Goal: Contribute content: Contribute content

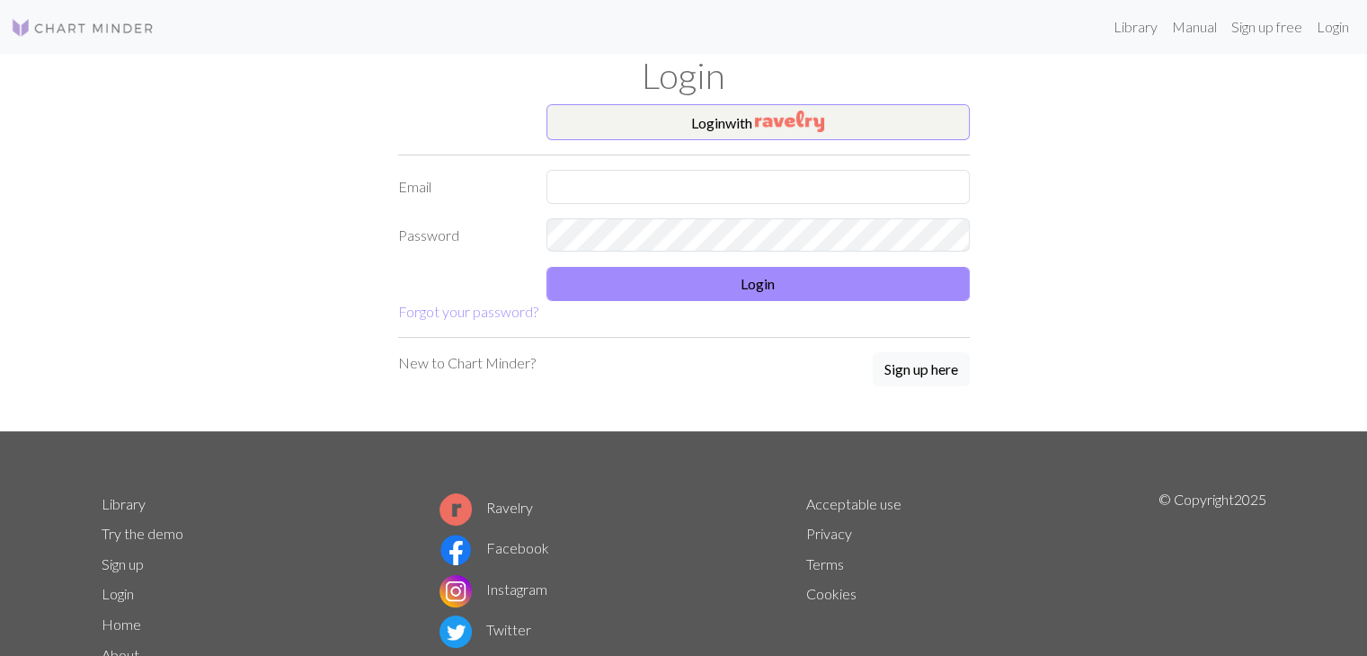
click at [659, 166] on form "Login with Email Password Login Forgot your password?" at bounding box center [683, 213] width 571 height 218
click at [645, 187] on input "text" at bounding box center [757, 187] width 423 height 34
type input "[EMAIL_ADDRESS][DOMAIN_NAME]"
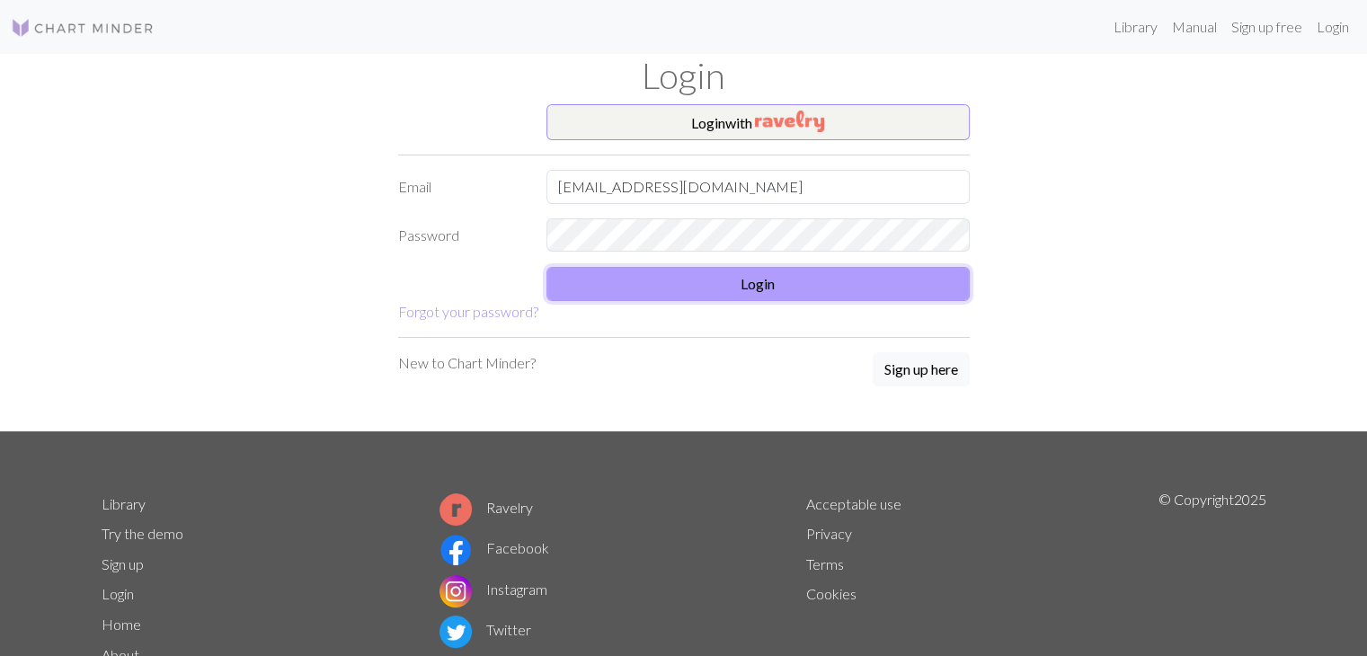
click at [639, 270] on button "Login" at bounding box center [757, 284] width 423 height 34
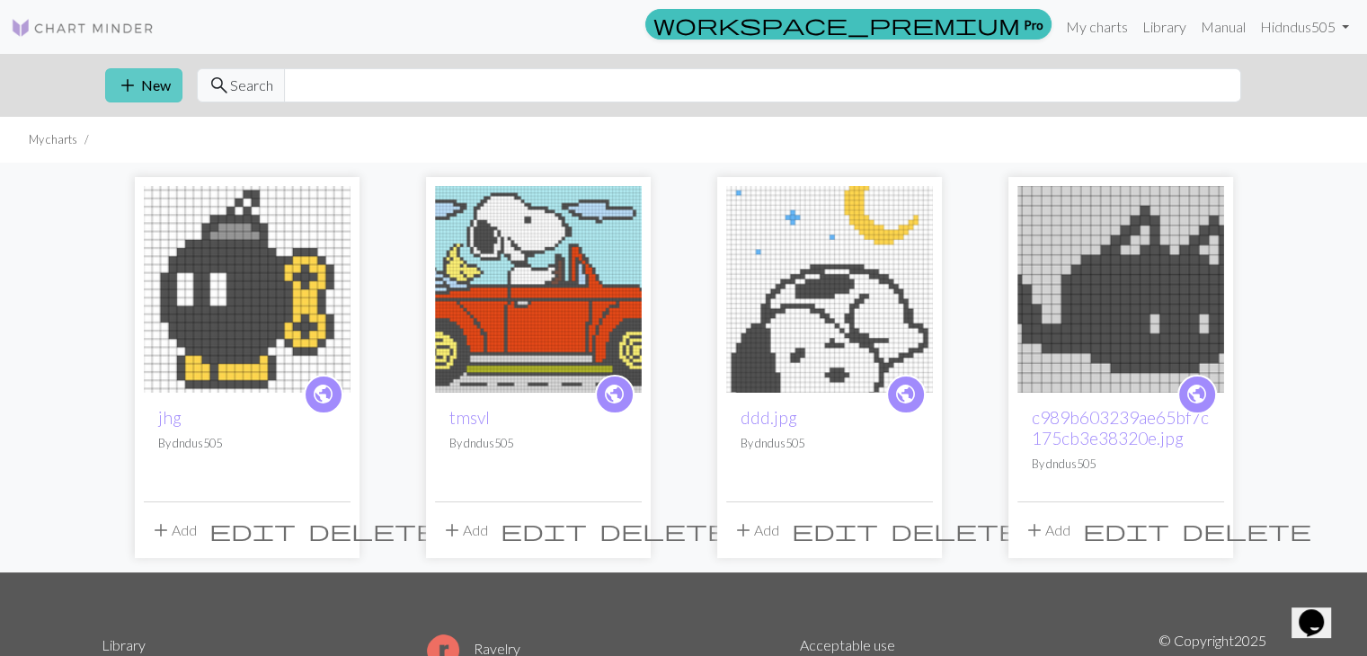
click at [144, 84] on button "add New" at bounding box center [143, 85] width 77 height 34
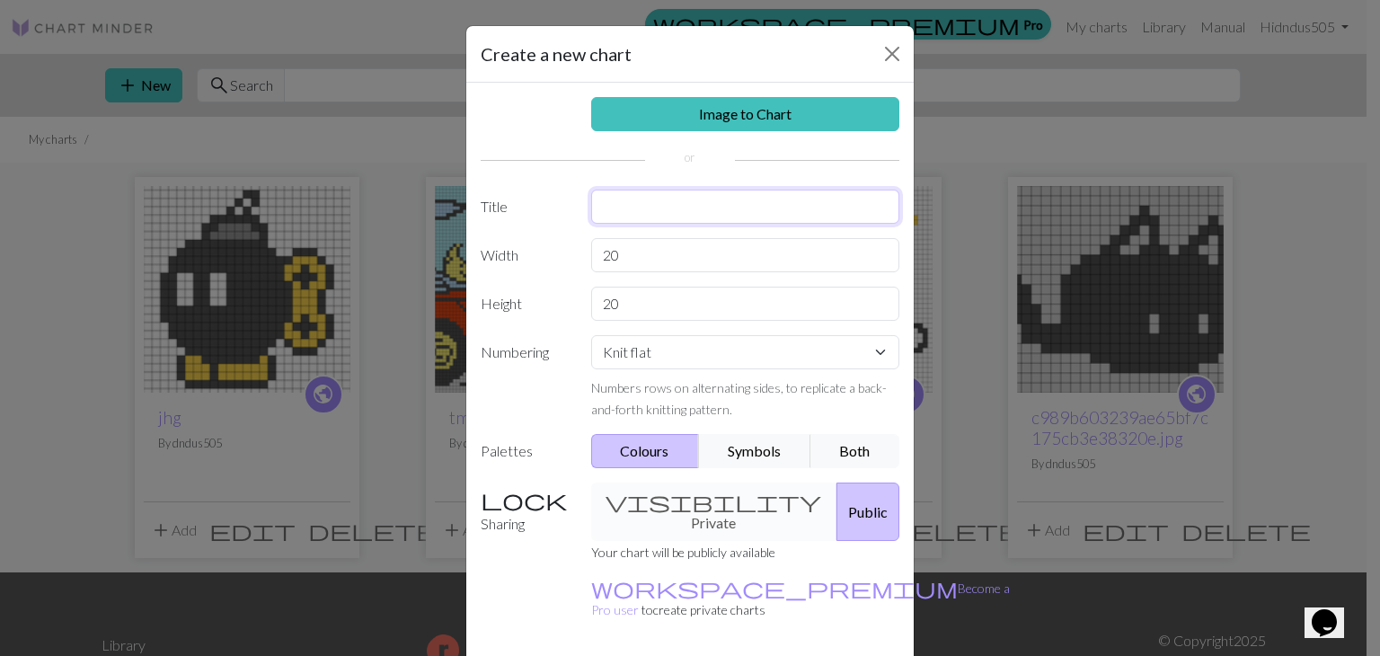
click at [633, 210] on input "text" at bounding box center [745, 207] width 309 height 34
type input "ffff"
drag, startPoint x: 636, startPoint y: 238, endPoint x: 579, endPoint y: 264, distance: 63.1
click at [580, 264] on div "20" at bounding box center [745, 255] width 331 height 34
type input "20"
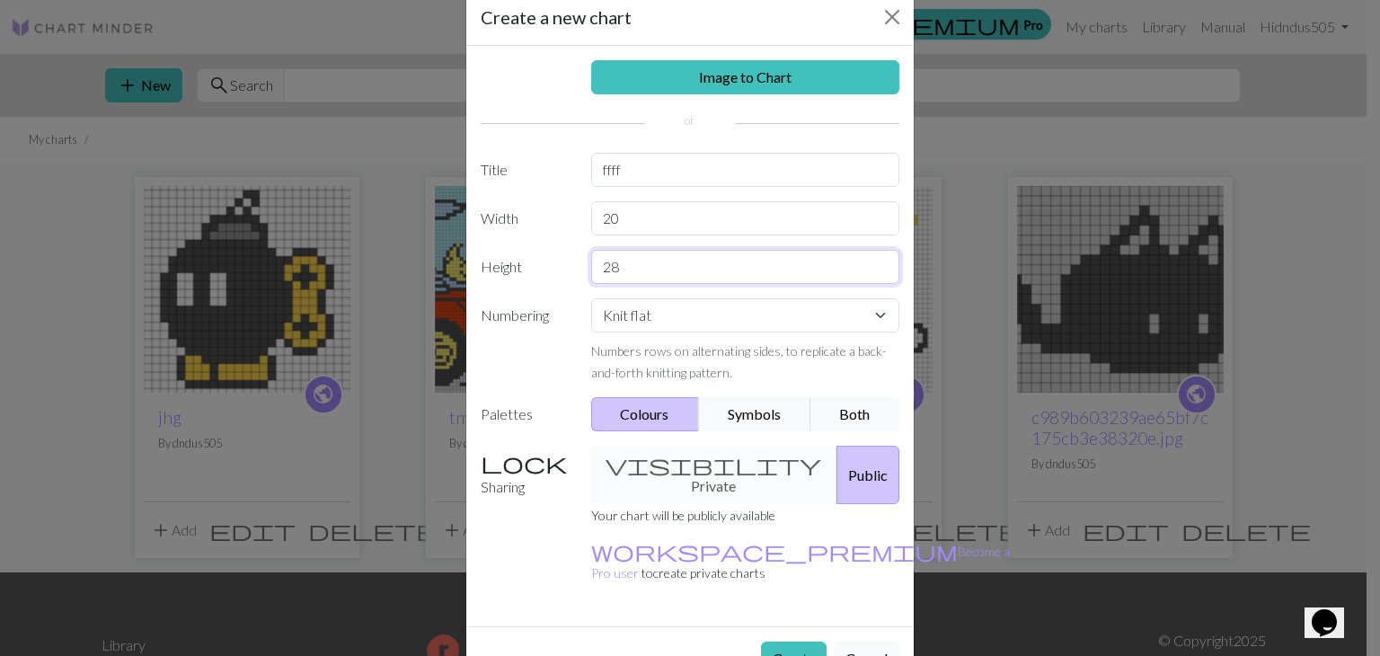
scroll to position [52, 0]
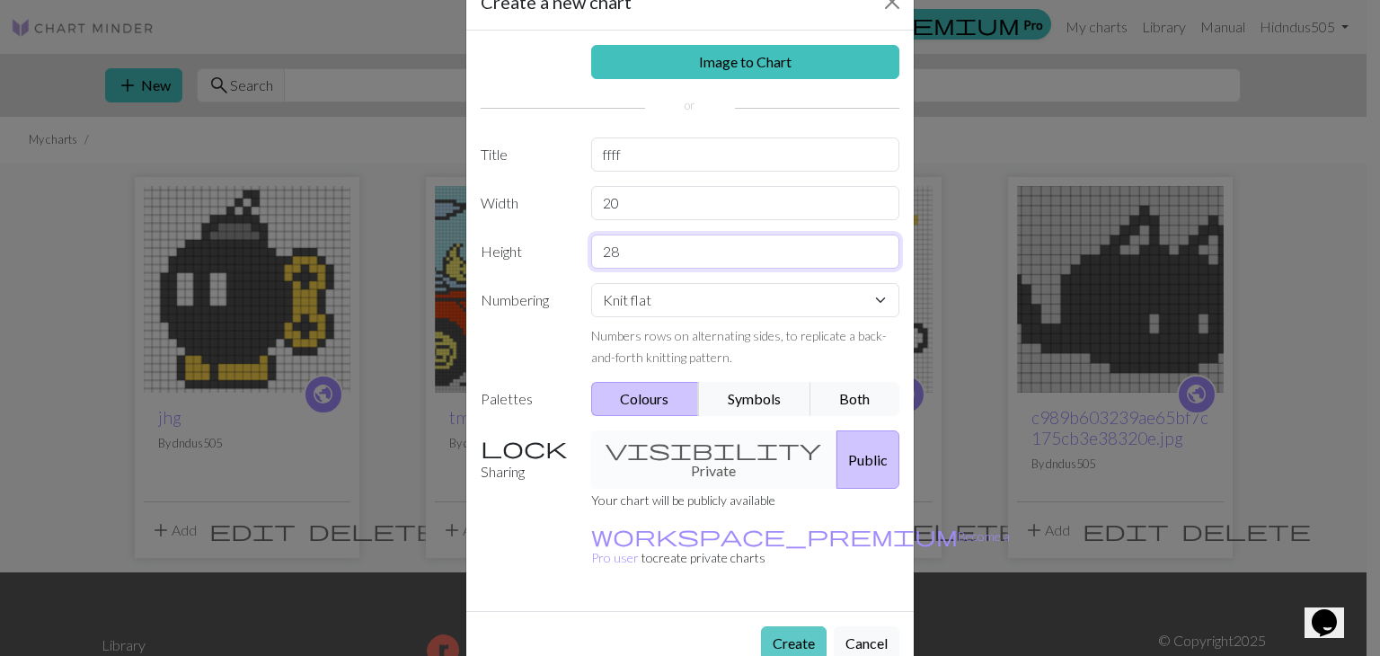
type input "28"
click at [801, 626] on button "Create" at bounding box center [794, 643] width 66 height 34
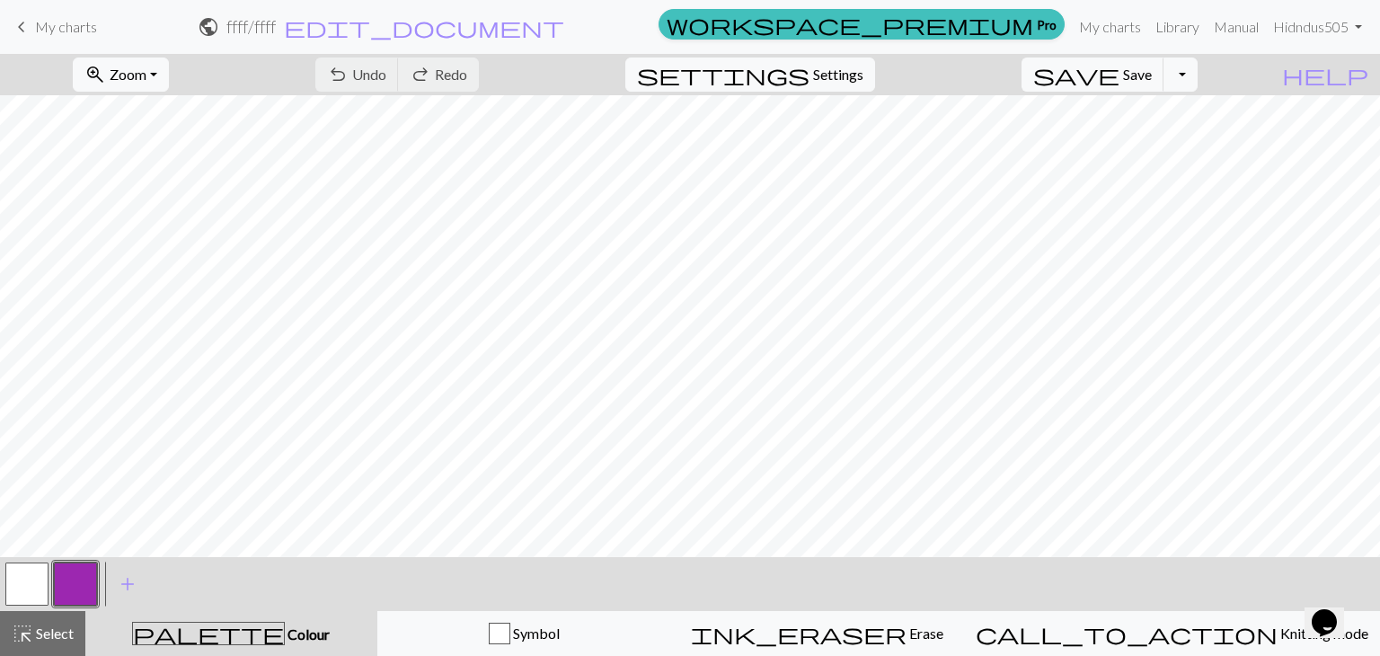
scroll to position [136, 0]
click at [169, 80] on button "zoom_in Zoom Zoom" at bounding box center [121, 75] width 96 height 34
click at [197, 103] on button "Fit all" at bounding box center [146, 114] width 142 height 29
click at [810, 84] on span "settings" at bounding box center [723, 74] width 173 height 25
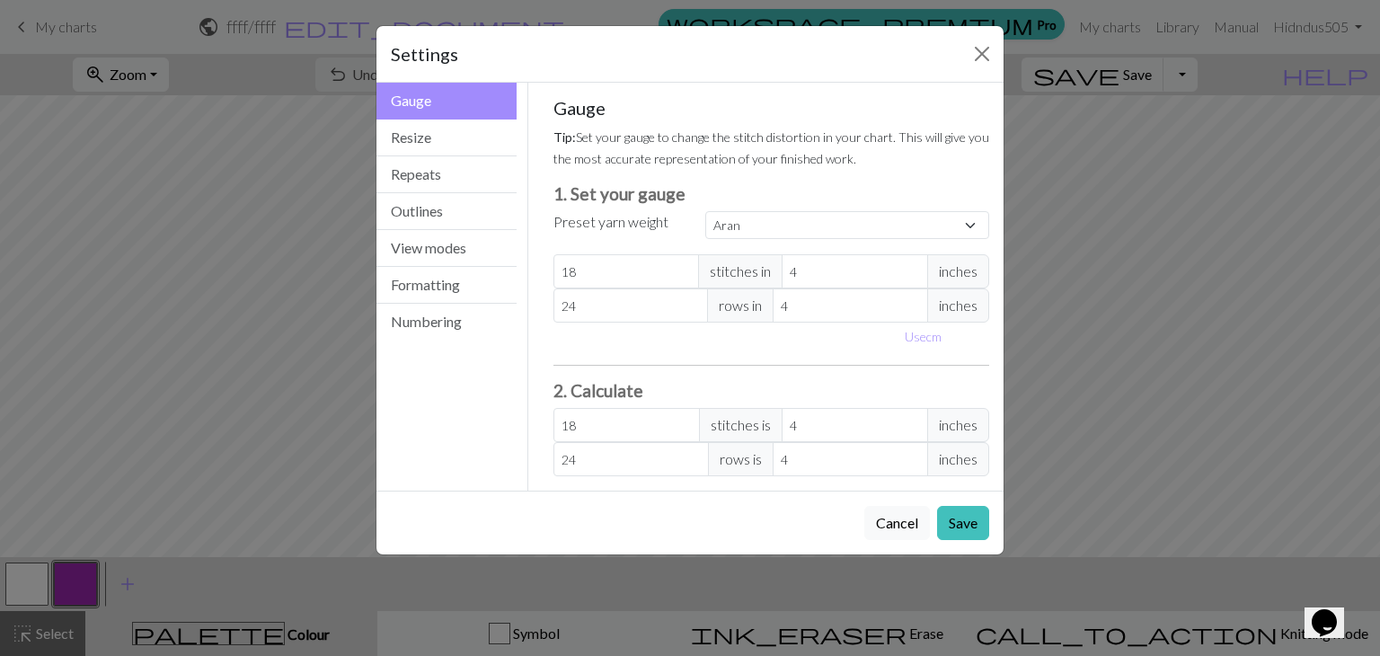
click at [779, 241] on div "Gauge Tip: Set your gauge to change the stitch distortion in your chart. This w…" at bounding box center [771, 286] width 437 height 379
click at [779, 226] on select "Custom Square Lace Light Fingering Fingering Sport Double knit Worsted Aran Bul…" at bounding box center [847, 225] width 284 height 28
select select "square"
click at [705, 211] on select "Custom Square Lace Light Fingering Fingering Sport Double knit Worsted Aran Bul…" at bounding box center [847, 225] width 284 height 28
type input "32"
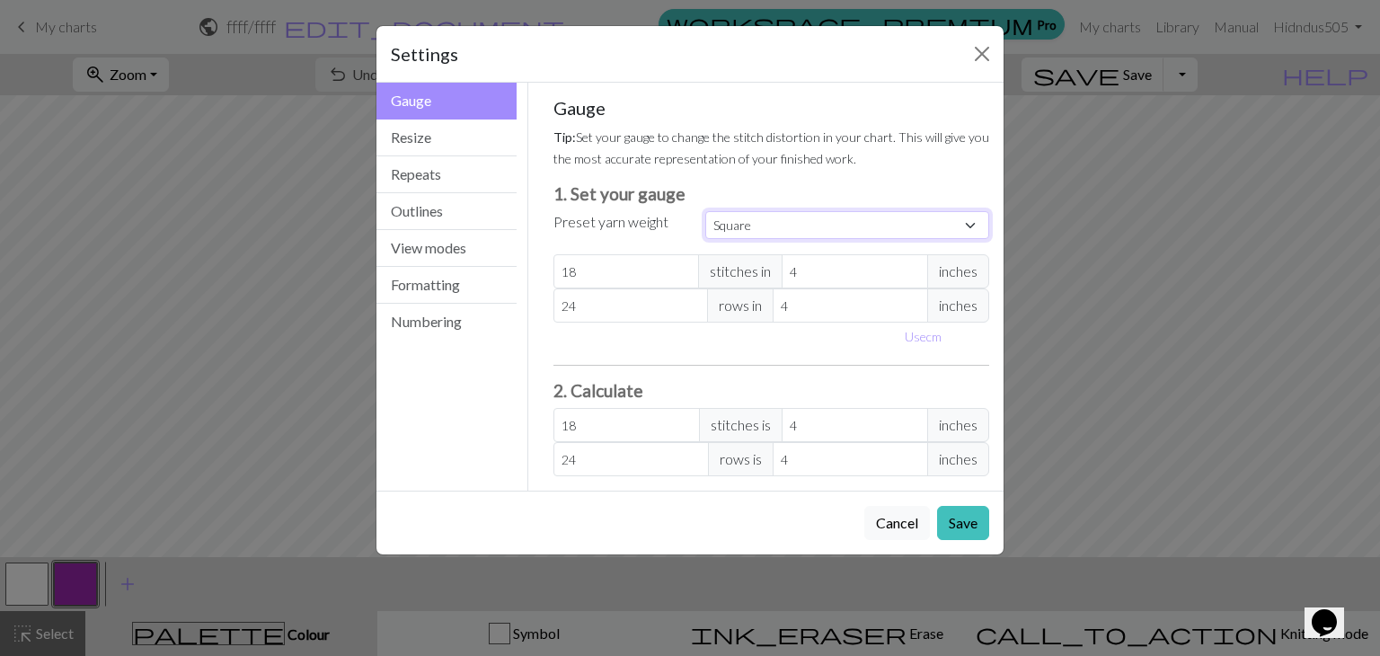
type input "32"
click at [963, 514] on button "Save" at bounding box center [963, 523] width 52 height 34
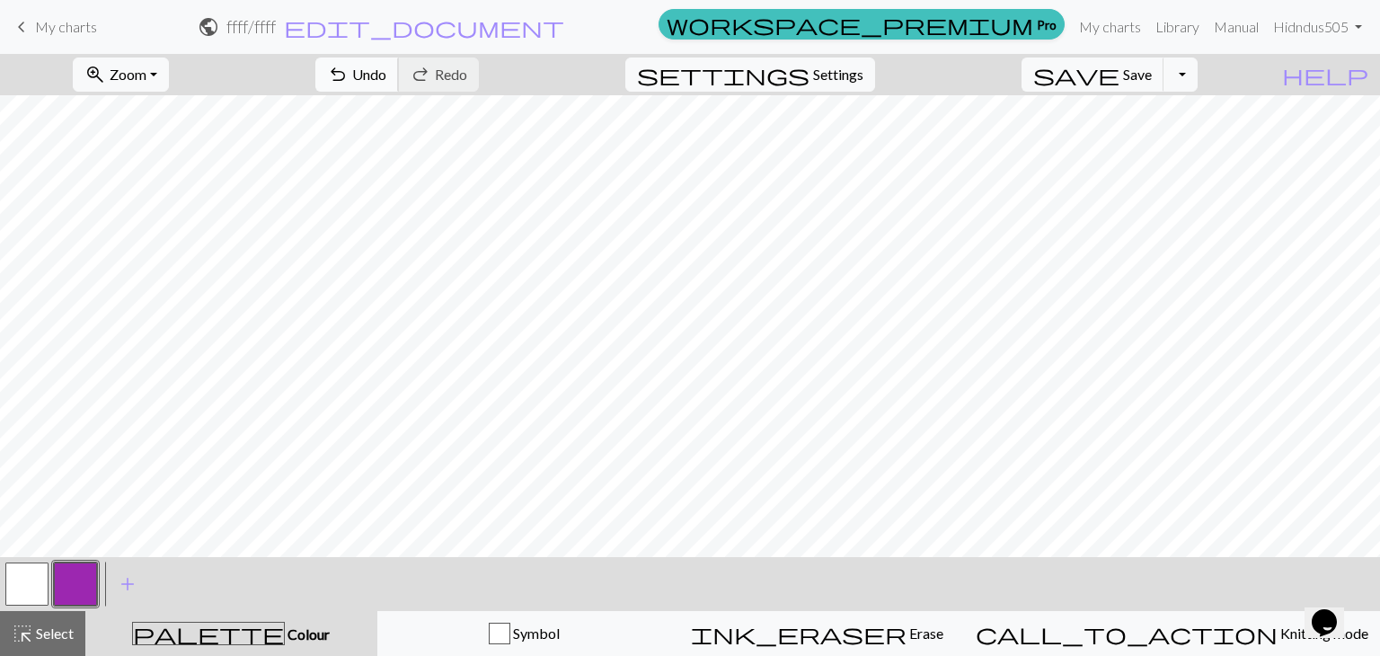
click at [386, 76] on span "Undo" at bounding box center [369, 74] width 34 height 17
click at [28, 577] on button "button" at bounding box center [26, 583] width 43 height 43
drag, startPoint x: 72, startPoint y: 637, endPoint x: 81, endPoint y: 633, distance: 10.0
click at [70, 637] on span "Select" at bounding box center [53, 632] width 40 height 17
click at [83, 590] on button "button" at bounding box center [75, 583] width 43 height 43
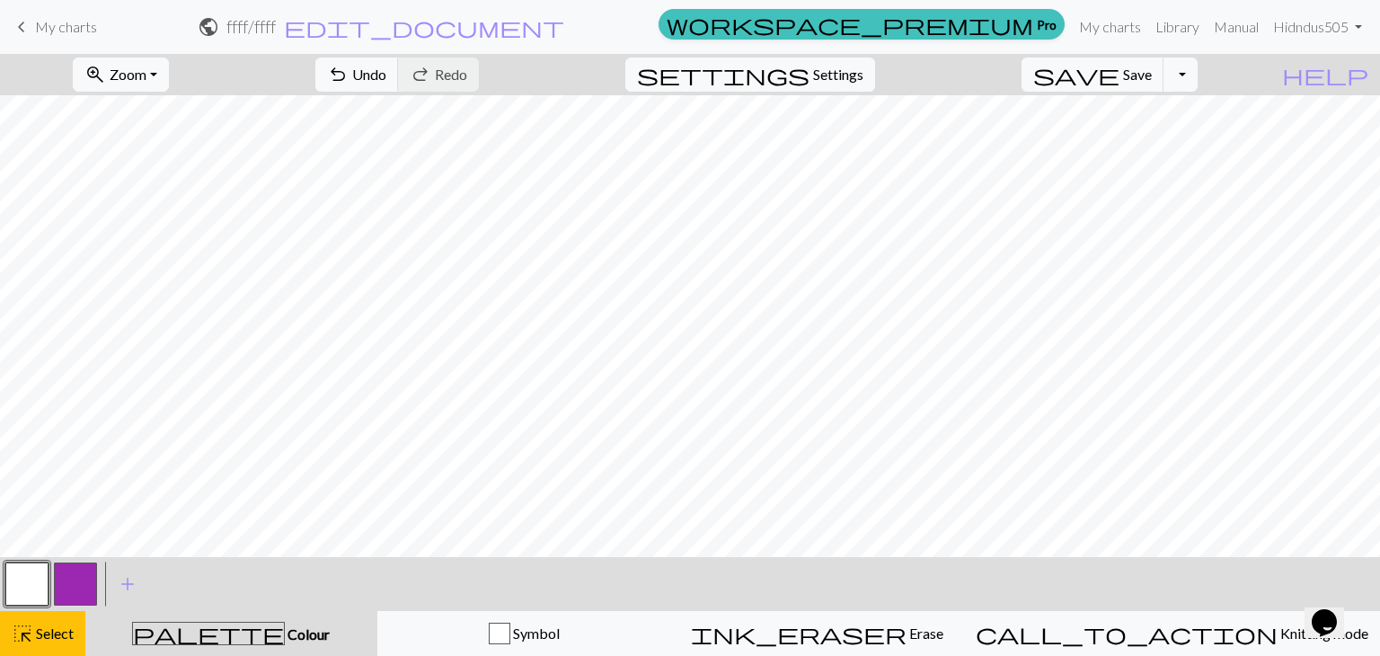
click at [83, 590] on button "button" at bounding box center [75, 583] width 43 height 43
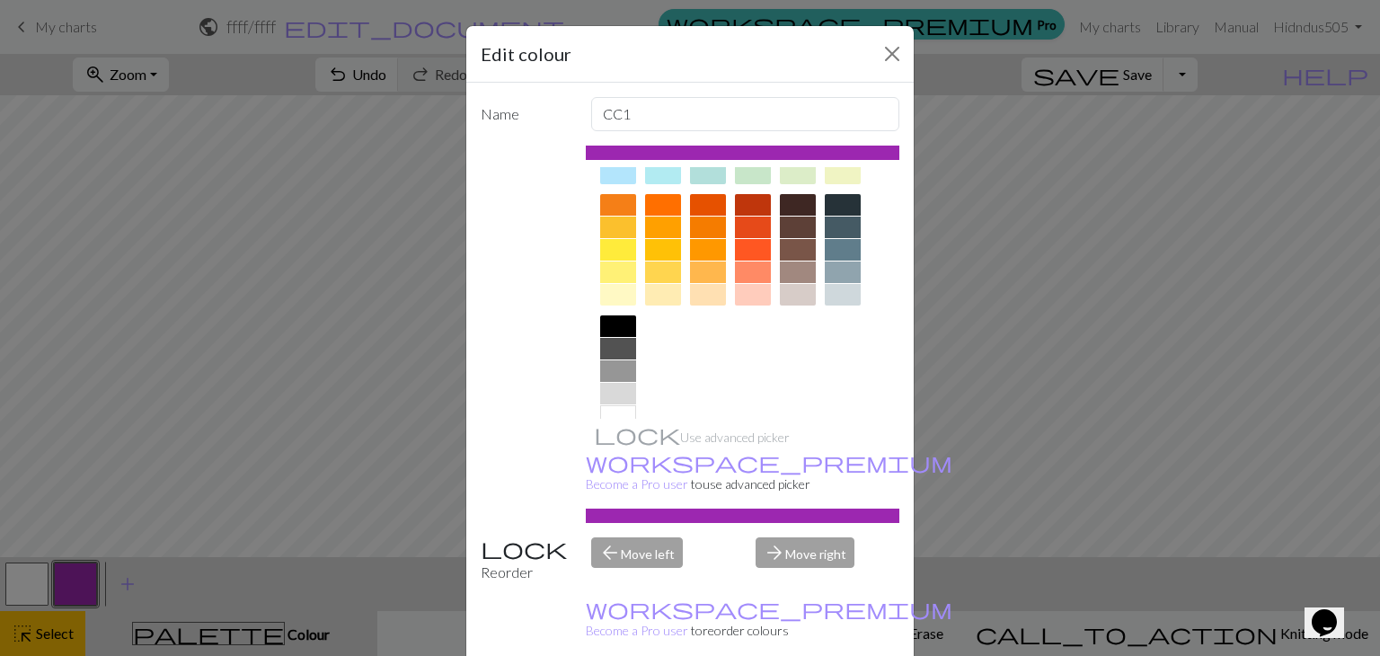
scroll to position [259, 0]
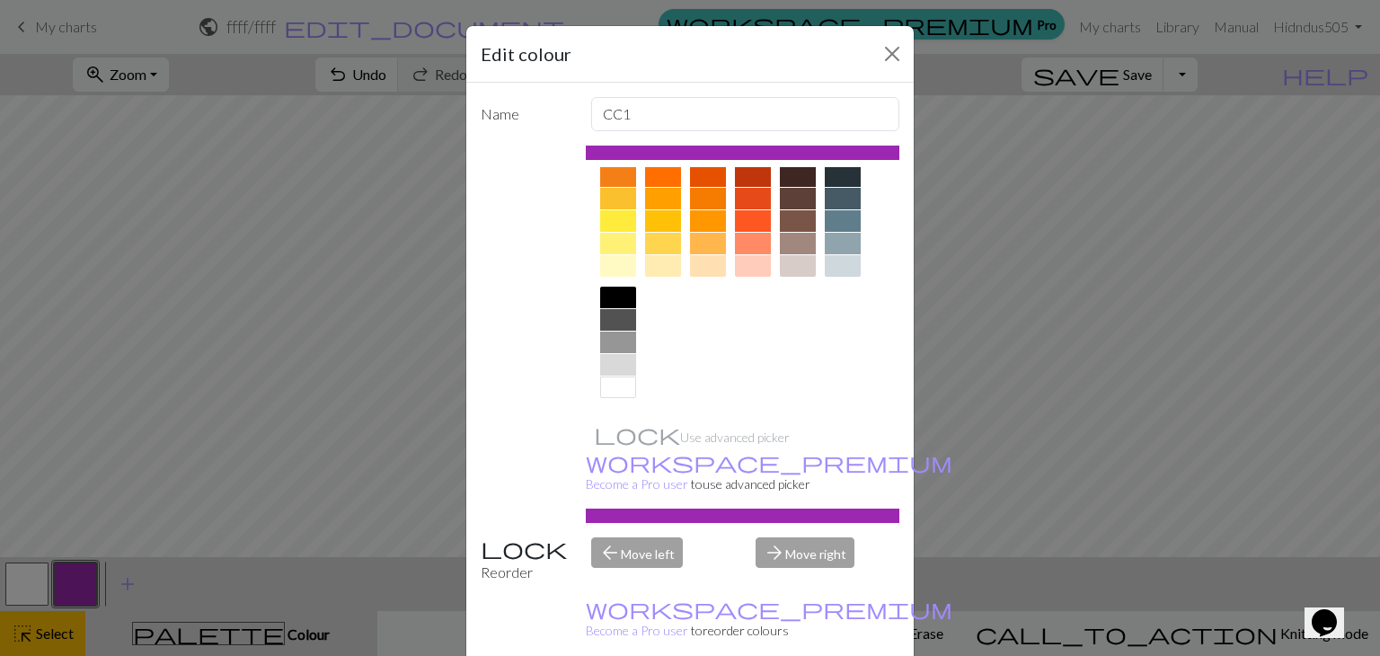
click at [618, 261] on div at bounding box center [618, 266] width 36 height 22
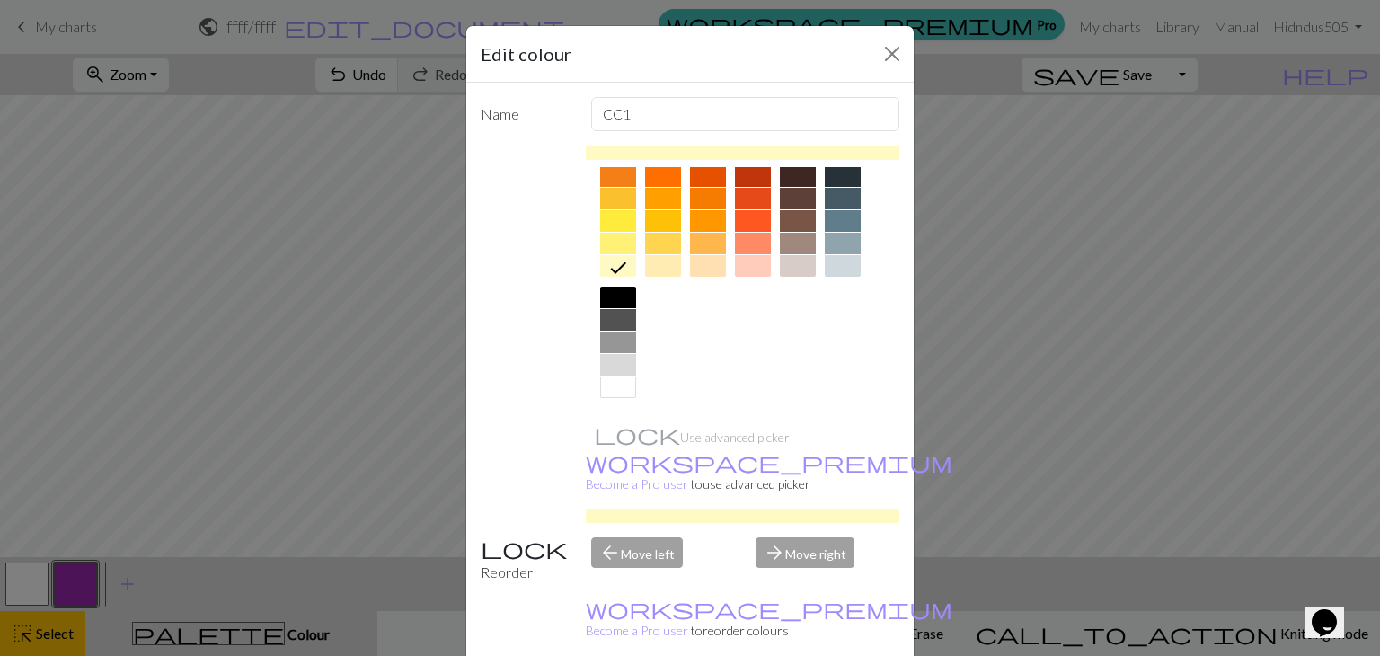
click at [846, 509] on div at bounding box center [743, 516] width 314 height 14
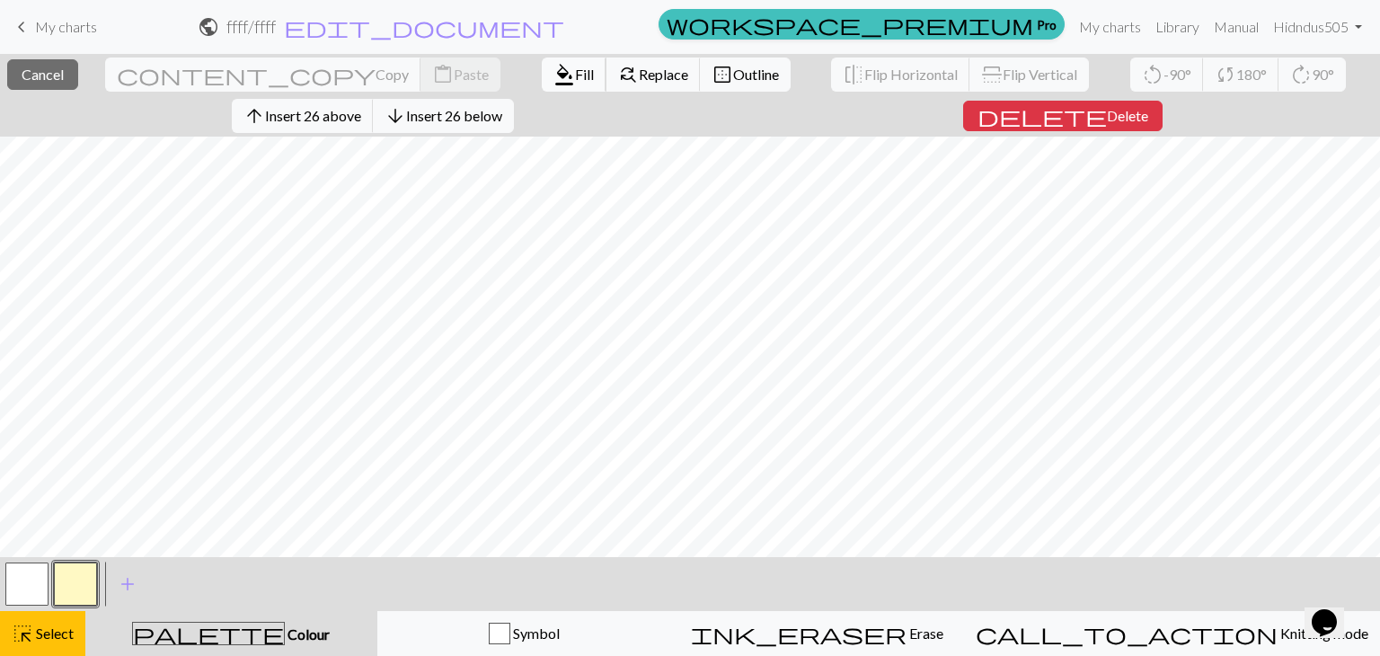
click at [575, 69] on span "Fill" at bounding box center [584, 74] width 19 height 17
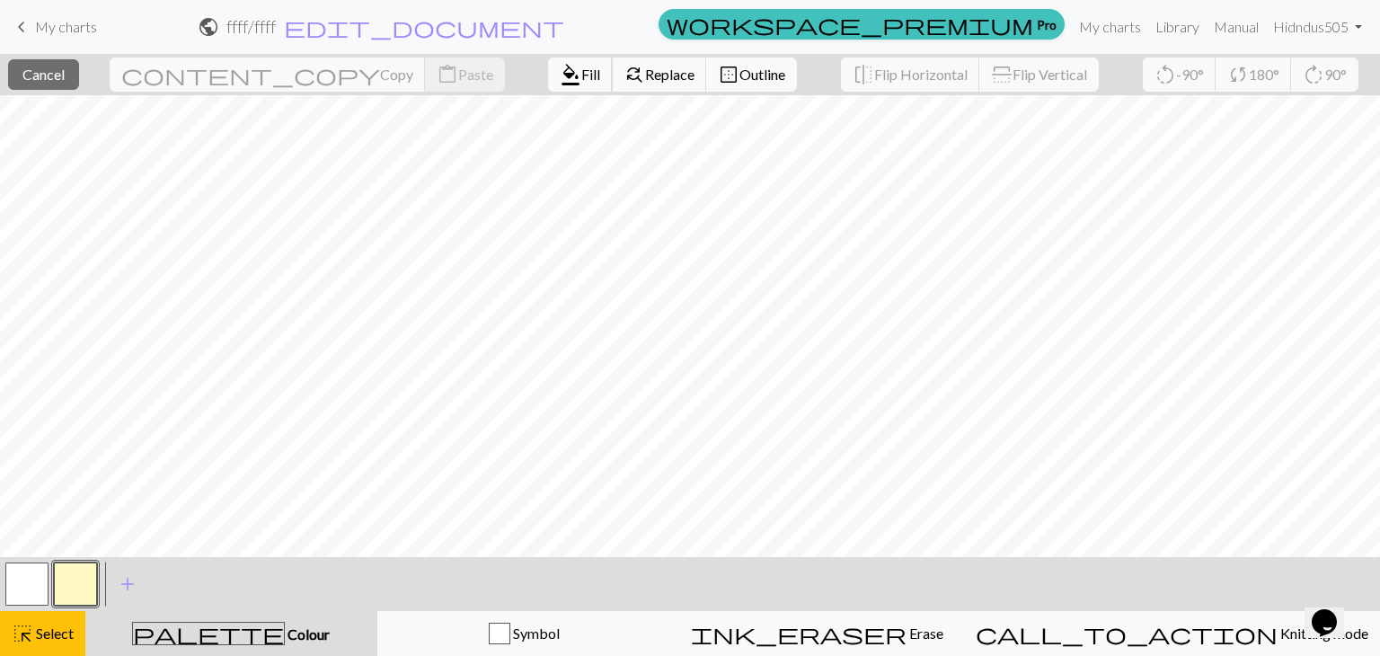
click at [548, 76] on button "format_color_fill Fill" at bounding box center [580, 75] width 65 height 34
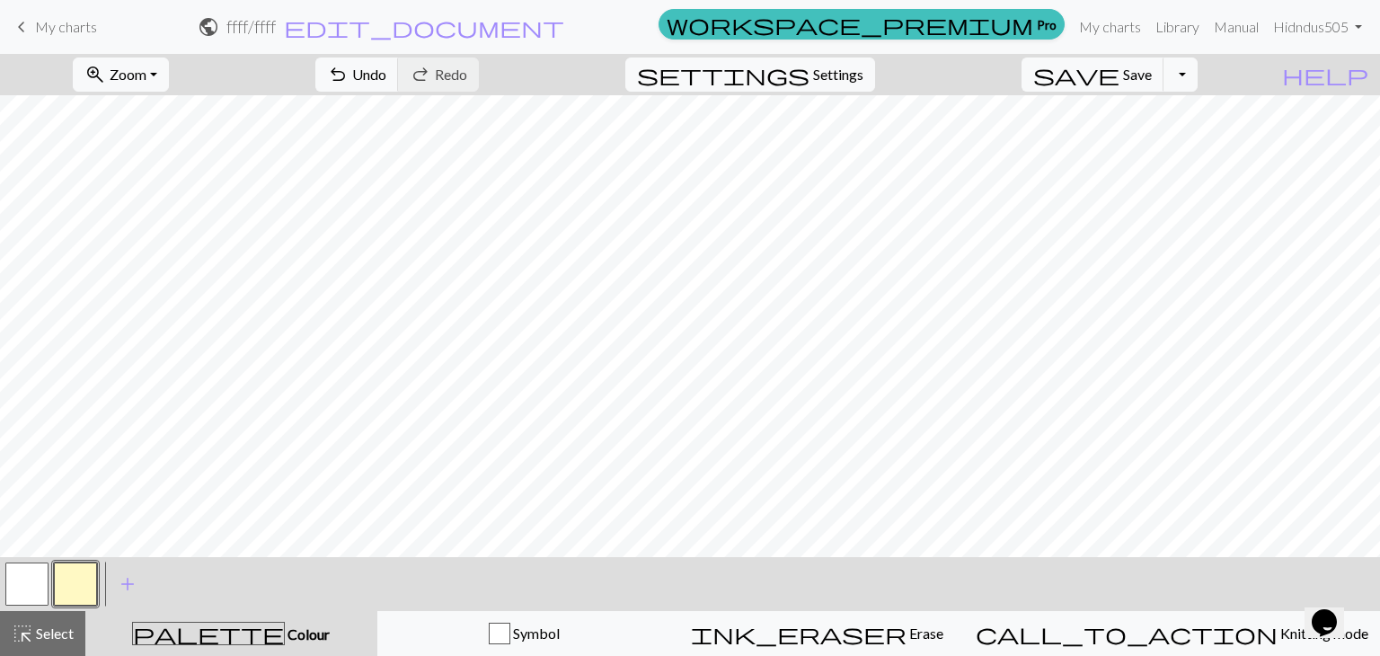
click at [18, 564] on button "button" at bounding box center [26, 583] width 43 height 43
click at [141, 574] on button "add Add a colour" at bounding box center [127, 584] width 45 height 45
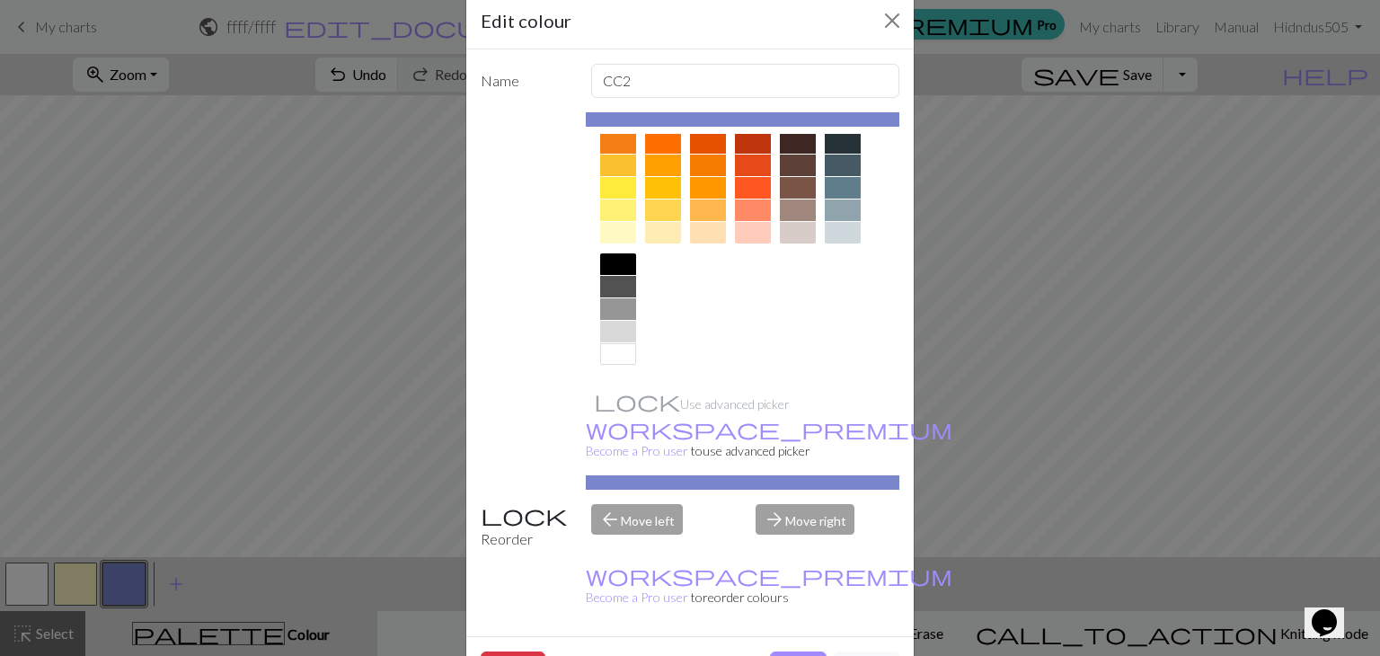
scroll to position [43, 0]
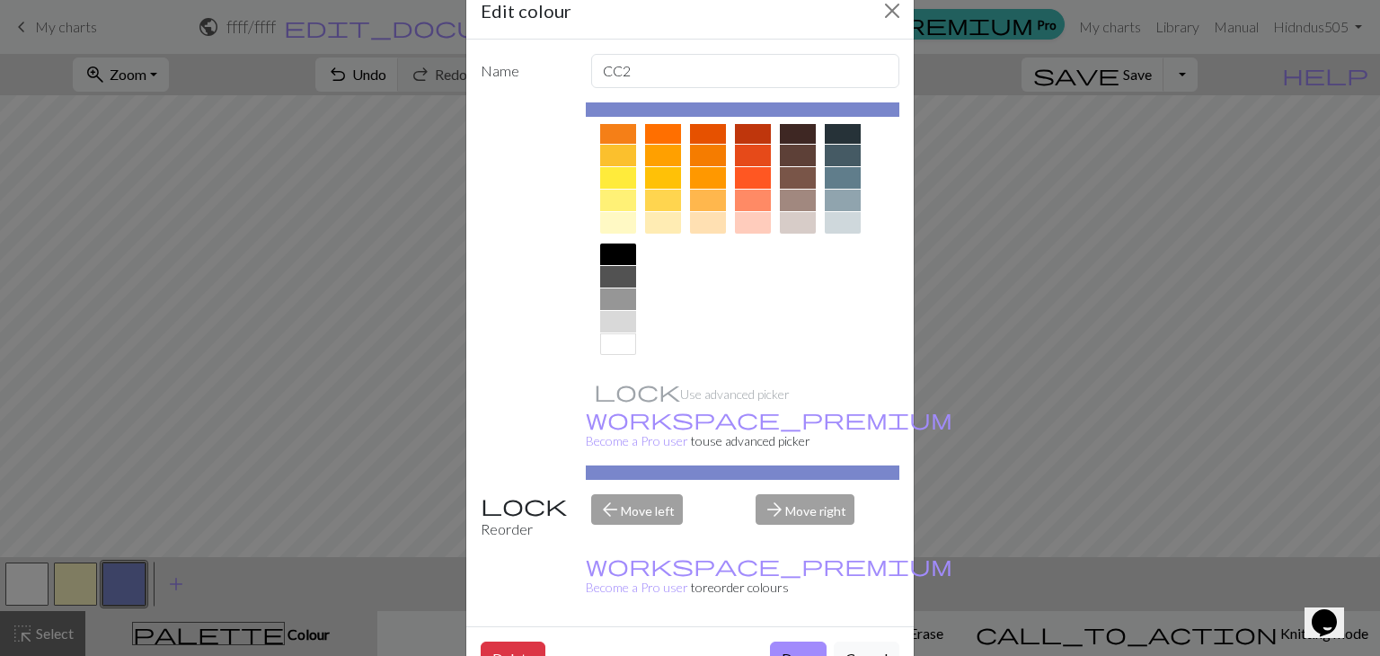
click at [707, 227] on div at bounding box center [708, 223] width 36 height 22
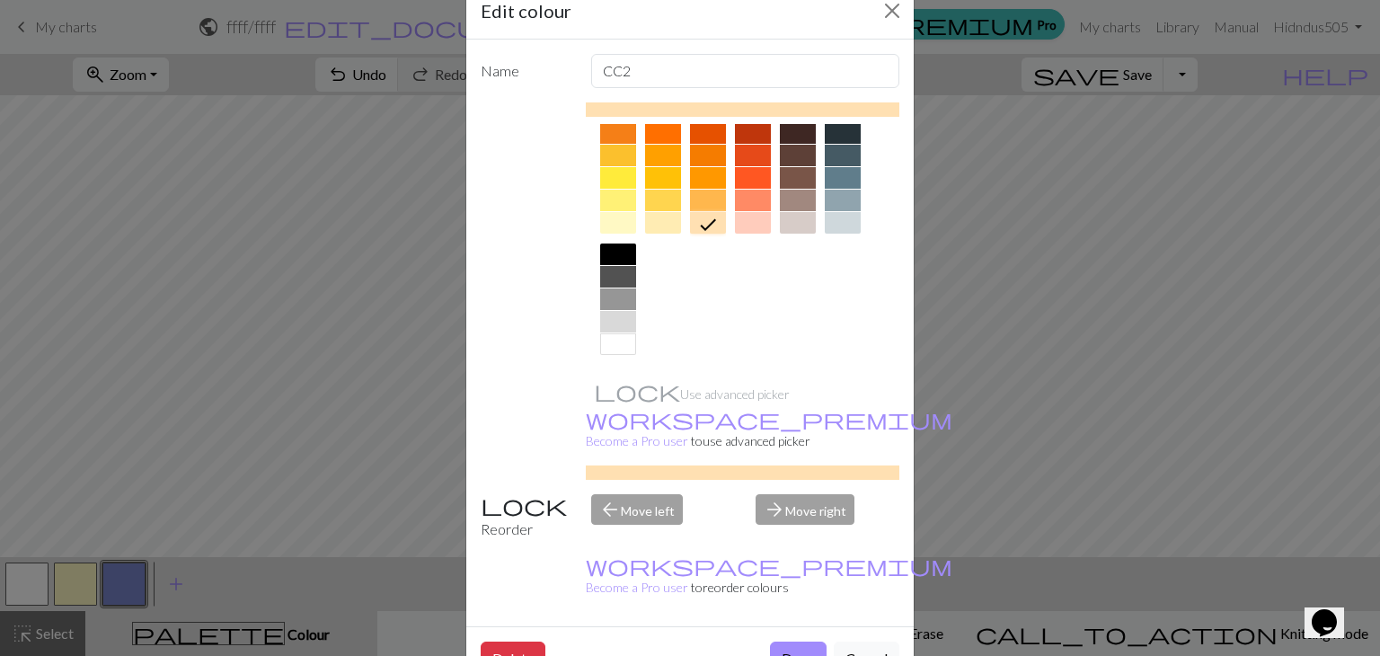
click at [665, 227] on div at bounding box center [663, 223] width 36 height 22
click at [780, 190] on div at bounding box center [798, 201] width 36 height 22
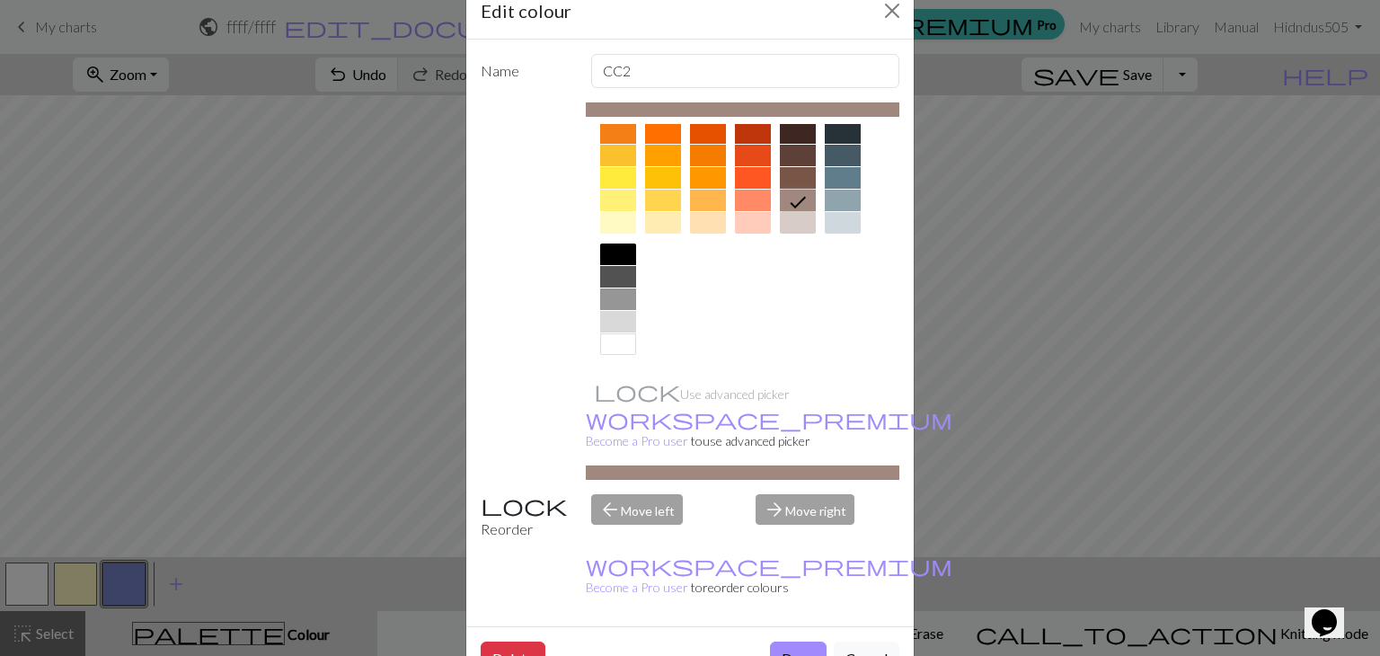
click at [804, 224] on div at bounding box center [798, 223] width 36 height 22
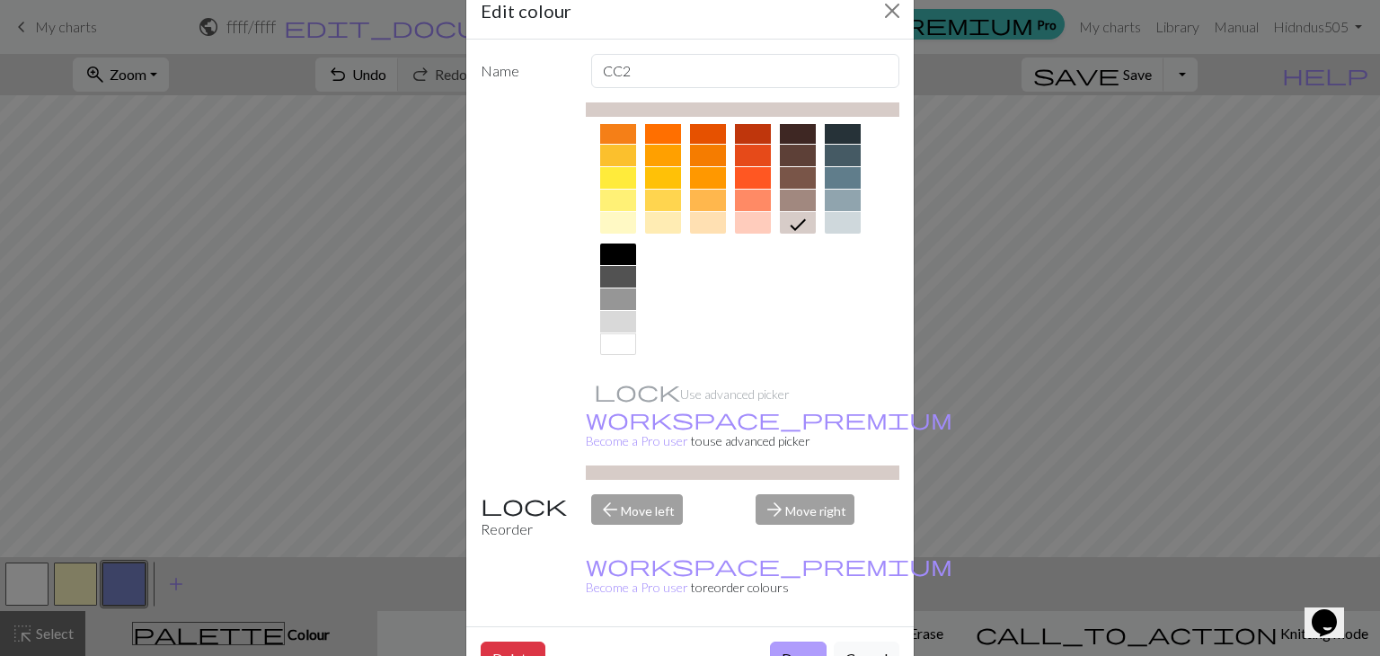
click at [803, 642] on button "Done" at bounding box center [798, 659] width 57 height 34
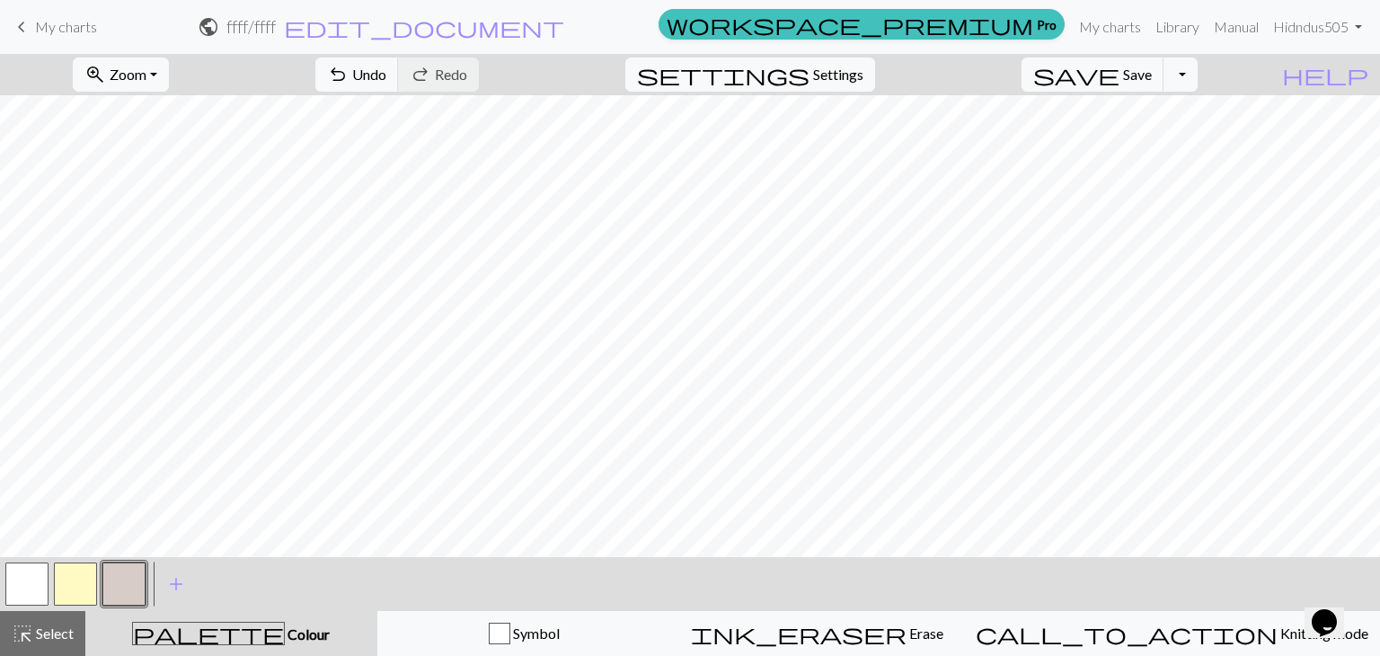
click at [29, 589] on button "button" at bounding box center [26, 583] width 43 height 43
click at [386, 69] on span "Undo" at bounding box center [369, 74] width 34 height 17
click at [479, 61] on button "redo Redo Redo" at bounding box center [438, 75] width 81 height 34
click at [146, 77] on span "Zoom" at bounding box center [128, 74] width 37 height 17
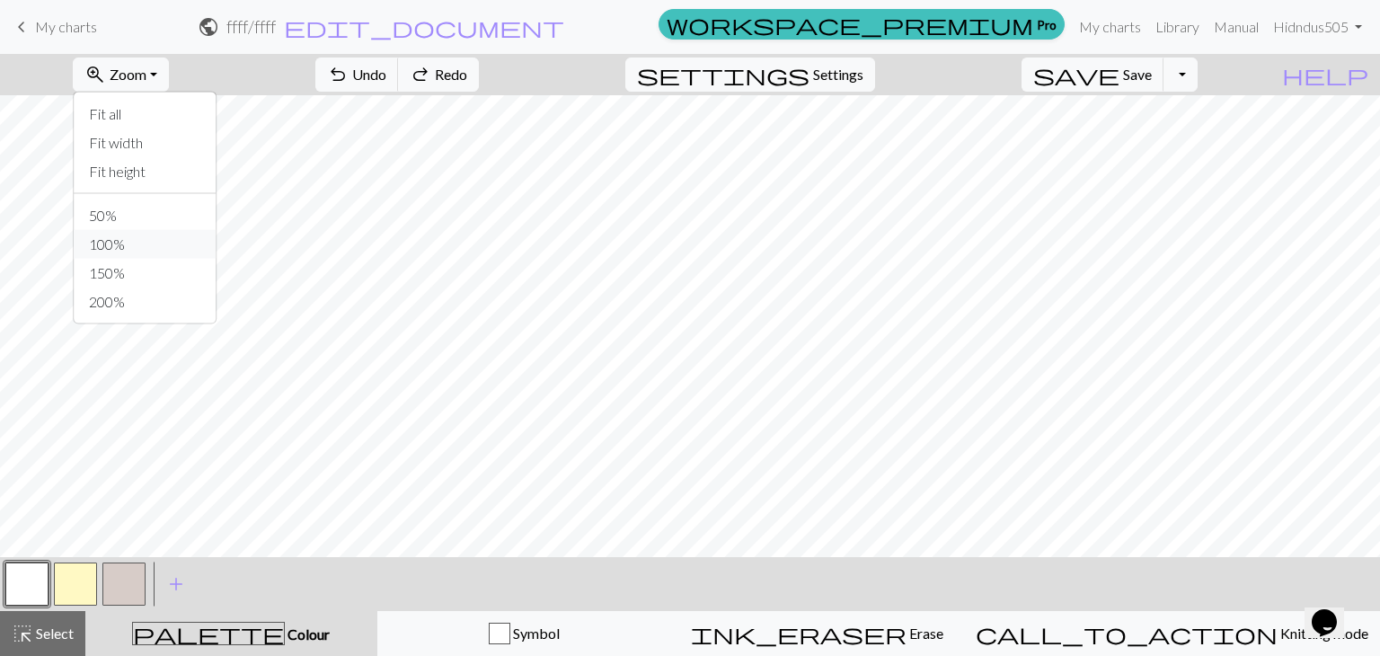
click at [173, 241] on button "100%" at bounding box center [146, 244] width 142 height 29
click at [349, 65] on span "undo" at bounding box center [338, 74] width 22 height 25
click at [386, 82] on span "Undo" at bounding box center [369, 74] width 34 height 17
click at [386, 83] on span "Undo" at bounding box center [369, 74] width 34 height 17
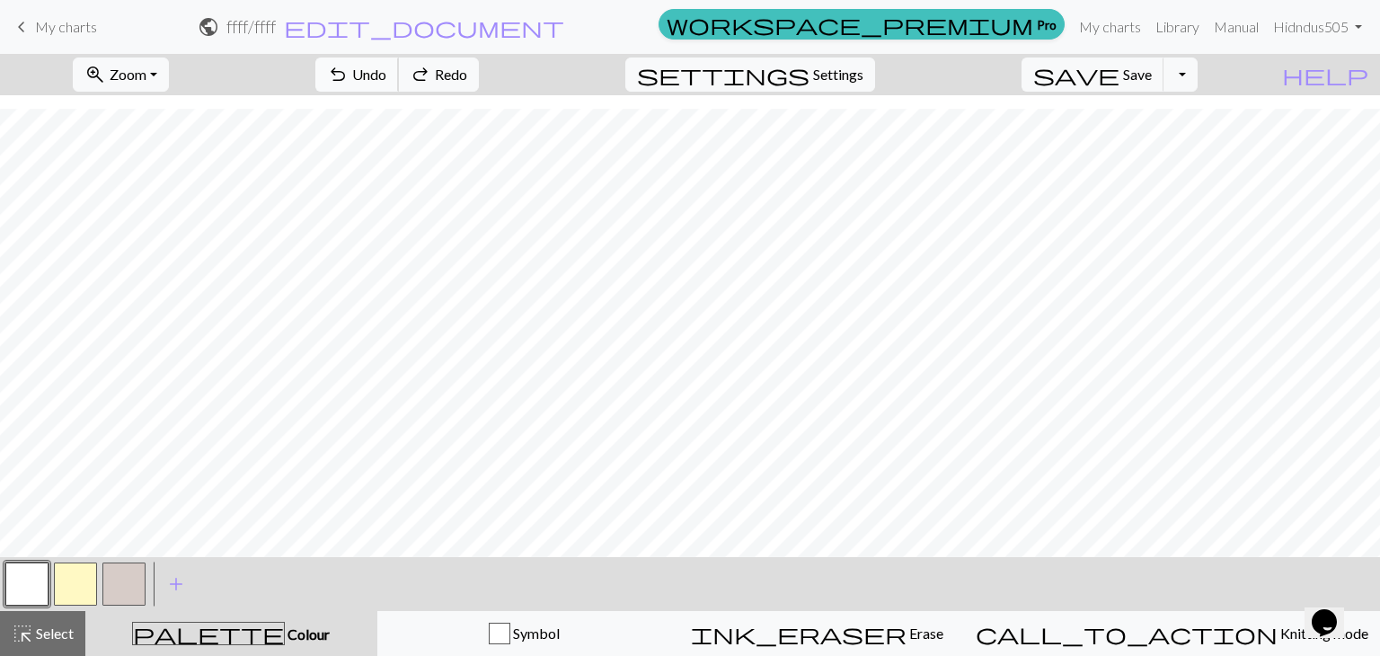
click at [386, 83] on span "Undo" at bounding box center [369, 74] width 34 height 17
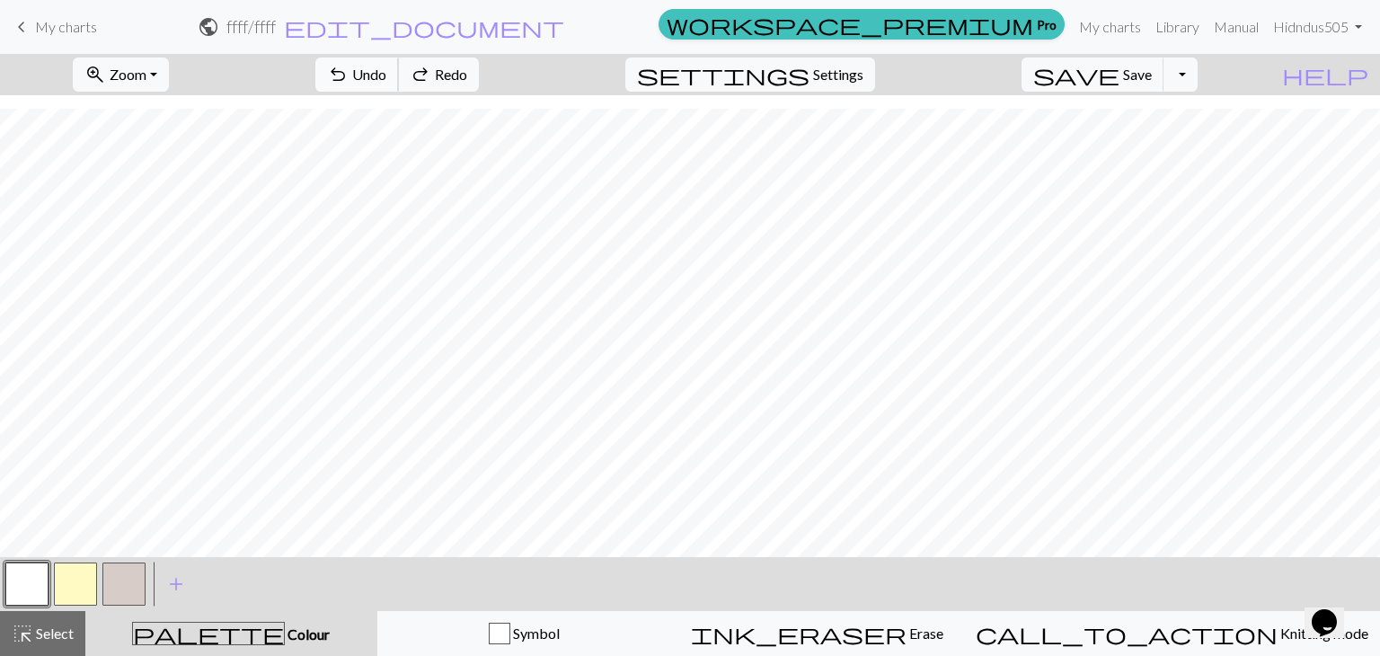
click at [386, 83] on span "Undo" at bounding box center [369, 74] width 34 height 17
click at [178, 587] on span "add" at bounding box center [176, 583] width 22 height 25
click at [179, 587] on div "Edit colour Name CC3 Use advanced picker workspace_premium Become a Pro user to…" at bounding box center [690, 328] width 1380 height 656
click at [179, 587] on button "button" at bounding box center [172, 583] width 43 height 43
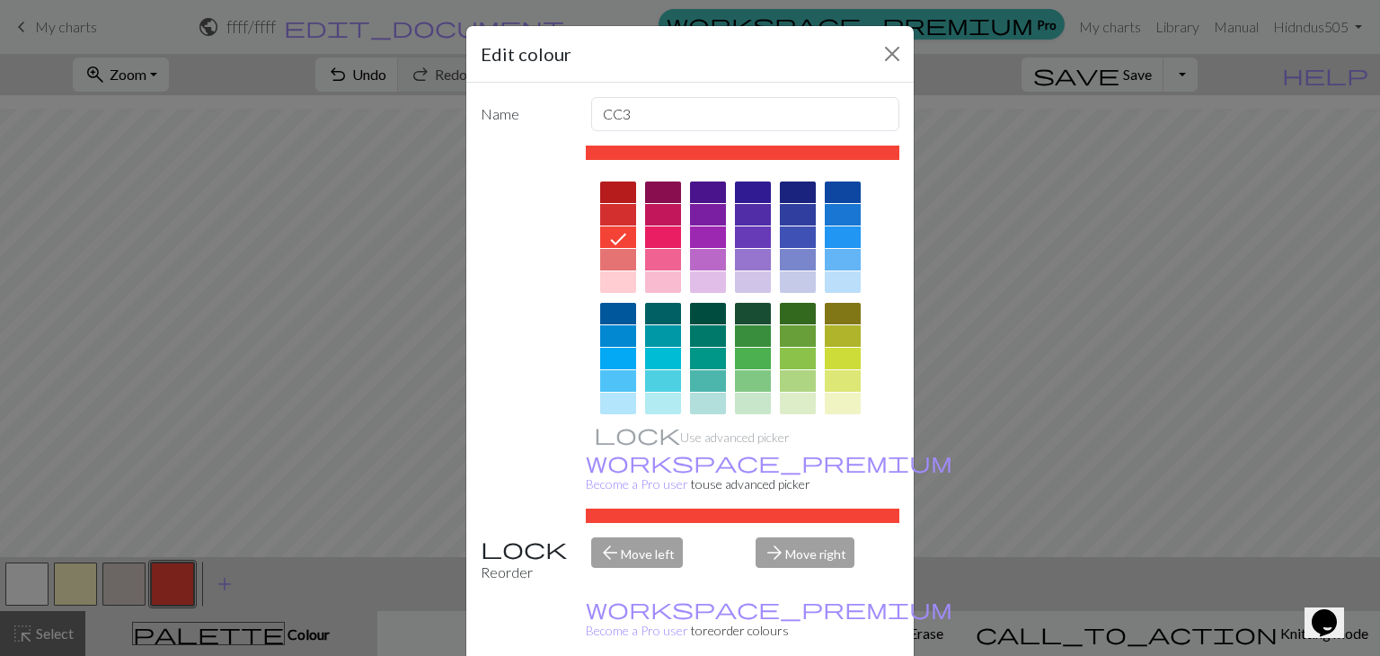
scroll to position [259, 0]
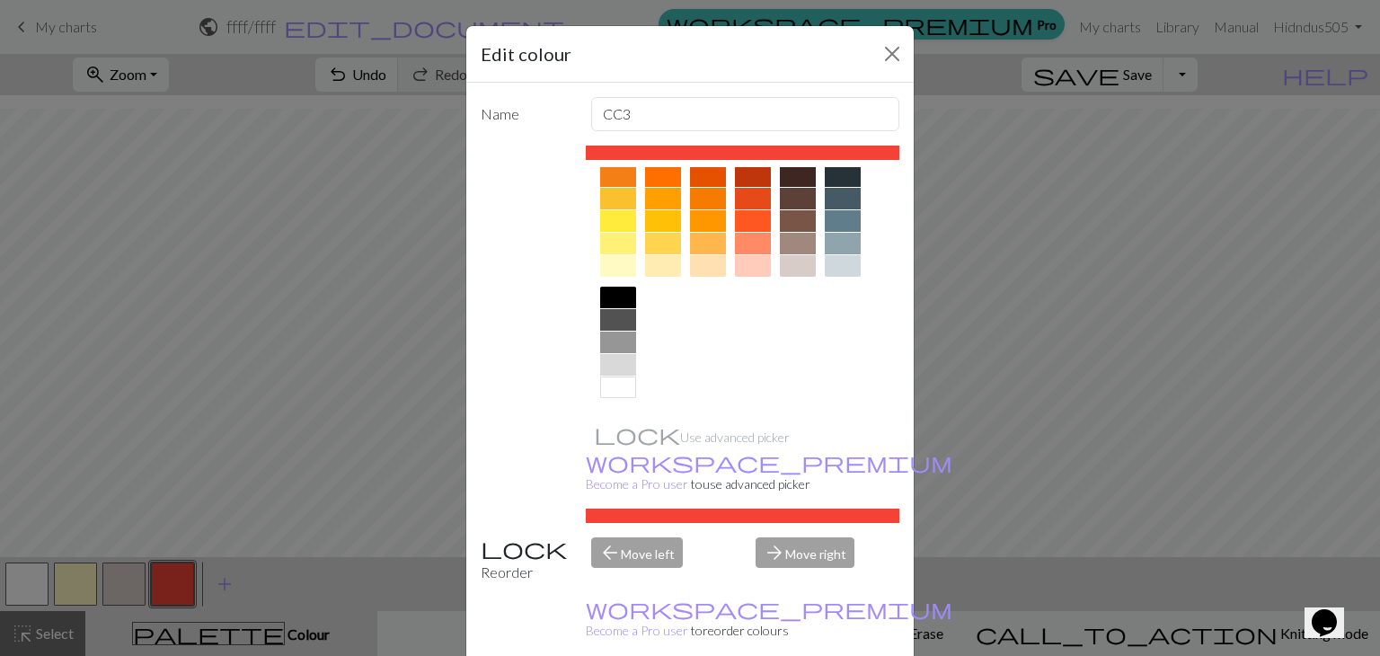
click at [603, 303] on div at bounding box center [618, 298] width 36 height 22
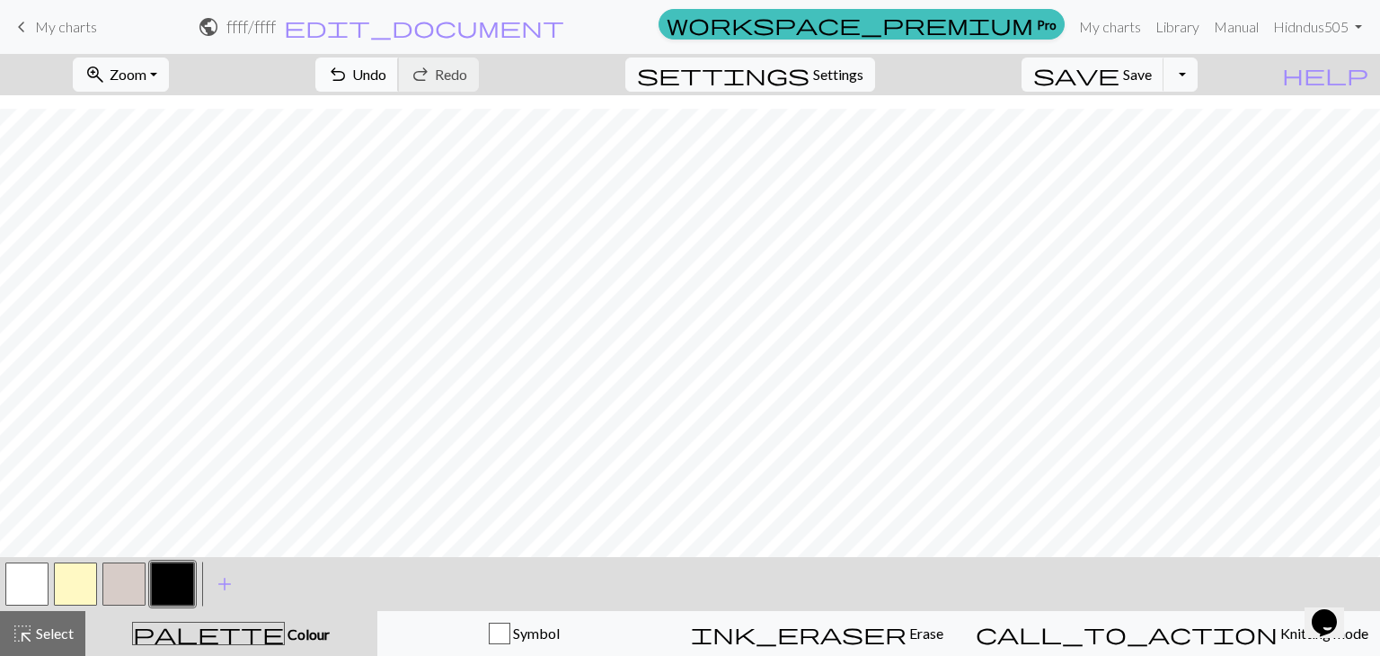
click at [399, 84] on button "undo Undo Undo" at bounding box center [357, 75] width 84 height 34
click at [175, 580] on button "button" at bounding box center [172, 583] width 43 height 43
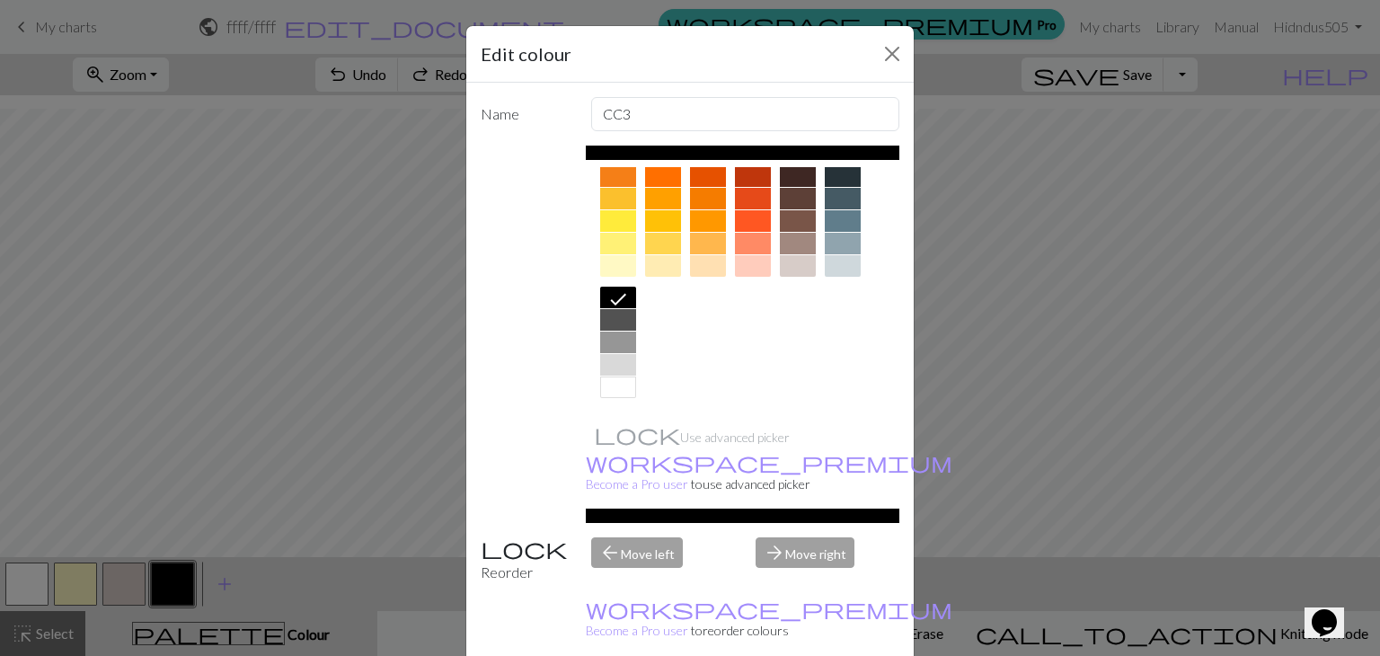
click at [616, 328] on div at bounding box center [618, 320] width 36 height 22
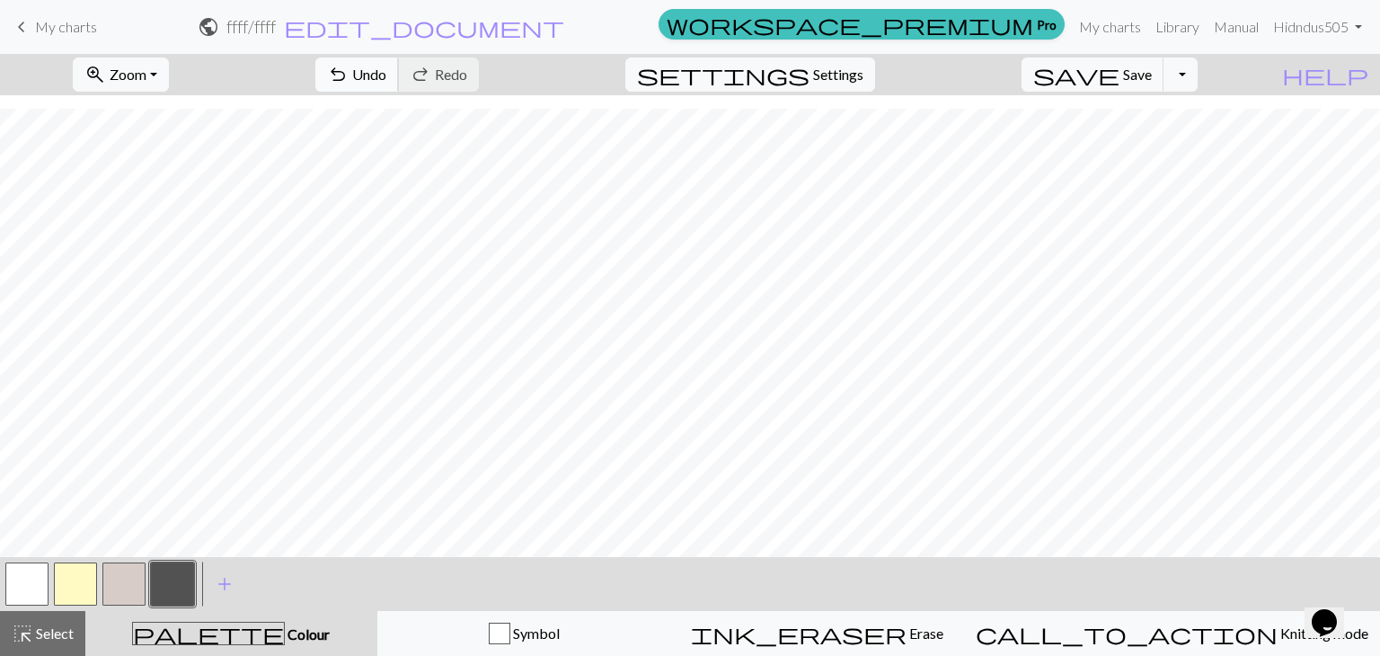
click at [386, 66] on span "Undo" at bounding box center [369, 74] width 34 height 17
click at [399, 84] on button "undo Undo Undo" at bounding box center [357, 75] width 84 height 34
click at [349, 74] on span "undo" at bounding box center [338, 74] width 22 height 25
click at [44, 582] on button "button" at bounding box center [26, 583] width 43 height 43
click at [197, 590] on div "< > add Add a colour" at bounding box center [690, 584] width 1380 height 54
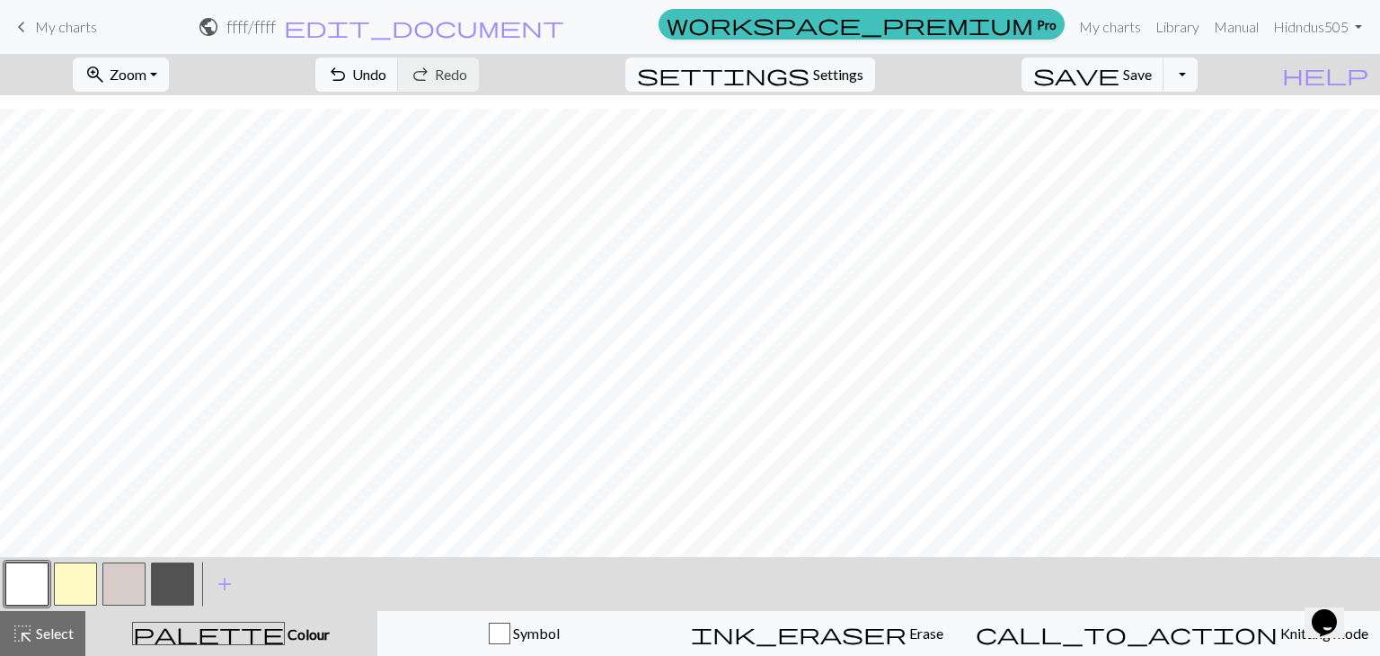
drag, startPoint x: 182, startPoint y: 590, endPoint x: 288, endPoint y: 554, distance: 112.0
click at [180, 590] on button "button" at bounding box center [172, 583] width 43 height 43
click at [31, 596] on button "button" at bounding box center [26, 583] width 43 height 43
click at [349, 84] on span "undo" at bounding box center [338, 74] width 22 height 25
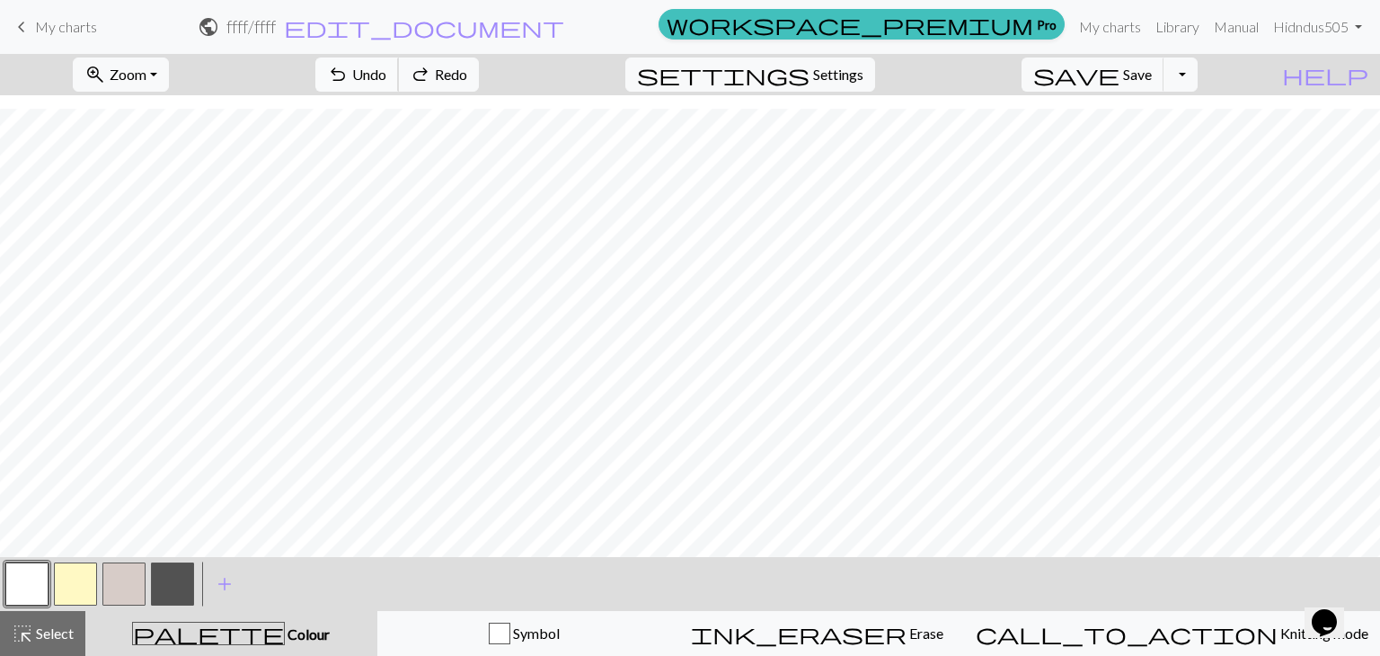
click at [349, 84] on span "undo" at bounding box center [338, 74] width 22 height 25
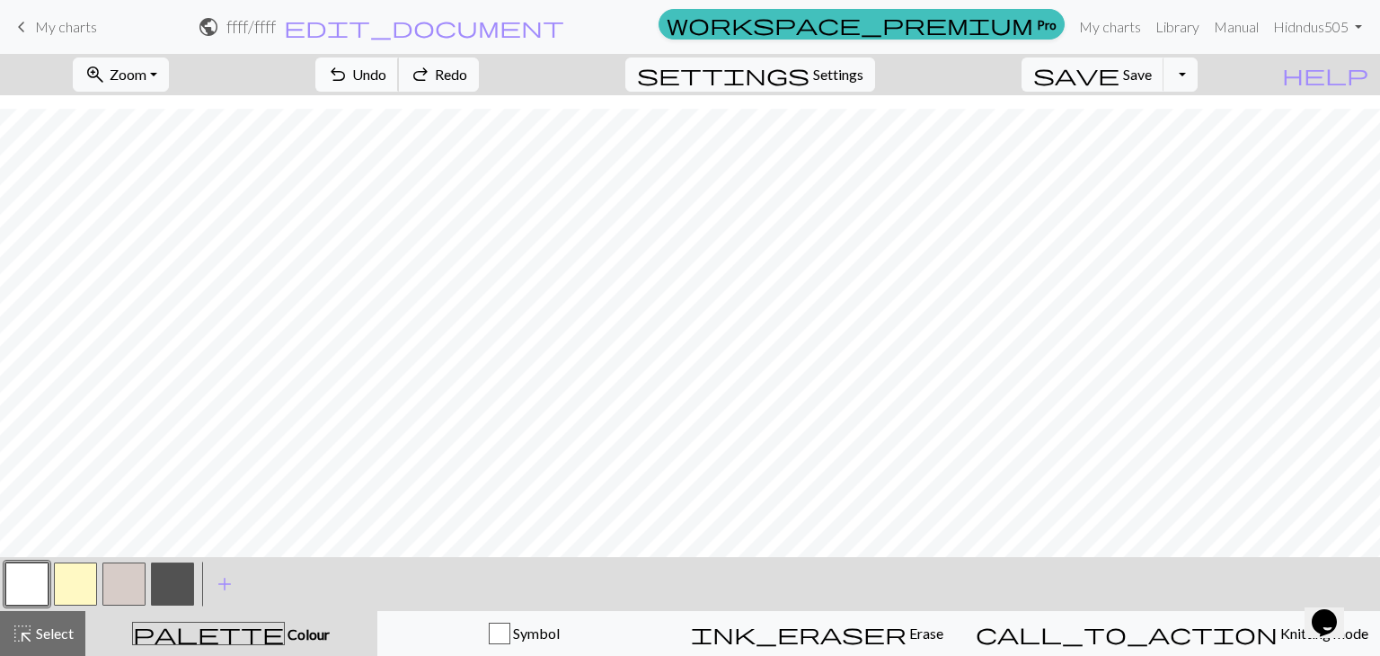
click at [349, 84] on span "undo" at bounding box center [338, 74] width 22 height 25
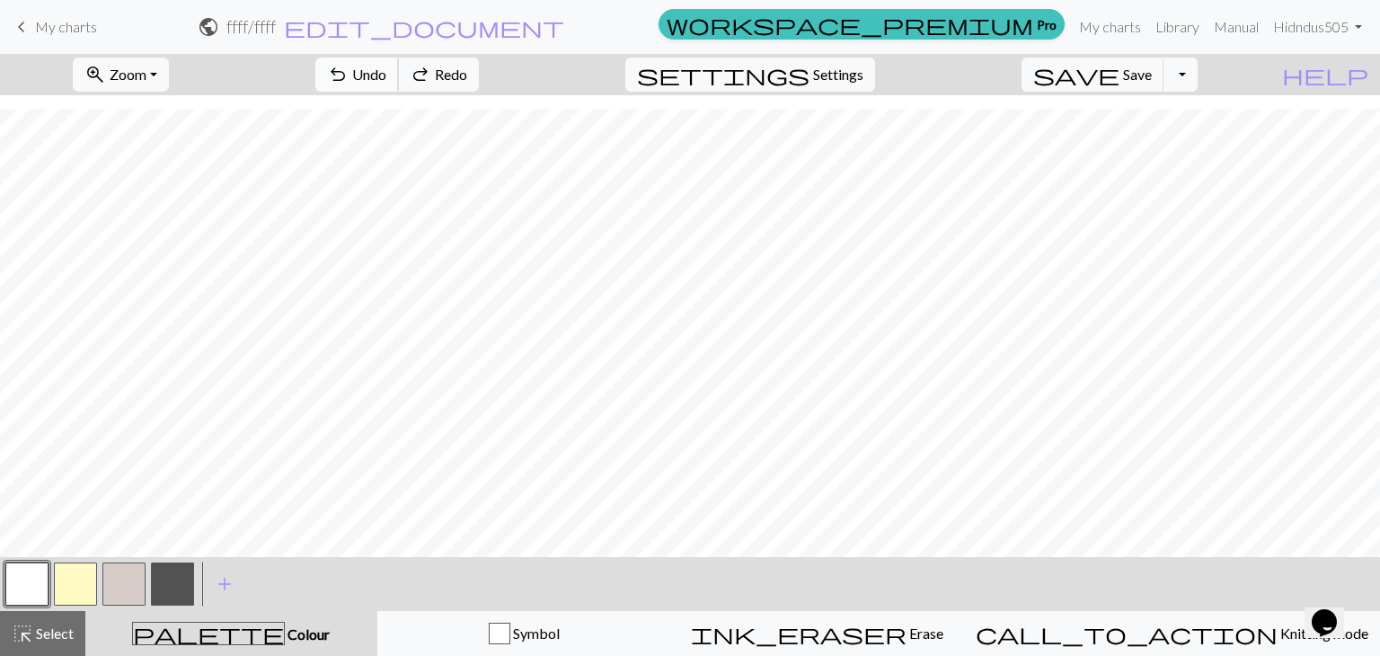
click at [349, 84] on span "undo" at bounding box center [338, 74] width 22 height 25
click at [349, 73] on span "undo" at bounding box center [338, 74] width 22 height 25
click at [116, 581] on button "button" at bounding box center [123, 583] width 43 height 43
drag, startPoint x: 116, startPoint y: 581, endPoint x: 101, endPoint y: 597, distance: 21.6
click at [101, 597] on div at bounding box center [124, 584] width 49 height 49
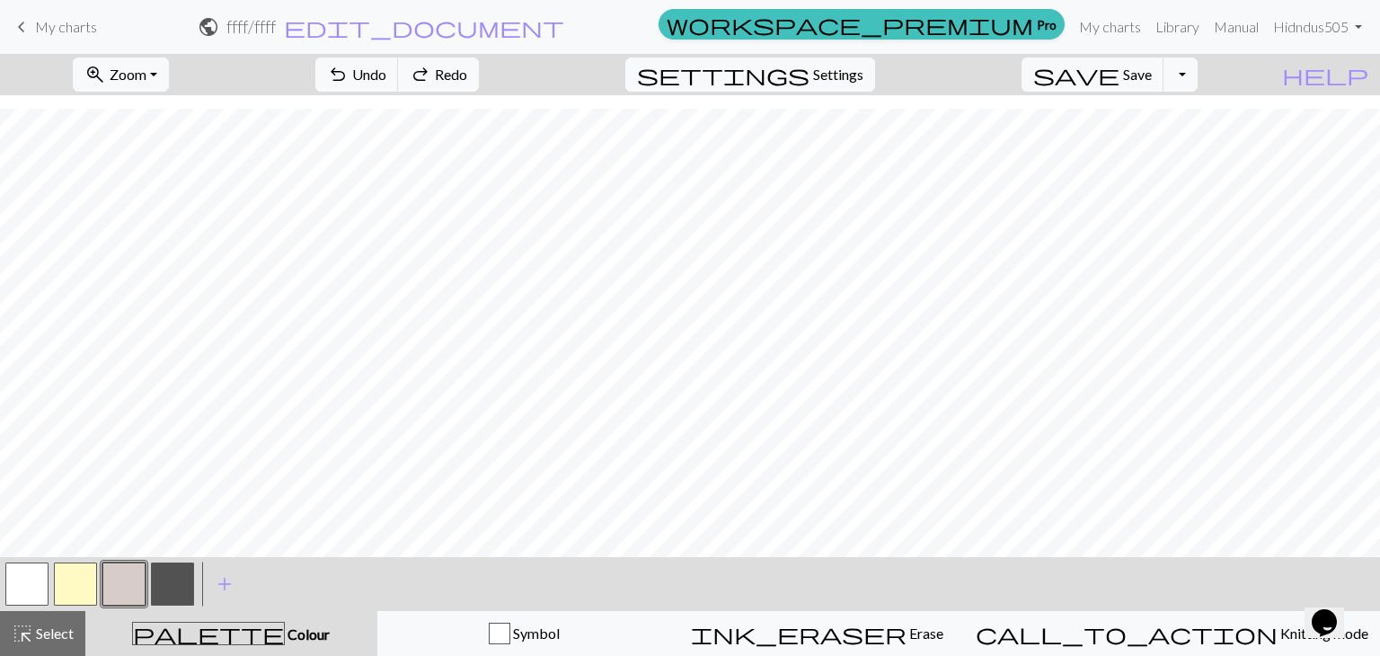
click at [111, 592] on button "button" at bounding box center [123, 583] width 43 height 43
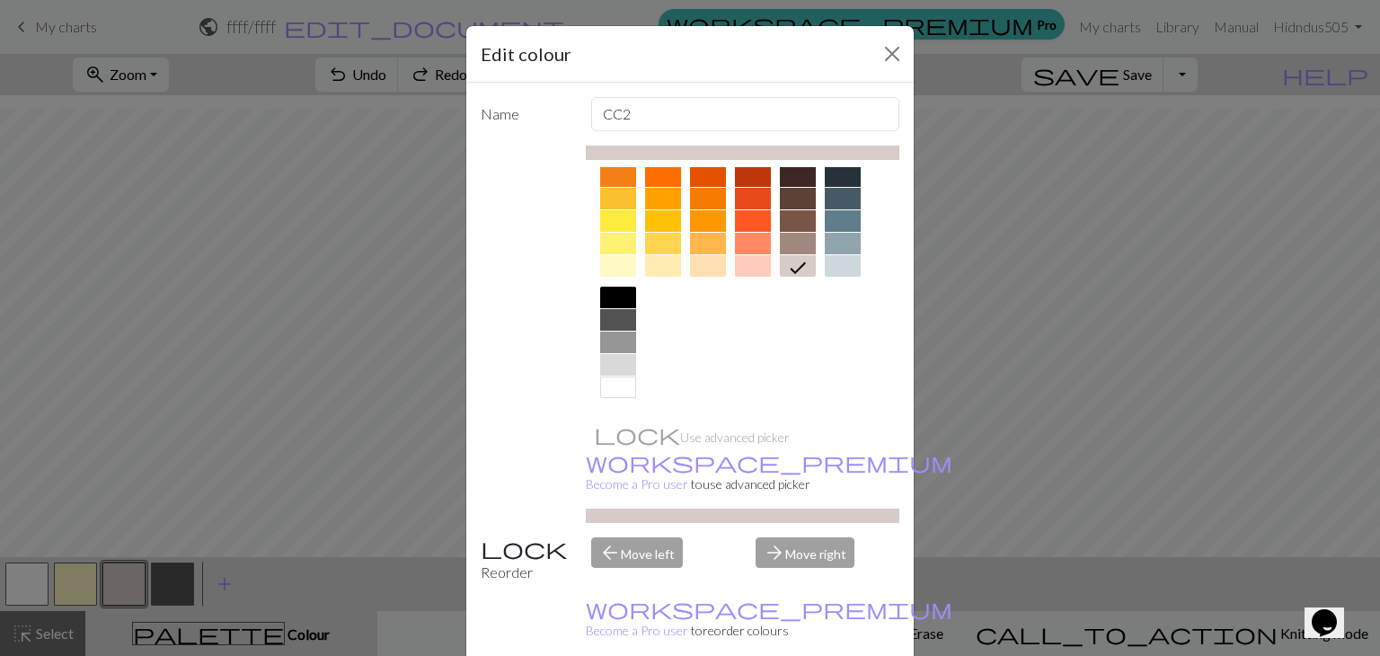
click at [800, 242] on div at bounding box center [798, 244] width 36 height 22
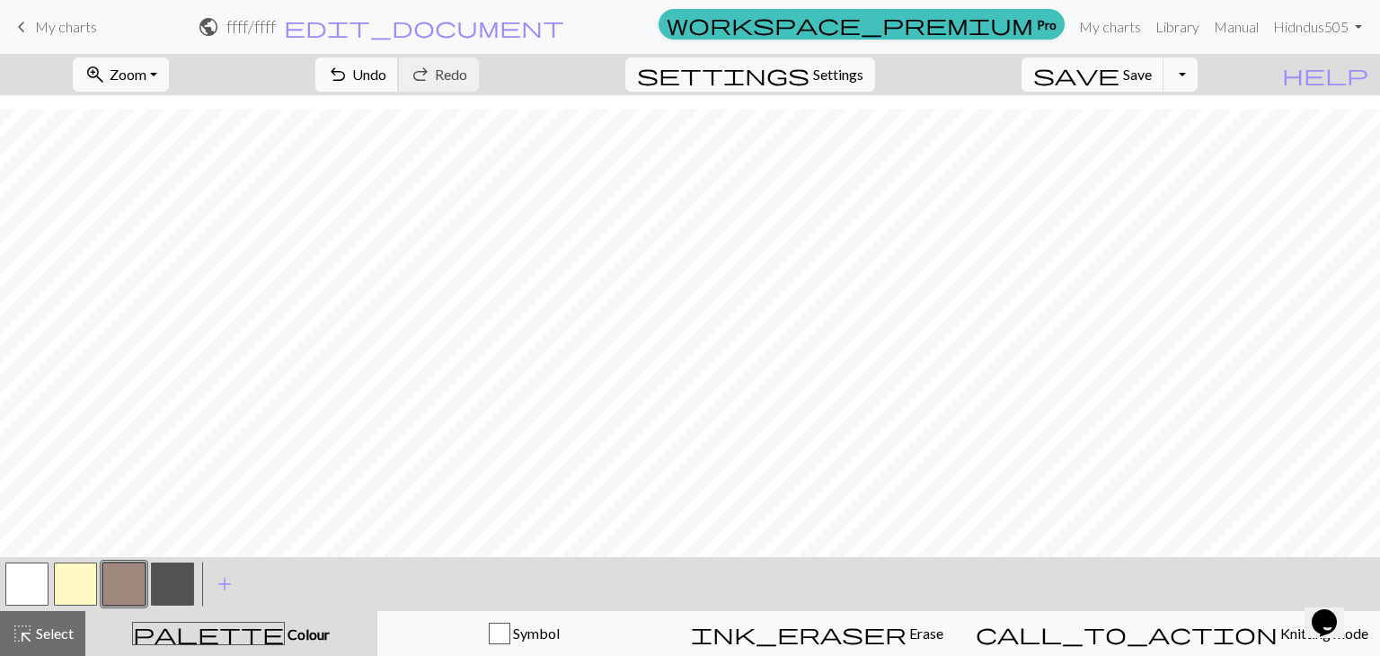
click at [399, 85] on button "undo Undo Undo" at bounding box center [357, 75] width 84 height 34
click at [386, 82] on span "Undo" at bounding box center [369, 74] width 34 height 17
click at [181, 586] on button "button" at bounding box center [172, 583] width 43 height 43
click at [386, 71] on span "Undo" at bounding box center [369, 74] width 34 height 17
click at [399, 90] on button "undo Undo Undo" at bounding box center [357, 75] width 84 height 34
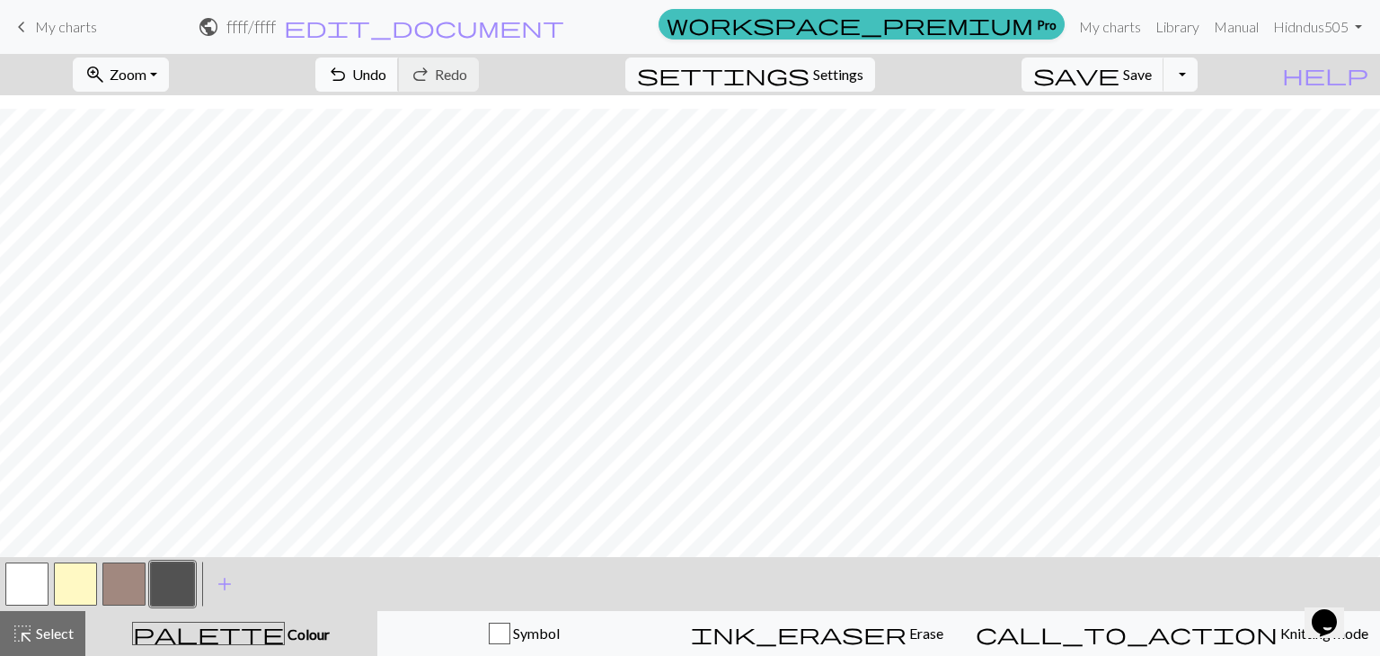
click at [399, 78] on button "undo Undo Undo" at bounding box center [357, 75] width 84 height 34
click at [349, 67] on span "undo" at bounding box center [338, 74] width 22 height 25
click at [349, 69] on span "undo" at bounding box center [338, 74] width 22 height 25
click at [467, 78] on span "Redo" at bounding box center [451, 74] width 32 height 17
click at [386, 83] on span "Undo" at bounding box center [369, 74] width 34 height 17
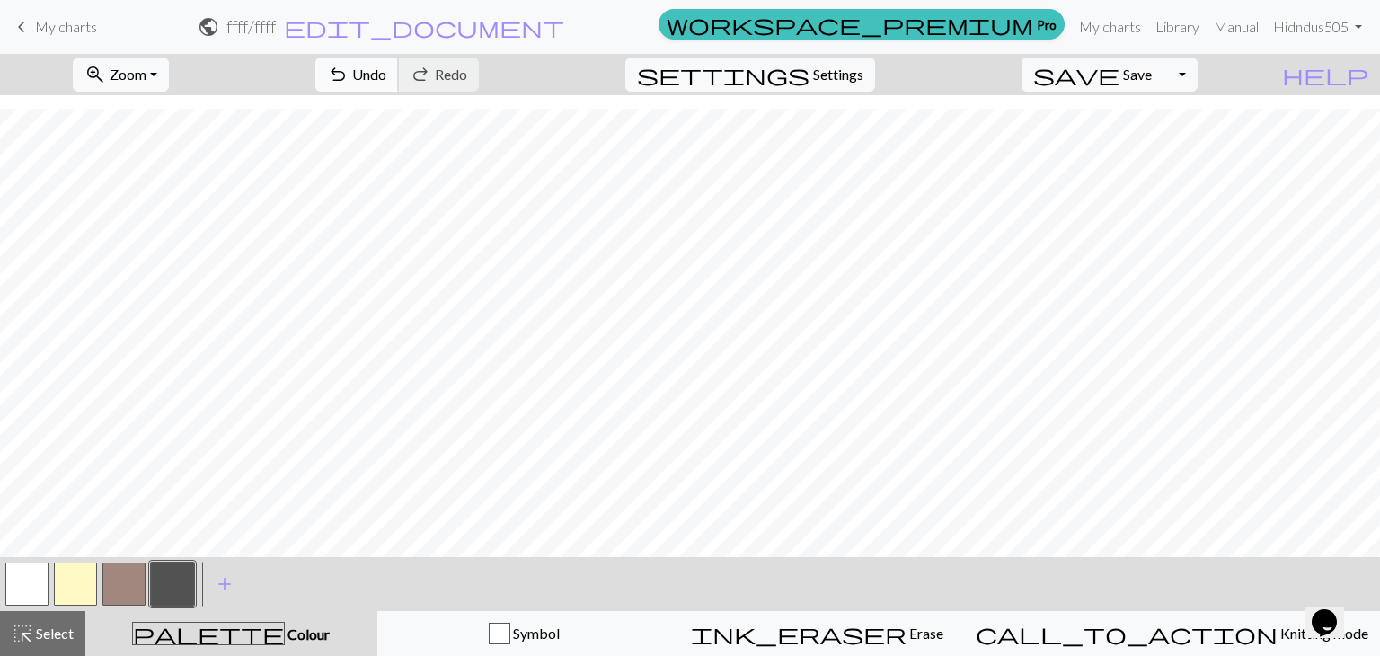
click at [386, 66] on span "Undo" at bounding box center [369, 74] width 34 height 17
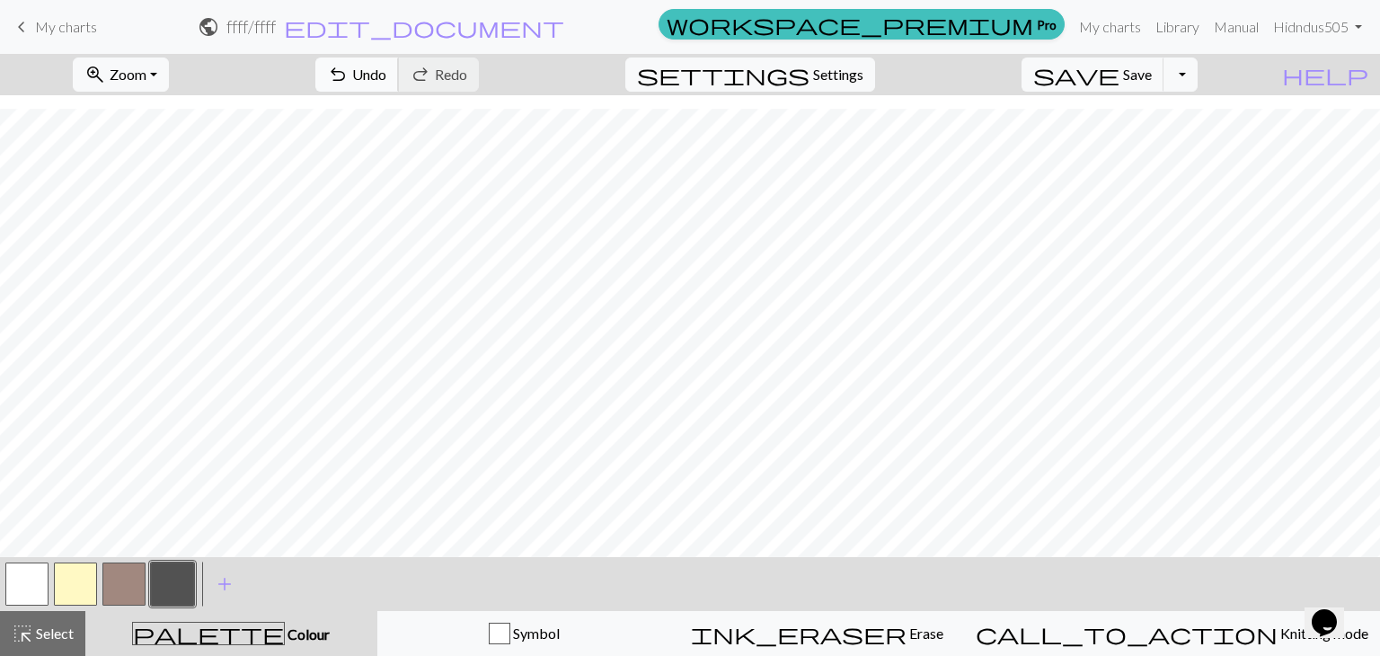
click at [386, 81] on span "Undo" at bounding box center [369, 74] width 34 height 17
click at [386, 68] on span "Undo" at bounding box center [369, 74] width 34 height 17
click at [75, 598] on button "button" at bounding box center [75, 583] width 43 height 43
click at [21, 624] on span "highlight_alt" at bounding box center [23, 633] width 22 height 25
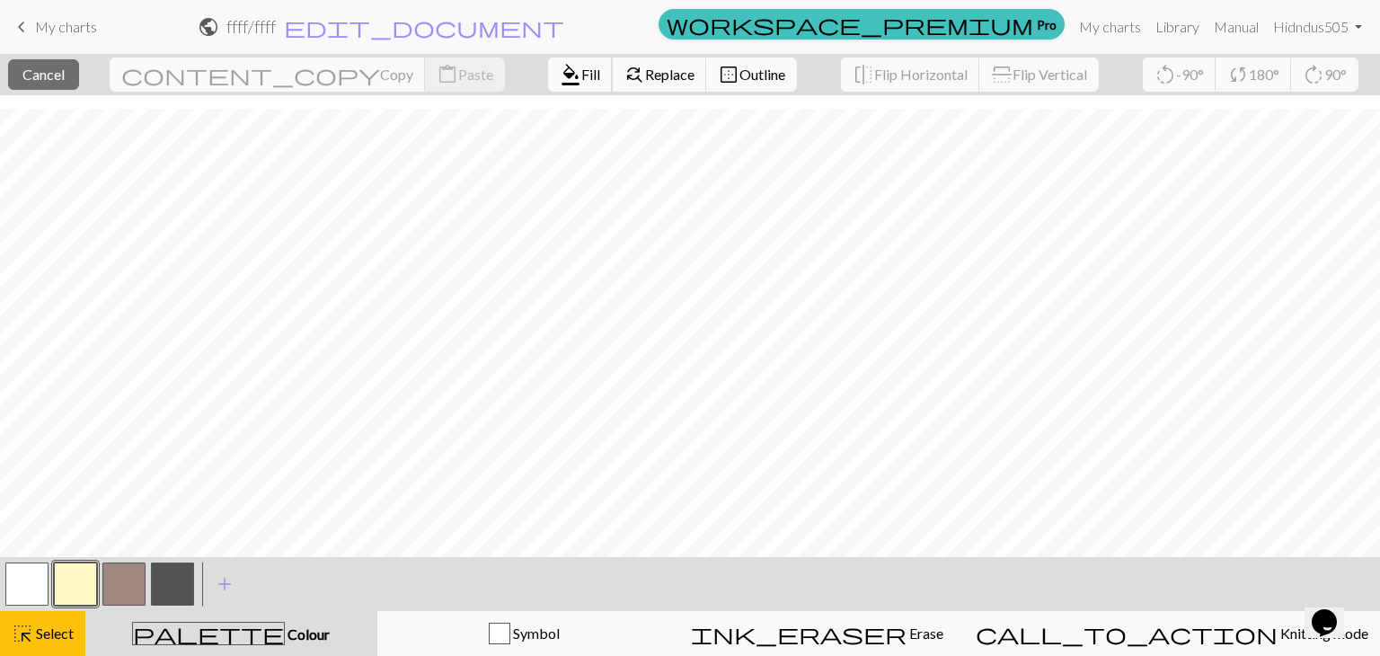
click at [560, 64] on span "format_color_fill" at bounding box center [571, 74] width 22 height 25
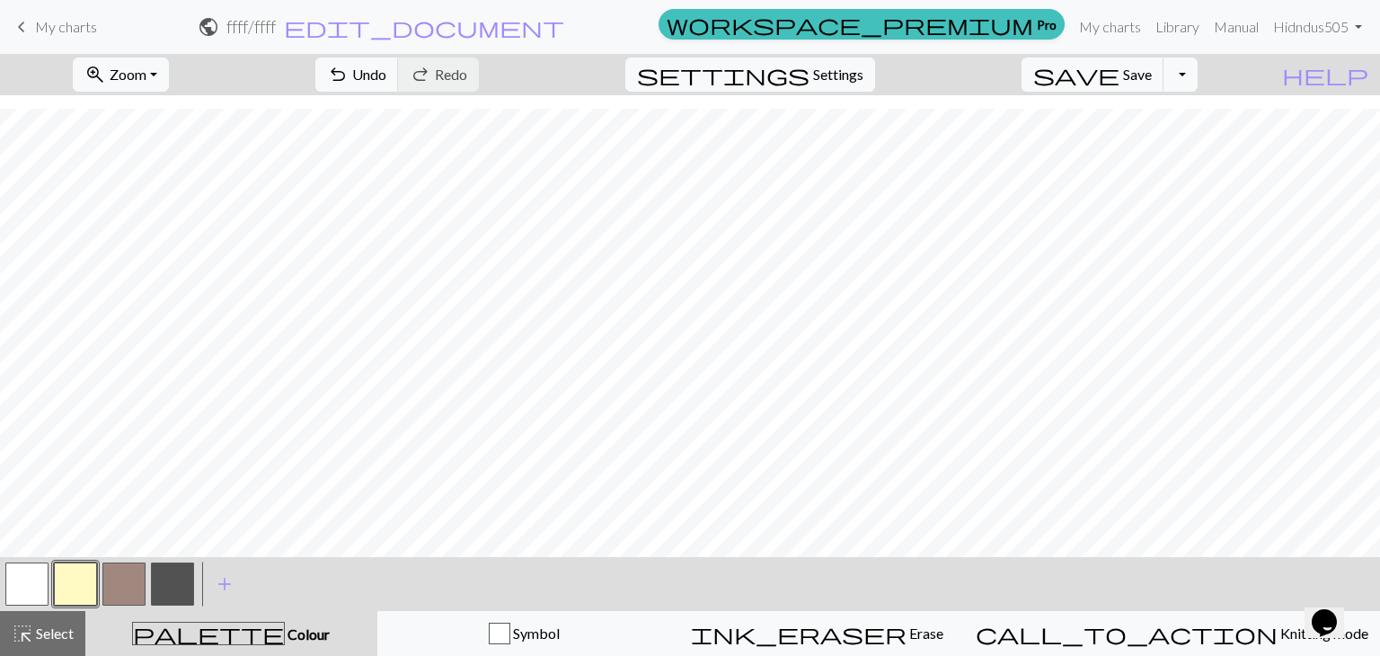
click at [29, 589] on button "button" at bounding box center [26, 583] width 43 height 43
click at [122, 587] on button "button" at bounding box center [123, 583] width 43 height 43
click at [173, 584] on button "button" at bounding box center [172, 583] width 43 height 43
click at [399, 58] on button "undo Undo Undo" at bounding box center [357, 75] width 84 height 34
click at [349, 78] on span "undo" at bounding box center [338, 74] width 22 height 25
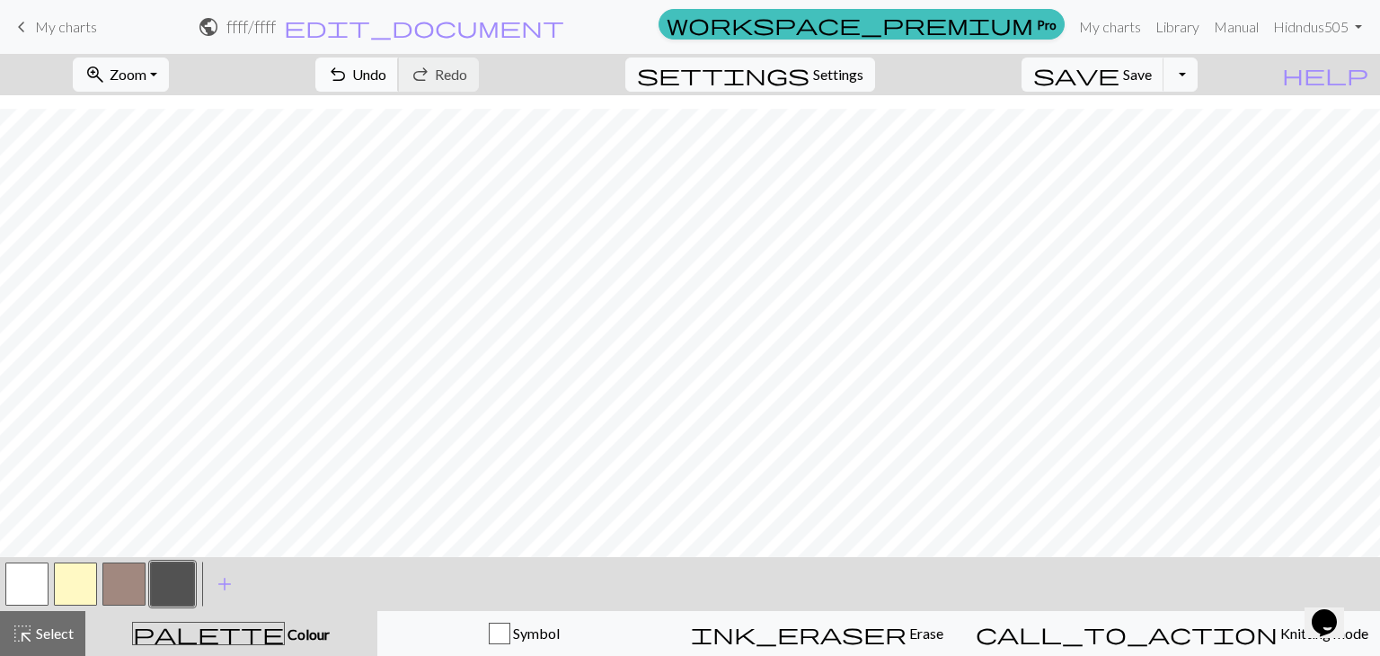
click at [386, 74] on span "Undo" at bounding box center [369, 74] width 34 height 17
click at [386, 80] on span "Undo" at bounding box center [369, 74] width 34 height 17
click at [67, 578] on button "button" at bounding box center [75, 583] width 43 height 43
click at [41, 580] on button "button" at bounding box center [26, 583] width 43 height 43
click at [169, 580] on button "button" at bounding box center [172, 583] width 43 height 43
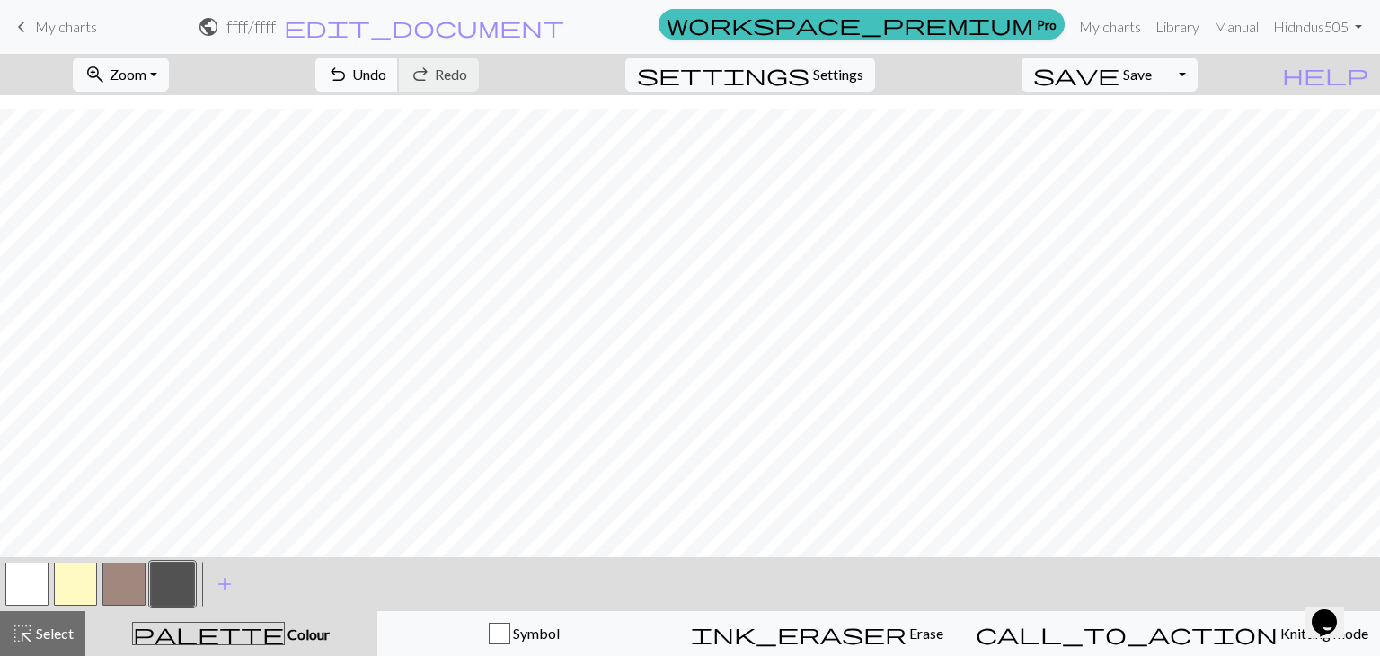
click at [399, 58] on button "undo Undo Undo" at bounding box center [357, 75] width 84 height 34
click at [399, 84] on button "undo Undo Undo" at bounding box center [357, 75] width 84 height 34
click at [349, 69] on span "undo" at bounding box center [338, 74] width 22 height 25
click at [65, 568] on button "button" at bounding box center [75, 583] width 43 height 43
drag, startPoint x: 169, startPoint y: 574, endPoint x: 174, endPoint y: 564, distance: 11.3
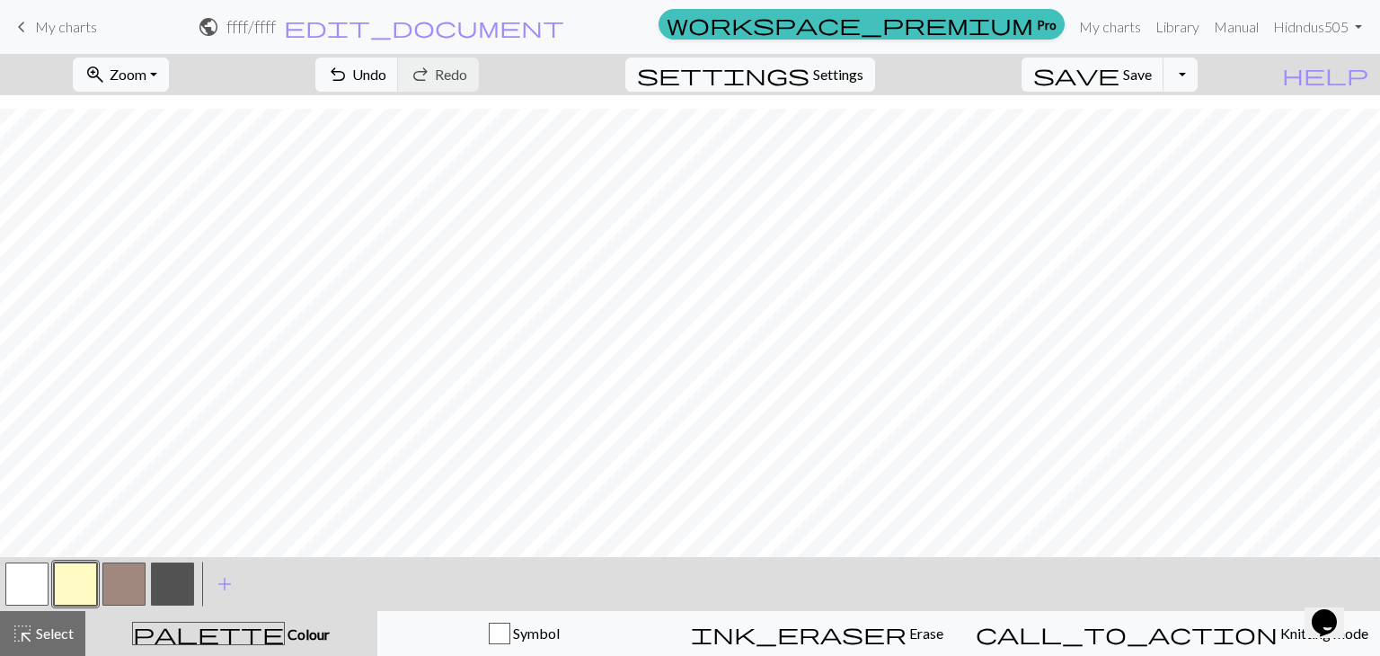
click at [170, 574] on button "button" at bounding box center [172, 583] width 43 height 43
click at [386, 69] on span "Undo" at bounding box center [369, 74] width 34 height 17
click at [386, 68] on span "Undo" at bounding box center [369, 74] width 34 height 17
click at [90, 572] on button "button" at bounding box center [75, 583] width 43 height 43
click at [172, 583] on button "button" at bounding box center [172, 583] width 43 height 43
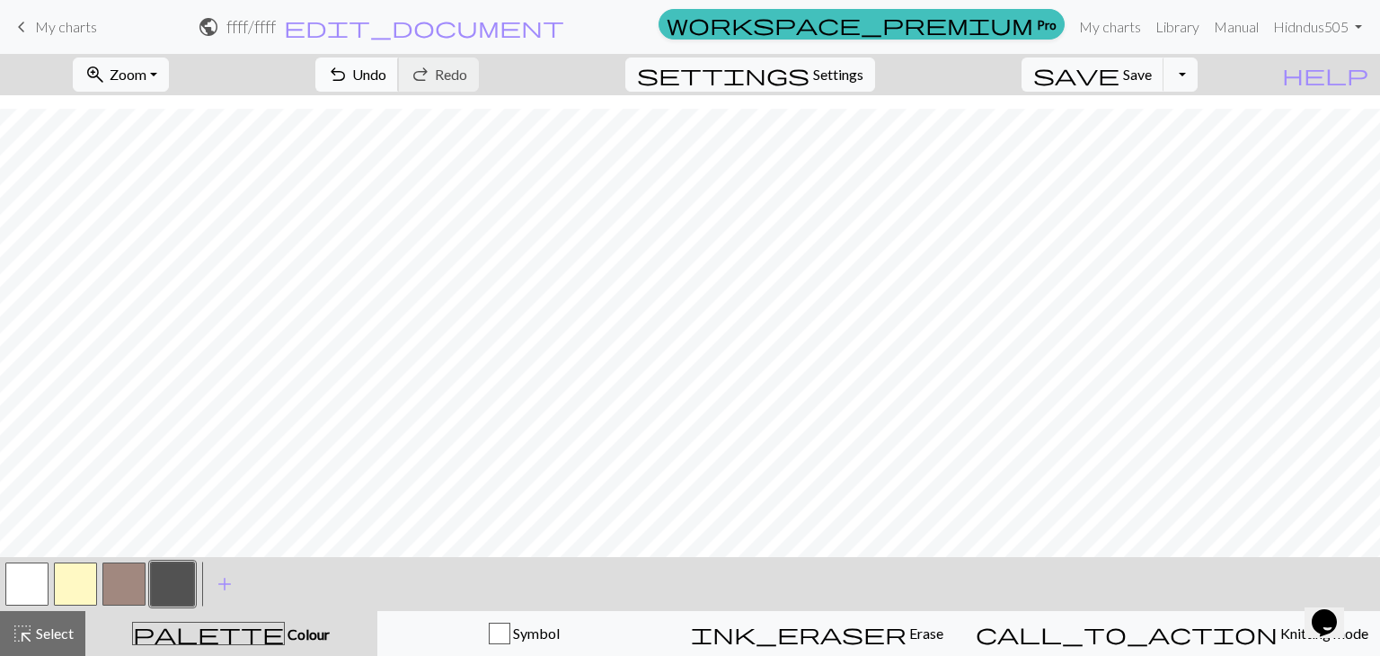
click at [386, 78] on span "Undo" at bounding box center [369, 74] width 34 height 17
click at [399, 80] on button "undo Undo Undo" at bounding box center [357, 75] width 84 height 34
click at [349, 66] on span "undo" at bounding box center [338, 74] width 22 height 25
click at [399, 67] on button "undo Undo Undo" at bounding box center [357, 75] width 84 height 34
click at [399, 86] on button "undo Undo Undo" at bounding box center [357, 75] width 84 height 34
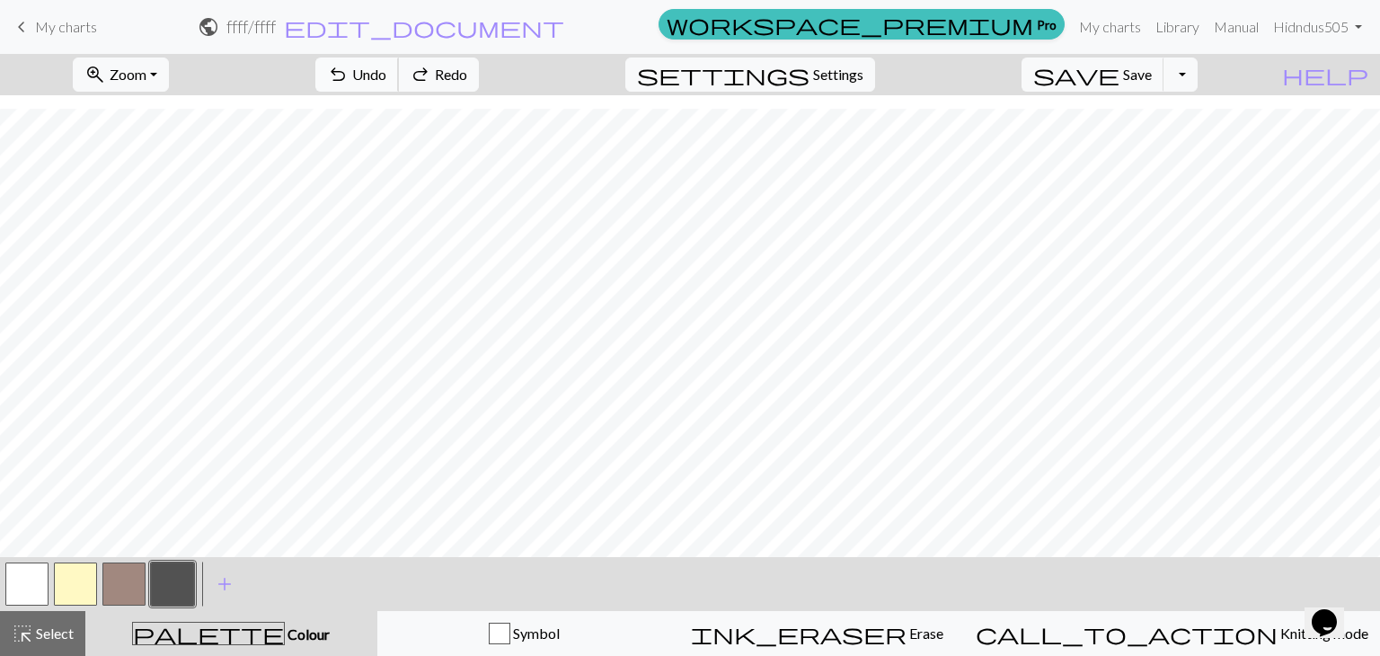
click at [399, 86] on button "undo Undo Undo" at bounding box center [357, 75] width 84 height 34
click at [69, 562] on button "button" at bounding box center [75, 583] width 43 height 43
click at [58, 619] on button "highlight_alt Select Select" at bounding box center [42, 633] width 85 height 45
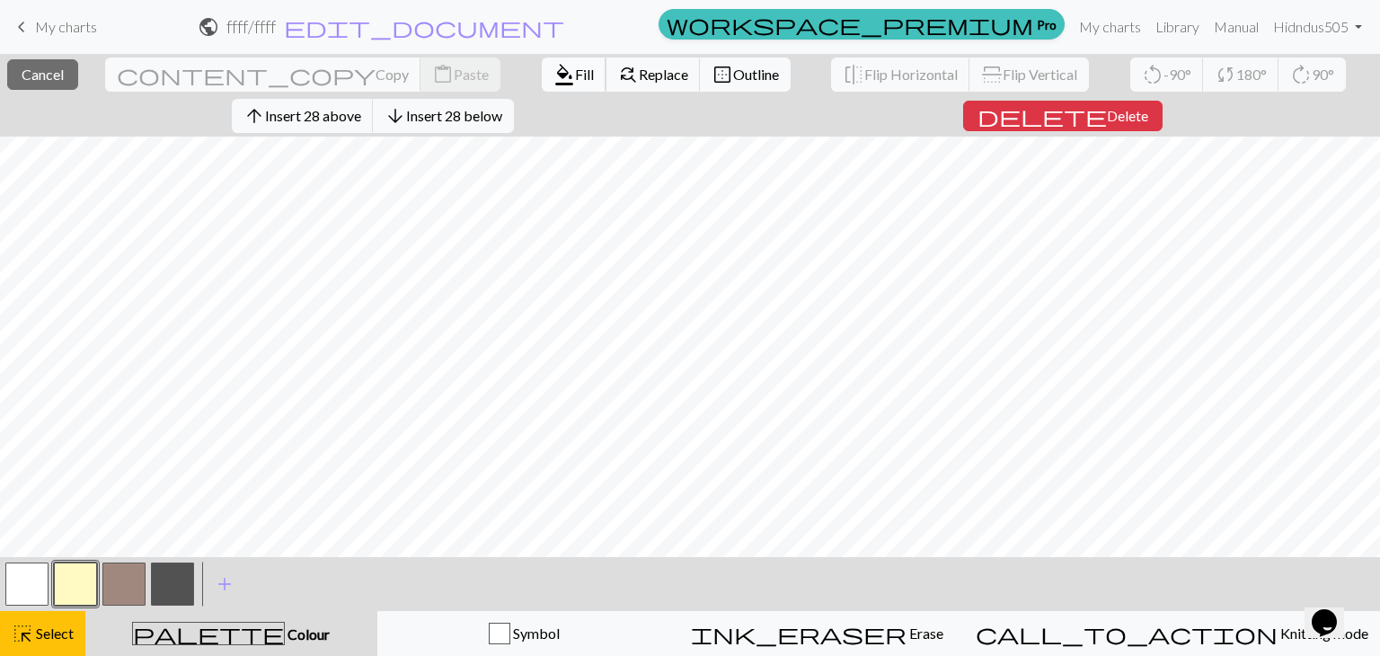
click at [553, 87] on span "format_color_fill" at bounding box center [564, 74] width 22 height 25
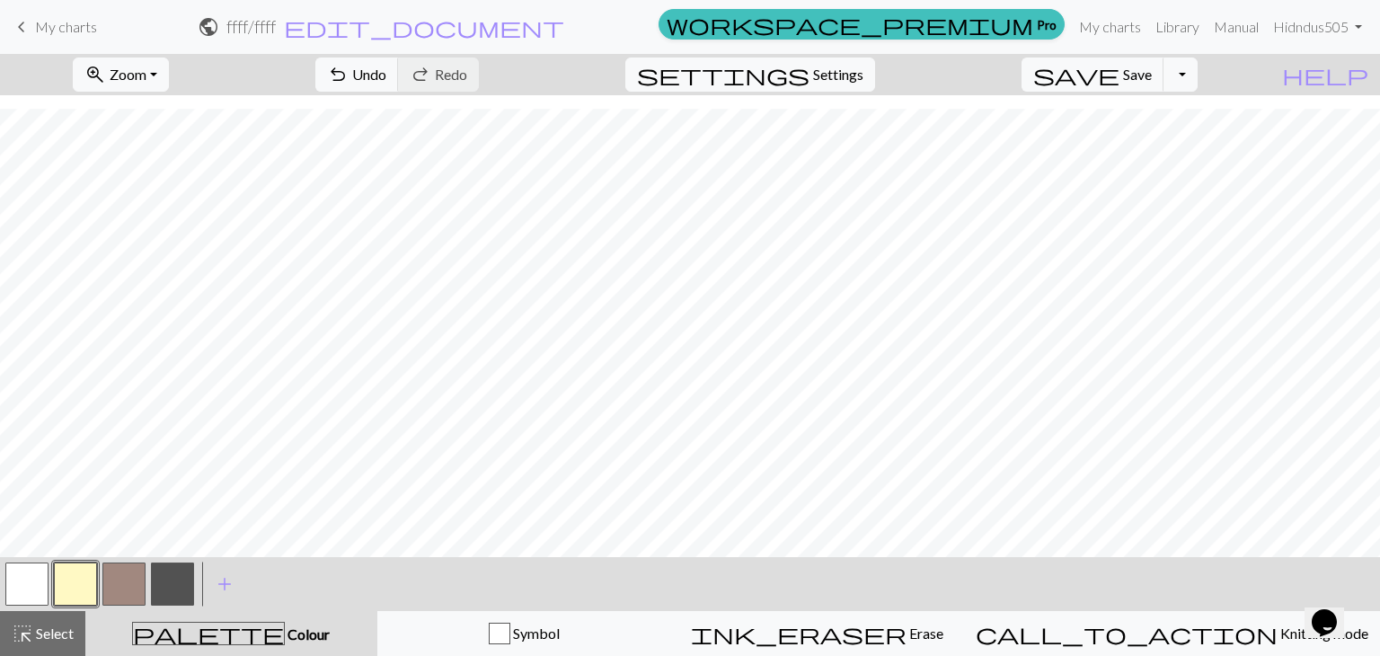
click at [111, 580] on button "button" at bounding box center [123, 583] width 43 height 43
click at [131, 578] on button "button" at bounding box center [123, 583] width 43 height 43
click at [115, 587] on button "button" at bounding box center [123, 583] width 43 height 43
click at [139, 576] on button "button" at bounding box center [123, 583] width 43 height 43
click at [138, 577] on div "Edit colour Name CC2 Use advanced picker workspace_premium Become a Pro user to…" at bounding box center [690, 328] width 1380 height 656
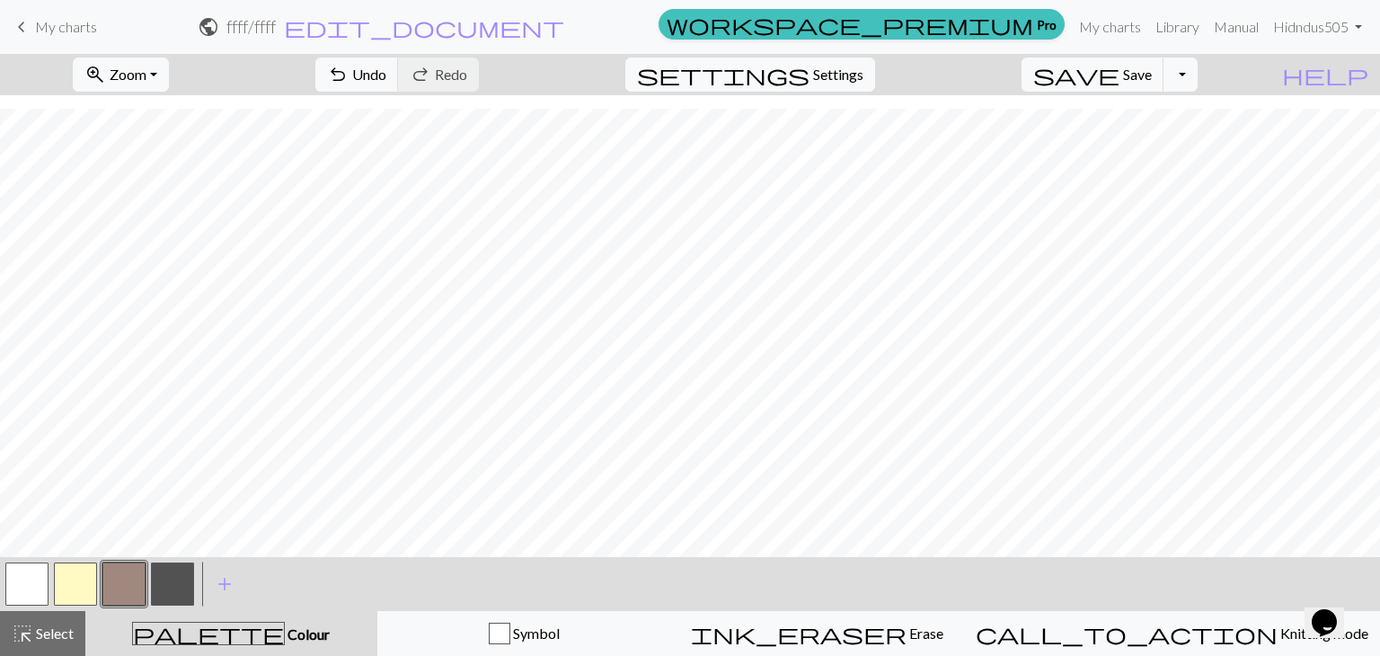
click at [138, 577] on button "button" at bounding box center [123, 583] width 43 height 43
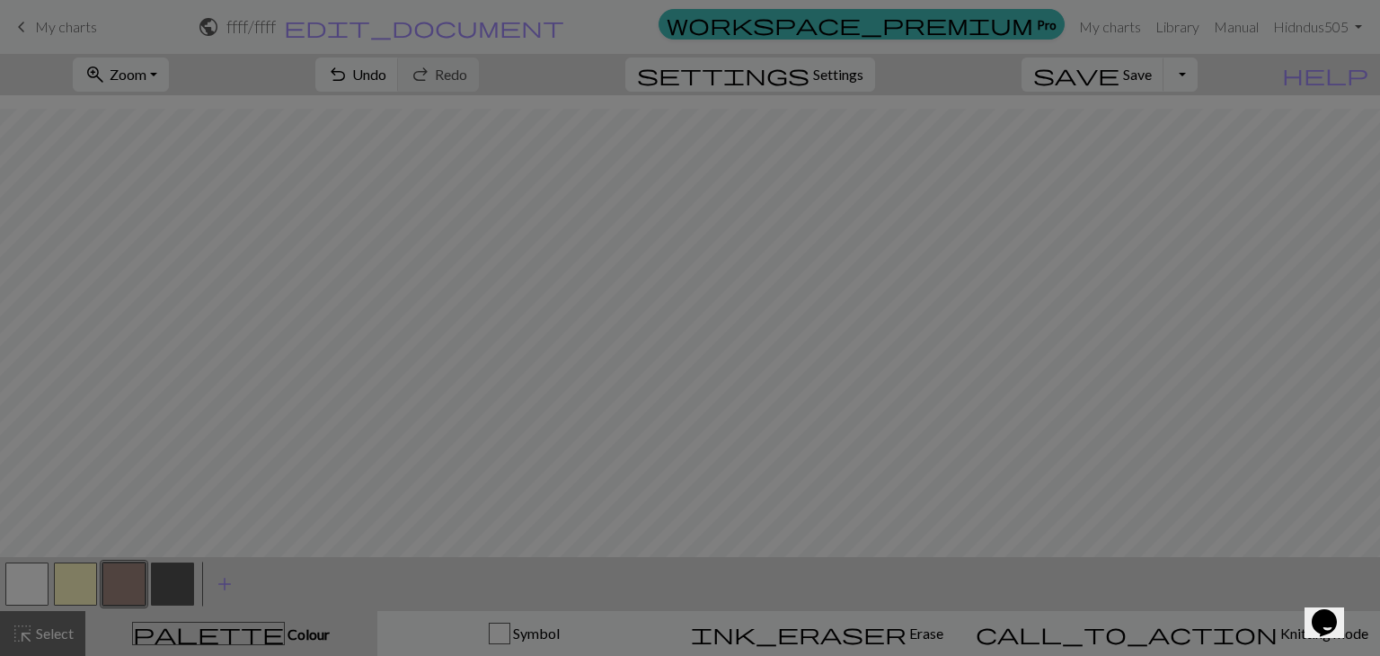
click at [138, 577] on div "Edit colour Name CC2 Use advanced picker workspace_premium Become a Pro user to…" at bounding box center [690, 328] width 1380 height 656
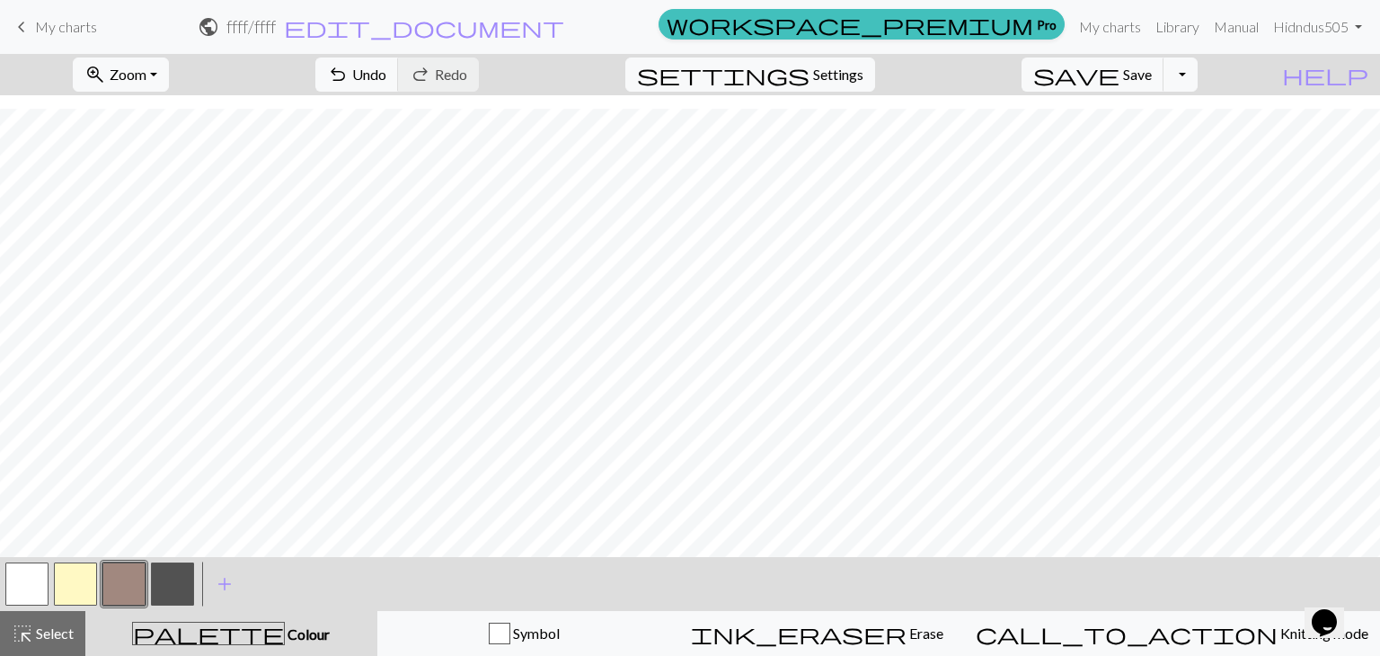
click at [118, 589] on button "button" at bounding box center [123, 583] width 43 height 43
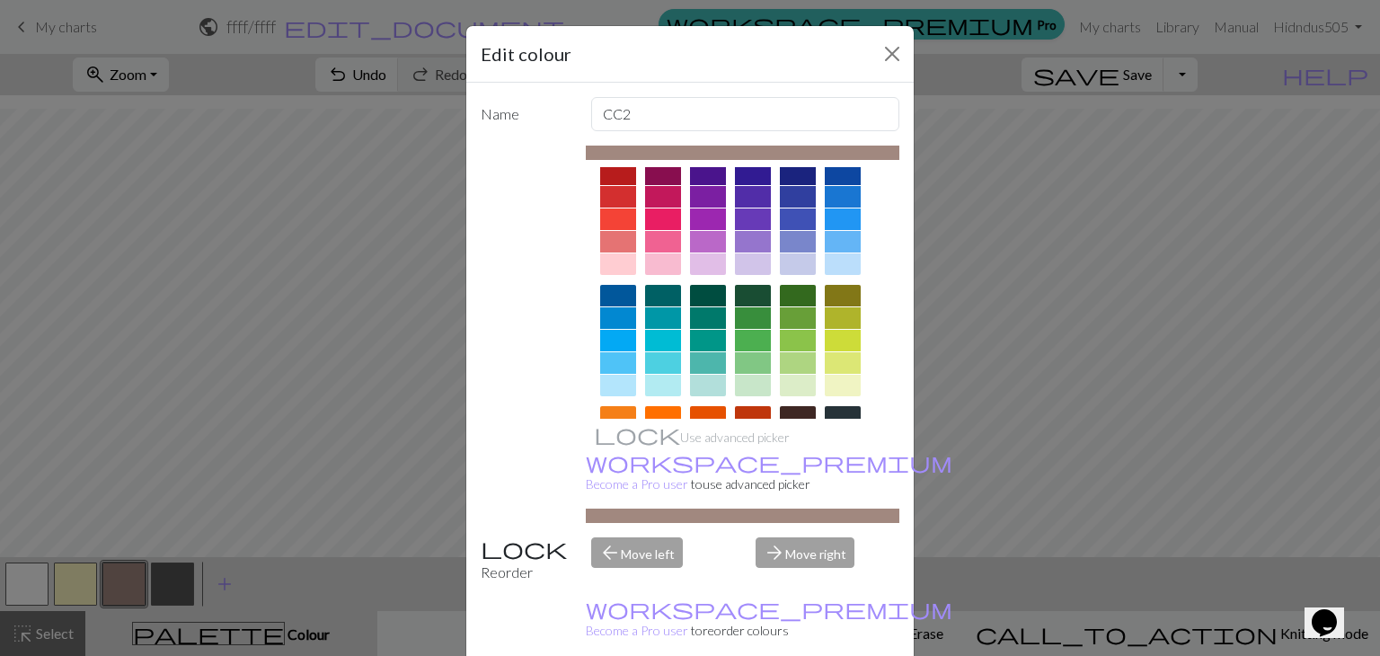
scroll to position [0, 0]
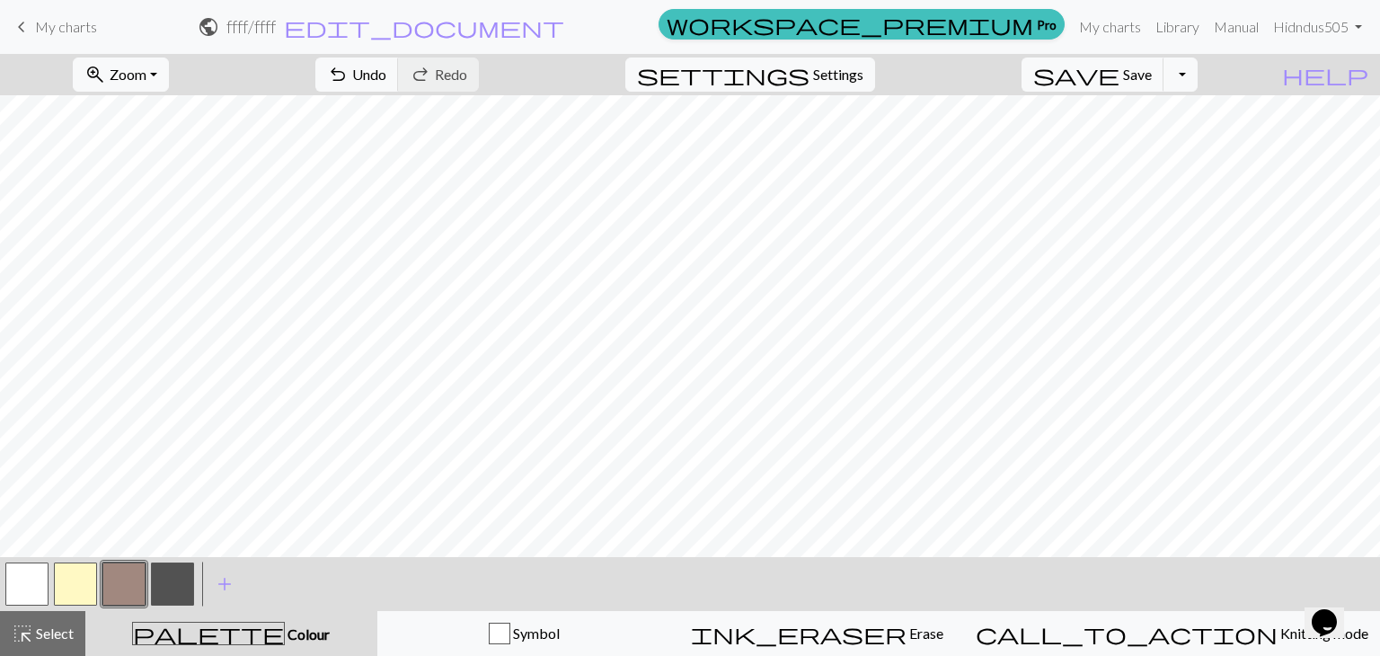
scroll to position [136, 0]
click at [169, 90] on button "zoom_in Zoom Zoom" at bounding box center [121, 75] width 96 height 34
click at [188, 118] on button "Fit all" at bounding box center [146, 114] width 142 height 29
click at [167, 596] on button "button" at bounding box center [172, 583] width 43 height 43
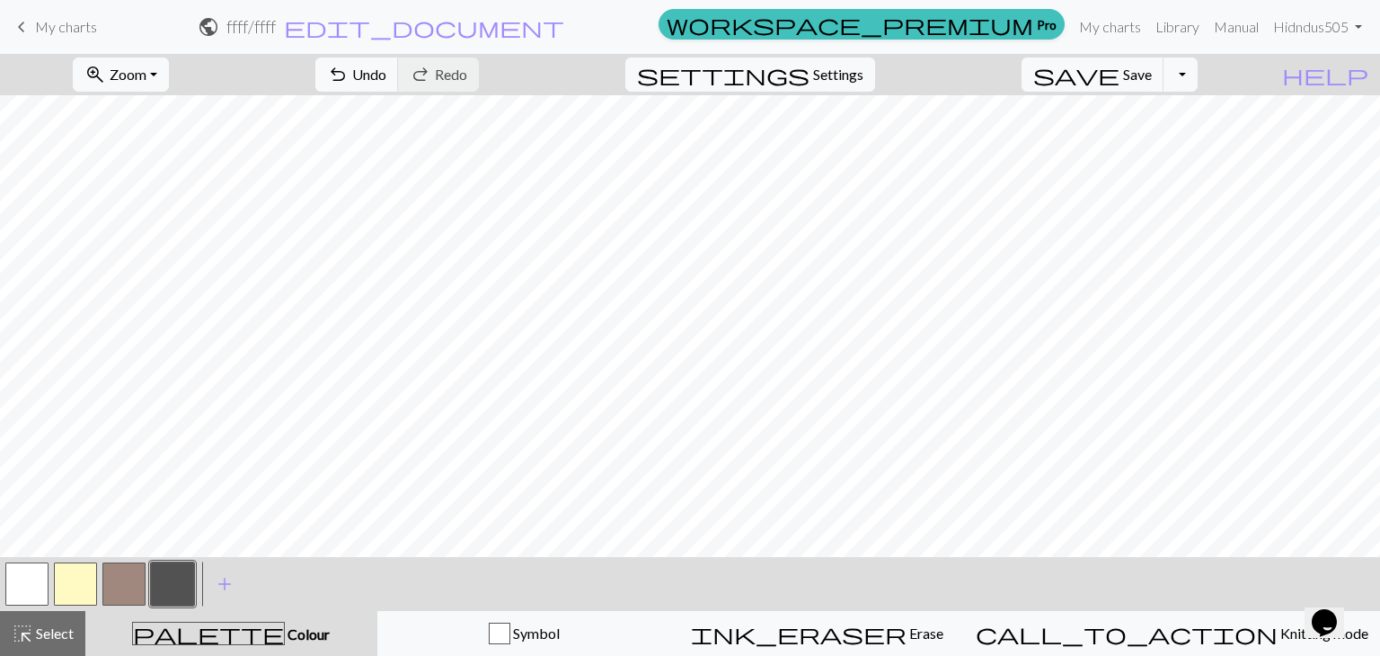
click at [129, 578] on button "button" at bounding box center [123, 583] width 43 height 43
click at [386, 75] on span "Undo" at bounding box center [369, 74] width 34 height 17
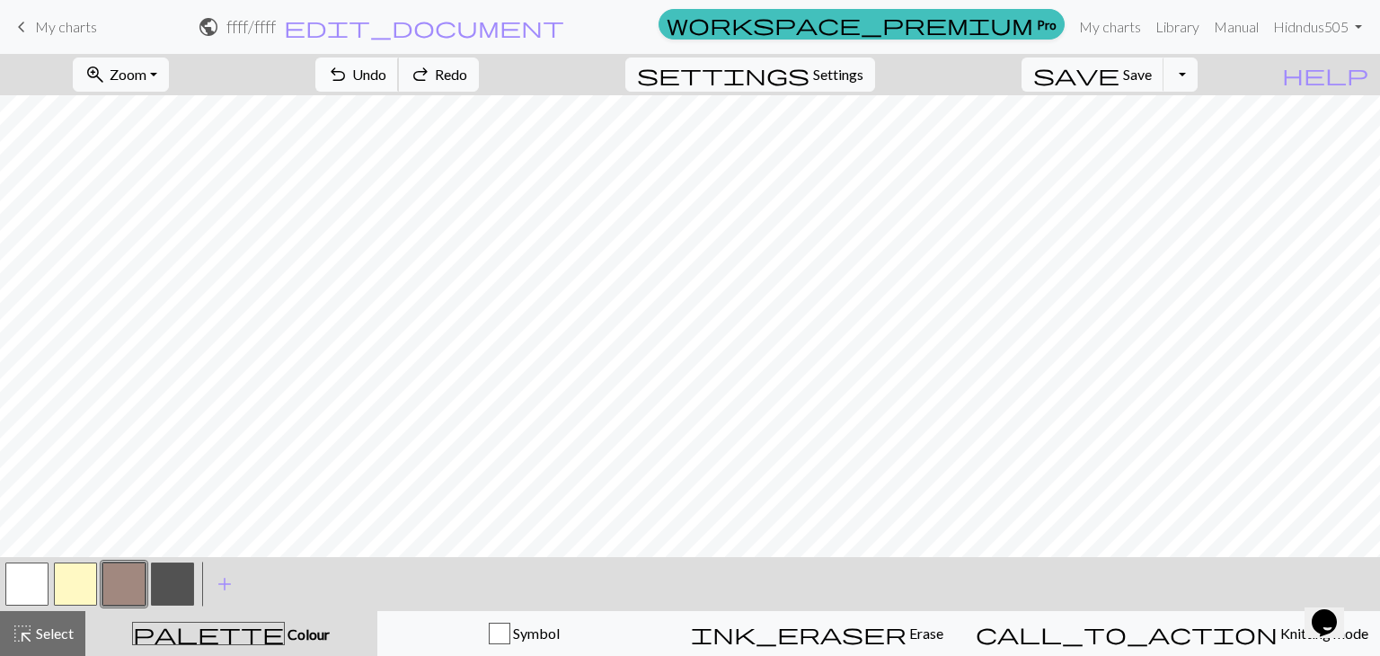
click at [386, 75] on span "Undo" at bounding box center [369, 74] width 34 height 17
drag, startPoint x: 456, startPoint y: 75, endPoint x: 446, endPoint y: 58, distance: 20.2
click at [399, 87] on button "undo Undo Undo" at bounding box center [357, 75] width 84 height 34
click at [399, 58] on button "undo Undo Undo" at bounding box center [357, 75] width 84 height 34
click at [349, 85] on span "undo" at bounding box center [338, 74] width 22 height 25
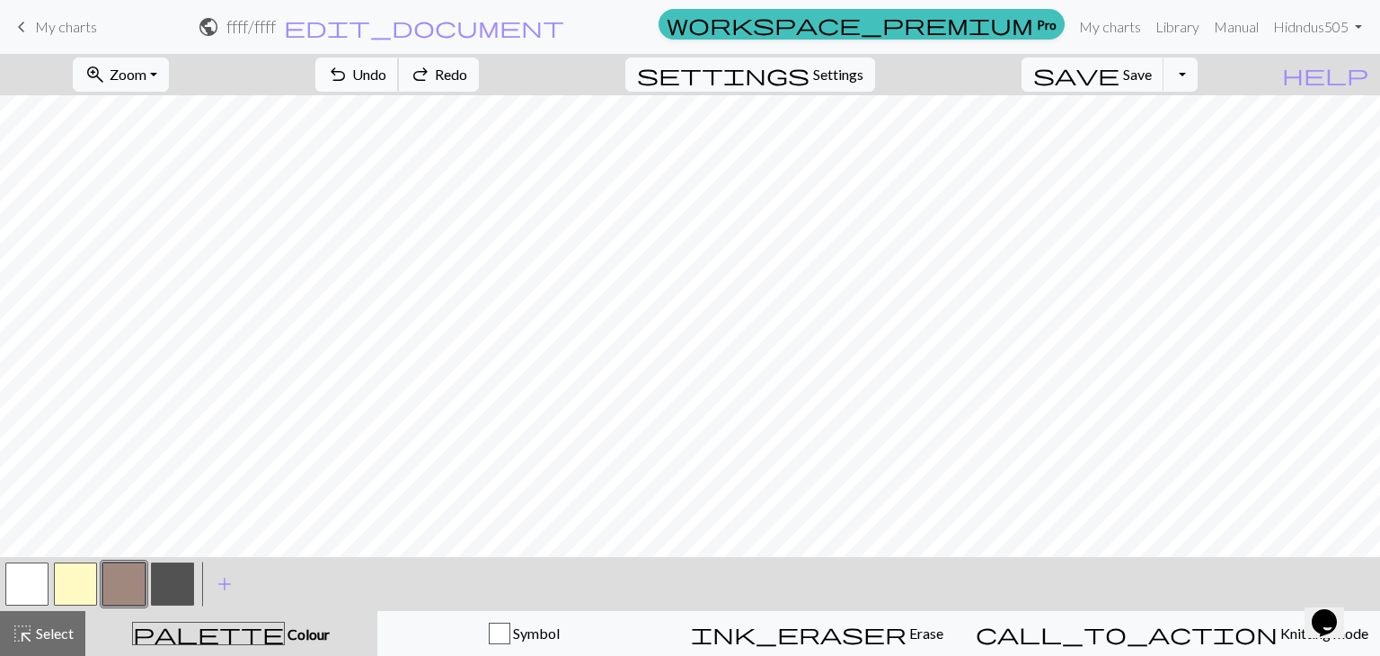
click at [349, 78] on span "undo" at bounding box center [338, 74] width 22 height 25
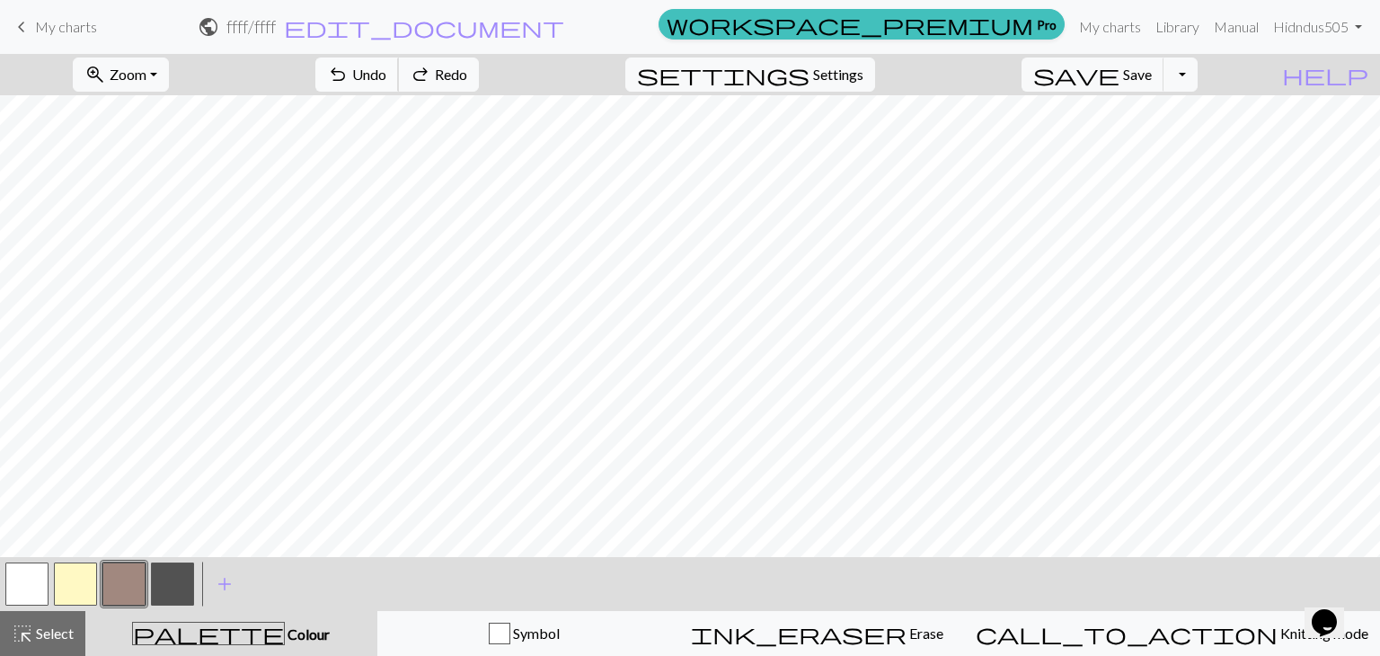
click at [349, 78] on span "undo" at bounding box center [338, 74] width 22 height 25
click at [164, 571] on button "button" at bounding box center [172, 583] width 43 height 43
click at [137, 583] on button "button" at bounding box center [123, 583] width 43 height 43
click at [212, 572] on button "add Add a colour" at bounding box center [224, 584] width 45 height 45
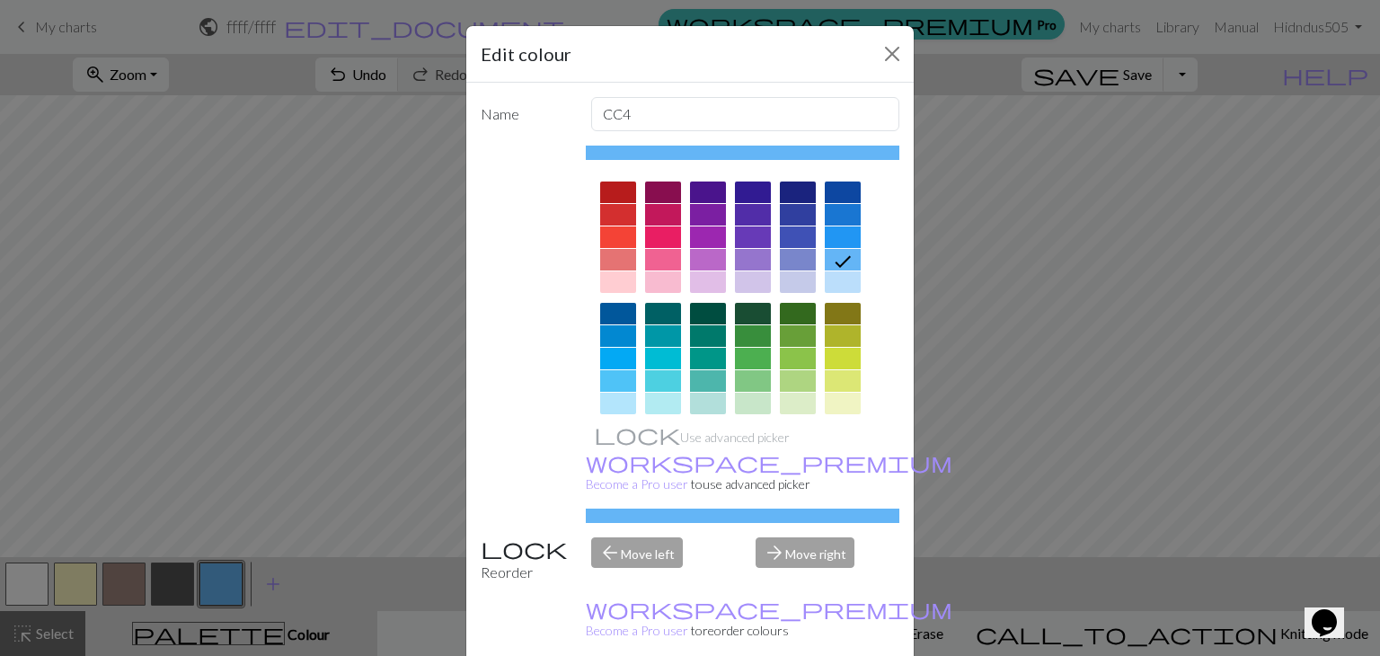
click at [226, 572] on div "Edit colour Name CC4 Use advanced picker workspace_premium Become a Pro user to…" at bounding box center [690, 328] width 1380 height 656
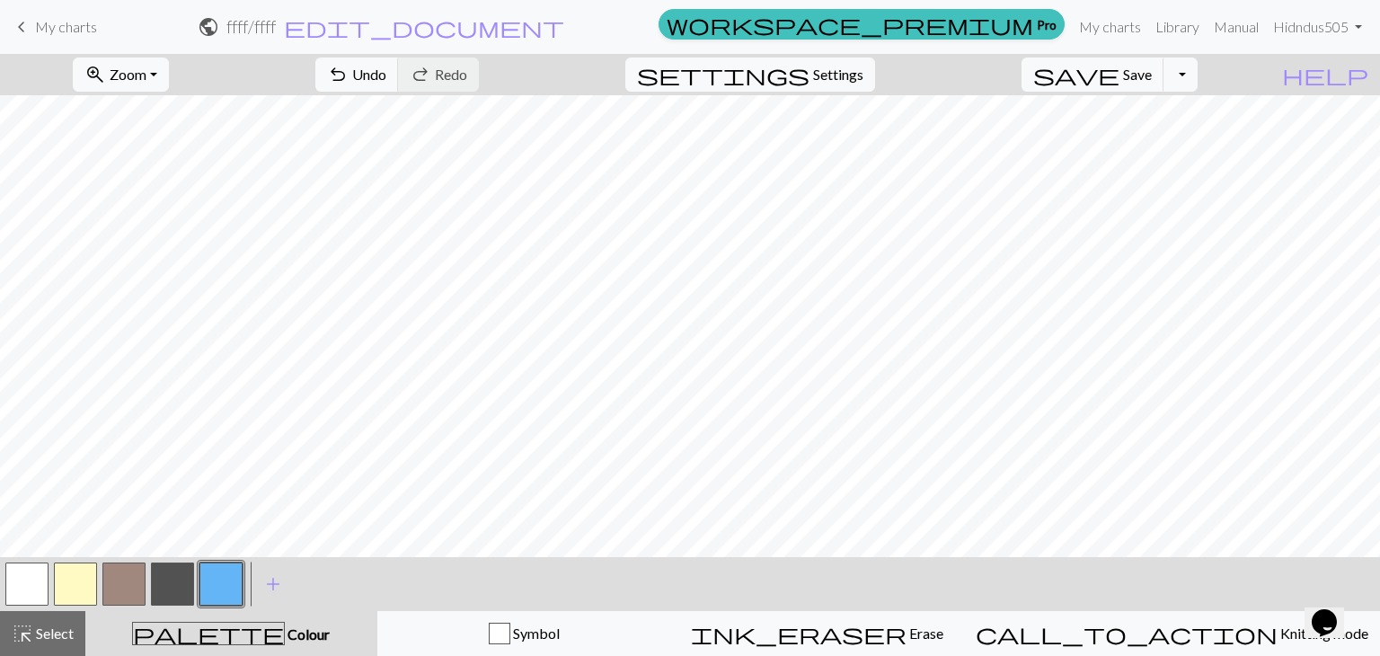
click at [237, 572] on button "button" at bounding box center [220, 583] width 43 height 43
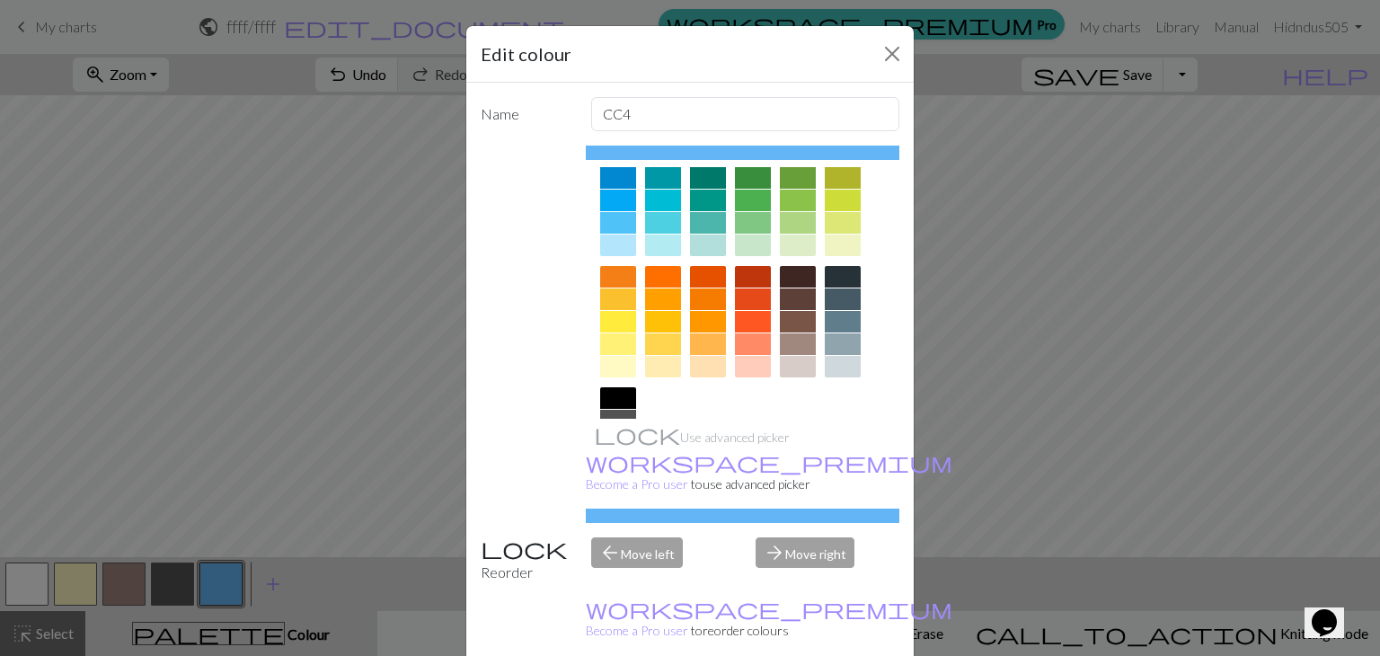
scroll to position [259, 0]
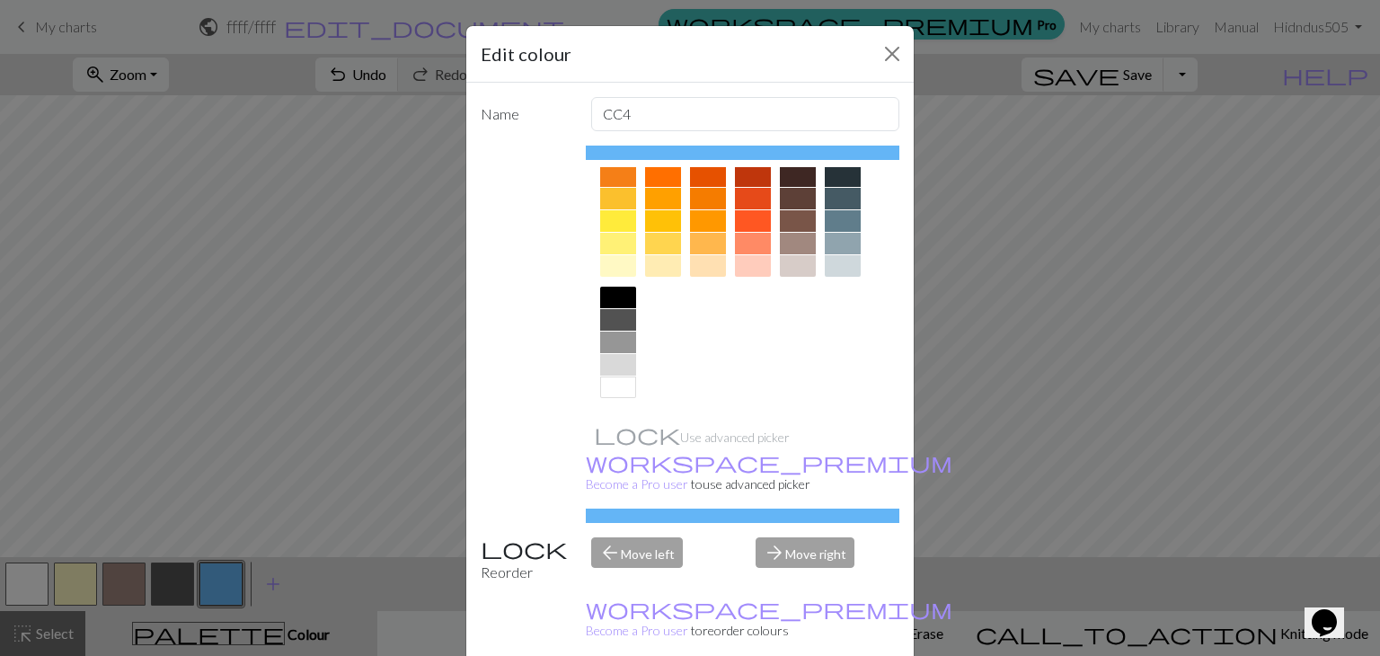
click at [695, 260] on div at bounding box center [708, 266] width 36 height 22
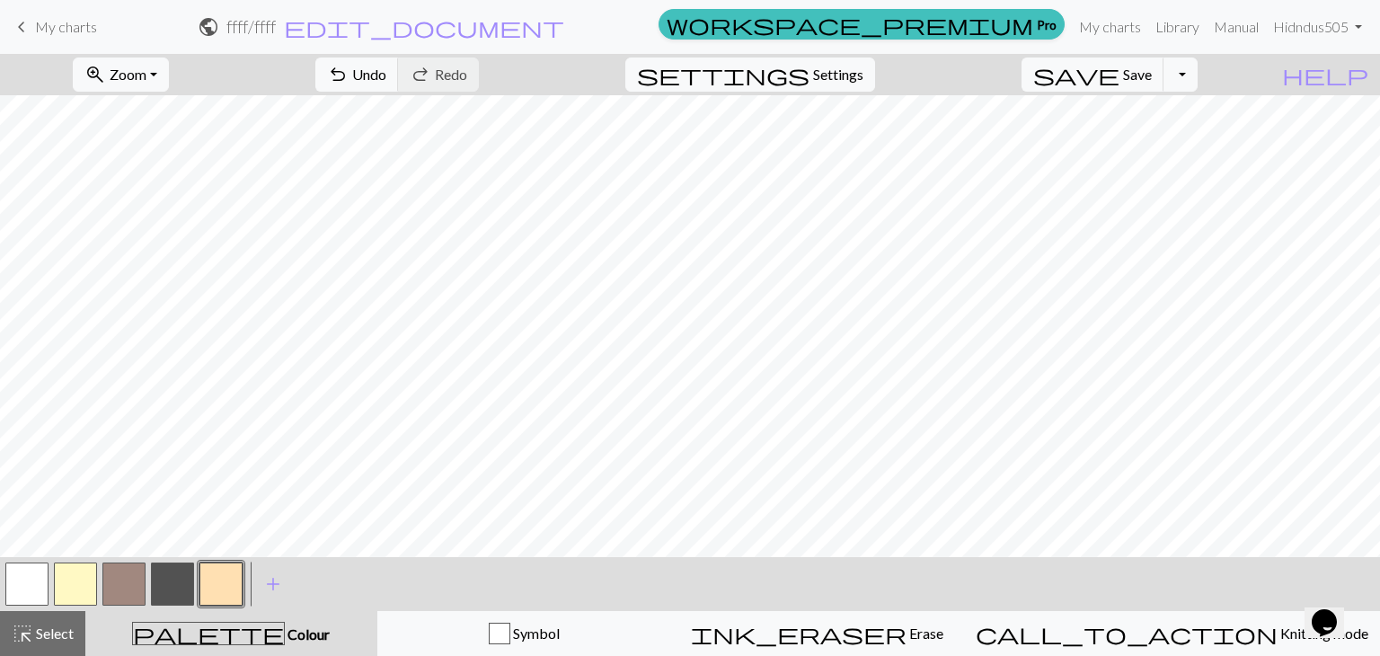
click at [173, 581] on button "button" at bounding box center [172, 583] width 43 height 43
click at [142, 577] on button "button" at bounding box center [123, 583] width 43 height 43
click at [399, 85] on button "undo Undo Undo" at bounding box center [357, 75] width 84 height 34
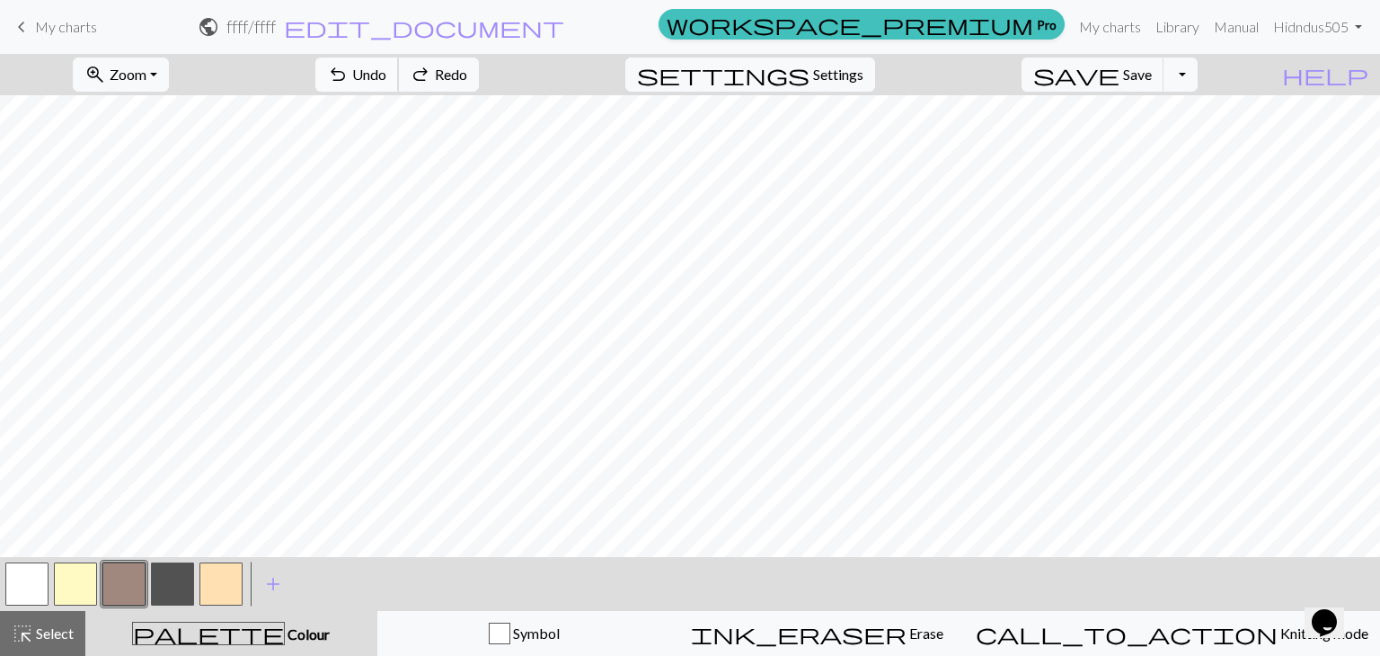
click at [399, 85] on button "undo Undo Undo" at bounding box center [357, 75] width 84 height 34
click at [399, 88] on button "undo Undo Undo" at bounding box center [357, 75] width 84 height 34
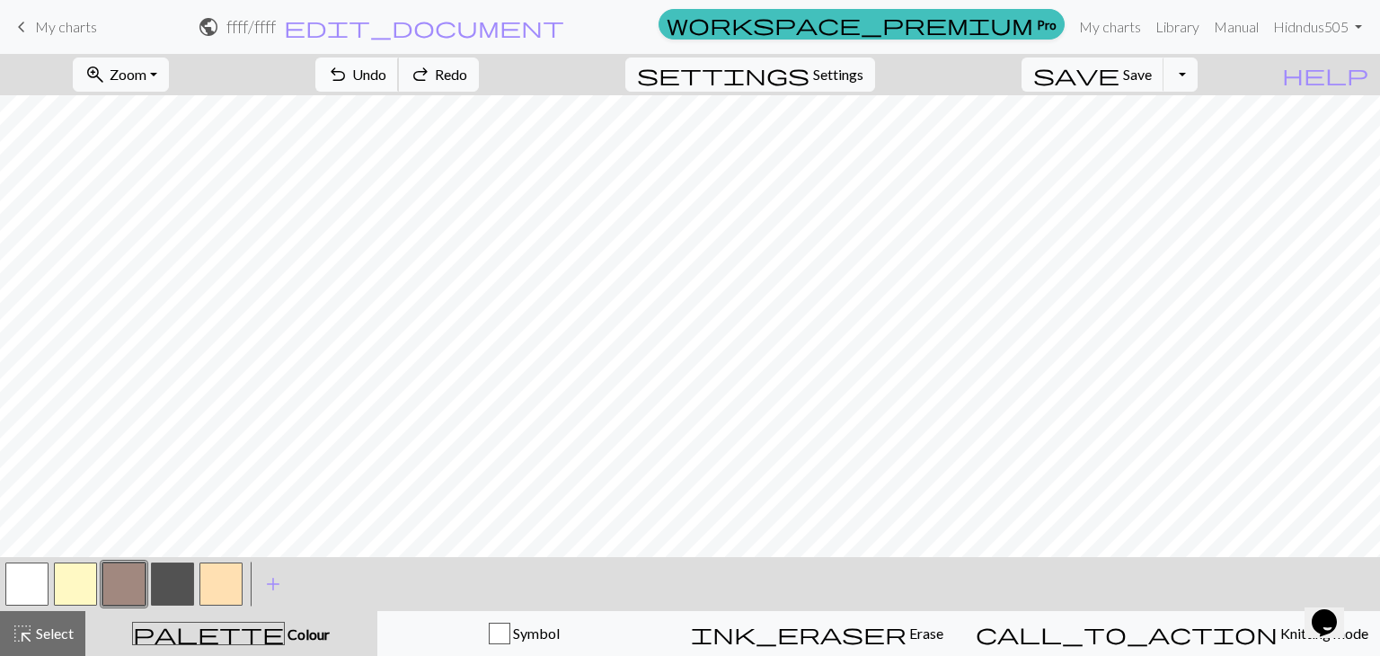
click at [399, 88] on button "undo Undo Undo" at bounding box center [357, 75] width 84 height 34
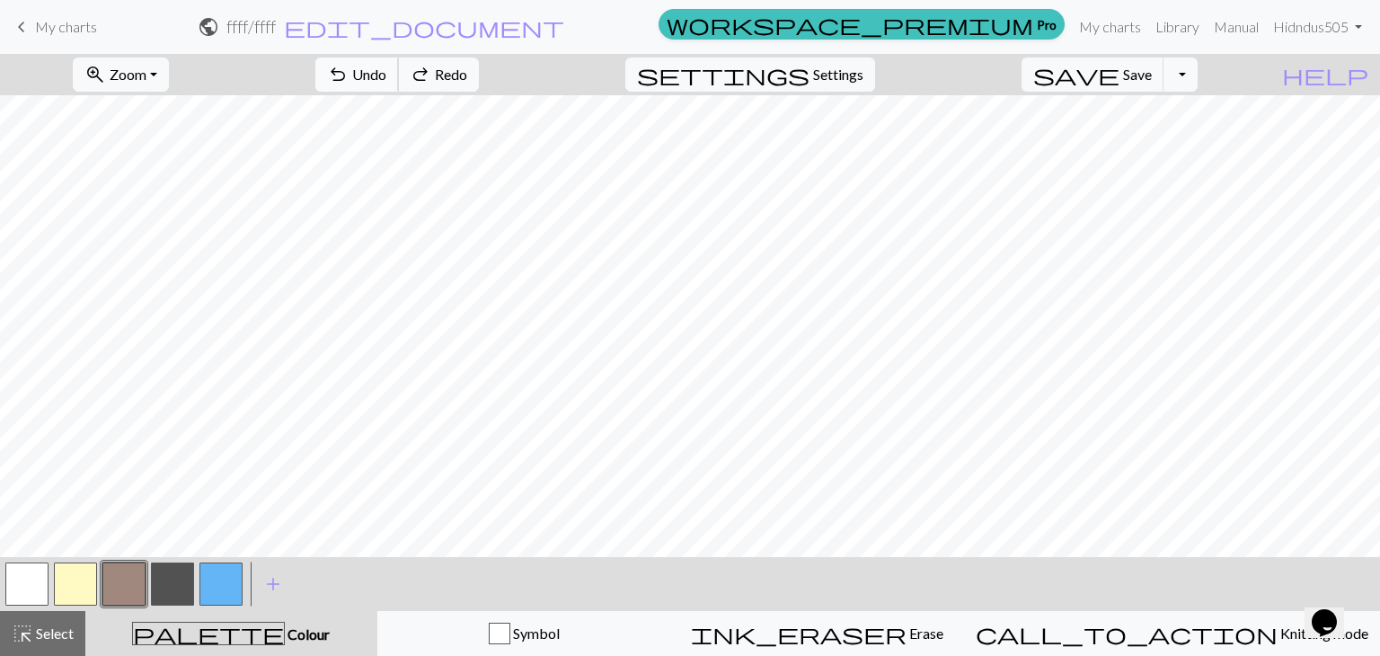
click at [399, 88] on button "undo Undo Undo" at bounding box center [357, 75] width 84 height 34
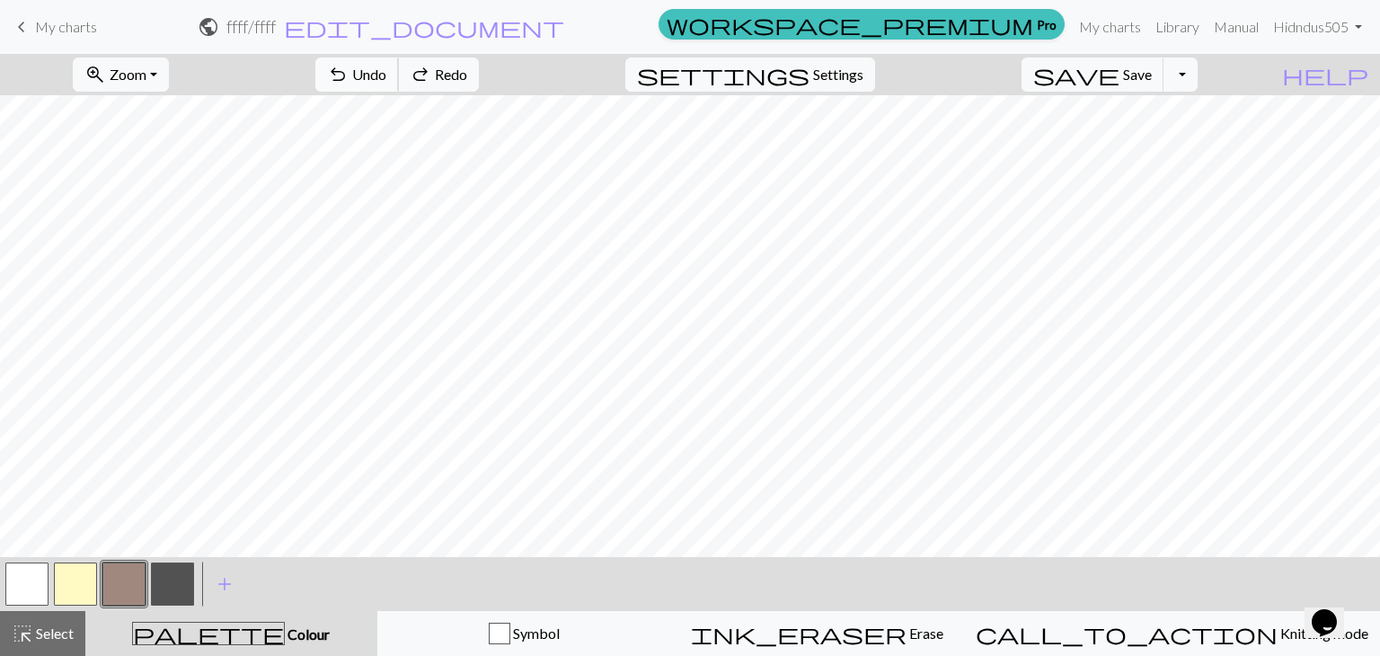
click at [399, 88] on button "undo Undo Undo" at bounding box center [357, 75] width 84 height 34
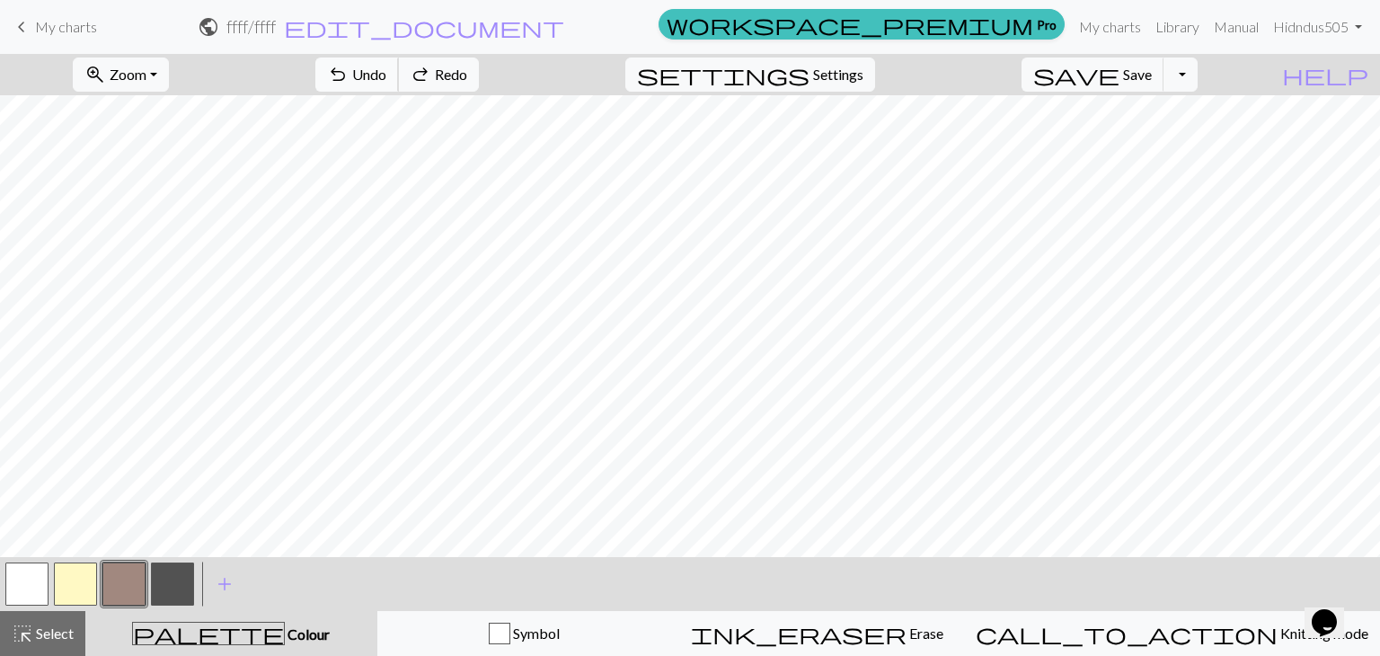
click at [399, 88] on button "undo Undo Undo" at bounding box center [357, 75] width 84 height 34
click at [399, 87] on button "undo Undo Undo" at bounding box center [357, 75] width 84 height 34
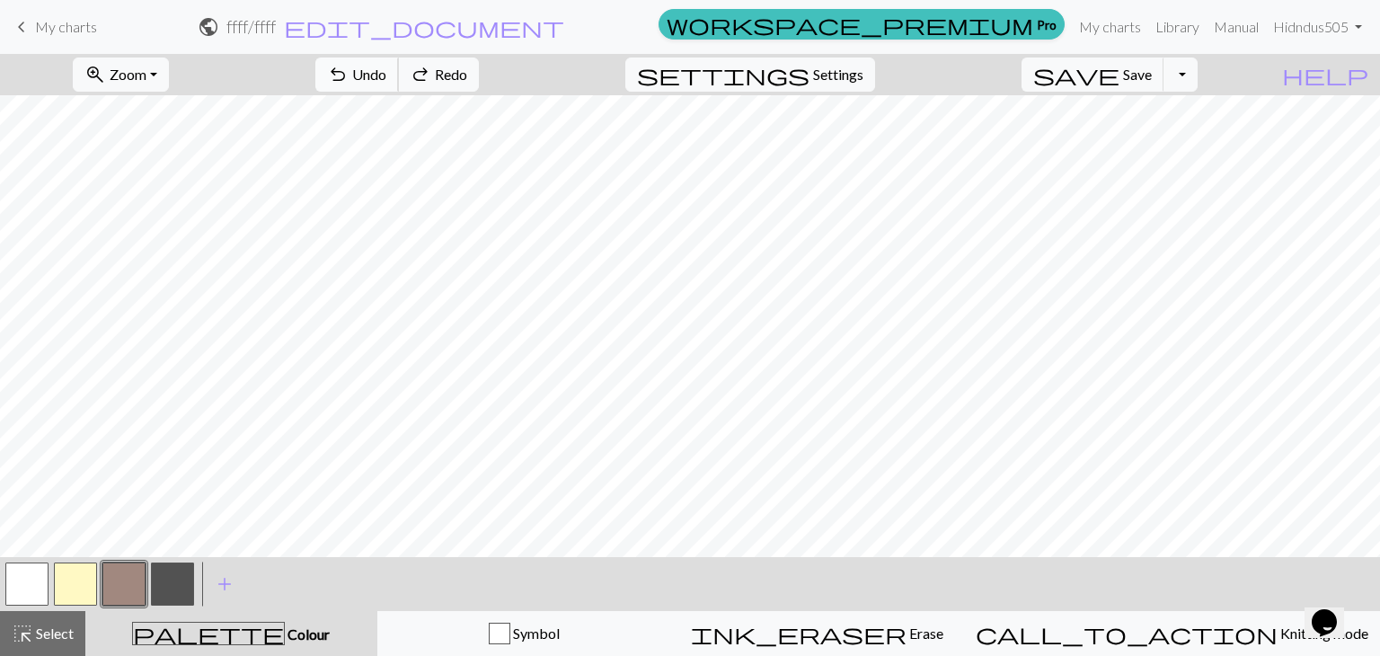
click at [399, 87] on button "undo Undo Undo" at bounding box center [357, 75] width 84 height 34
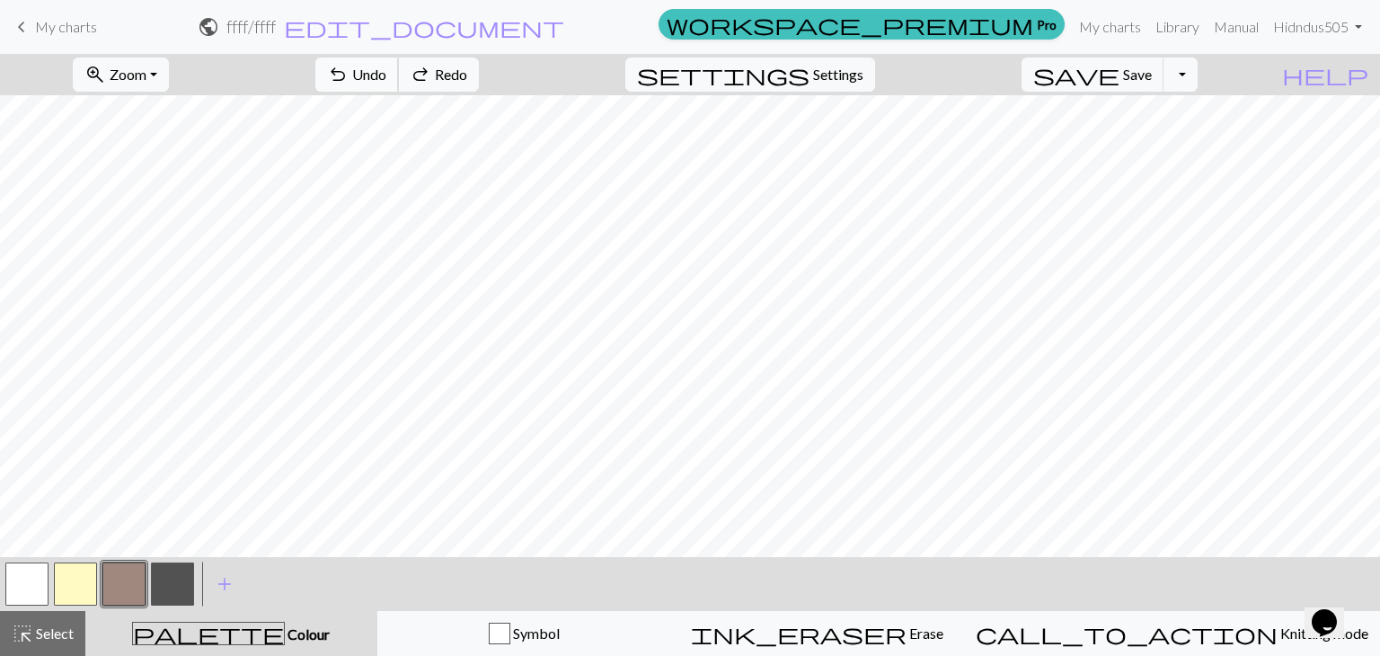
click at [399, 87] on button "undo Undo Undo" at bounding box center [357, 75] width 84 height 34
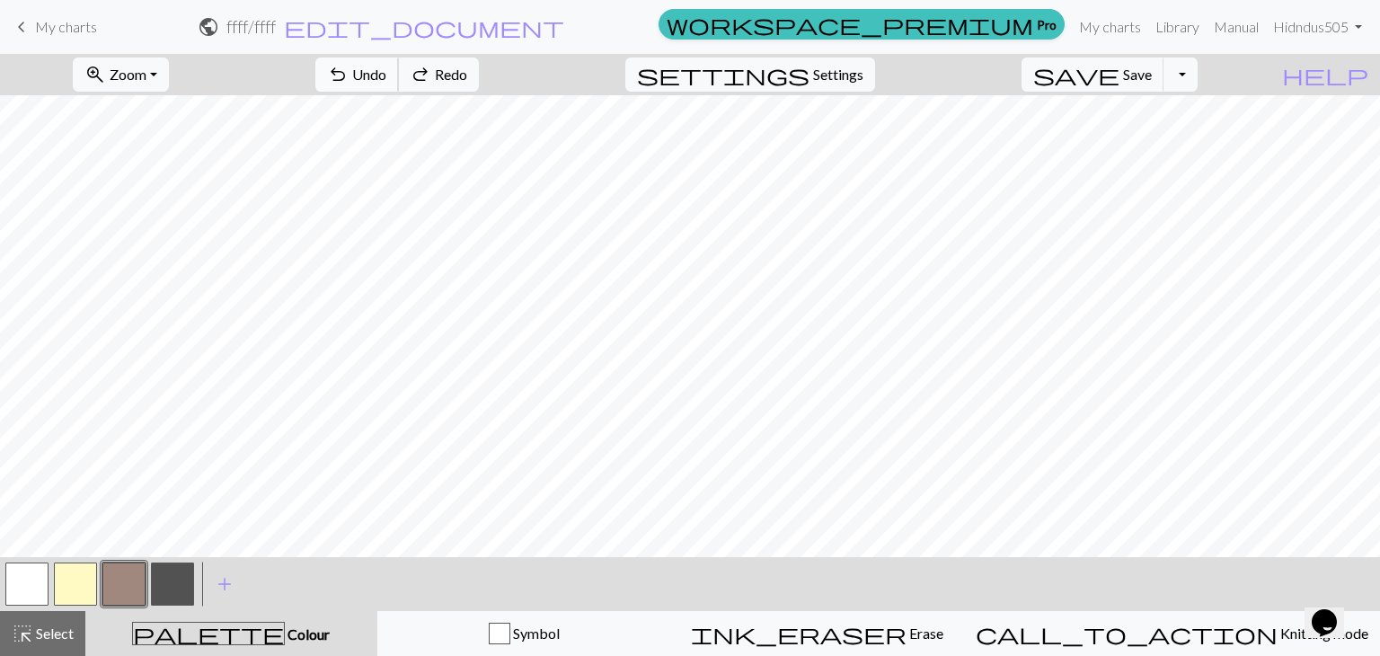
click at [399, 87] on button "undo Undo Undo" at bounding box center [357, 75] width 84 height 34
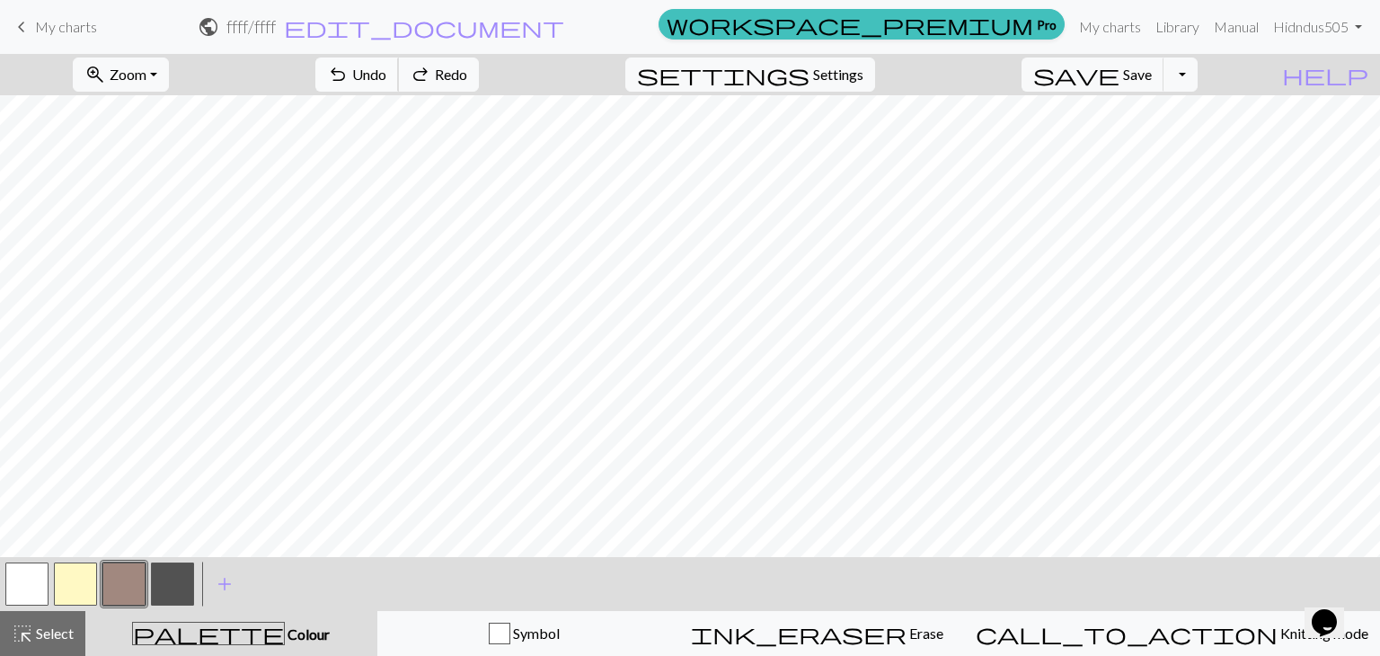
click at [399, 87] on button "undo Undo Undo" at bounding box center [357, 75] width 84 height 34
click at [146, 73] on span "Zoom" at bounding box center [128, 74] width 37 height 17
click at [157, 238] on button "100%" at bounding box center [146, 244] width 142 height 29
click at [164, 573] on button "button" at bounding box center [172, 583] width 43 height 43
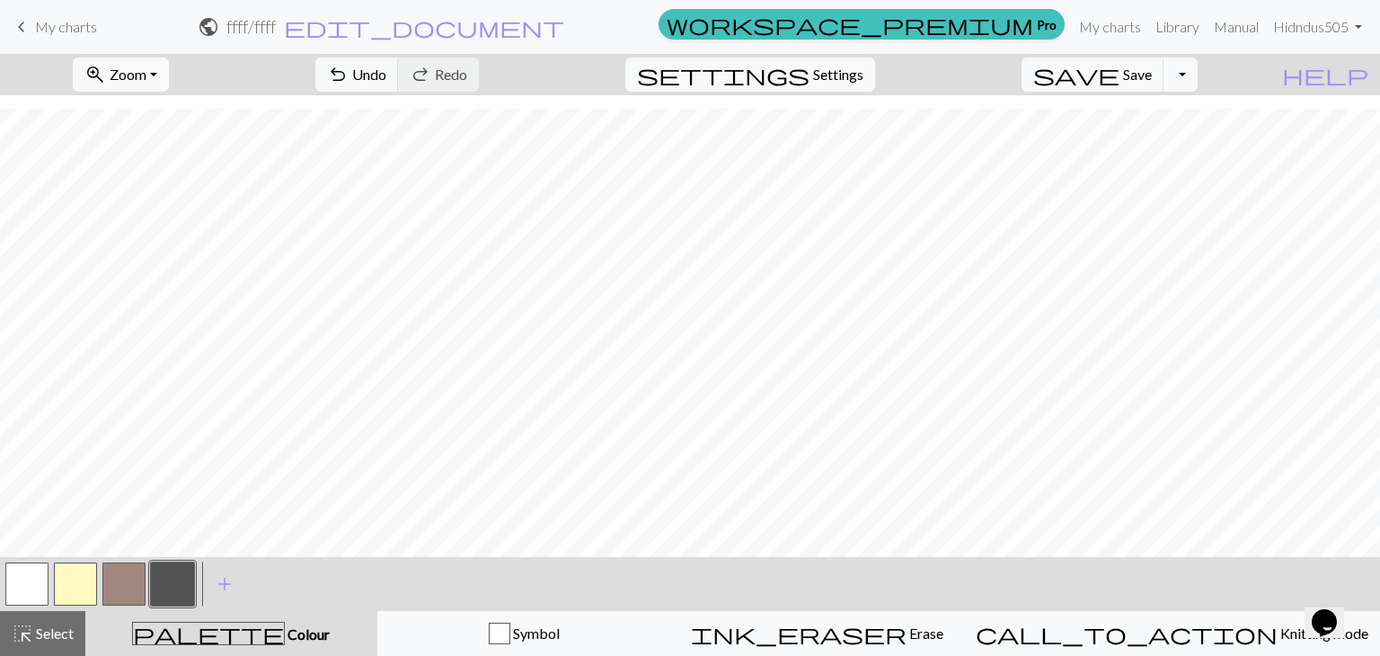
click at [126, 576] on button "button" at bounding box center [123, 583] width 43 height 43
click at [173, 576] on button "button" at bounding box center [172, 583] width 43 height 43
click at [92, 572] on button "button" at bounding box center [75, 583] width 43 height 43
click at [77, 605] on div at bounding box center [75, 584] width 49 height 49
click at [122, 574] on button "button" at bounding box center [123, 583] width 43 height 43
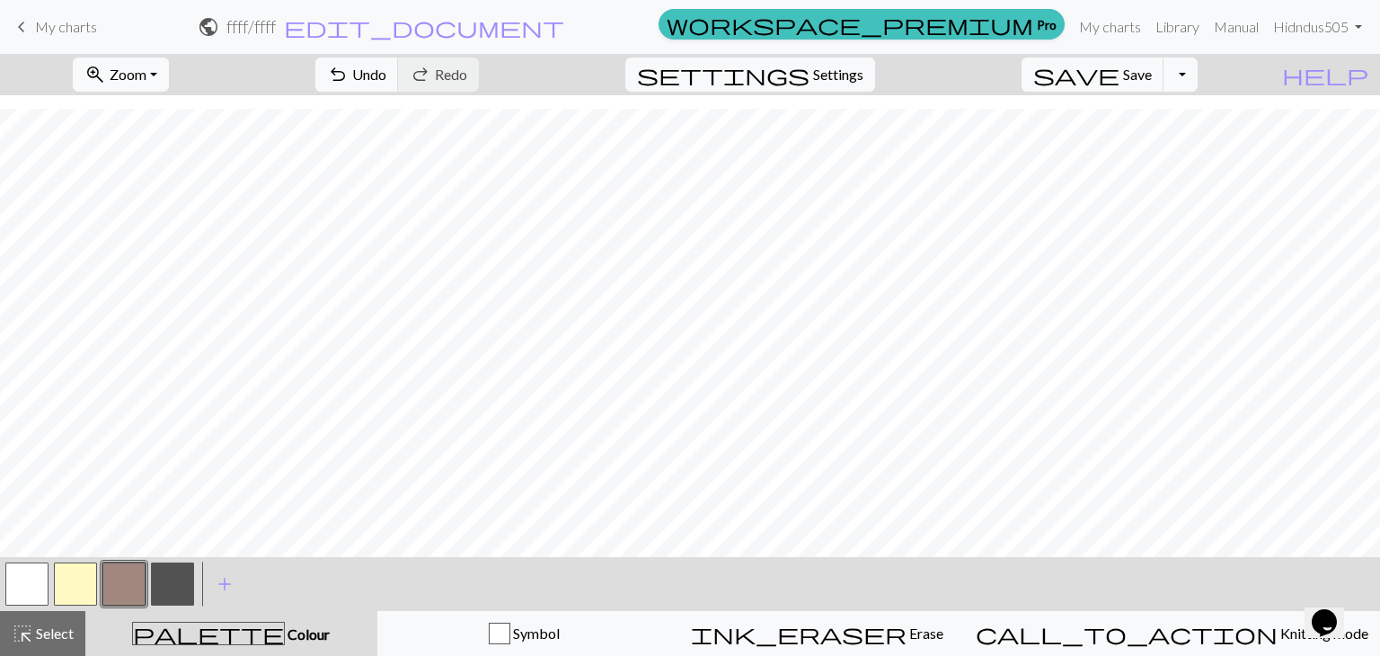
click at [175, 588] on button "button" at bounding box center [172, 583] width 43 height 43
click at [128, 588] on button "button" at bounding box center [123, 583] width 43 height 43
click at [97, 587] on div at bounding box center [75, 584] width 49 height 49
click at [79, 592] on button "button" at bounding box center [75, 583] width 43 height 43
click at [124, 587] on button "button" at bounding box center [123, 583] width 43 height 43
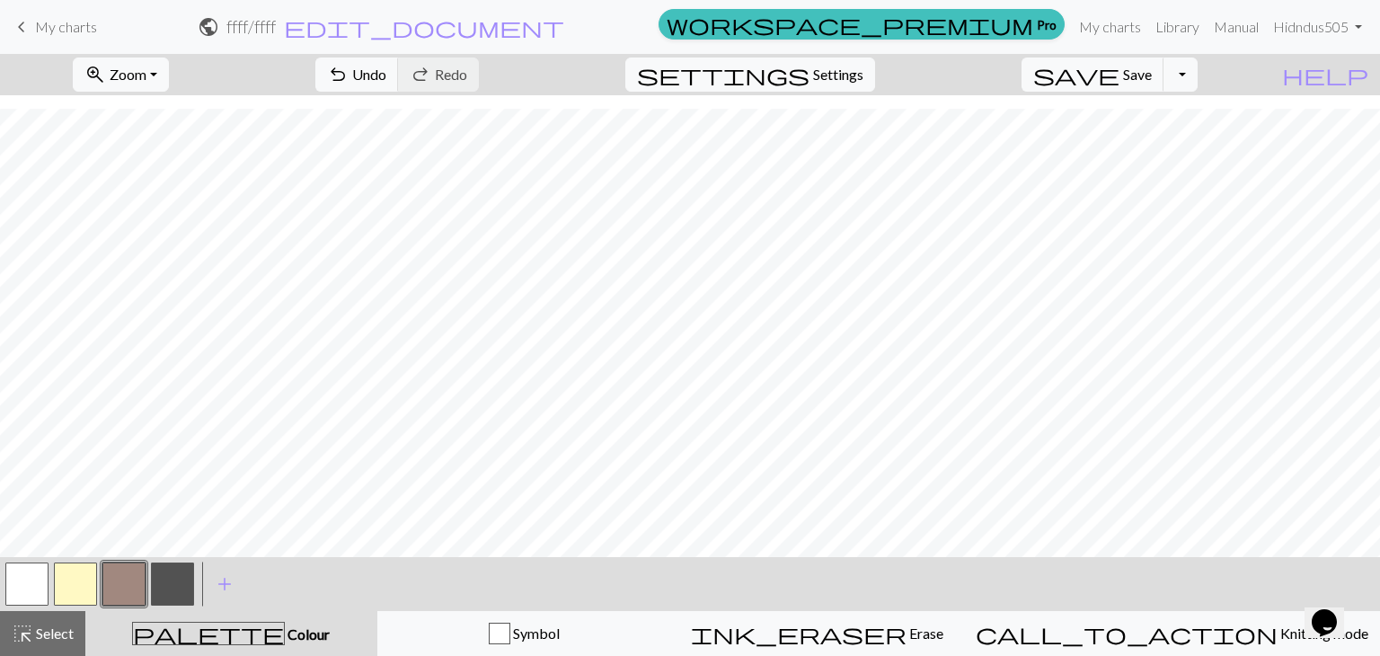
click at [0, 589] on div "< > add Add a colour" at bounding box center [690, 584] width 1380 height 54
click at [18, 587] on button "button" at bounding box center [26, 583] width 43 height 43
click at [16, 580] on button "button" at bounding box center [26, 583] width 43 height 43
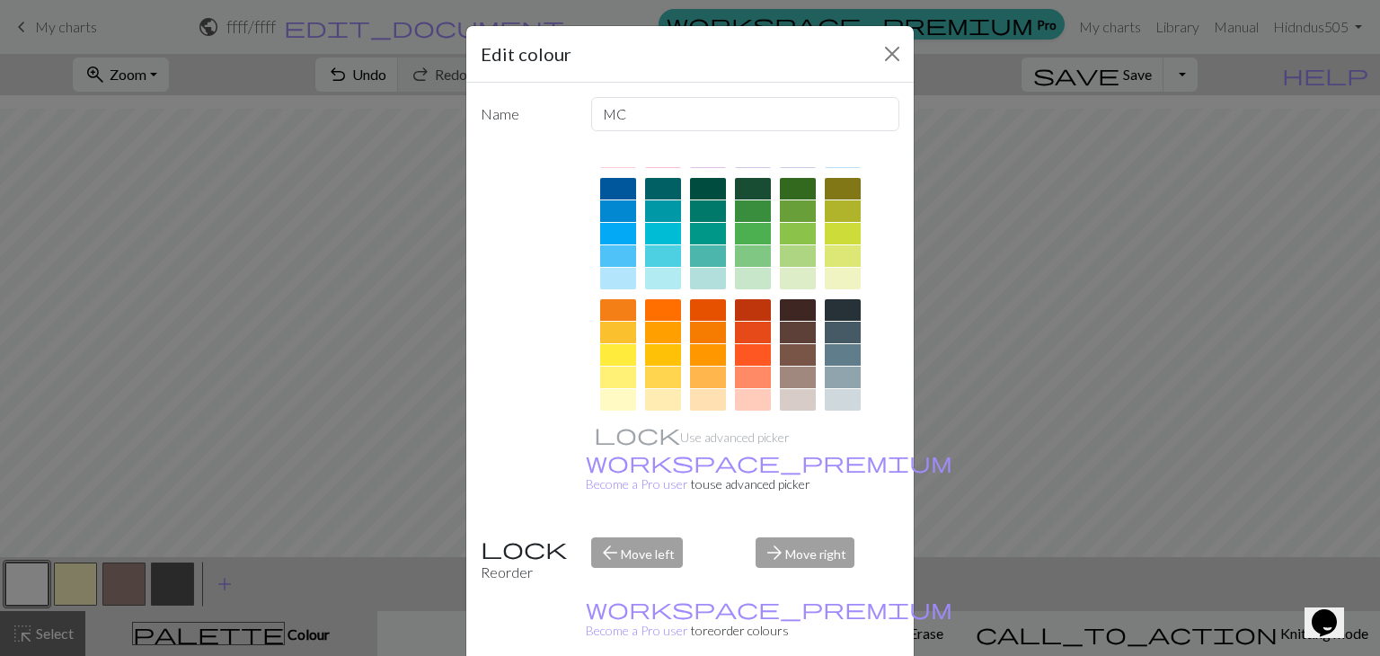
scroll to position [259, 0]
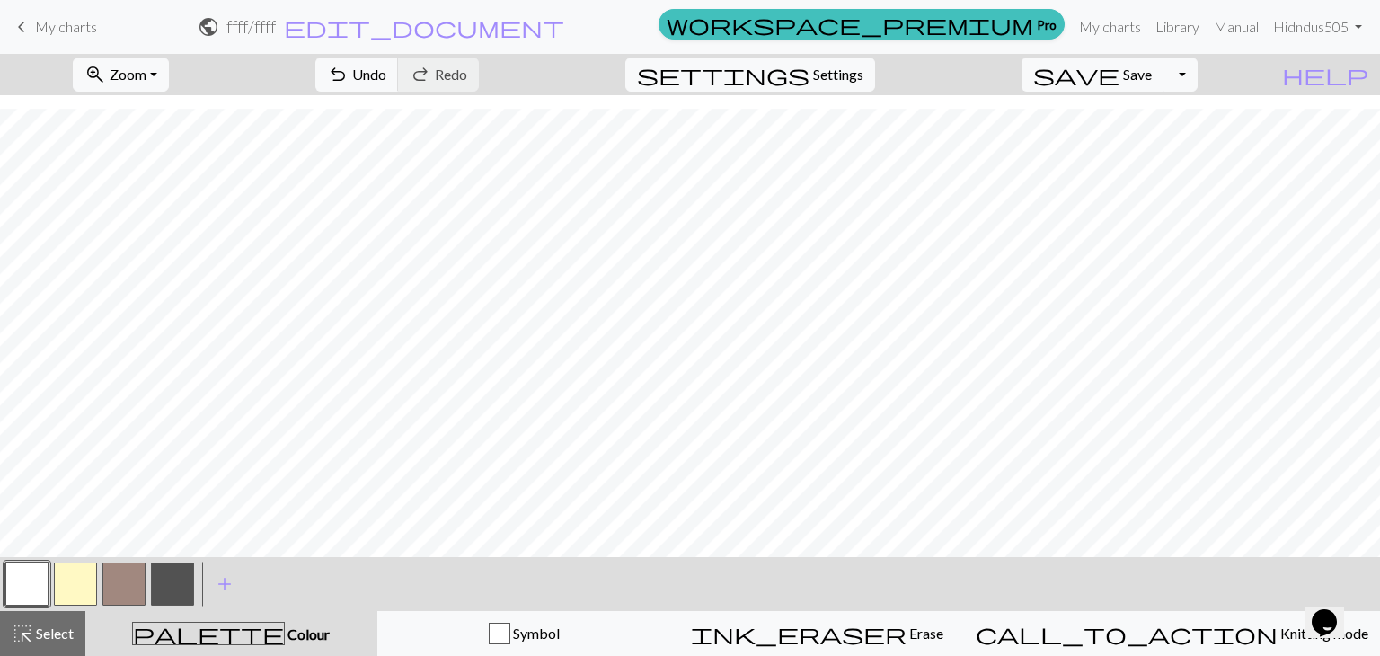
click at [68, 569] on button "button" at bounding box center [75, 583] width 43 height 43
click at [73, 578] on button "button" at bounding box center [75, 583] width 43 height 43
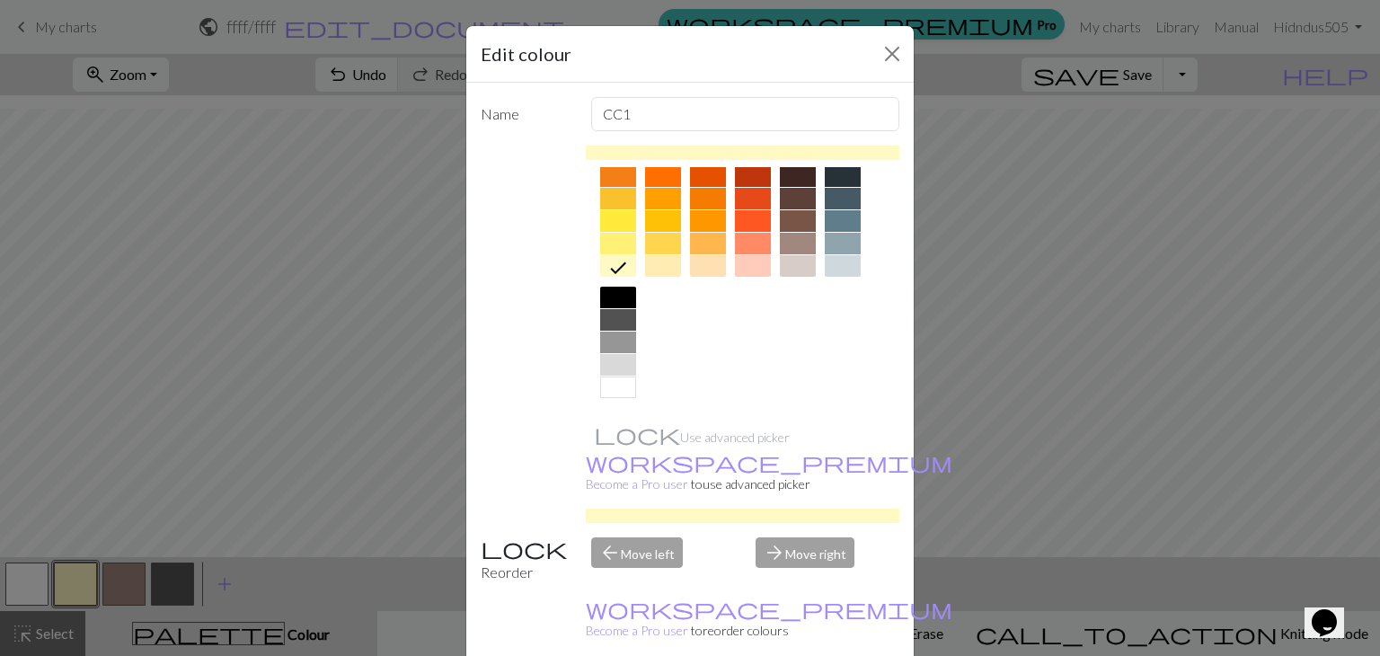
click at [621, 376] on div at bounding box center [618, 387] width 36 height 22
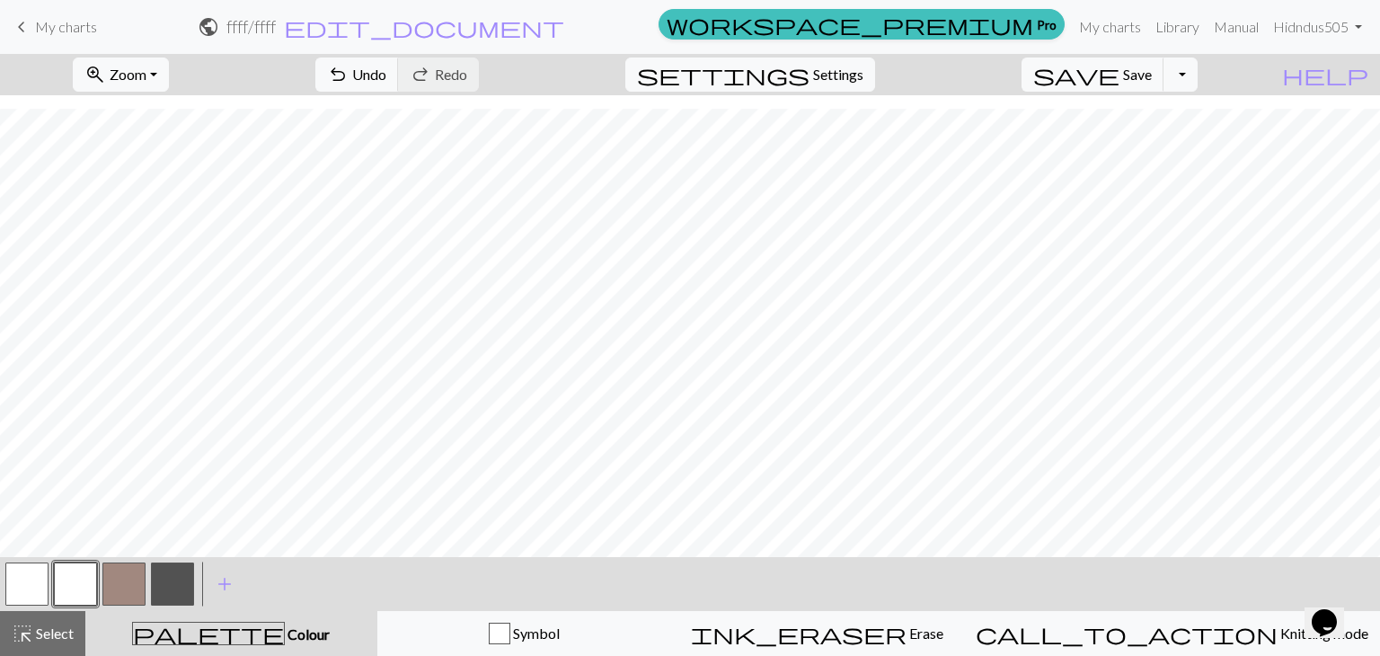
drag, startPoint x: 120, startPoint y: 568, endPoint x: 132, endPoint y: 580, distance: 17.8
click at [120, 569] on button "button" at bounding box center [123, 583] width 43 height 43
click at [386, 79] on span "Undo" at bounding box center [369, 74] width 34 height 17
click at [3, 576] on div at bounding box center [27, 584] width 49 height 49
click at [33, 576] on button "button" at bounding box center [26, 583] width 43 height 43
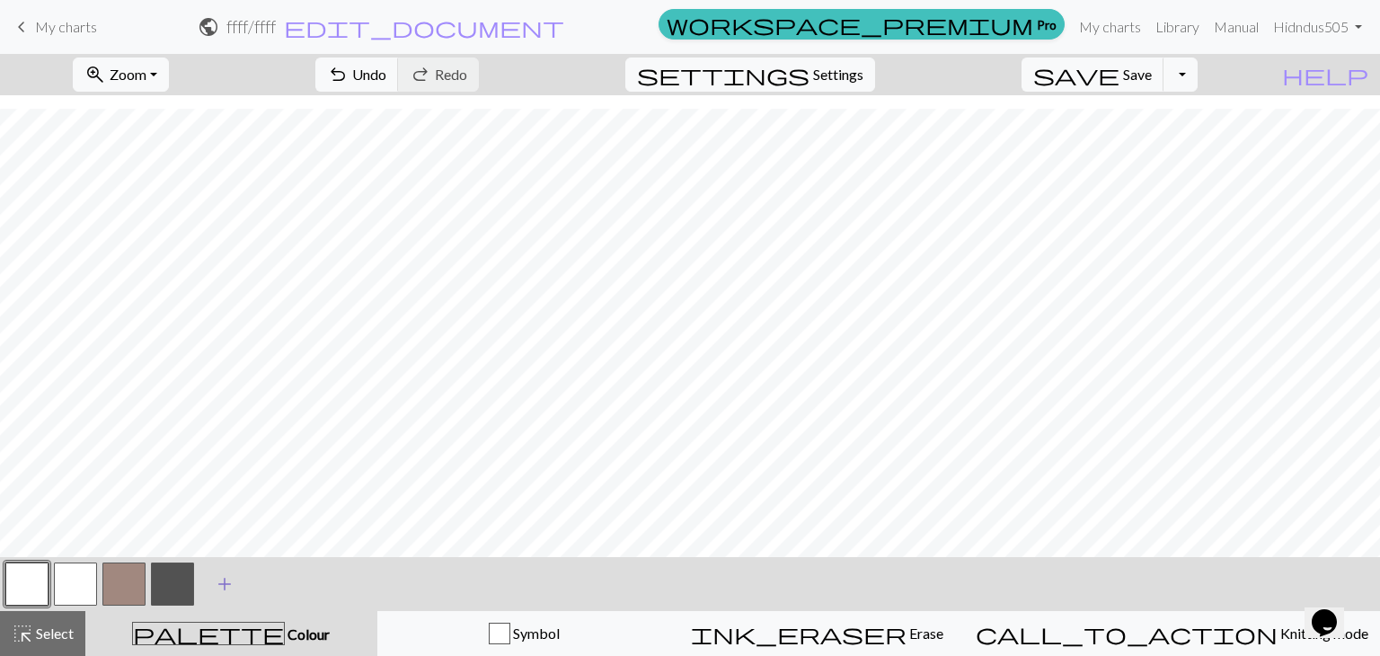
click at [230, 583] on span "add" at bounding box center [225, 583] width 22 height 25
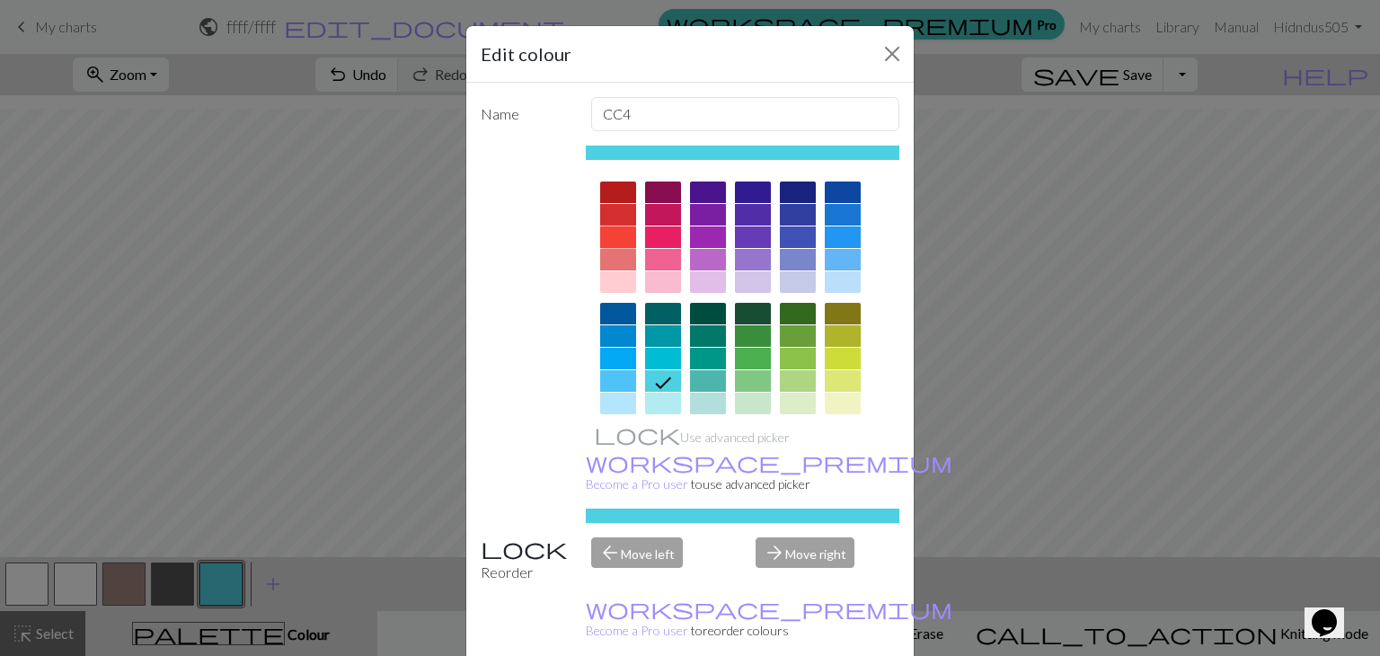
click at [600, 238] on div at bounding box center [618, 237] width 36 height 22
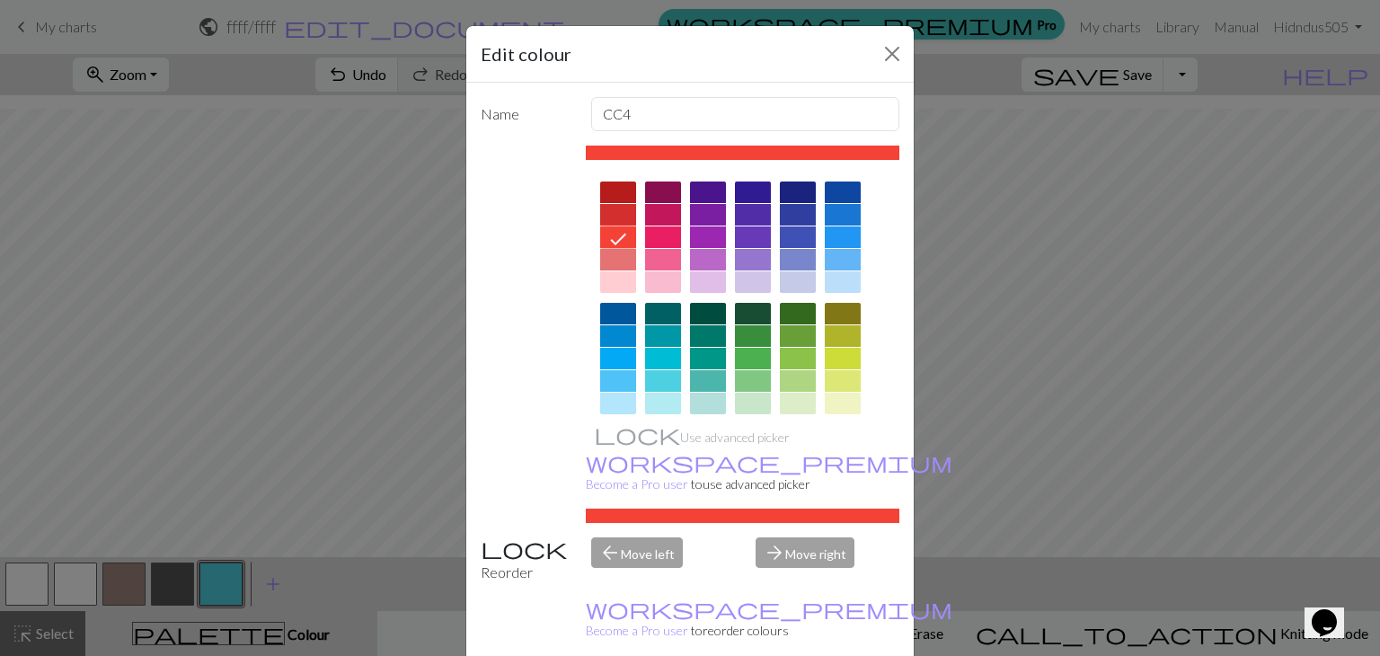
click at [600, 252] on div at bounding box center [618, 260] width 36 height 22
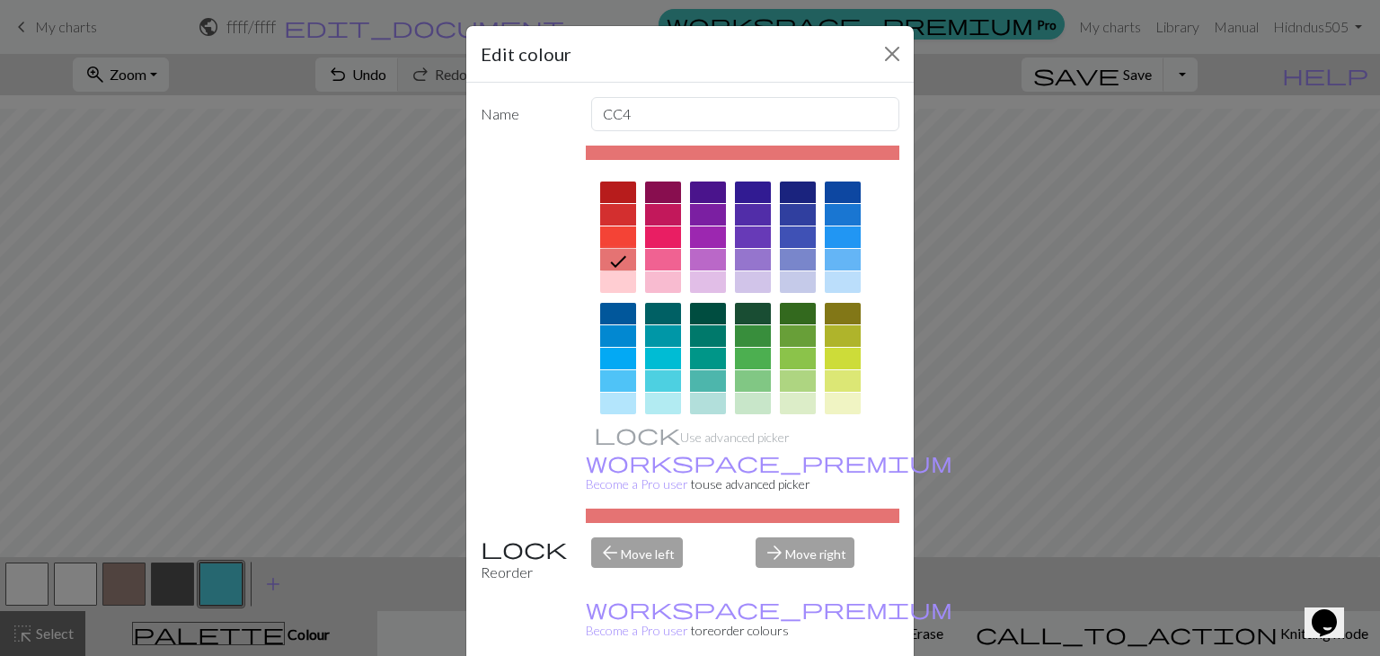
click at [611, 188] on div at bounding box center [618, 193] width 36 height 22
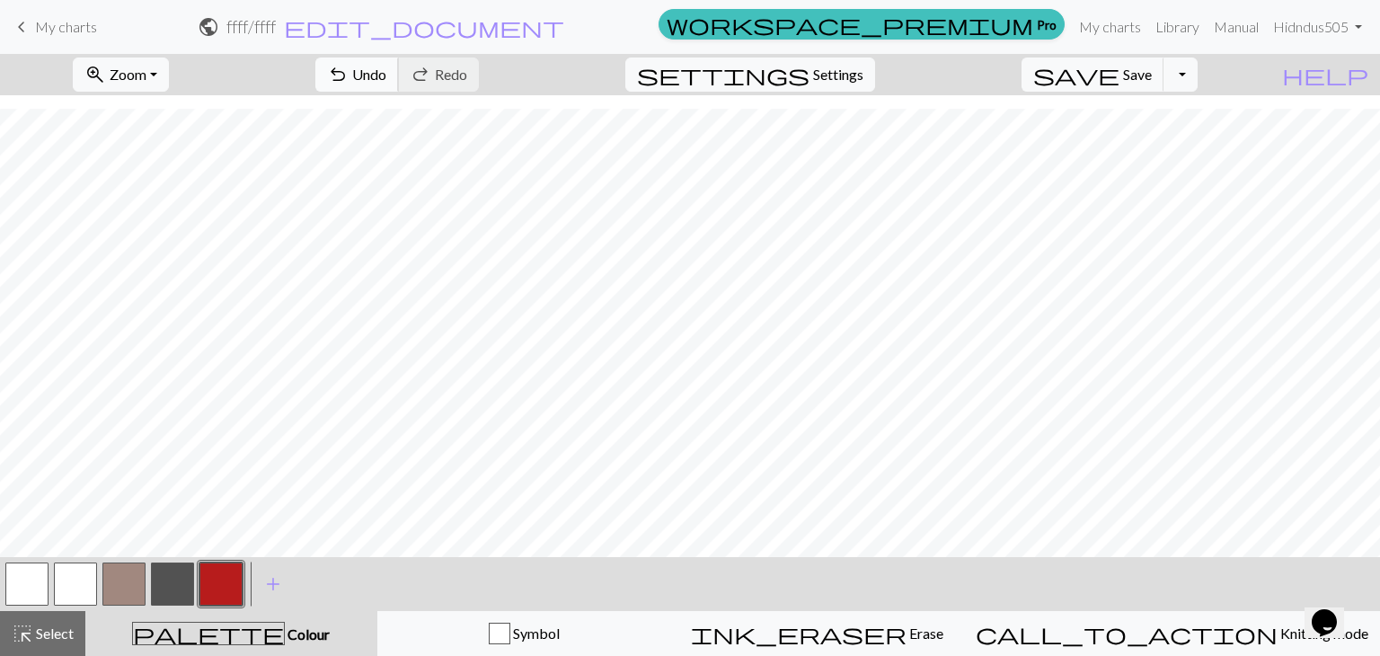
click at [386, 78] on span "Undo" at bounding box center [369, 74] width 34 height 17
click at [386, 75] on span "Undo" at bounding box center [369, 74] width 34 height 17
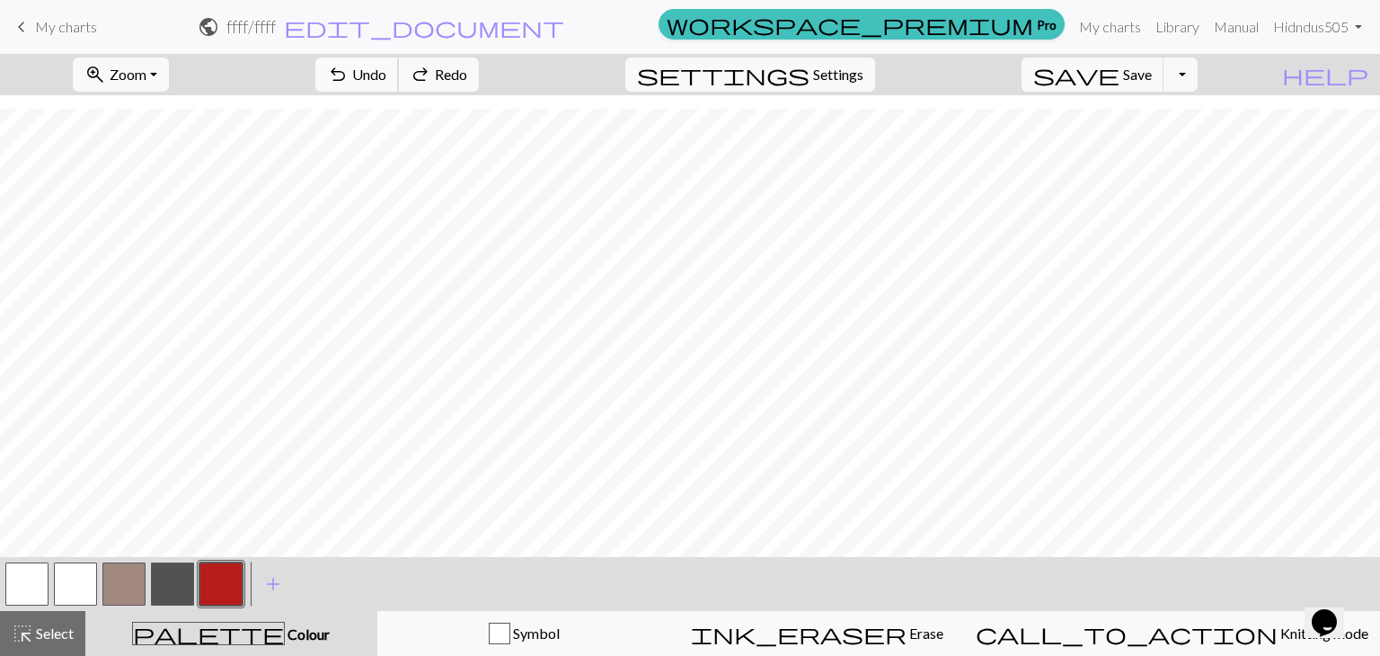
click at [349, 70] on span "undo" at bounding box center [338, 74] width 22 height 25
click at [386, 76] on span "Undo" at bounding box center [369, 74] width 34 height 17
click at [386, 77] on span "Undo" at bounding box center [369, 74] width 34 height 17
click at [399, 60] on button "undo Undo Undo" at bounding box center [357, 75] width 84 height 34
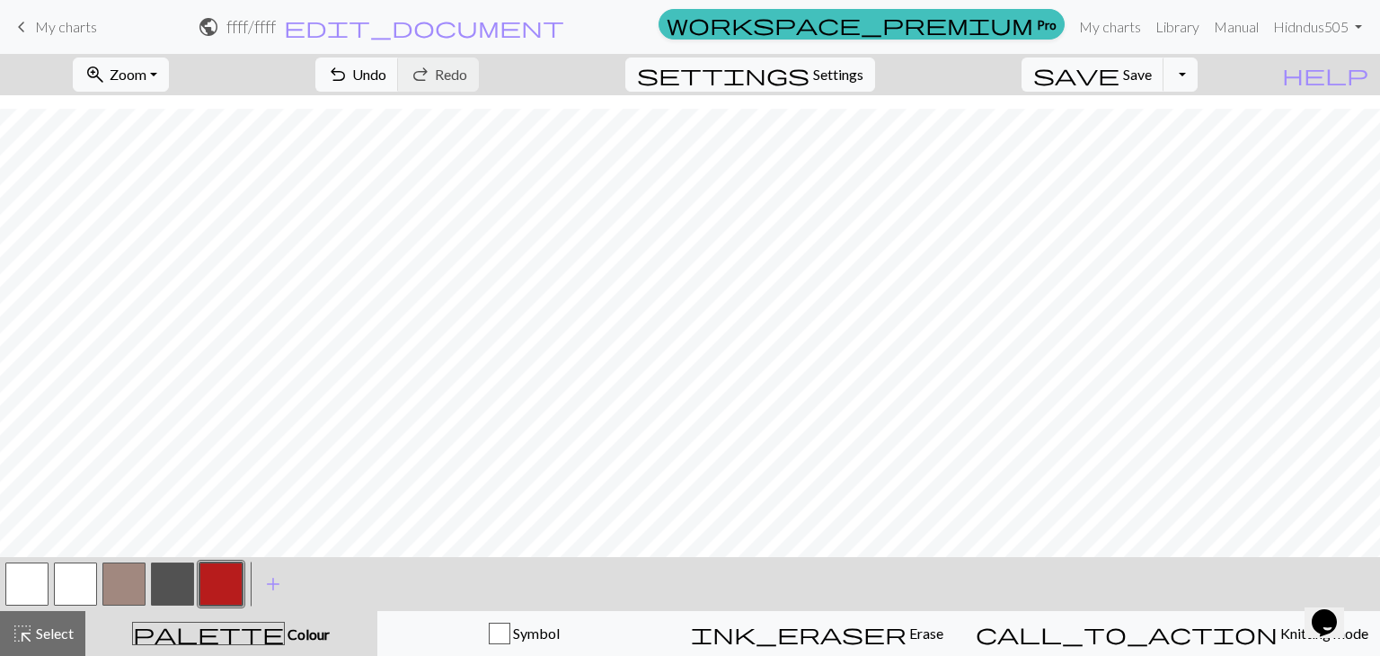
click at [115, 576] on button "button" at bounding box center [123, 583] width 43 height 43
click at [349, 69] on span "undo" at bounding box center [338, 74] width 22 height 25
click at [386, 78] on span "Undo" at bounding box center [369, 74] width 34 height 17
click at [264, 571] on span "add" at bounding box center [273, 583] width 22 height 25
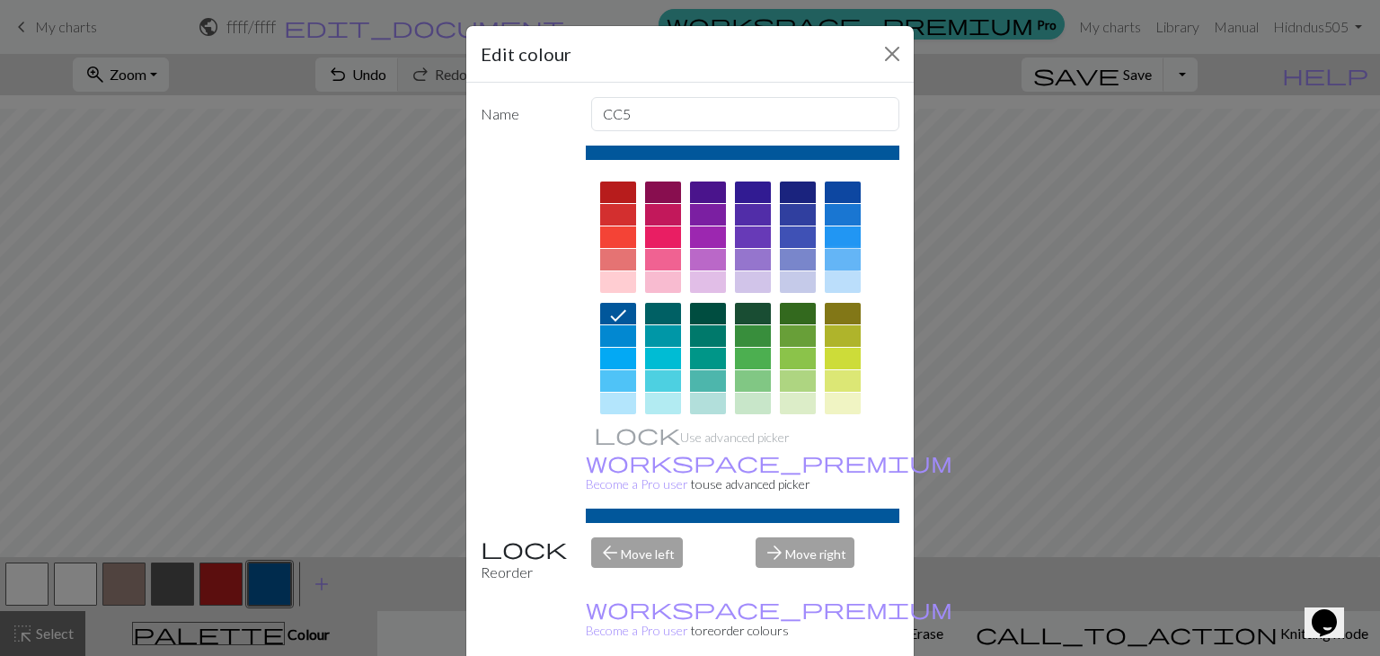
click at [849, 252] on div at bounding box center [843, 260] width 36 height 22
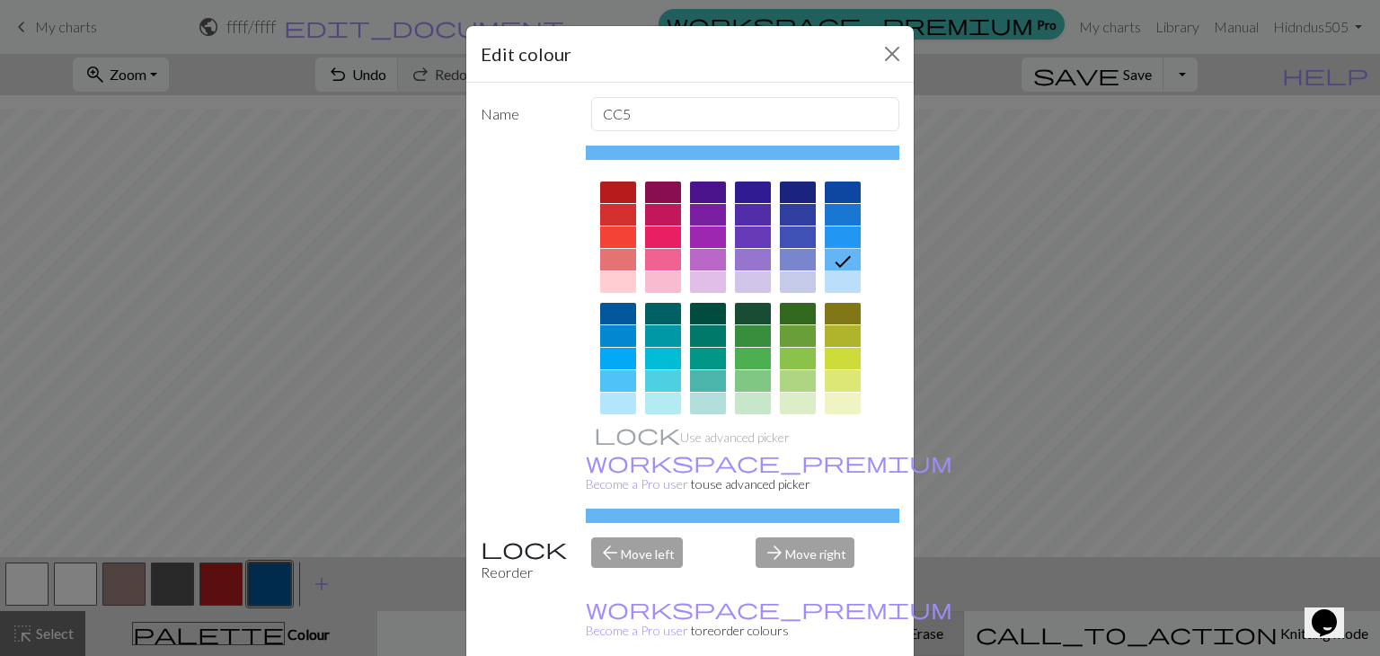
drag, startPoint x: 775, startPoint y: 634, endPoint x: 769, endPoint y: 622, distance: 14.1
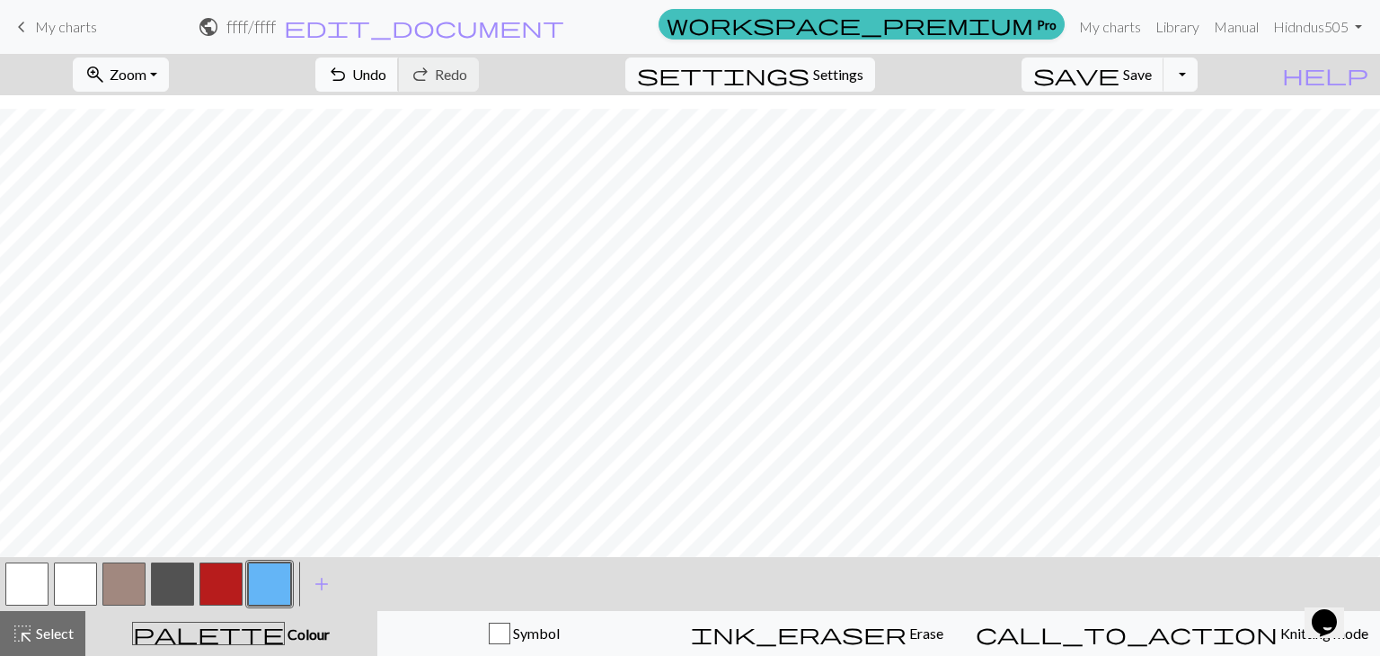
click at [386, 69] on span "Undo" at bounding box center [369, 74] width 34 height 17
click at [134, 582] on button "button" at bounding box center [123, 583] width 43 height 43
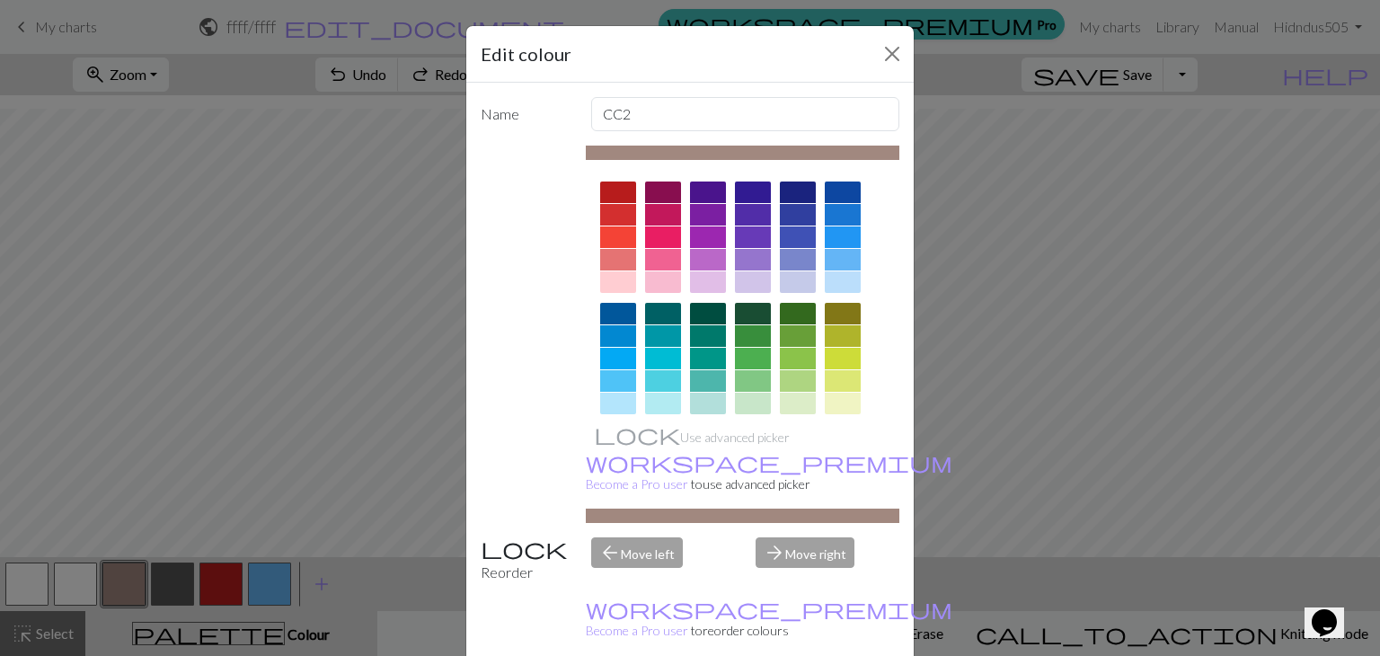
scroll to position [259, 0]
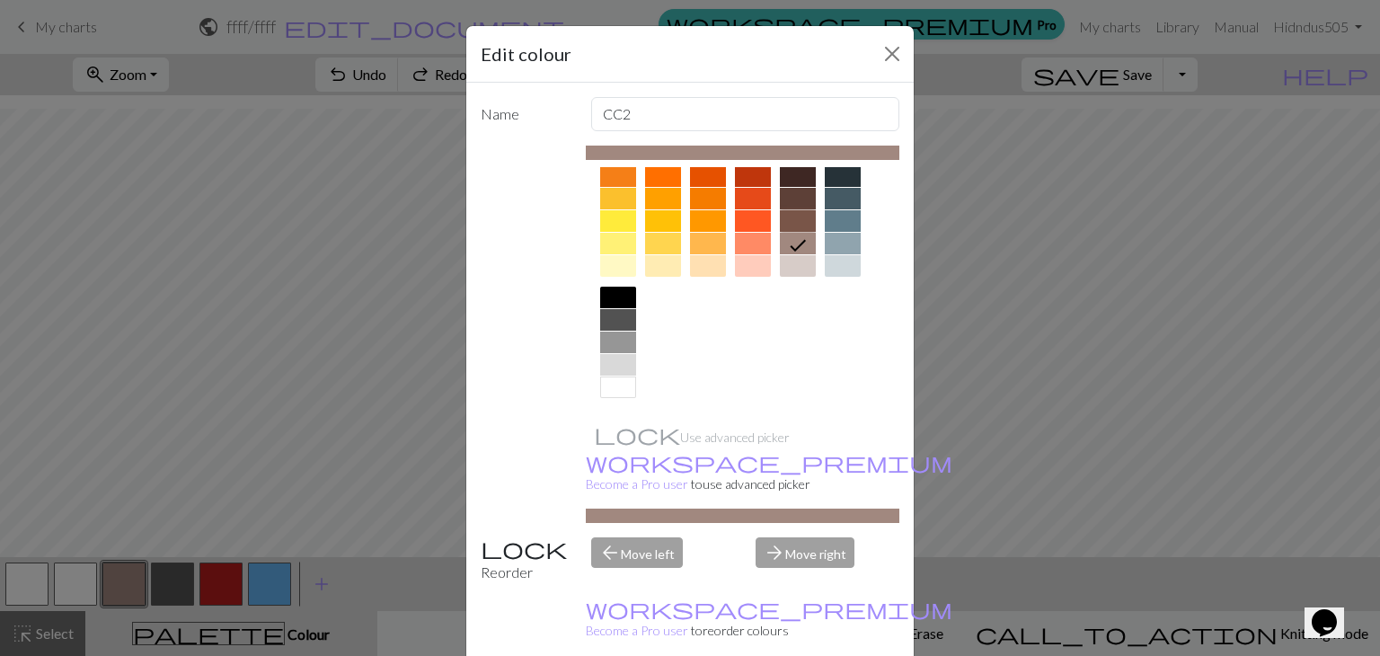
click at [789, 224] on div at bounding box center [798, 221] width 36 height 22
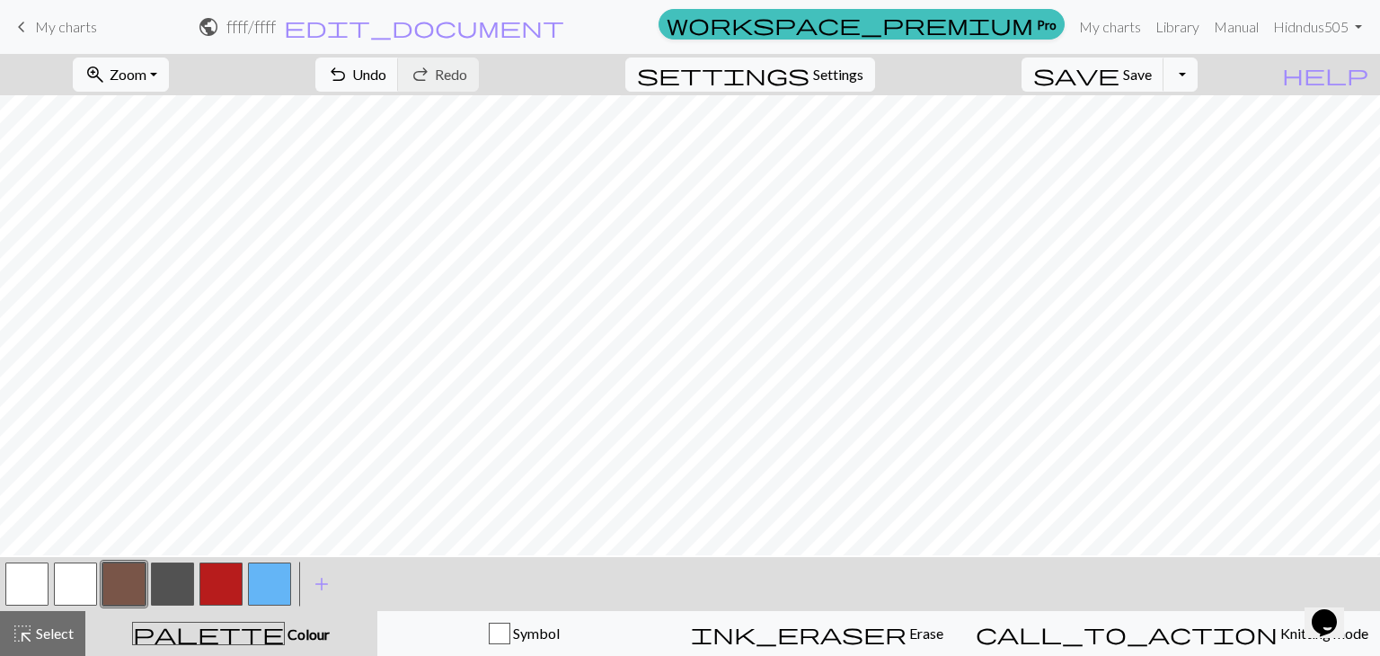
scroll to position [0, 0]
click at [158, 570] on button "button" at bounding box center [172, 583] width 43 height 43
click at [386, 76] on span "Undo" at bounding box center [369, 74] width 34 height 17
click at [386, 73] on span "Undo" at bounding box center [369, 74] width 34 height 17
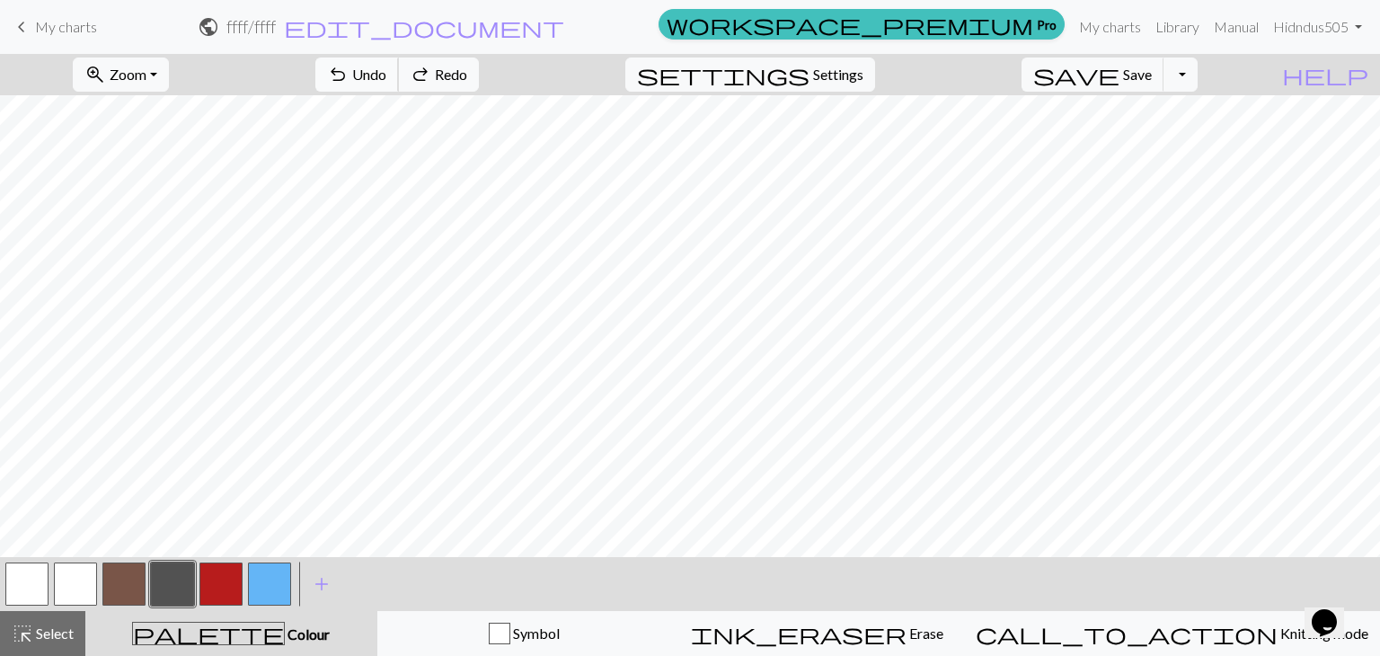
click at [386, 81] on span "Undo" at bounding box center [369, 74] width 34 height 17
click at [467, 82] on span "Redo" at bounding box center [451, 74] width 32 height 17
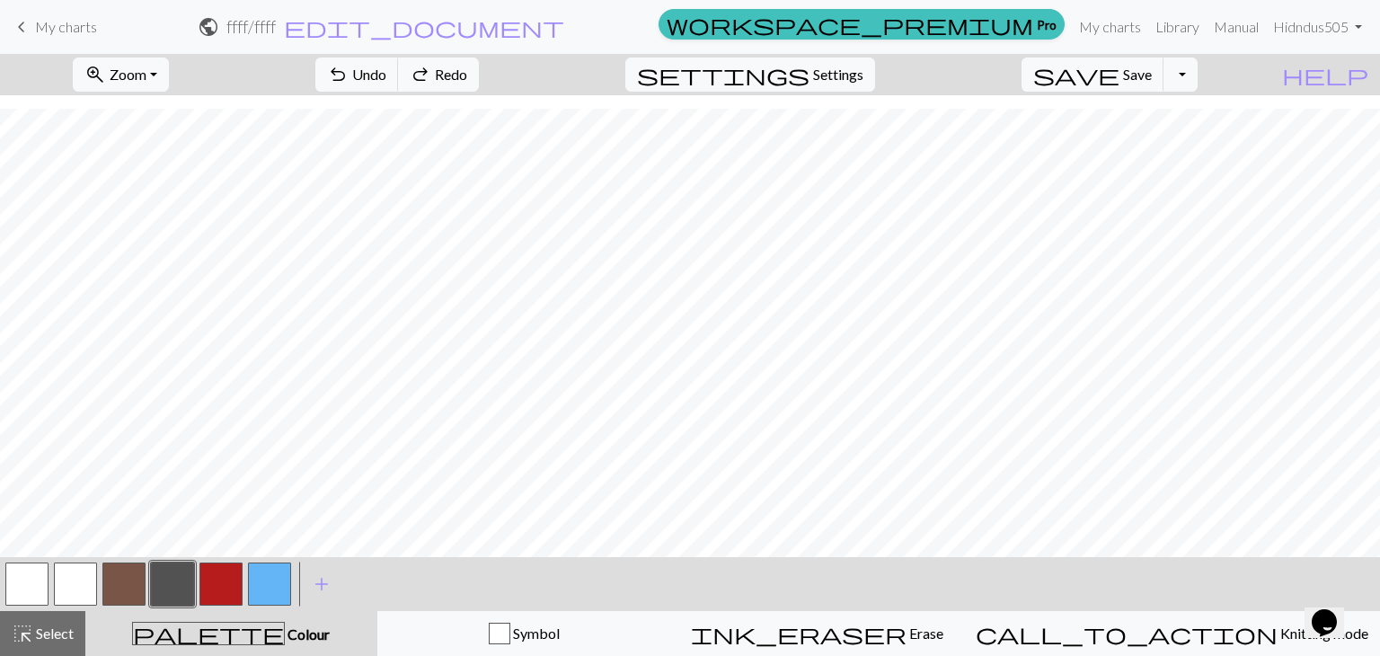
click at [216, 573] on button "button" at bounding box center [220, 583] width 43 height 43
click at [41, 579] on button "button" at bounding box center [26, 583] width 43 height 43
click at [208, 577] on button "button" at bounding box center [220, 583] width 43 height 43
drag, startPoint x: 31, startPoint y: 584, endPoint x: 83, endPoint y: 565, distance: 55.4
click at [32, 583] on button "button" at bounding box center [26, 583] width 43 height 43
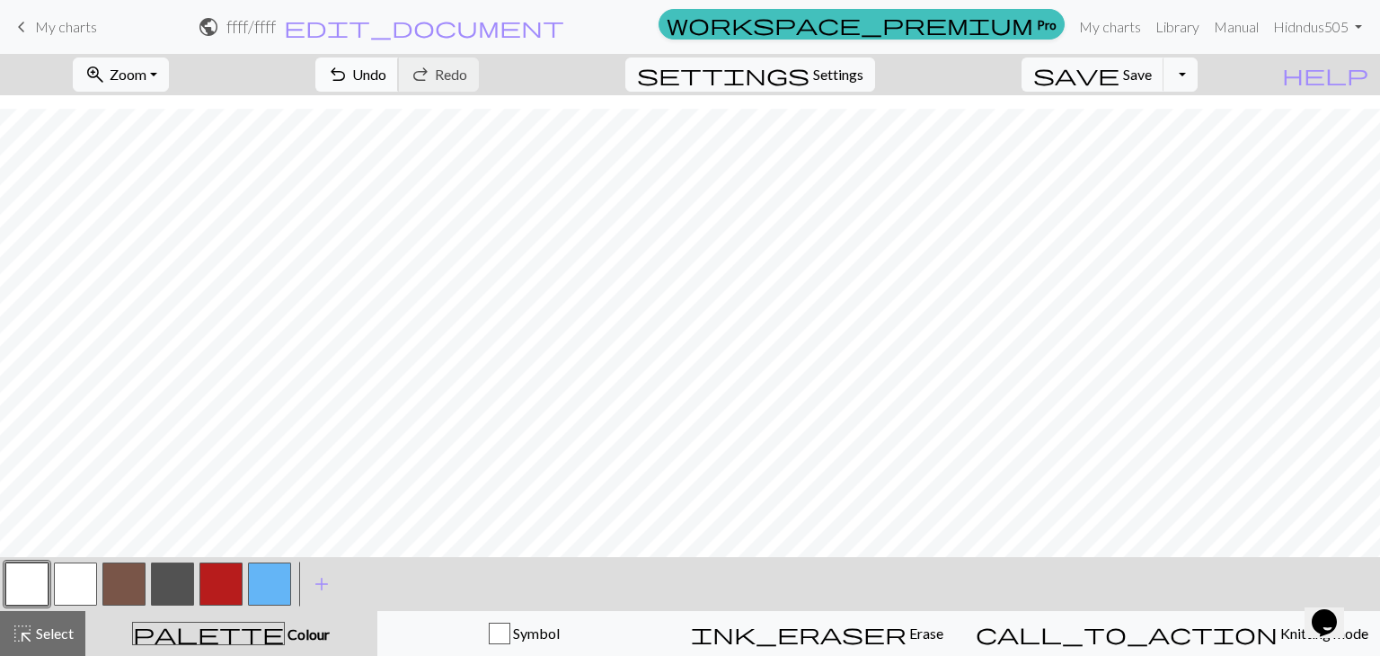
click at [349, 66] on span "undo" at bounding box center [338, 74] width 22 height 25
click at [386, 69] on span "Undo" at bounding box center [369, 74] width 34 height 17
click at [386, 71] on span "Undo" at bounding box center [369, 74] width 34 height 17
click at [216, 580] on button "button" at bounding box center [220, 583] width 43 height 43
click at [75, 595] on button "button" at bounding box center [75, 583] width 43 height 43
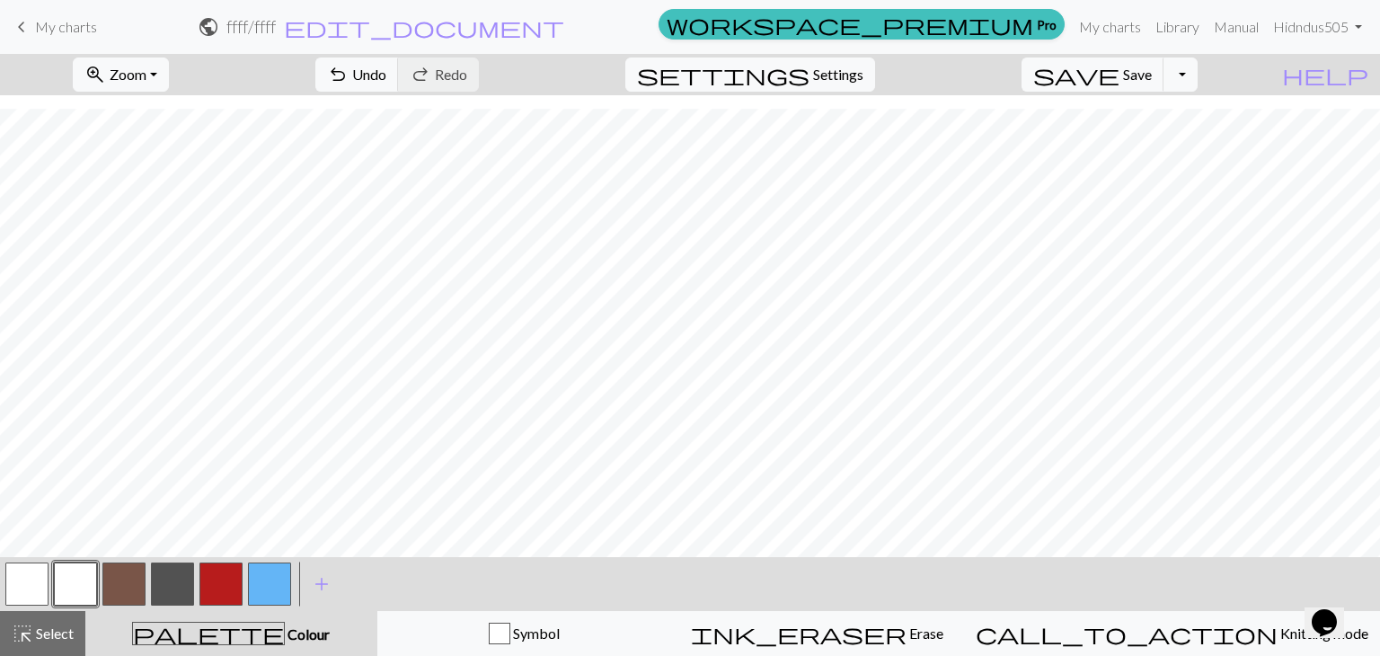
click at [207, 585] on button "button" at bounding box center [220, 583] width 43 height 43
click at [349, 75] on span "undo" at bounding box center [338, 74] width 22 height 25
click at [399, 91] on button "undo Undo Undo" at bounding box center [357, 75] width 84 height 34
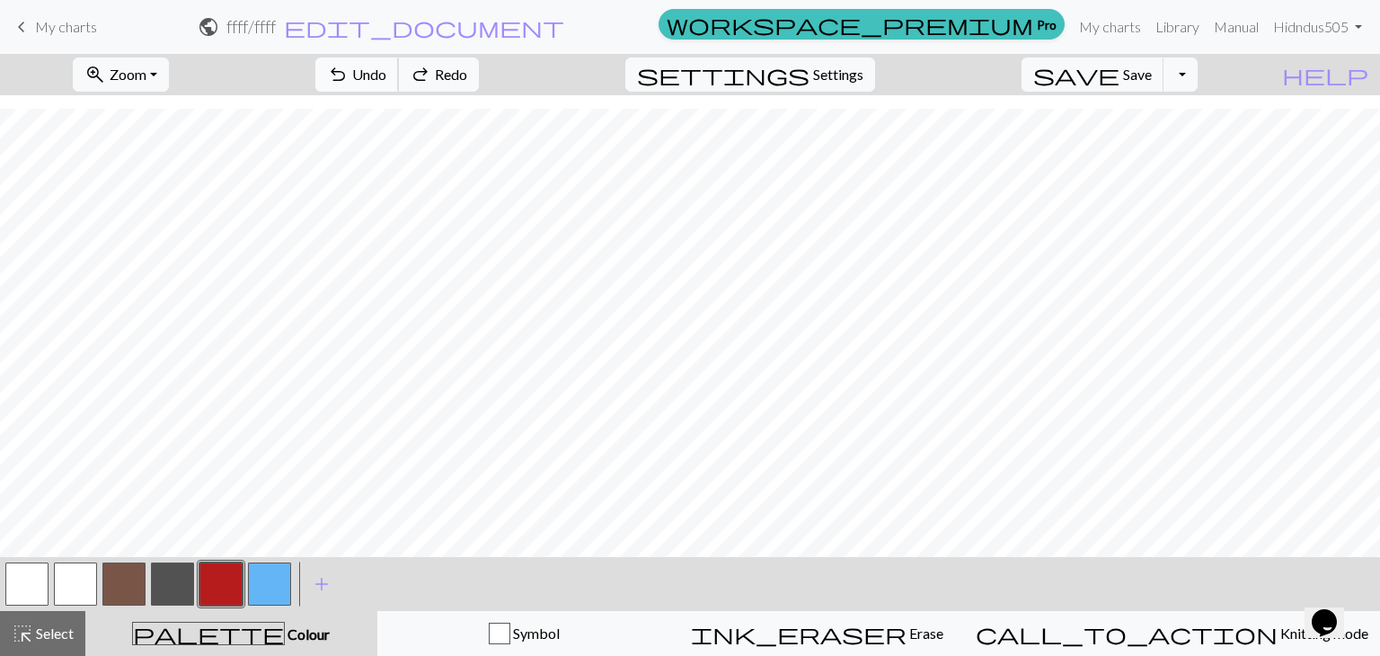
click at [399, 91] on button "undo Undo Undo" at bounding box center [357, 75] width 84 height 34
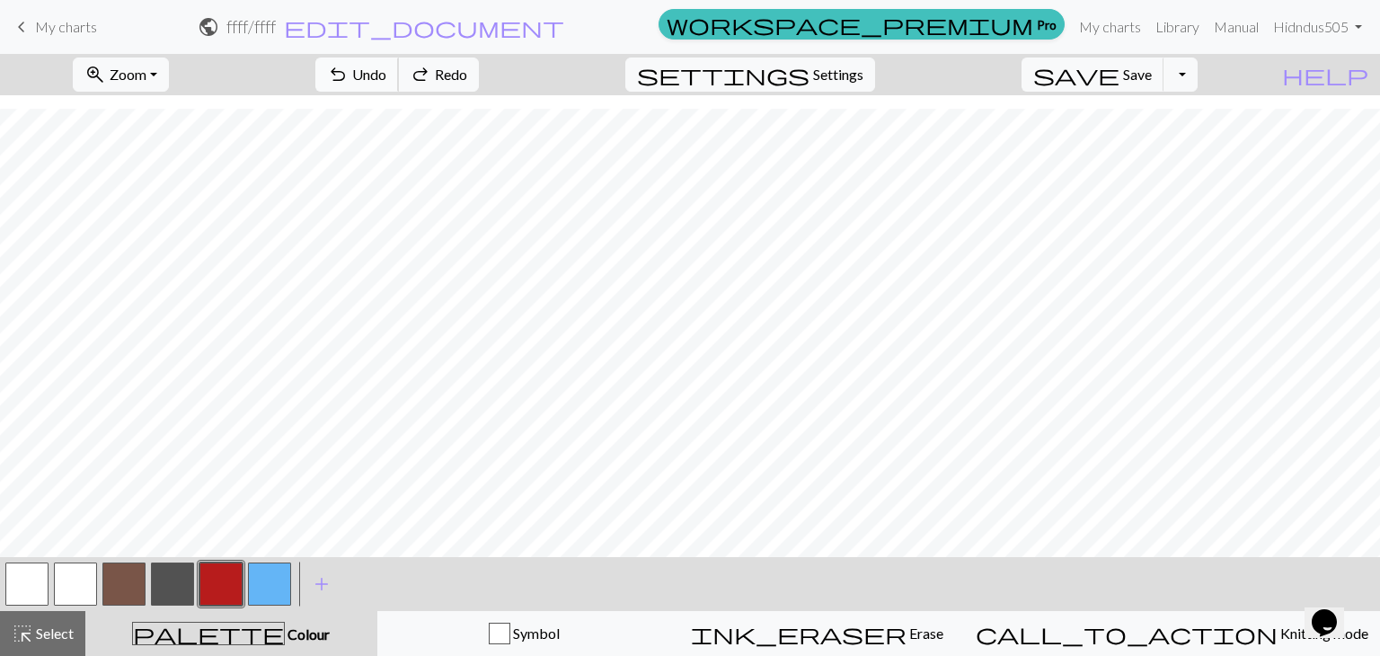
click at [399, 91] on button "undo Undo Undo" at bounding box center [357, 75] width 84 height 34
click at [467, 80] on span "Redo" at bounding box center [451, 74] width 32 height 17
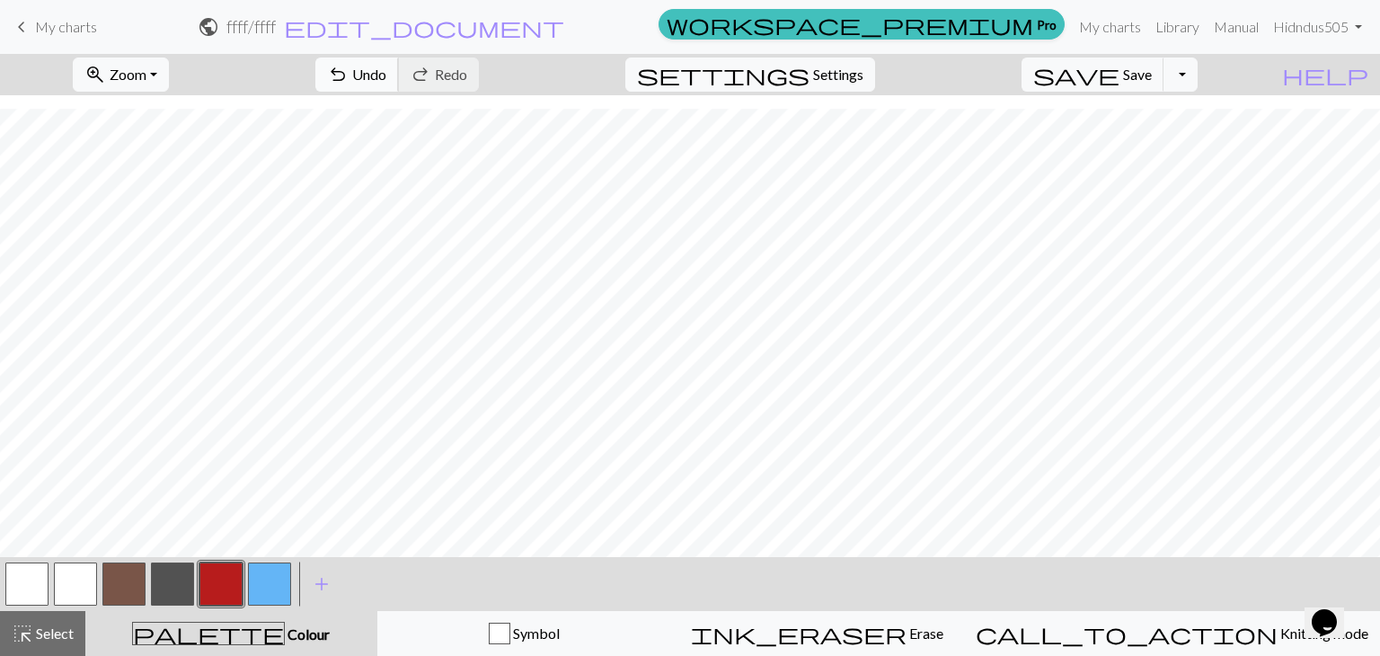
click at [386, 75] on span "Undo" at bounding box center [369, 74] width 34 height 17
click at [399, 63] on button "undo Undo Undo" at bounding box center [357, 75] width 84 height 34
click at [399, 64] on button "undo Undo Undo" at bounding box center [357, 75] width 84 height 34
click at [386, 67] on span "Undo" at bounding box center [369, 74] width 34 height 17
click at [386, 70] on span "Undo" at bounding box center [369, 74] width 34 height 17
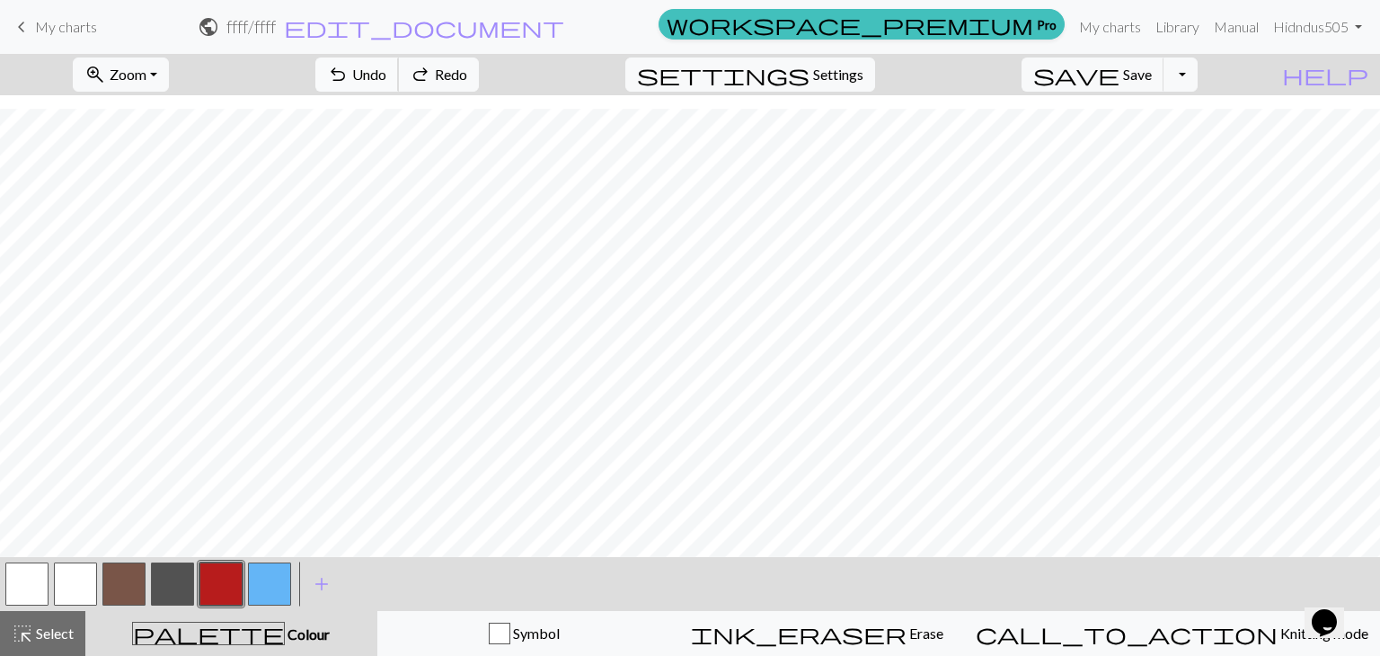
click at [386, 73] on span "Undo" at bounding box center [369, 74] width 34 height 17
click at [386, 75] on span "Undo" at bounding box center [369, 74] width 34 height 17
click at [386, 76] on span "Undo" at bounding box center [369, 74] width 34 height 17
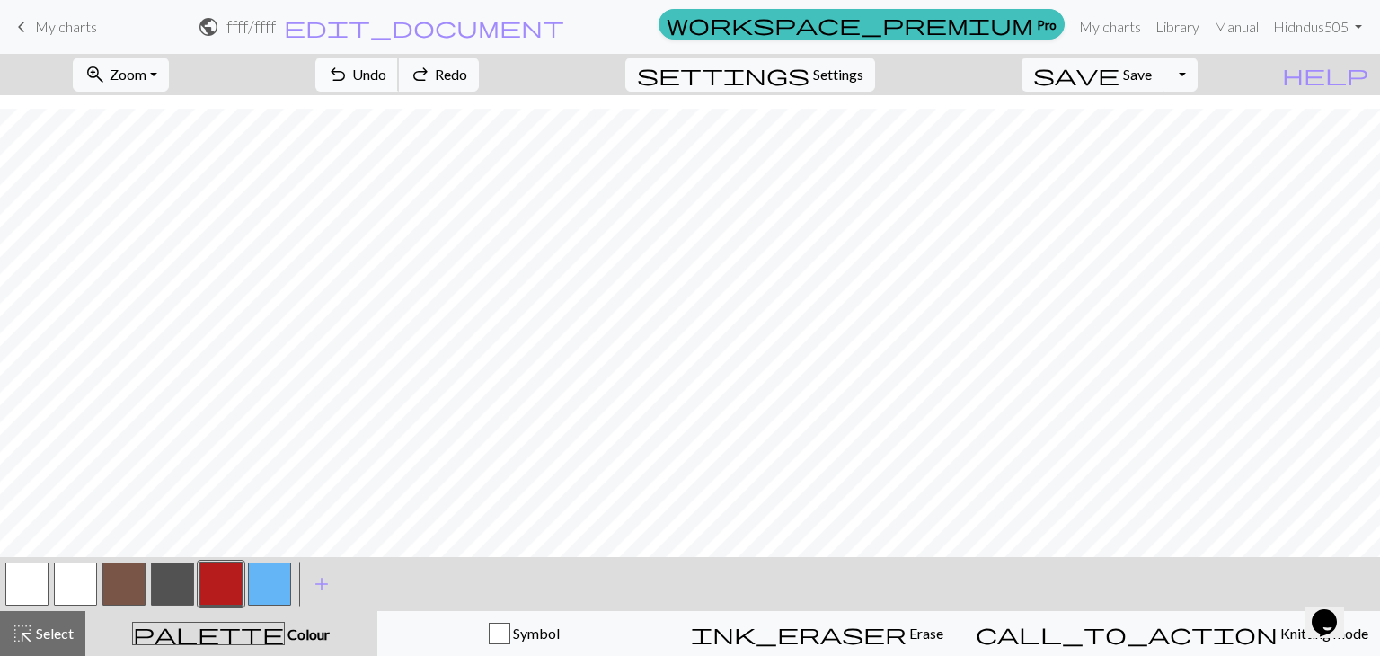
click at [386, 76] on span "Undo" at bounding box center [369, 74] width 34 height 17
click at [386, 74] on span "Undo" at bounding box center [369, 74] width 34 height 17
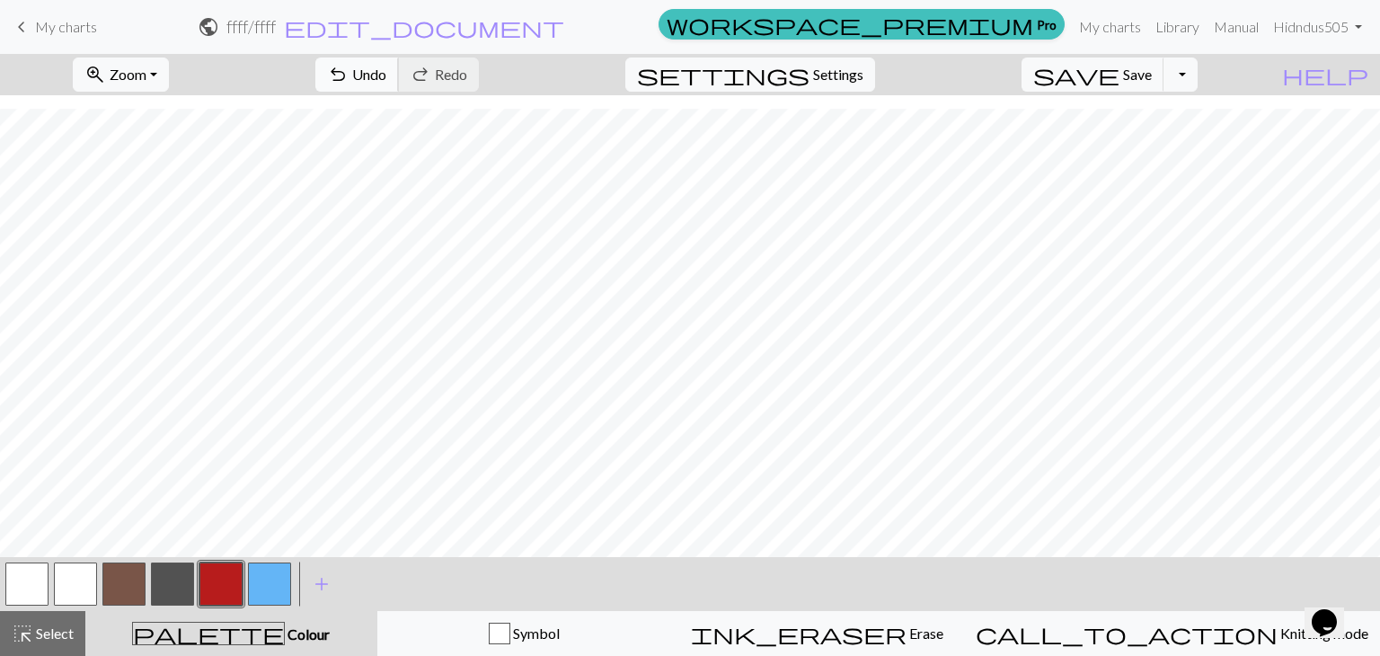
click at [386, 82] on span "Undo" at bounding box center [369, 74] width 34 height 17
click at [386, 73] on span "Undo" at bounding box center [369, 74] width 34 height 17
click at [464, 56] on div "undo Undo Undo redo Redo Redo" at bounding box center [397, 74] width 190 height 41
click at [386, 80] on span "Undo" at bounding box center [369, 74] width 34 height 17
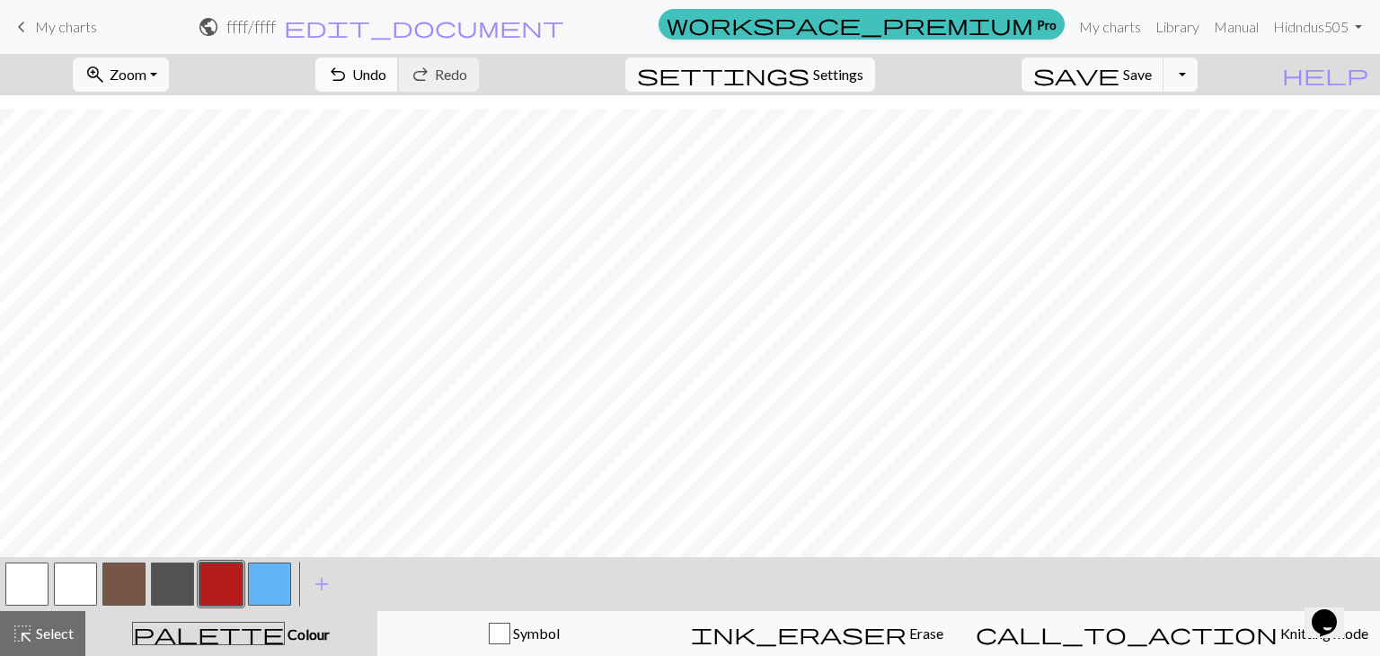
click at [399, 61] on button "undo Undo Undo" at bounding box center [357, 75] width 84 height 34
click at [399, 63] on button "undo Undo Undo" at bounding box center [357, 75] width 84 height 34
click at [386, 66] on span "Undo" at bounding box center [369, 74] width 34 height 17
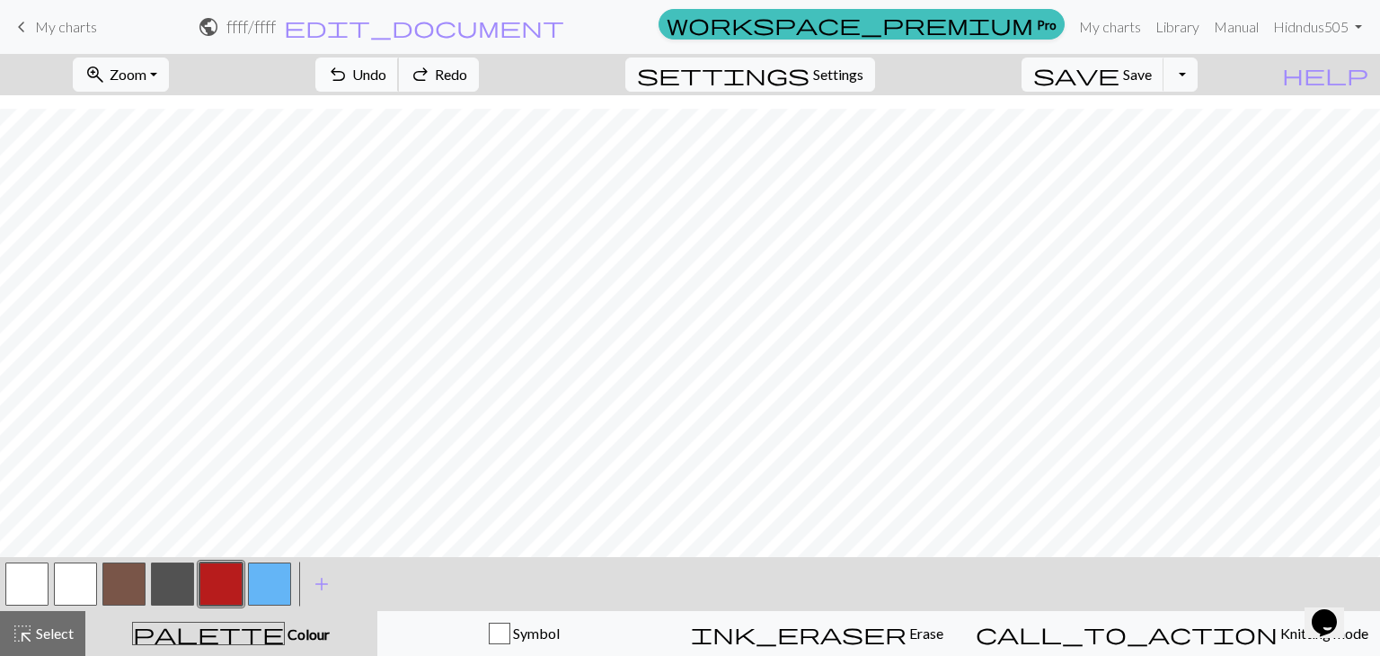
click at [386, 66] on span "Undo" at bounding box center [369, 74] width 34 height 17
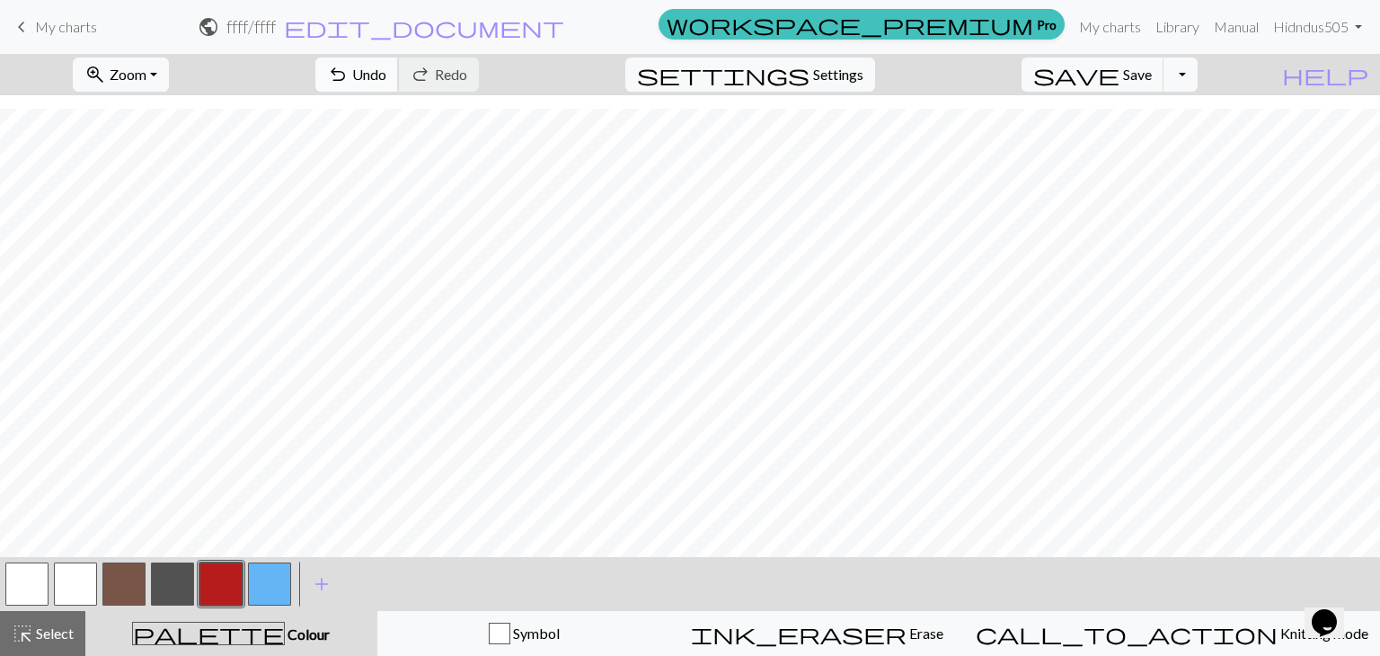
click at [386, 71] on span "Undo" at bounding box center [369, 74] width 34 height 17
click at [386, 70] on span "Undo" at bounding box center [369, 74] width 34 height 17
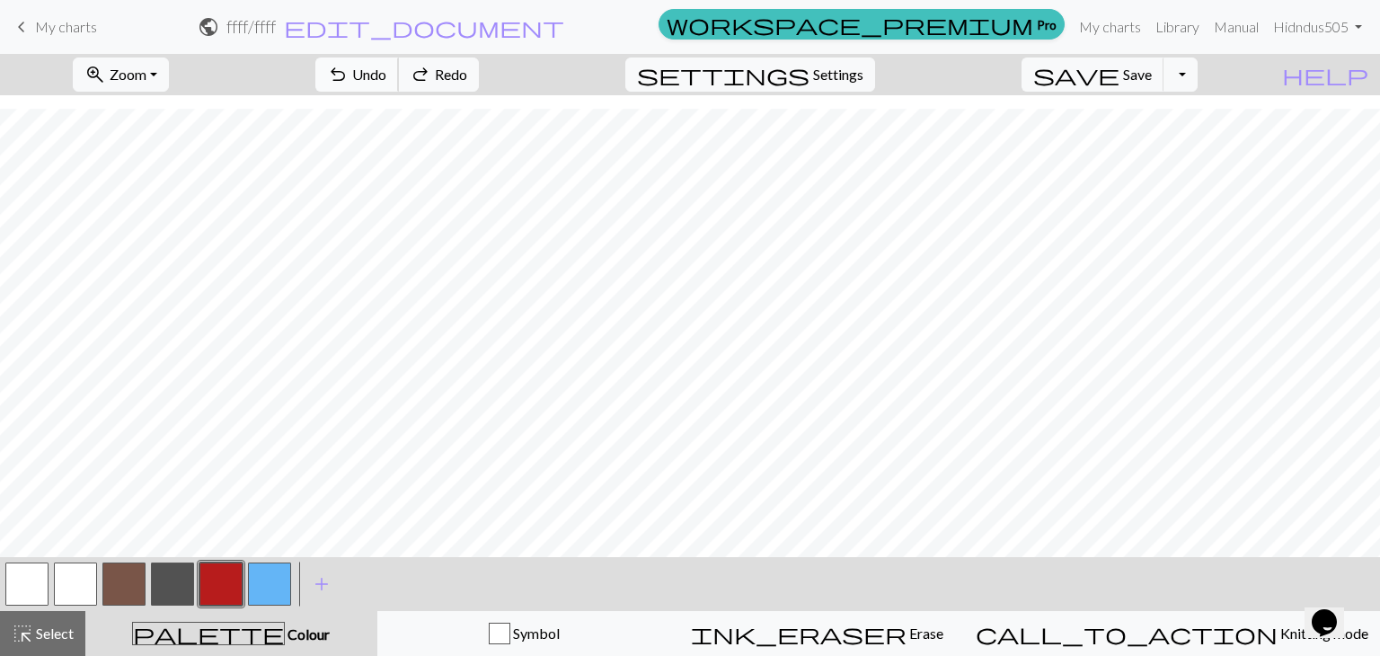
click at [386, 70] on span "Undo" at bounding box center [369, 74] width 34 height 17
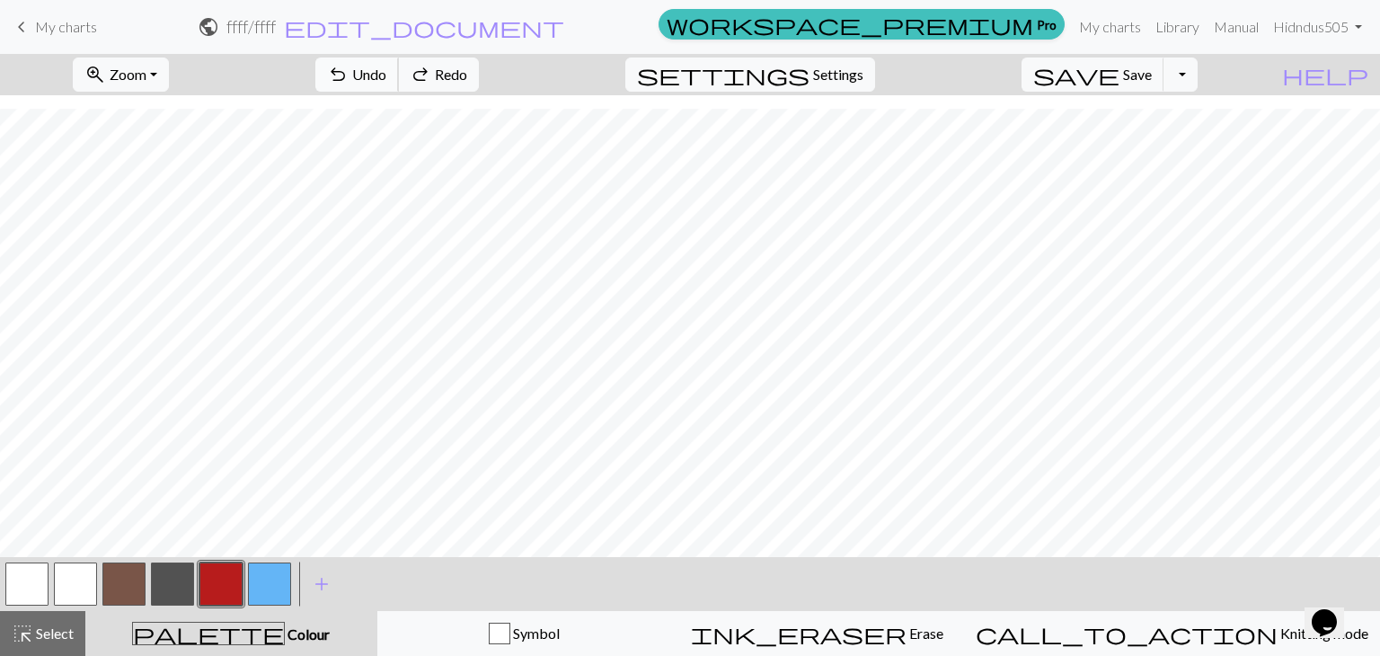
click at [386, 70] on span "Undo" at bounding box center [369, 74] width 34 height 17
click at [169, 571] on button "button" at bounding box center [172, 583] width 43 height 43
click at [140, 581] on button "button" at bounding box center [123, 583] width 43 height 43
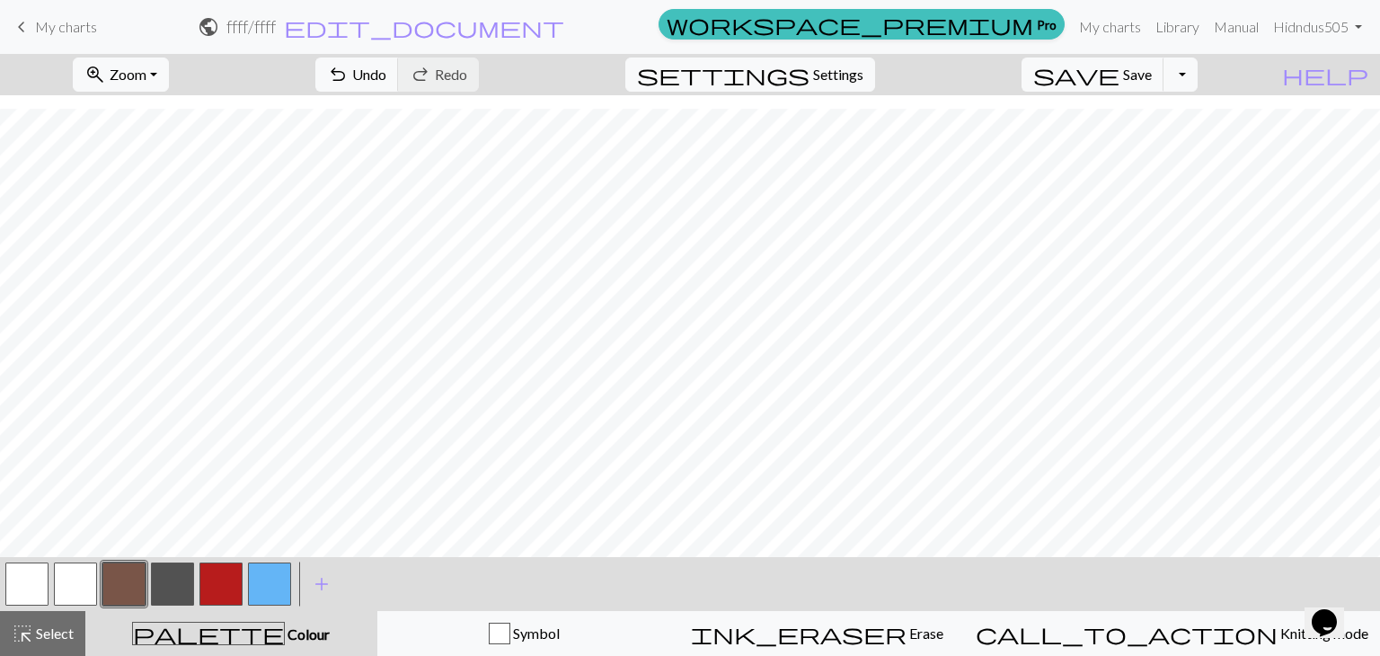
click at [190, 576] on button "button" at bounding box center [172, 583] width 43 height 43
click at [226, 580] on button "button" at bounding box center [220, 583] width 43 height 43
click at [122, 569] on button "button" at bounding box center [123, 583] width 43 height 43
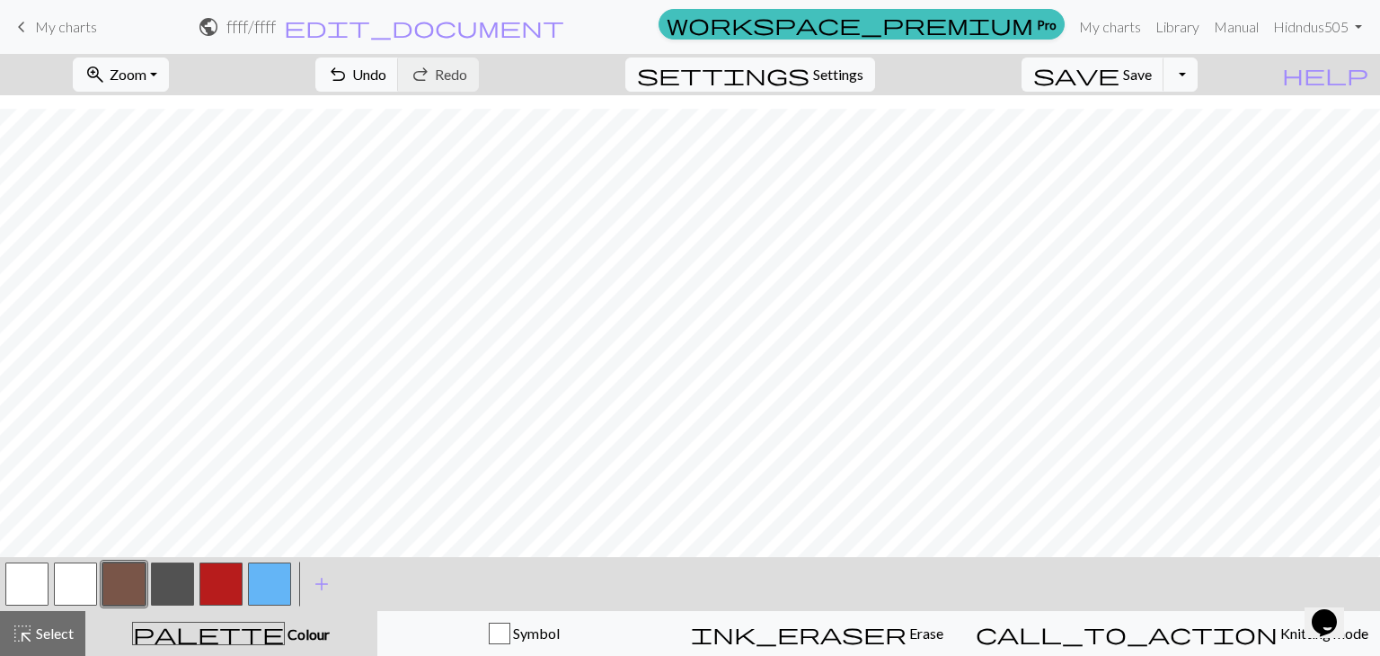
click at [71, 565] on button "button" at bounding box center [75, 583] width 43 height 43
click at [386, 69] on span "Undo" at bounding box center [369, 74] width 34 height 17
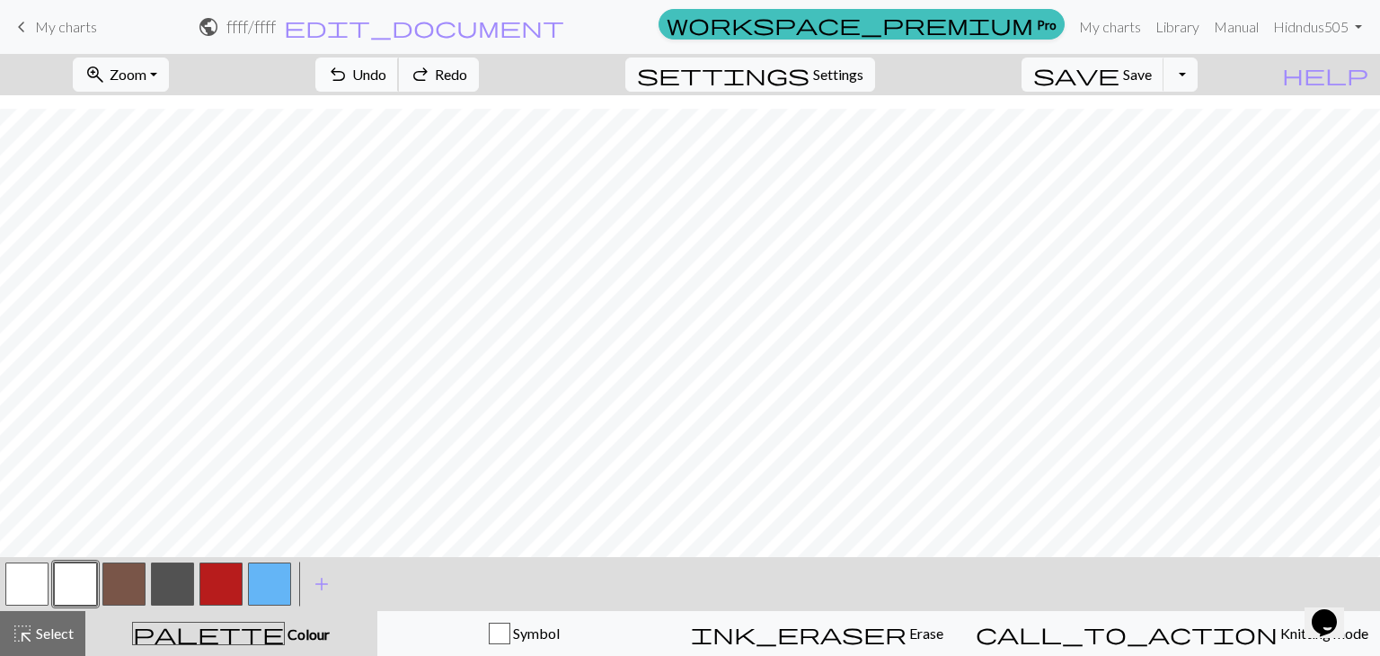
click at [386, 69] on span "Undo" at bounding box center [369, 74] width 34 height 17
click at [479, 86] on button "redo Redo Redo" at bounding box center [438, 75] width 81 height 34
click at [338, 587] on button "add Add a colour" at bounding box center [321, 584] width 45 height 45
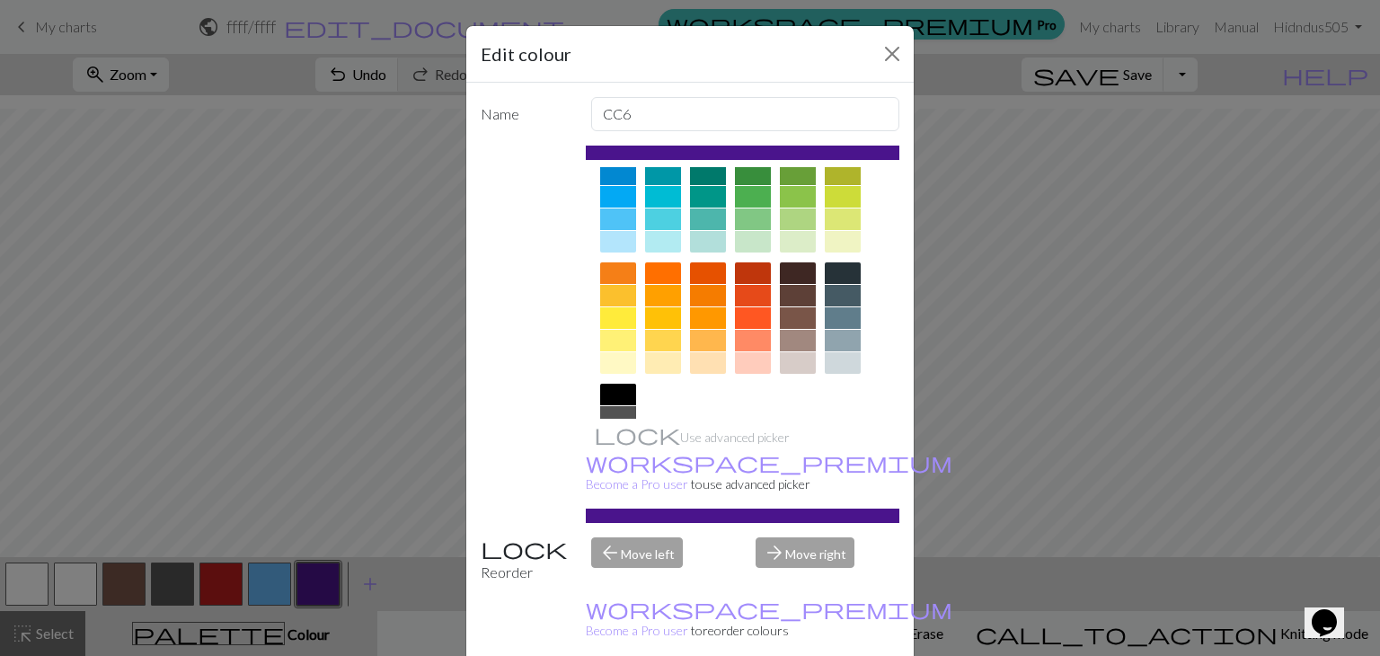
scroll to position [259, 0]
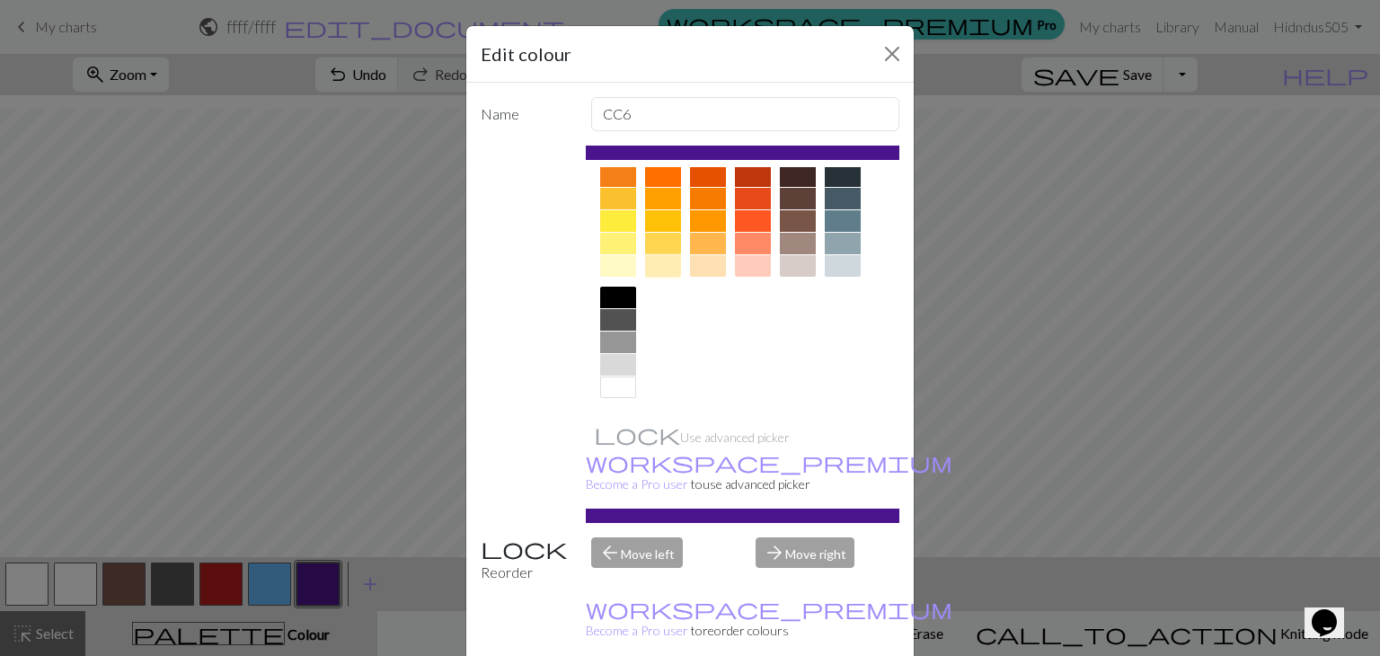
click at [654, 275] on div at bounding box center [663, 266] width 36 height 22
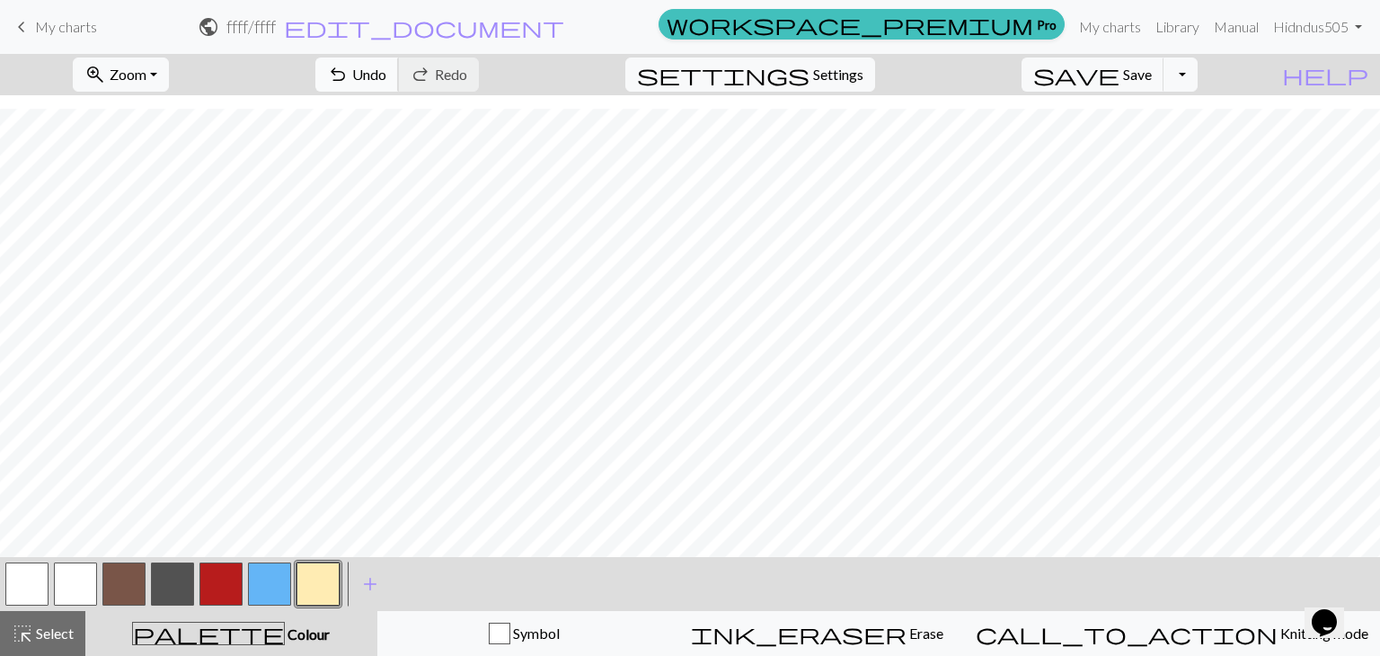
click at [386, 75] on span "Undo" at bounding box center [369, 74] width 34 height 17
click at [234, 590] on button "button" at bounding box center [220, 583] width 43 height 43
click at [183, 574] on button "button" at bounding box center [172, 583] width 43 height 43
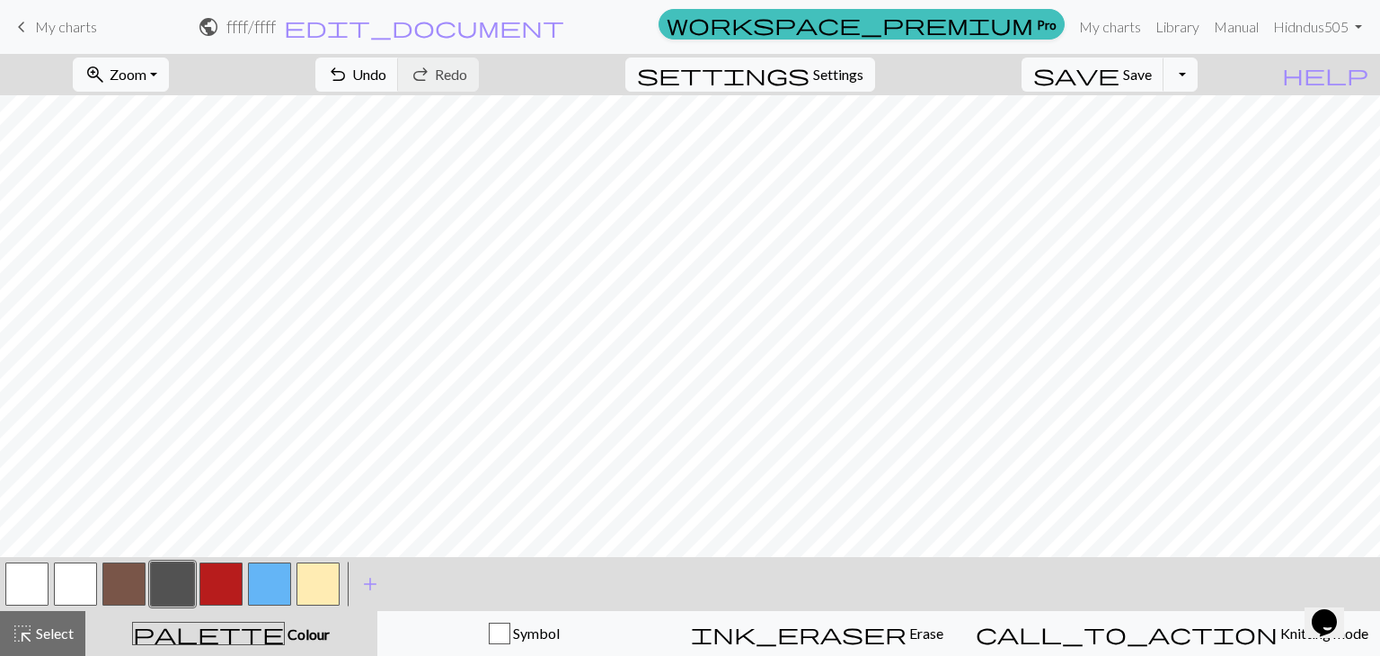
click at [476, 93] on div "undo Undo Undo redo Redo Redo" at bounding box center [397, 74] width 190 height 41
click at [386, 78] on span "Undo" at bounding box center [369, 74] width 34 height 17
click at [399, 65] on button "undo Undo Undo" at bounding box center [357, 75] width 84 height 34
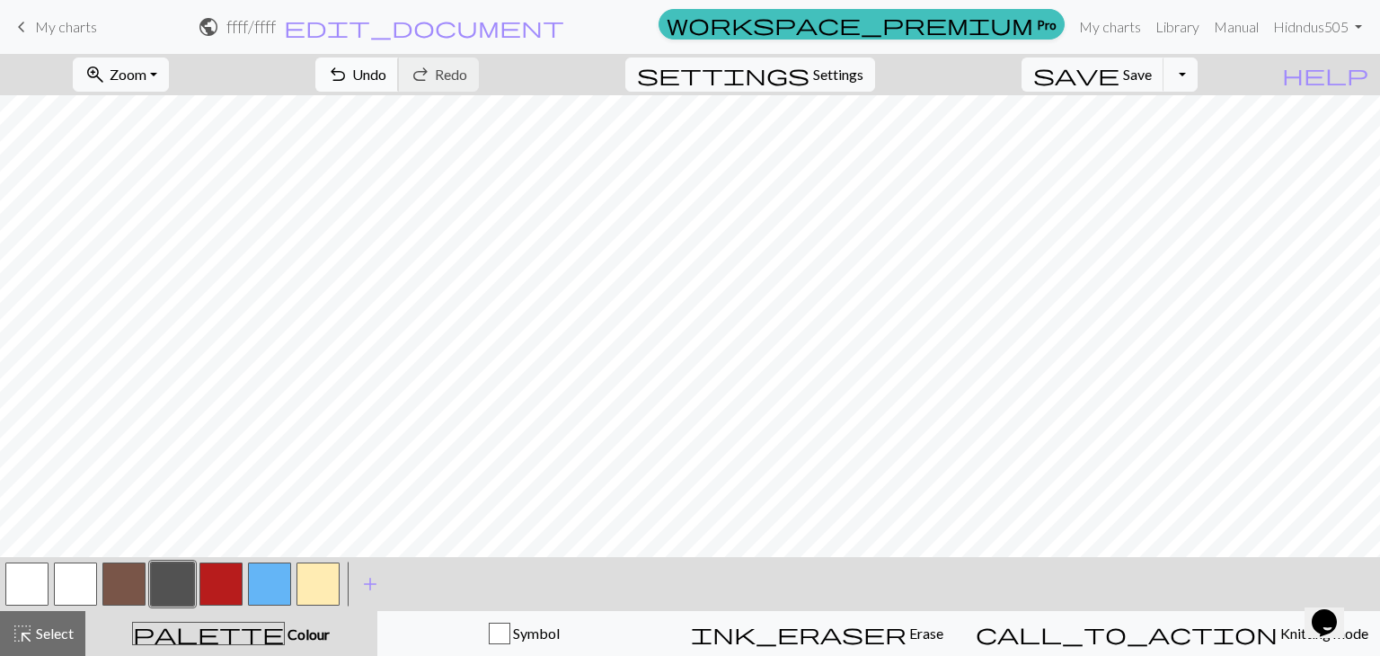
click at [399, 65] on button "undo Undo Undo" at bounding box center [357, 75] width 84 height 34
click at [431, 67] on span "redo" at bounding box center [421, 74] width 22 height 25
click at [85, 585] on button "button" at bounding box center [75, 583] width 43 height 43
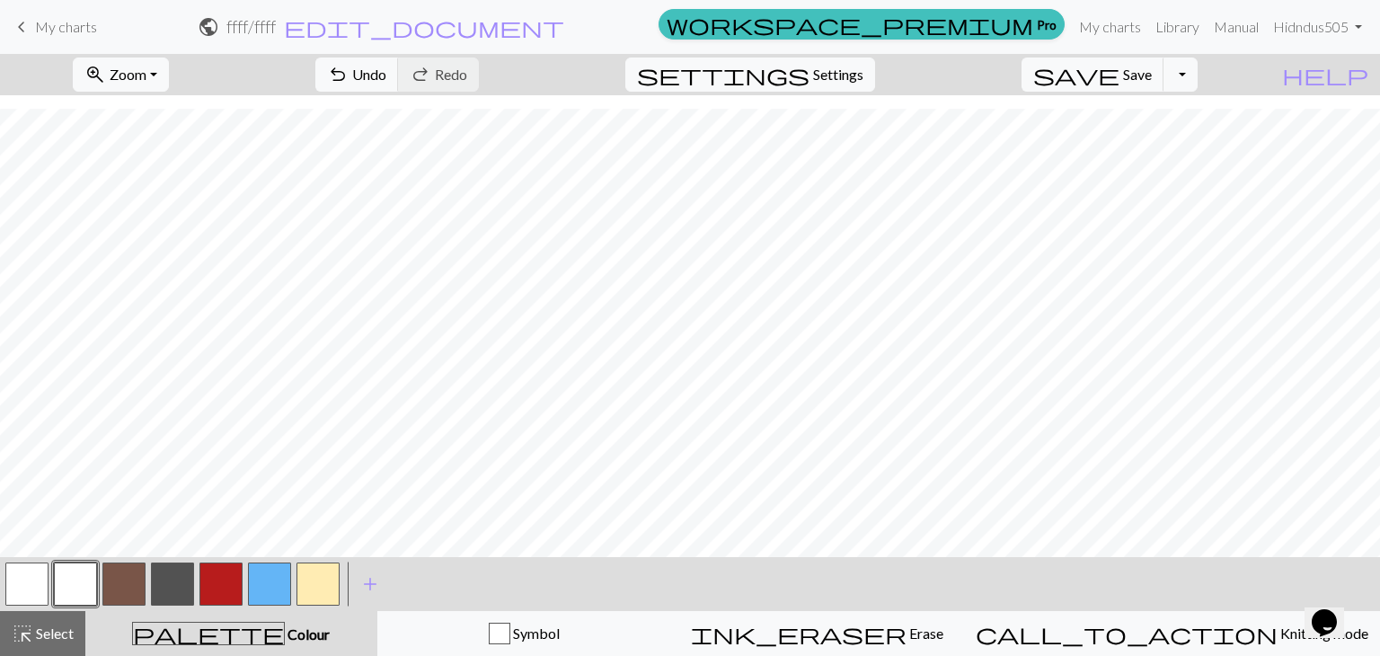
click at [170, 571] on button "button" at bounding box center [172, 583] width 43 height 43
click at [399, 89] on button "undo Undo Undo" at bounding box center [357, 75] width 84 height 34
click at [399, 84] on button "undo Undo Undo" at bounding box center [357, 75] width 84 height 34
click at [431, 69] on span "redo" at bounding box center [421, 74] width 22 height 25
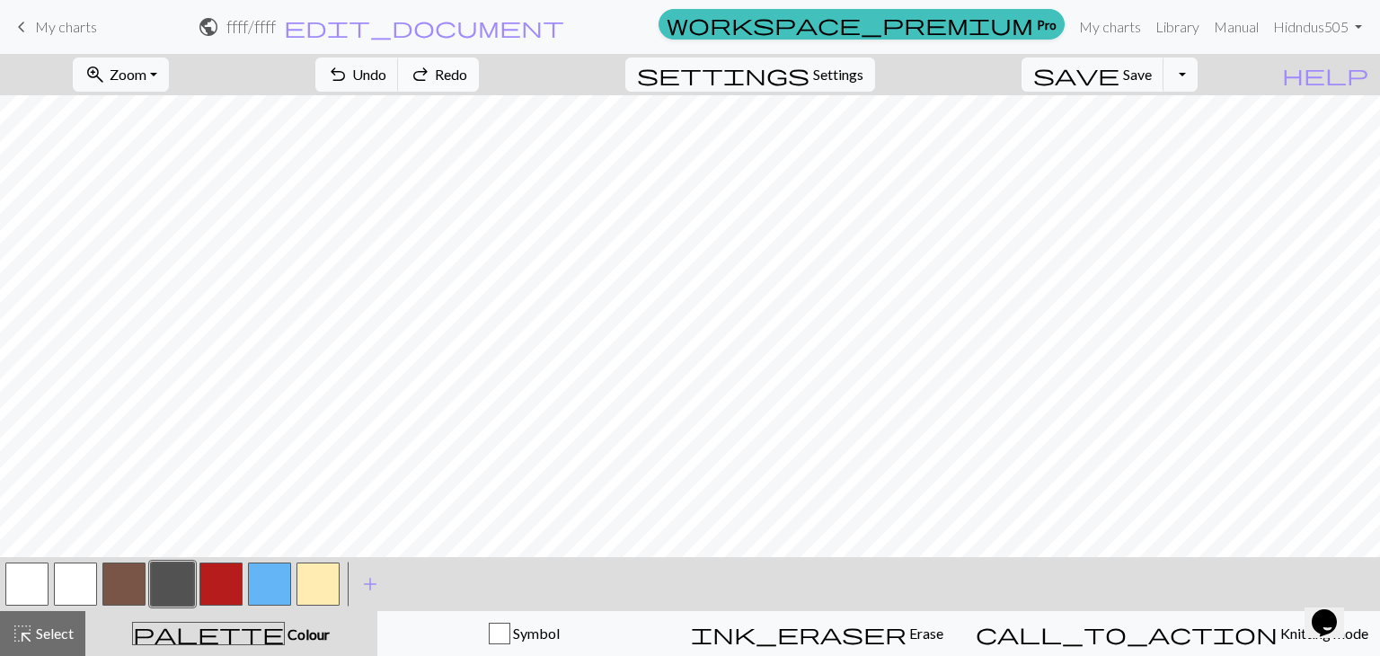
click at [467, 73] on span "Redo" at bounding box center [451, 74] width 32 height 17
click at [386, 73] on span "Undo" at bounding box center [369, 74] width 34 height 17
click at [399, 64] on button "undo Undo Undo" at bounding box center [357, 75] width 84 height 34
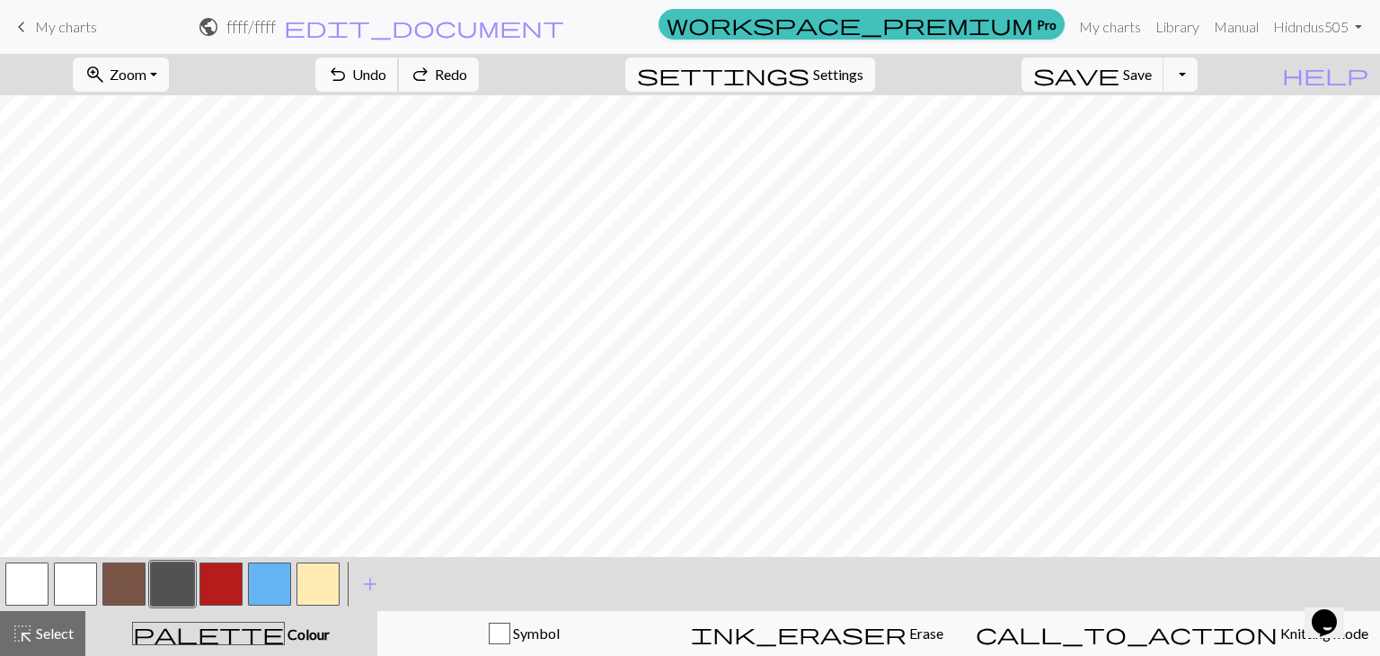
click at [399, 64] on button "undo Undo Undo" at bounding box center [357, 75] width 84 height 34
click at [399, 78] on button "undo Undo Undo" at bounding box center [357, 75] width 84 height 34
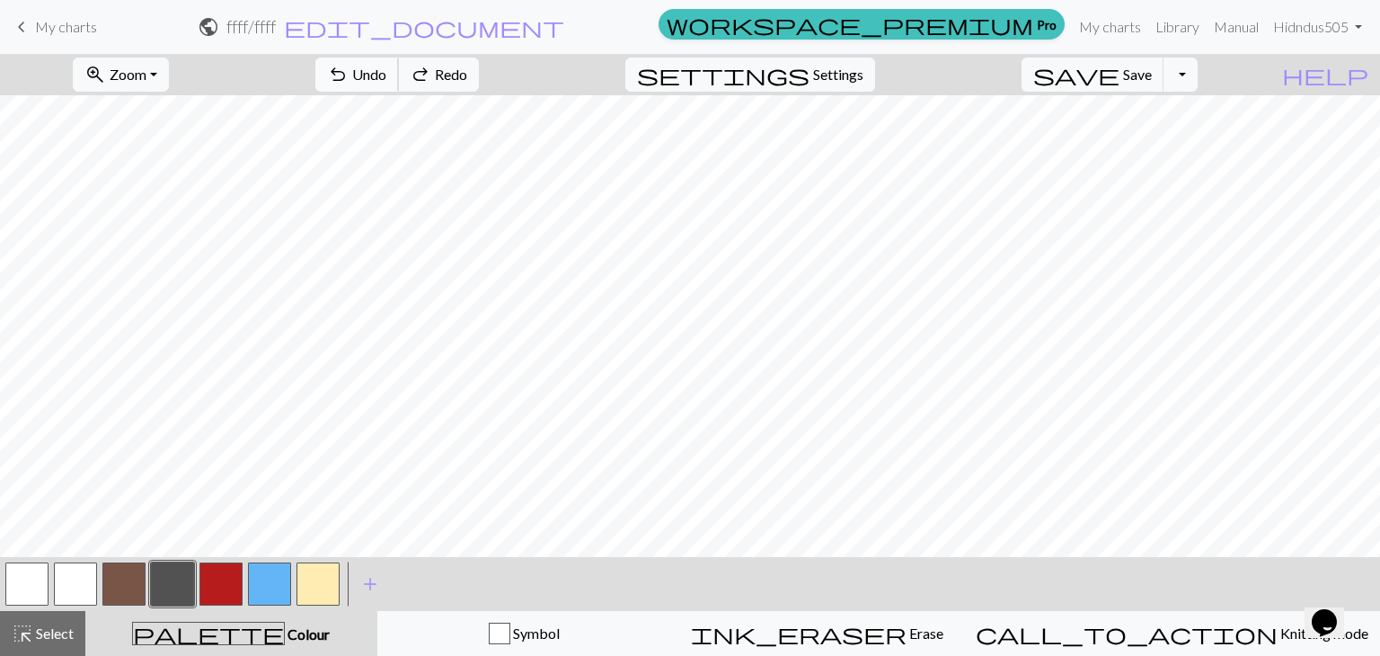
click at [399, 78] on button "undo Undo Undo" at bounding box center [357, 75] width 84 height 34
click at [386, 69] on span "Undo" at bounding box center [369, 74] width 34 height 17
click at [399, 87] on button "undo Undo Undo" at bounding box center [357, 75] width 84 height 34
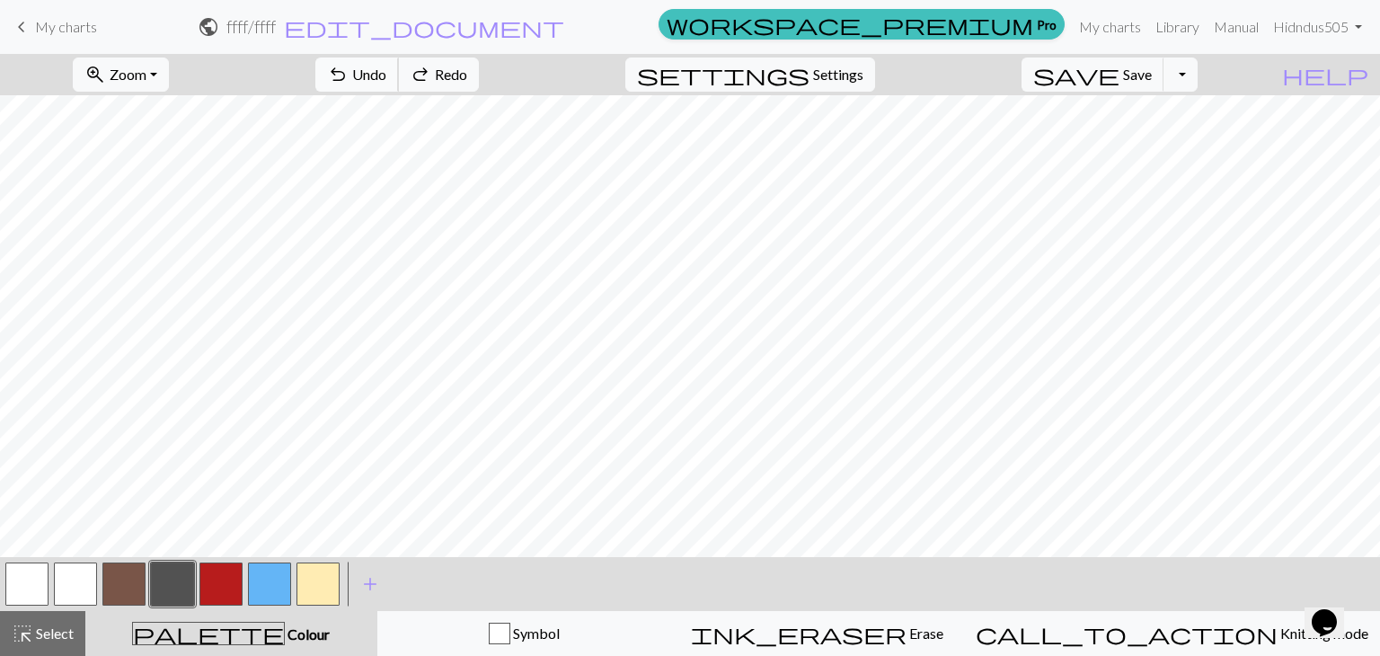
click at [386, 77] on span "Undo" at bounding box center [369, 74] width 34 height 17
click at [399, 84] on button "undo Undo Undo" at bounding box center [357, 75] width 84 height 34
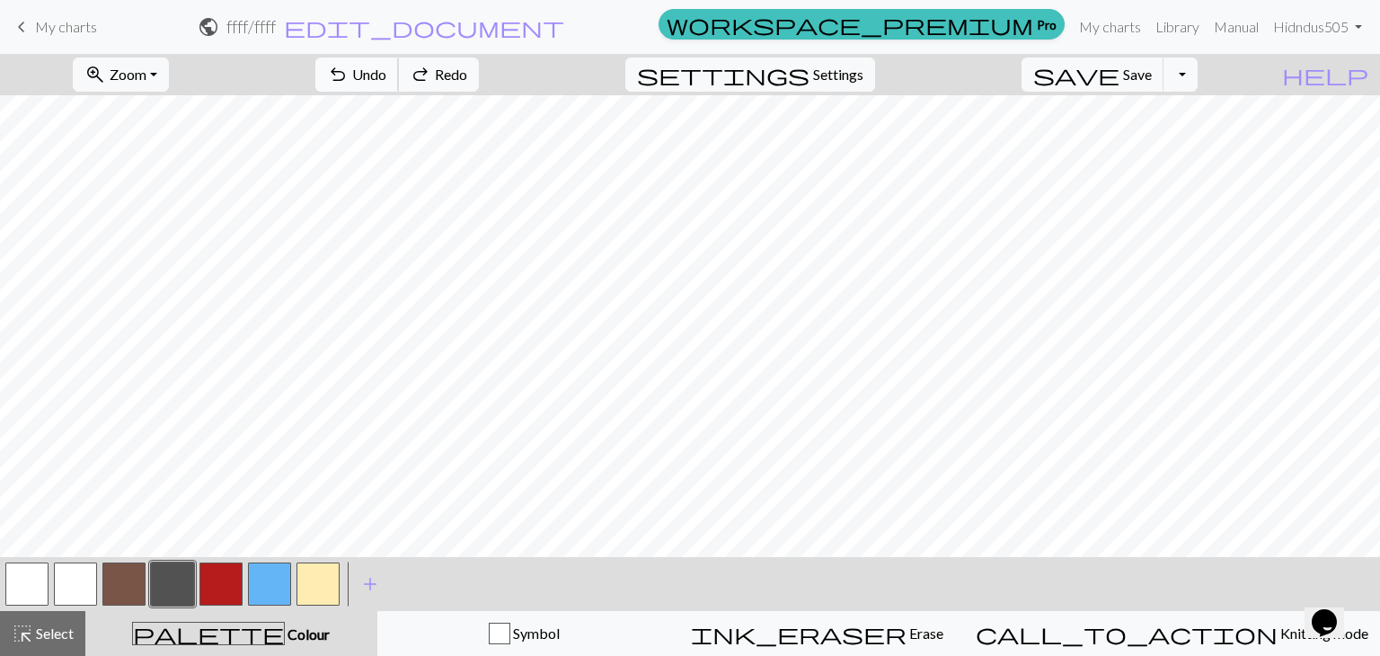
click at [399, 84] on button "undo Undo Undo" at bounding box center [357, 75] width 84 height 34
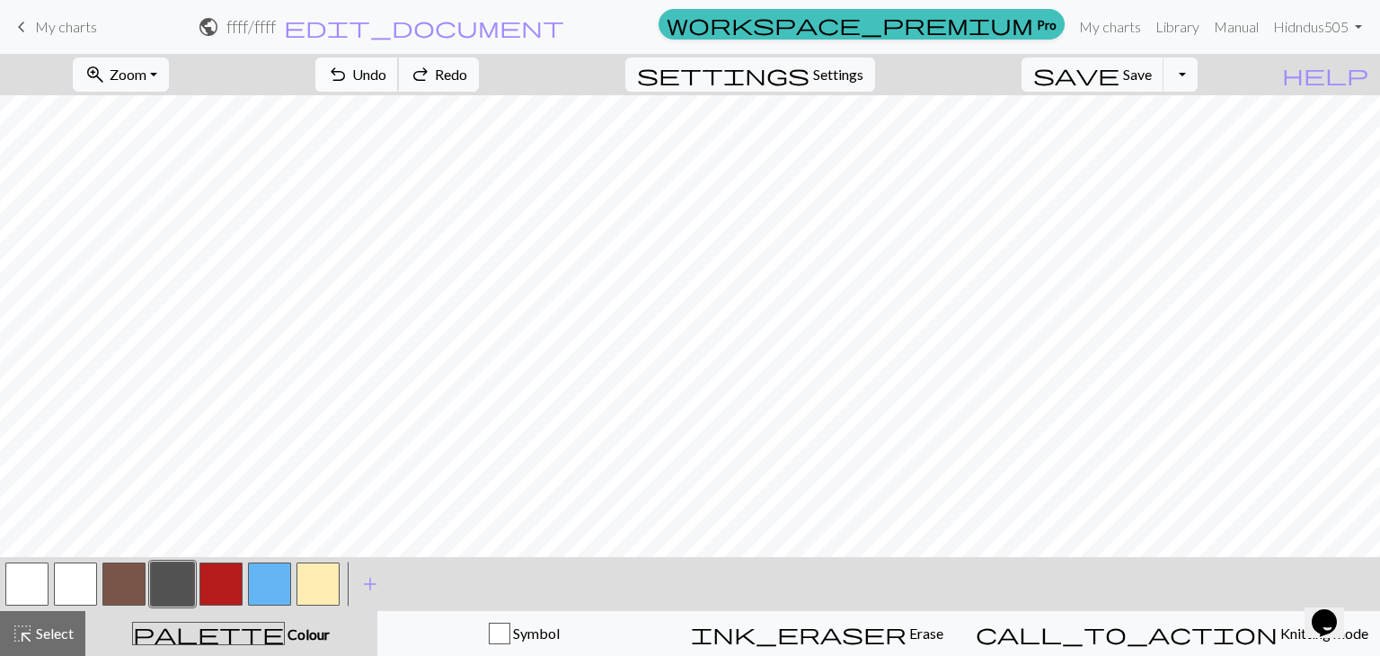
click at [399, 84] on button "undo Undo Undo" at bounding box center [357, 75] width 84 height 34
click at [140, 573] on button "button" at bounding box center [123, 583] width 43 height 43
click at [179, 600] on button "button" at bounding box center [172, 583] width 43 height 43
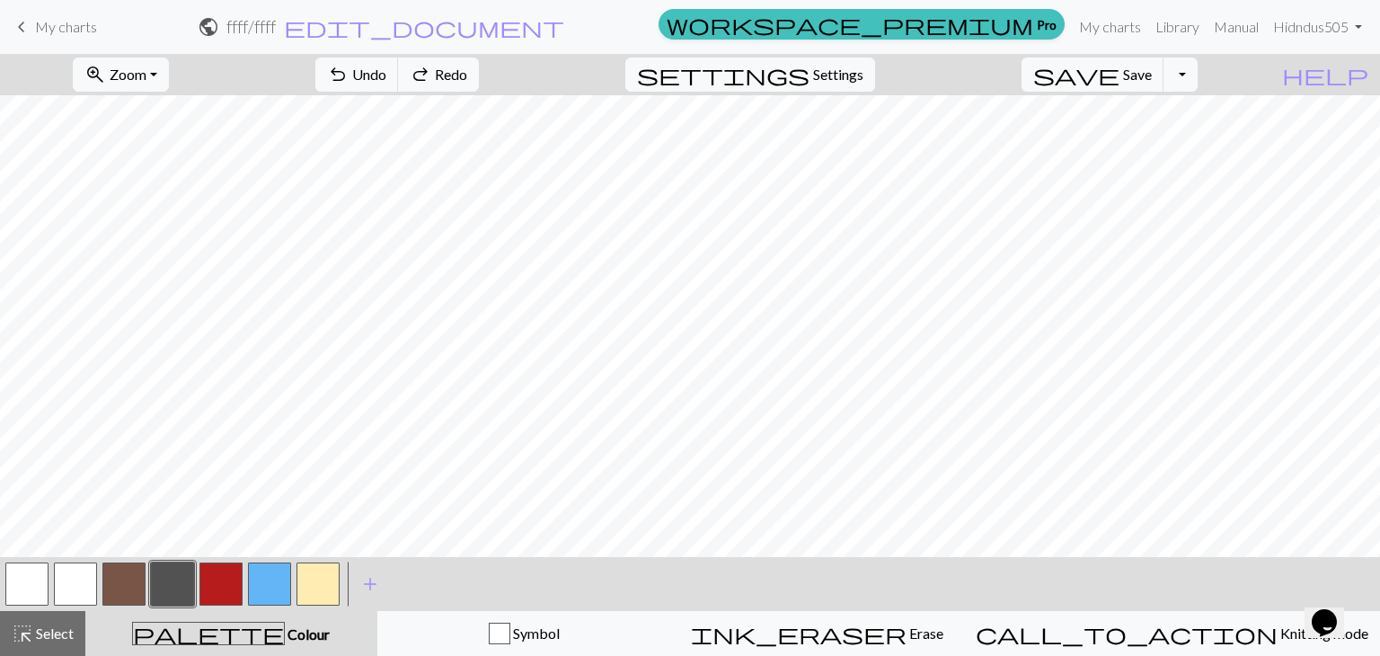
scroll to position [0, 0]
click at [386, 67] on span "Undo" at bounding box center [369, 74] width 34 height 17
click at [386, 68] on span "Undo" at bounding box center [369, 74] width 34 height 17
click at [399, 75] on button "undo Undo Undo" at bounding box center [357, 75] width 84 height 34
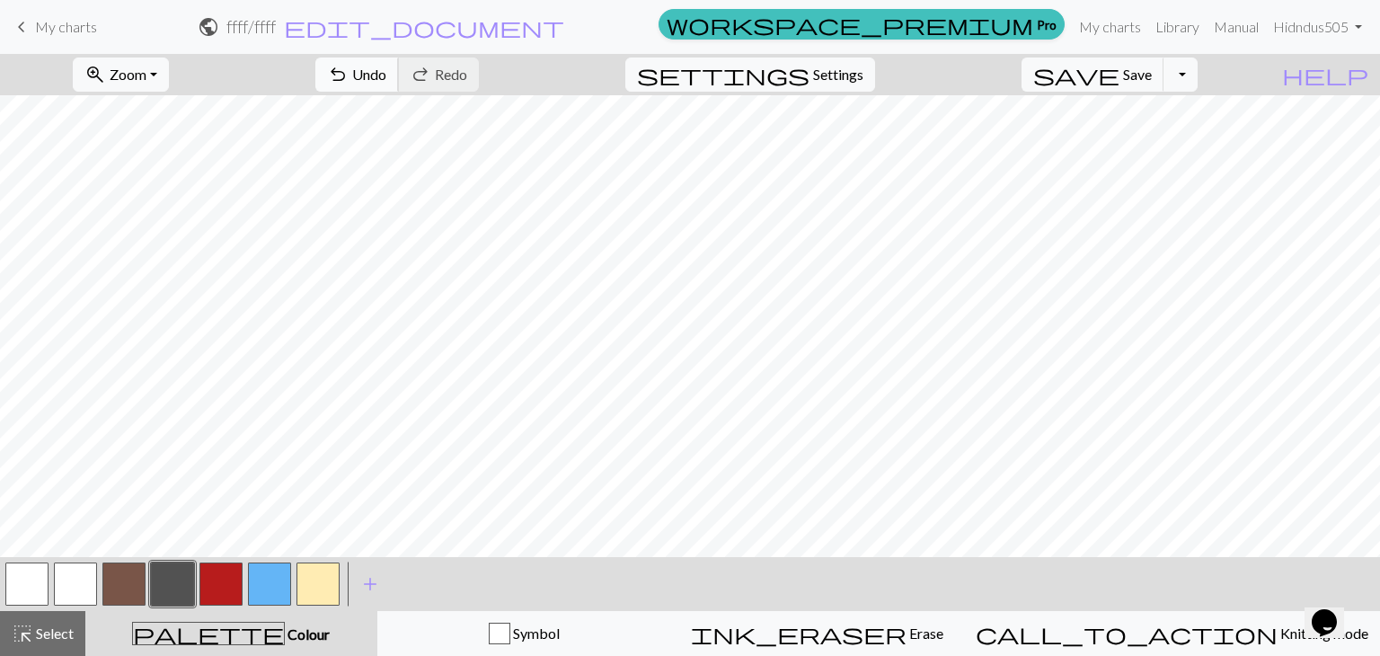
click at [399, 63] on button "undo Undo Undo" at bounding box center [357, 75] width 84 height 34
click at [4, 583] on div at bounding box center [27, 584] width 49 height 49
click at [22, 598] on button "button" at bounding box center [26, 583] width 43 height 43
click at [187, 572] on button "button" at bounding box center [172, 583] width 43 height 43
click at [61, 580] on button "button" at bounding box center [75, 583] width 43 height 43
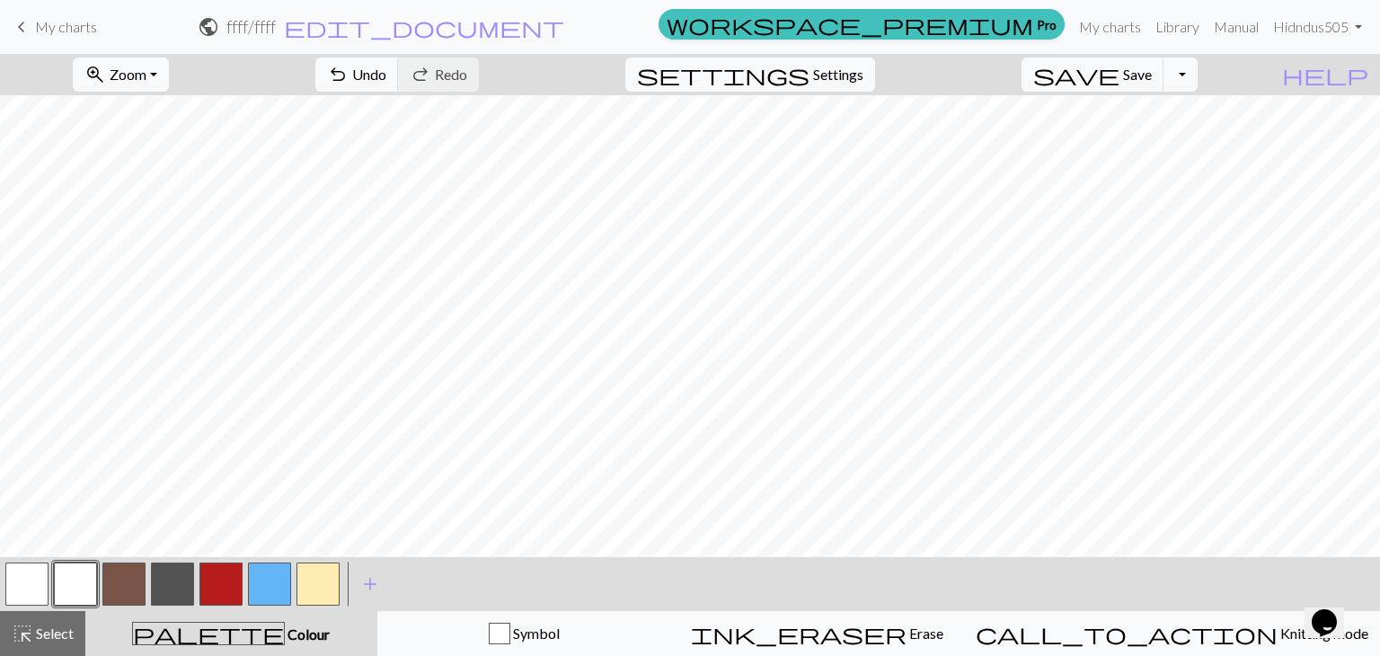
click at [166, 562] on button "button" at bounding box center [172, 583] width 43 height 43
click at [349, 83] on span "undo" at bounding box center [338, 74] width 22 height 25
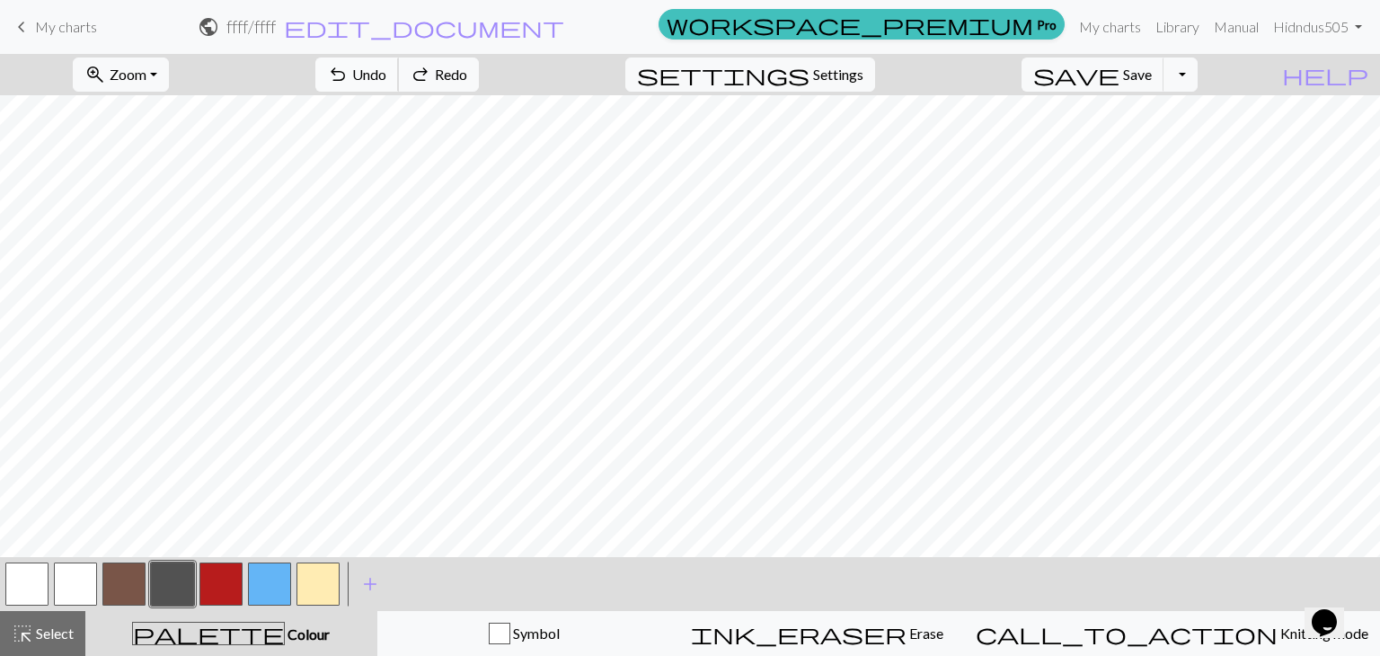
click at [349, 83] on span "undo" at bounding box center [338, 74] width 22 height 25
click at [349, 72] on span "undo" at bounding box center [338, 74] width 22 height 25
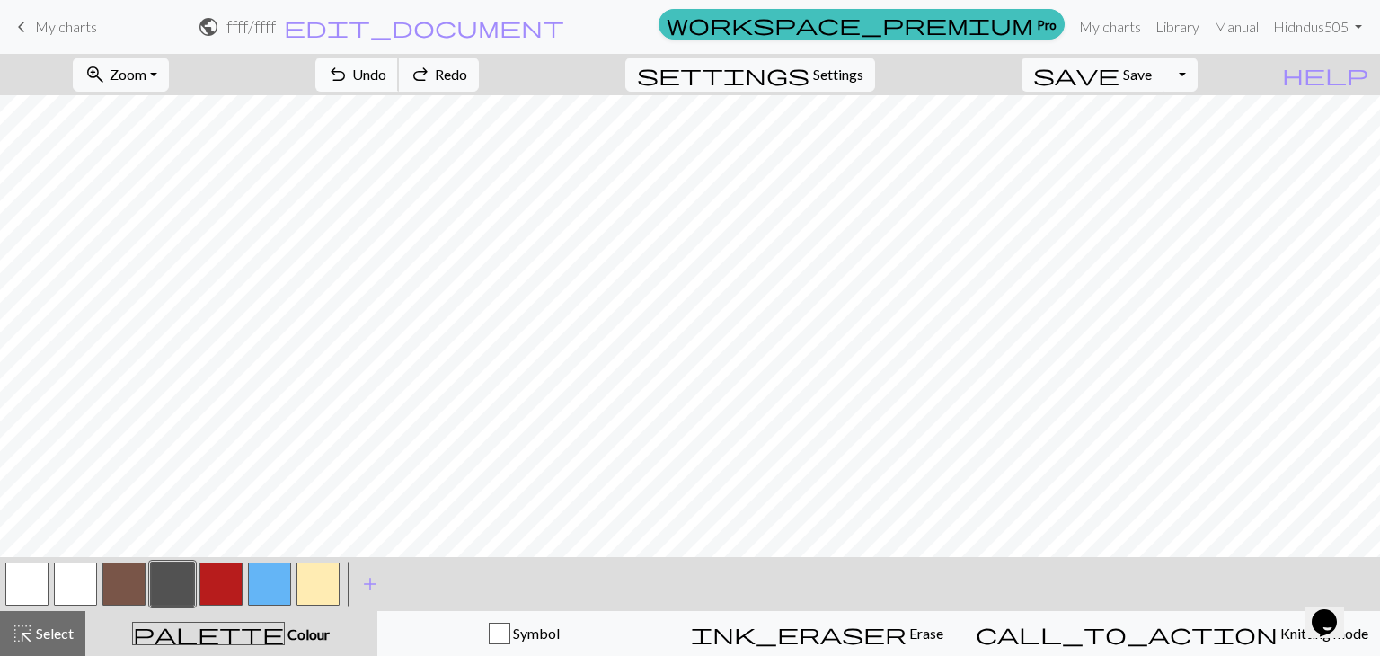
click at [349, 72] on span "undo" at bounding box center [338, 74] width 22 height 25
click at [349, 73] on span "undo" at bounding box center [338, 74] width 22 height 25
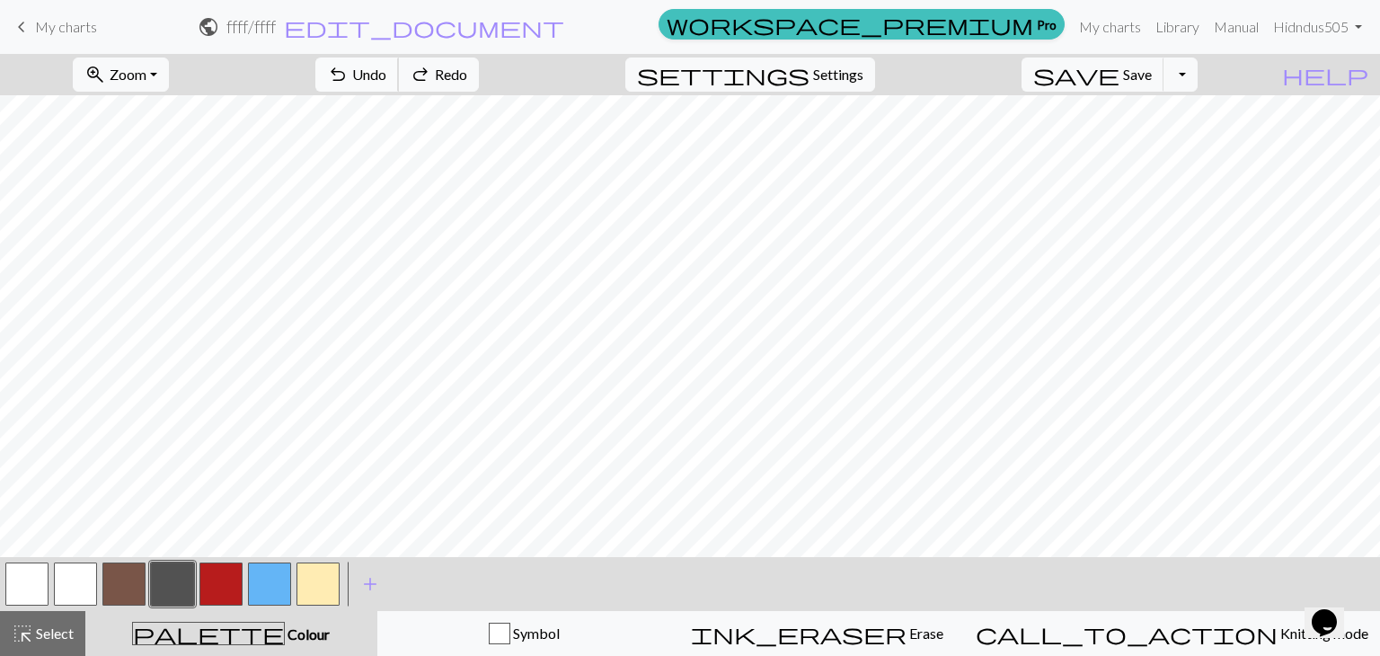
click at [349, 73] on span "undo" at bounding box center [338, 74] width 22 height 25
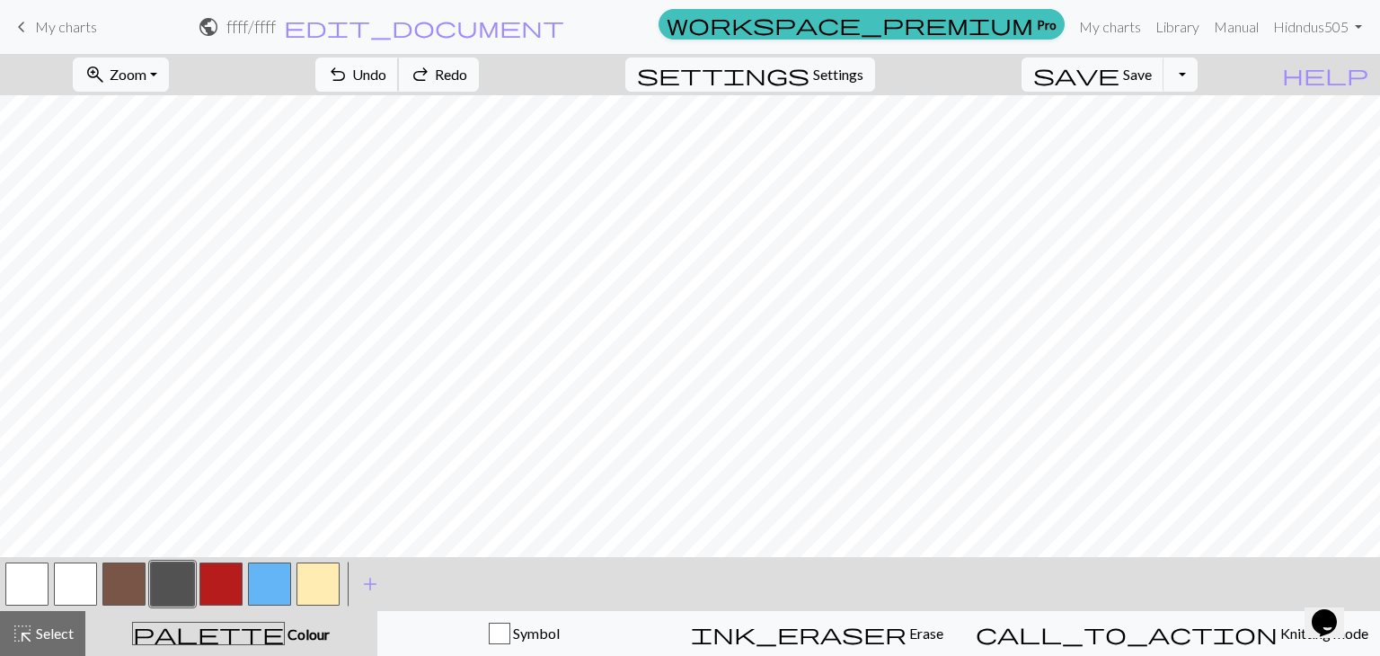
click at [349, 73] on span "undo" at bounding box center [338, 74] width 22 height 25
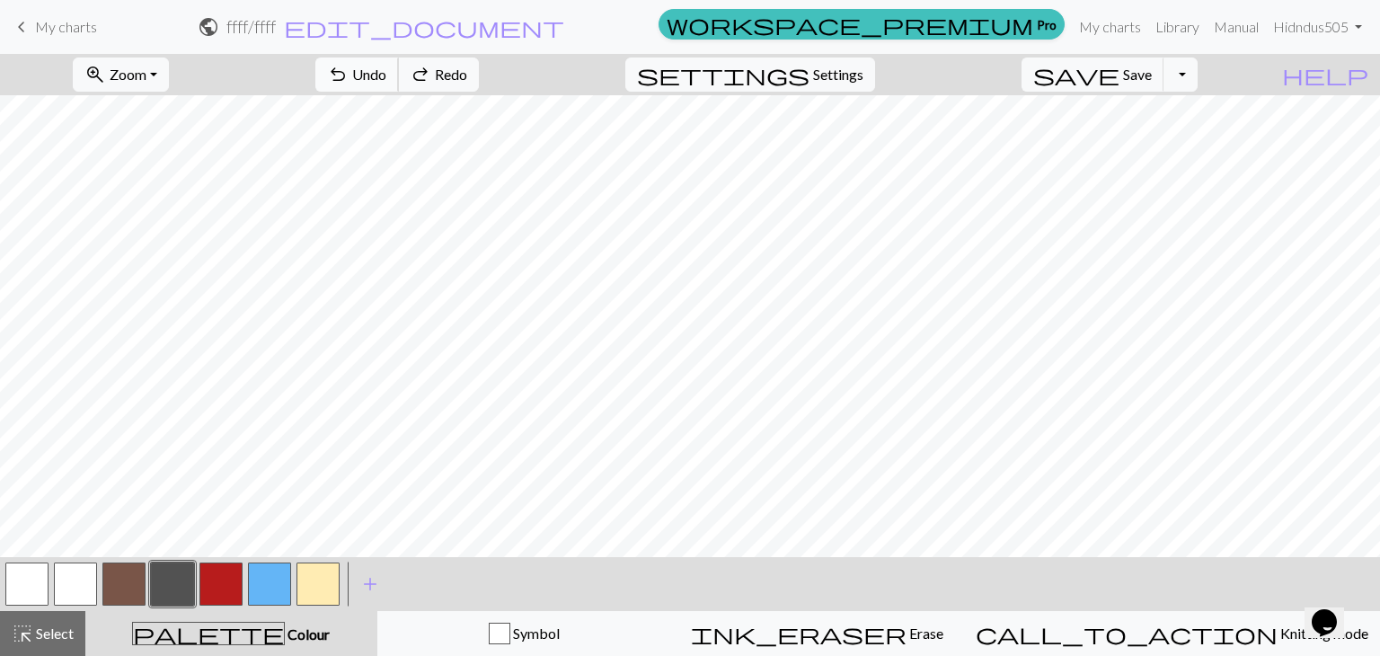
click at [349, 73] on span "undo" at bounding box center [338, 74] width 22 height 25
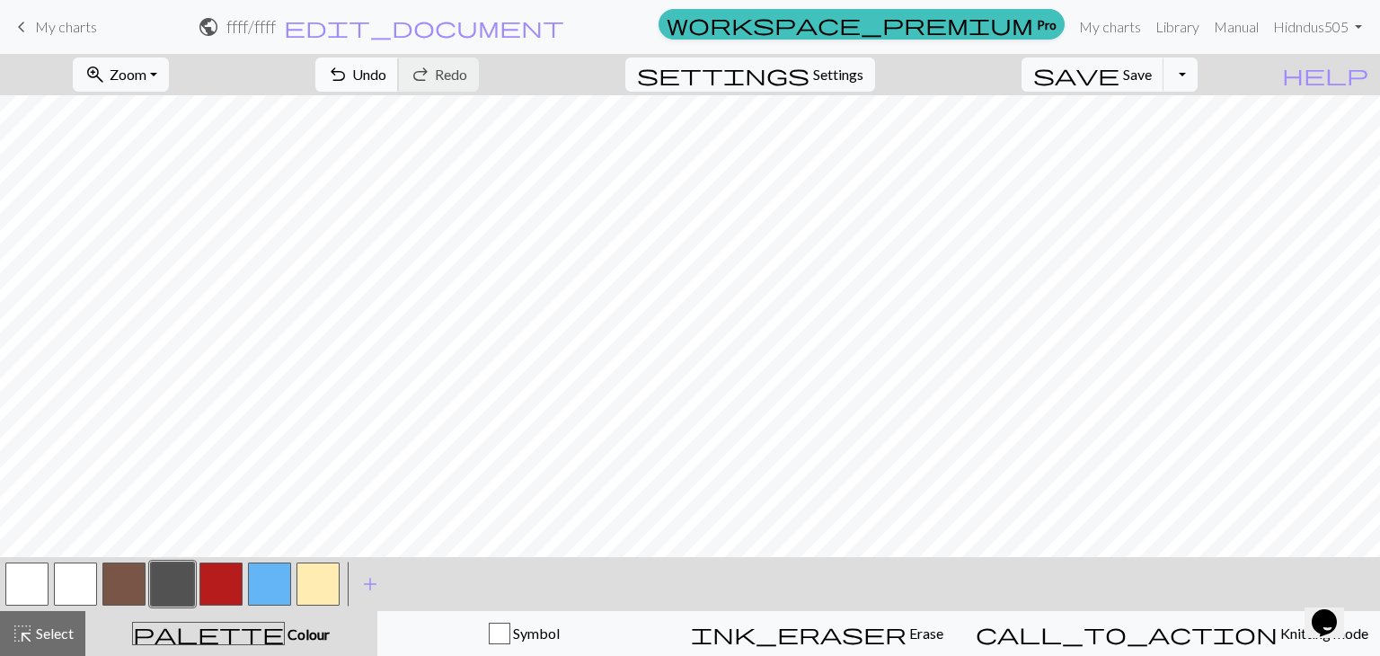
click at [386, 81] on span "Undo" at bounding box center [369, 74] width 34 height 17
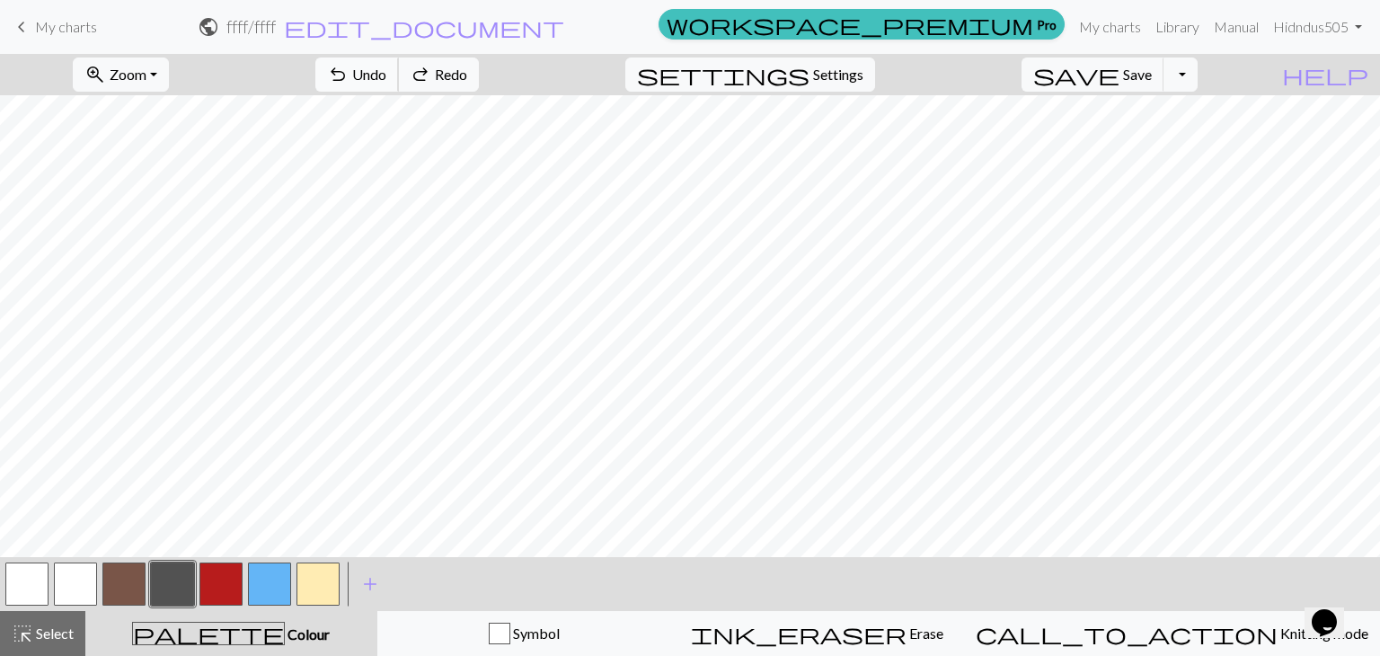
click at [386, 81] on span "Undo" at bounding box center [369, 74] width 34 height 17
click at [386, 83] on span "Undo" at bounding box center [369, 74] width 34 height 17
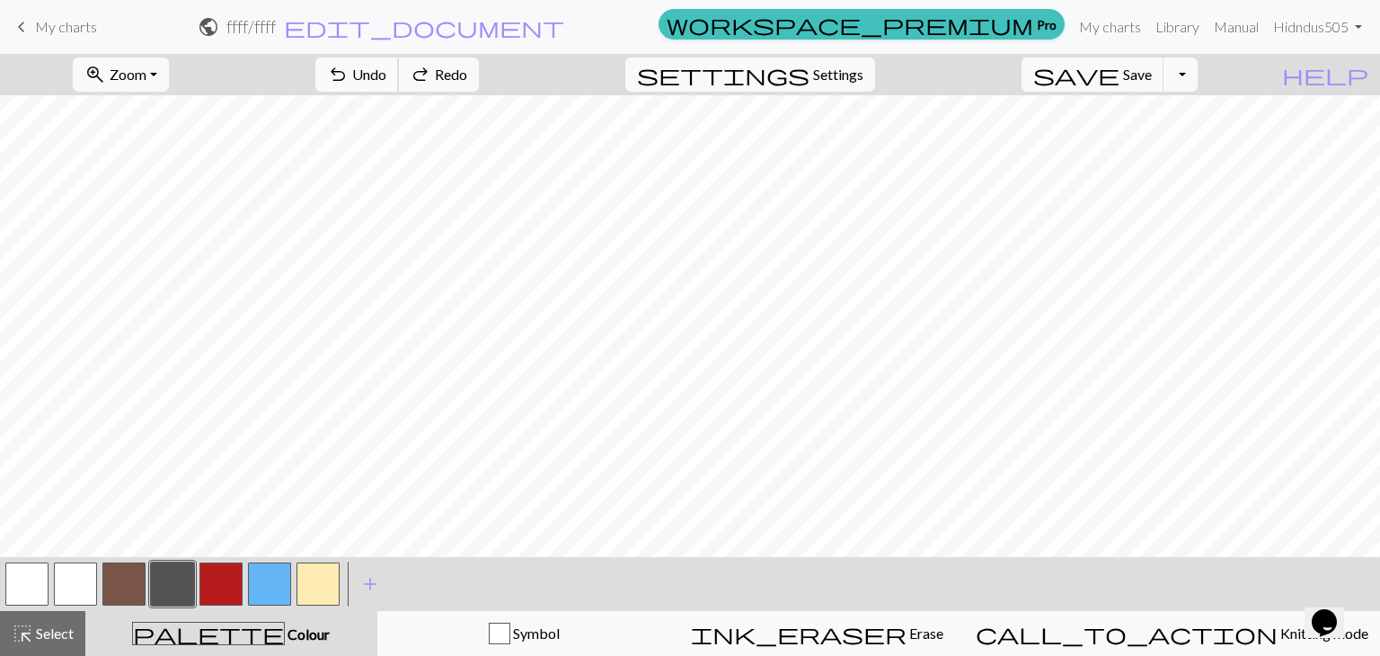
click at [386, 83] on span "Undo" at bounding box center [369, 74] width 34 height 17
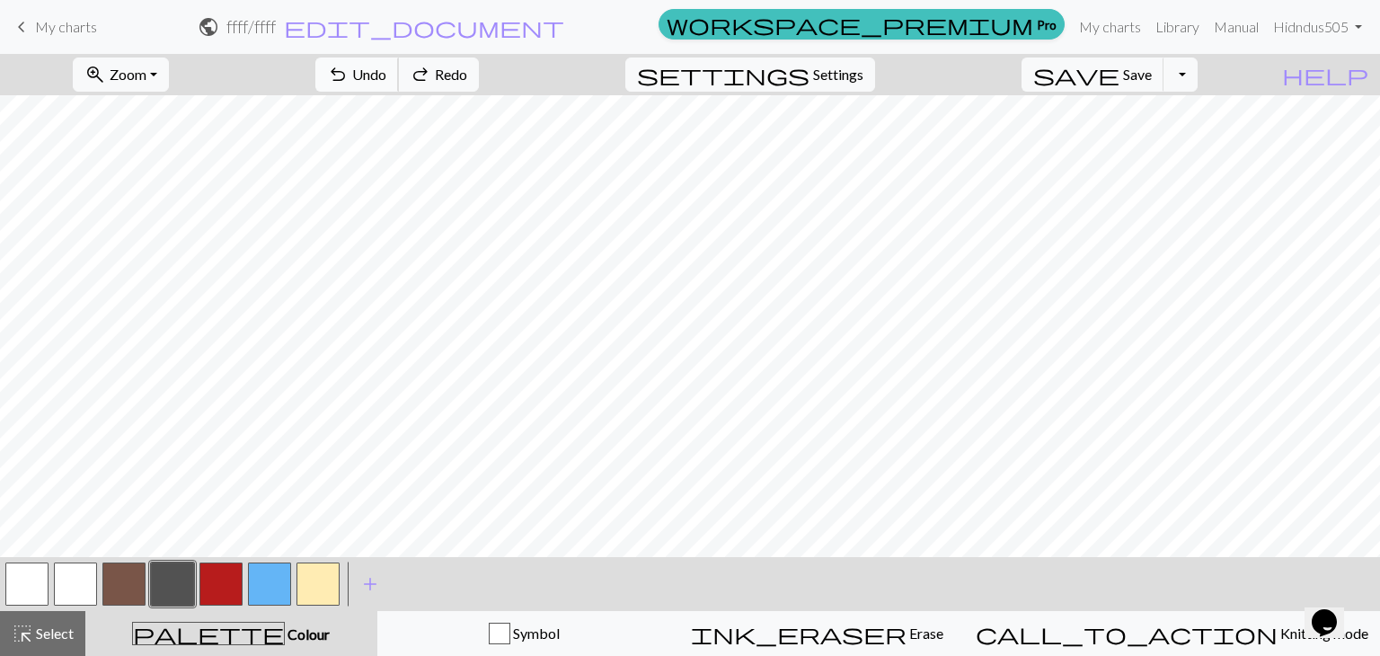
click at [386, 83] on span "Undo" at bounding box center [369, 74] width 34 height 17
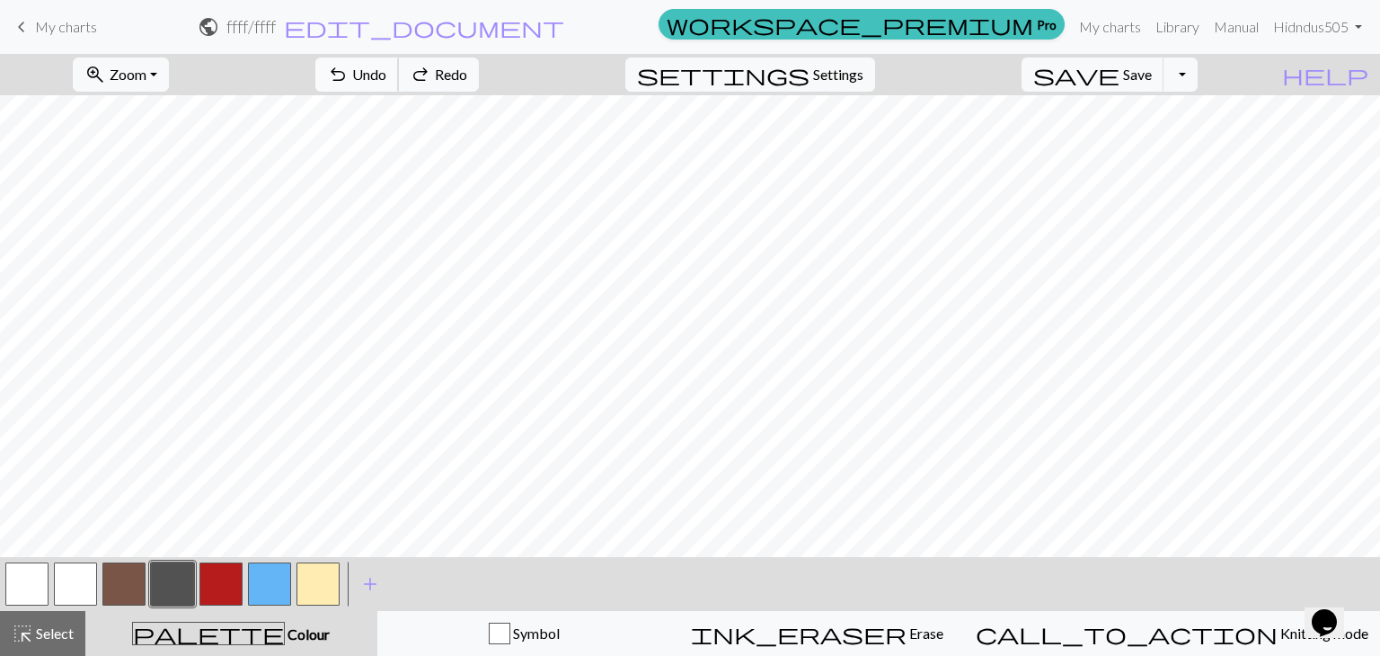
click at [386, 83] on span "Undo" at bounding box center [369, 74] width 34 height 17
click at [129, 567] on button "button" at bounding box center [123, 583] width 43 height 43
click at [399, 77] on button "undo Undo Undo" at bounding box center [357, 75] width 84 height 34
click at [399, 70] on button "undo Undo Undo" at bounding box center [357, 75] width 84 height 34
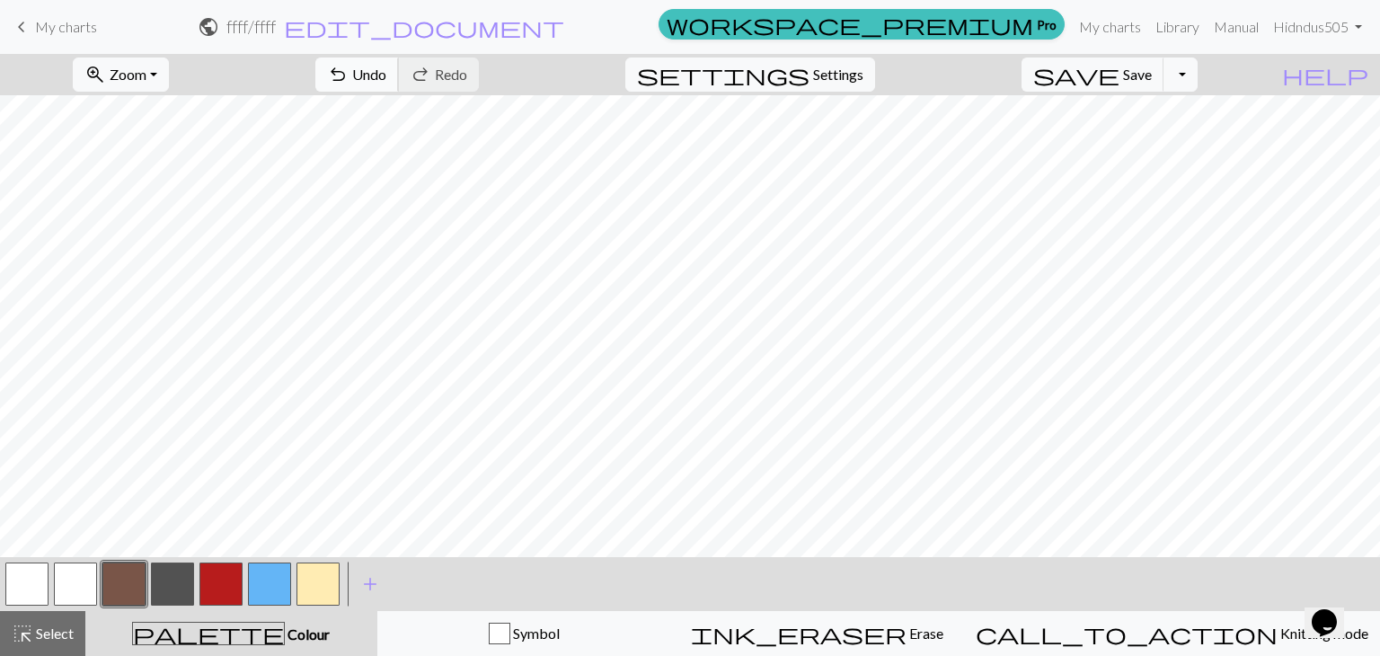
click at [399, 70] on button "undo Undo Undo" at bounding box center [357, 75] width 84 height 34
click at [399, 73] on button "undo Undo Undo" at bounding box center [357, 75] width 84 height 34
click at [399, 80] on button "undo Undo Undo" at bounding box center [357, 75] width 84 height 34
click at [399, 85] on button "undo Undo Undo" at bounding box center [357, 75] width 84 height 34
click at [386, 66] on span "Undo" at bounding box center [369, 74] width 34 height 17
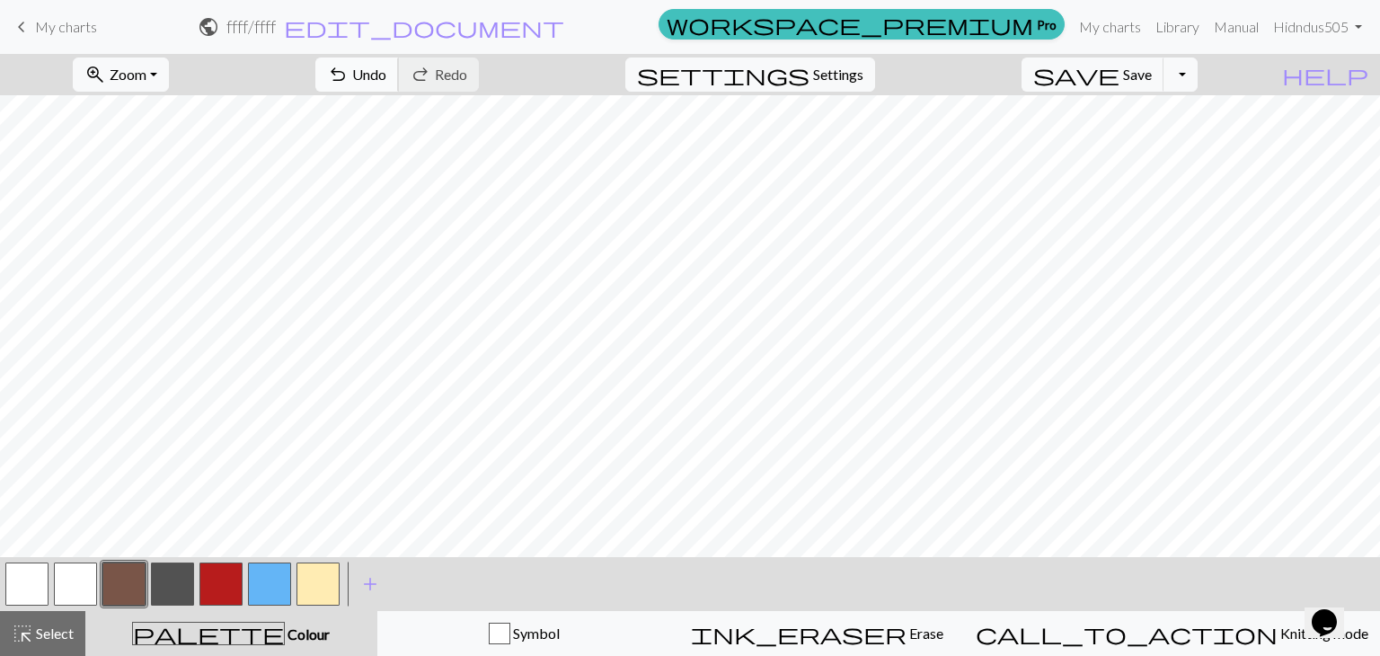
click at [399, 86] on button "undo Undo Undo" at bounding box center [357, 75] width 84 height 34
click at [399, 84] on button "undo Undo Undo" at bounding box center [357, 75] width 84 height 34
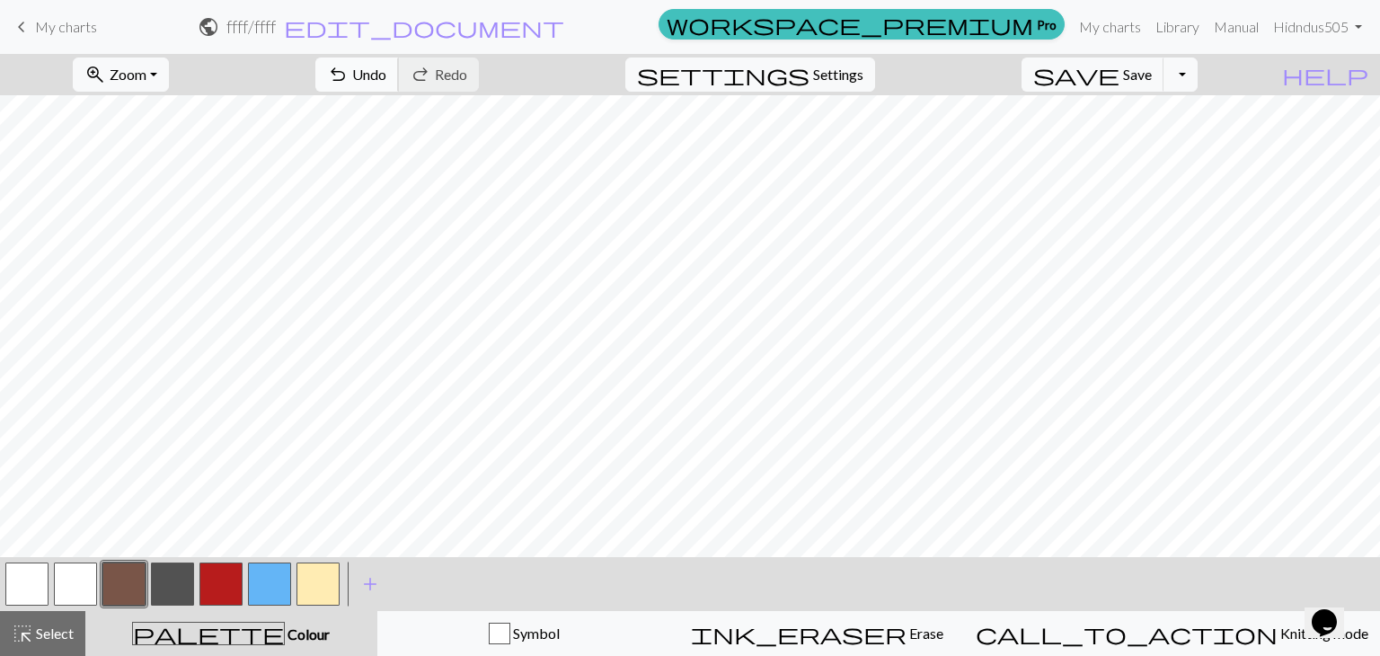
click at [399, 63] on button "undo Undo Undo" at bounding box center [357, 75] width 84 height 34
click at [349, 77] on span "undo" at bounding box center [338, 74] width 22 height 25
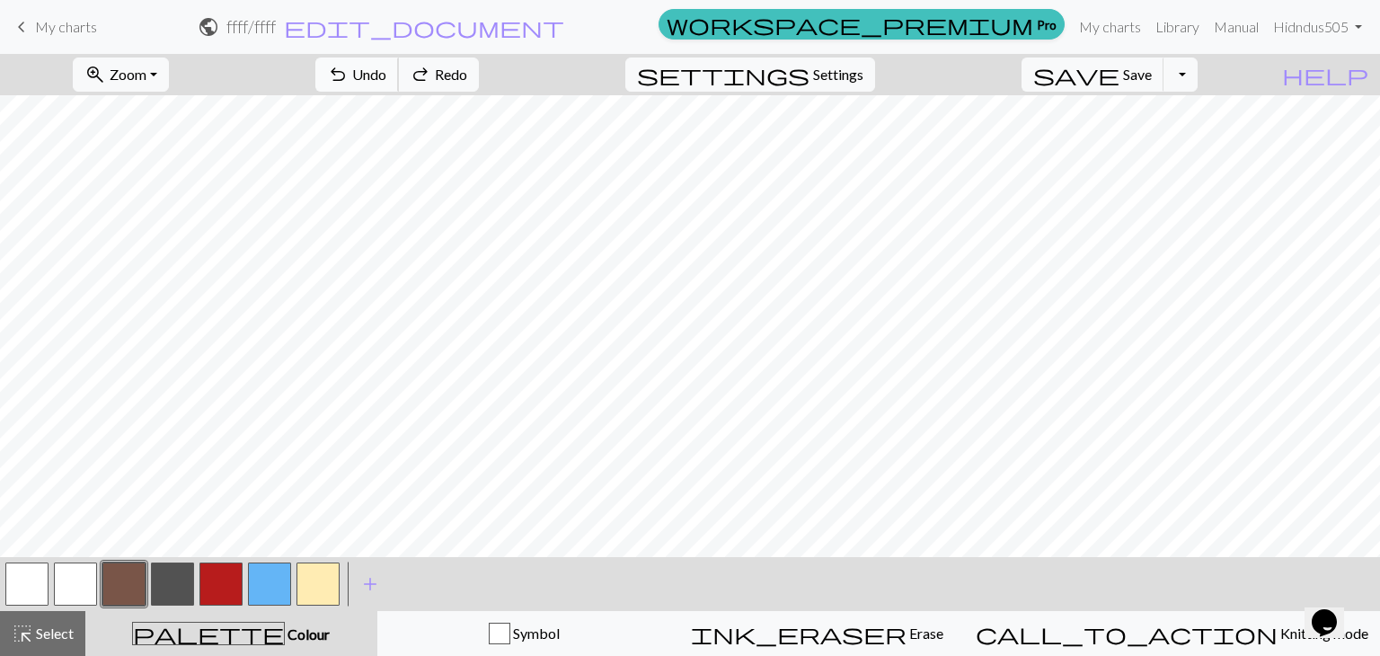
click at [349, 77] on span "undo" at bounding box center [338, 74] width 22 height 25
click at [349, 73] on span "undo" at bounding box center [338, 74] width 22 height 25
click at [399, 84] on button "undo Undo Undo" at bounding box center [357, 75] width 84 height 34
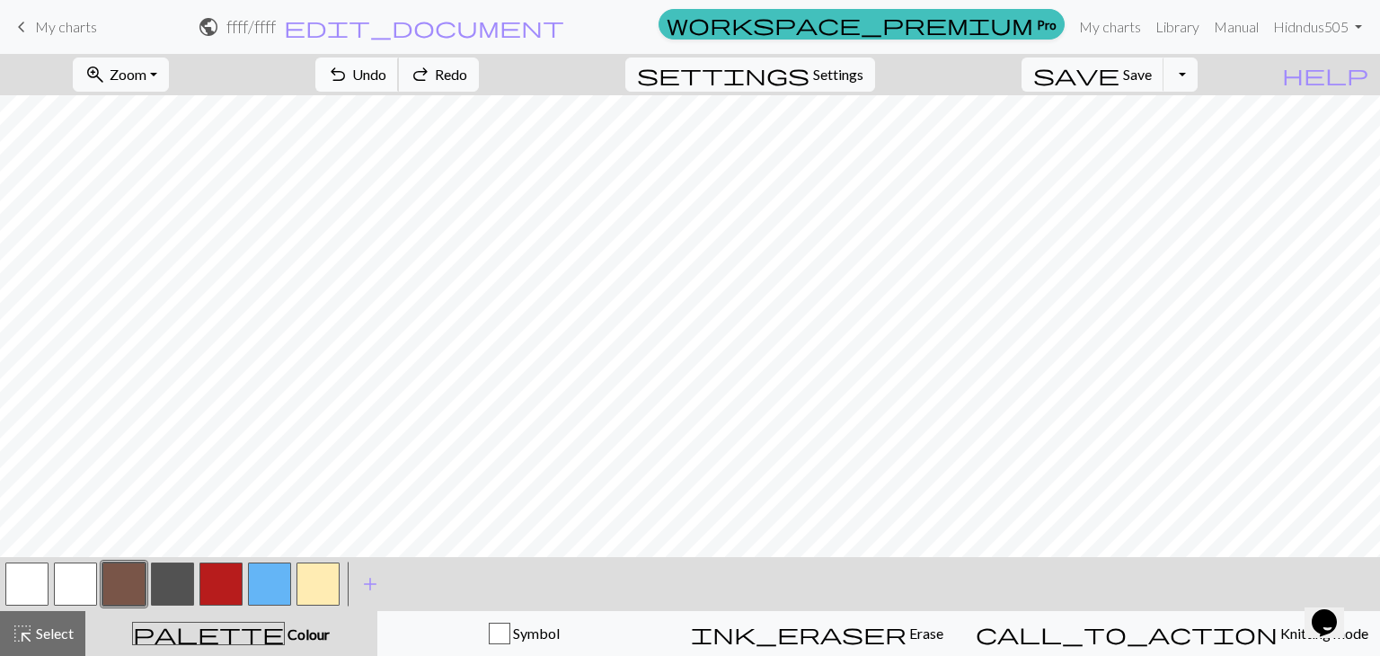
click at [399, 84] on button "undo Undo Undo" at bounding box center [357, 75] width 84 height 34
click at [386, 76] on span "Undo" at bounding box center [369, 74] width 34 height 17
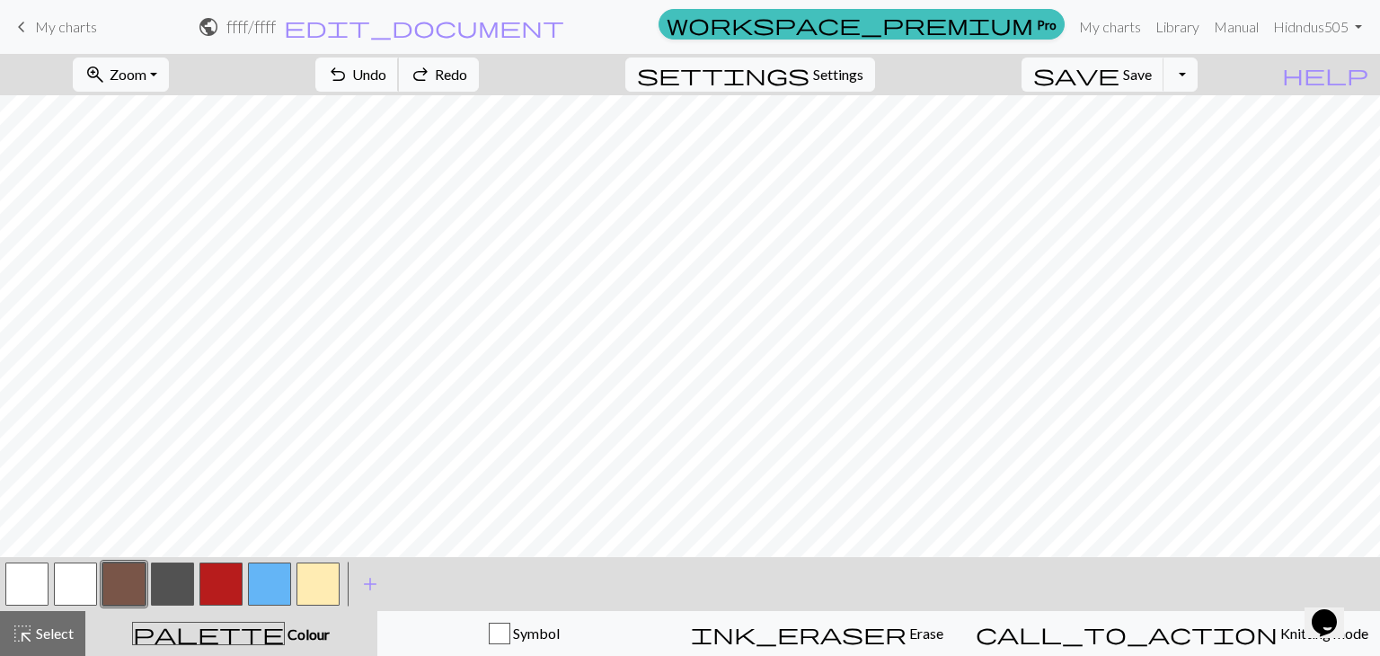
click at [386, 76] on span "Undo" at bounding box center [369, 74] width 34 height 17
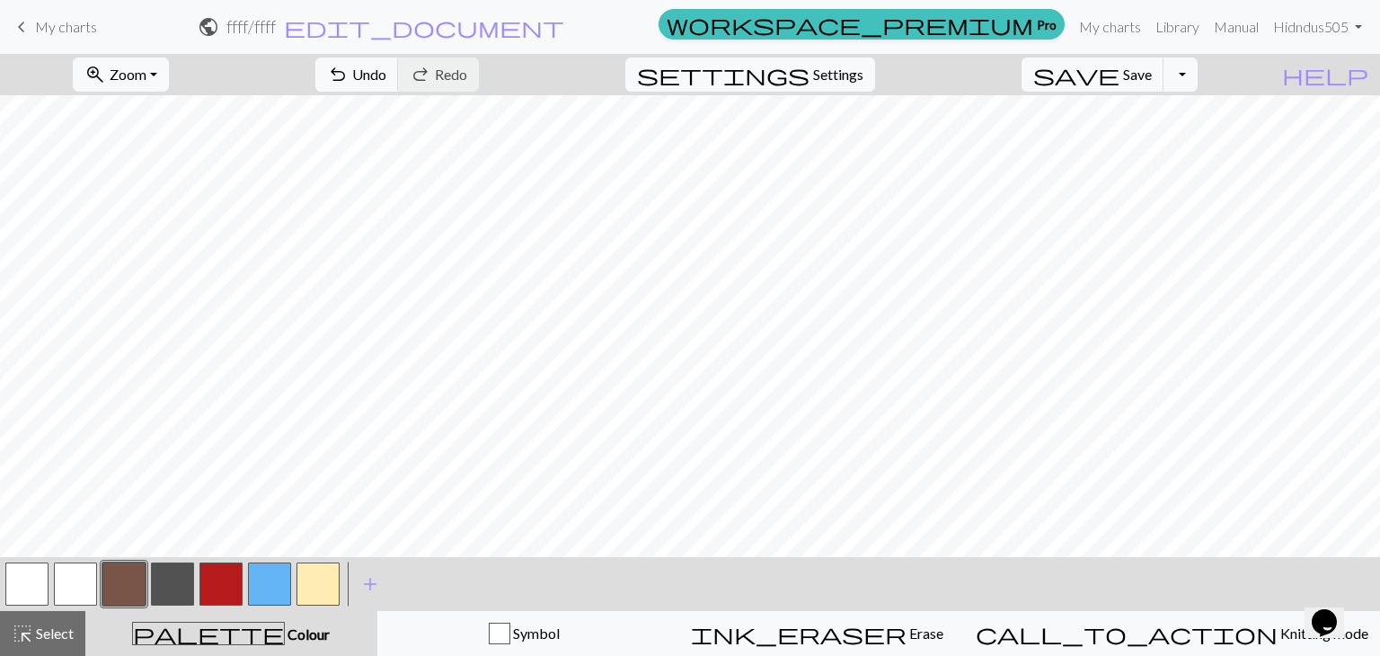
click at [34, 589] on button "button" at bounding box center [26, 583] width 43 height 43
click at [139, 586] on button "button" at bounding box center [123, 583] width 43 height 43
click at [386, 69] on span "Undo" at bounding box center [369, 74] width 34 height 17
click at [81, 597] on button "button" at bounding box center [75, 583] width 43 height 43
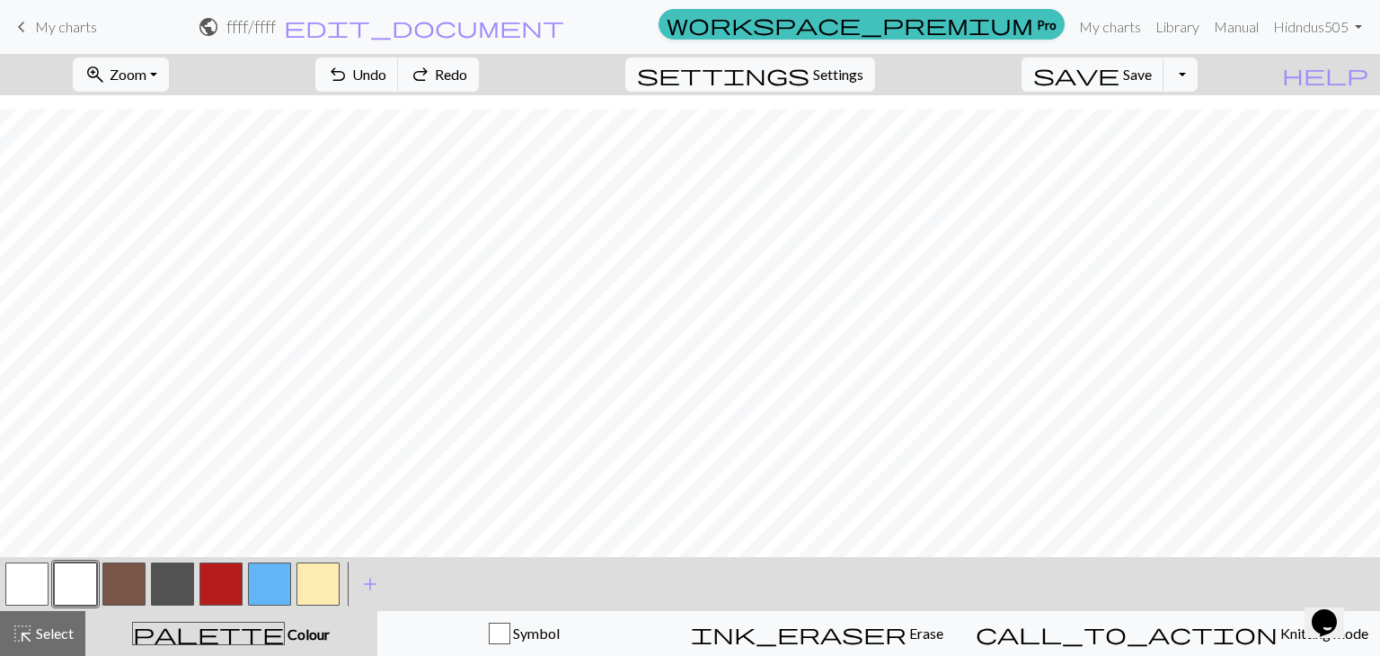
click at [171, 576] on button "button" at bounding box center [172, 583] width 43 height 43
click at [399, 90] on button "undo Undo Undo" at bounding box center [357, 75] width 84 height 34
click at [399, 88] on button "undo Undo Undo" at bounding box center [357, 75] width 84 height 34
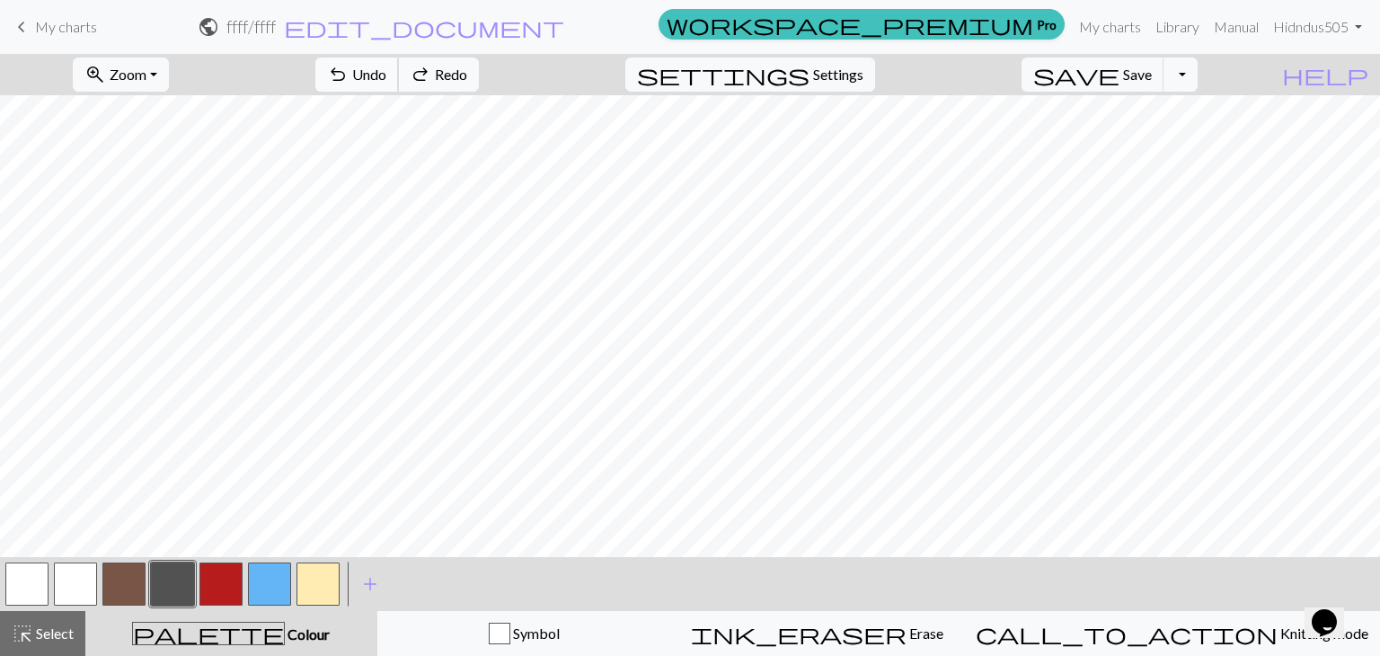
click at [399, 88] on button "undo Undo Undo" at bounding box center [357, 75] width 84 height 34
click at [69, 581] on button "button" at bounding box center [75, 583] width 43 height 43
click at [1152, 70] on span "Save" at bounding box center [1137, 74] width 29 height 17
click at [1161, 85] on button "save Save Save" at bounding box center [1093, 75] width 143 height 34
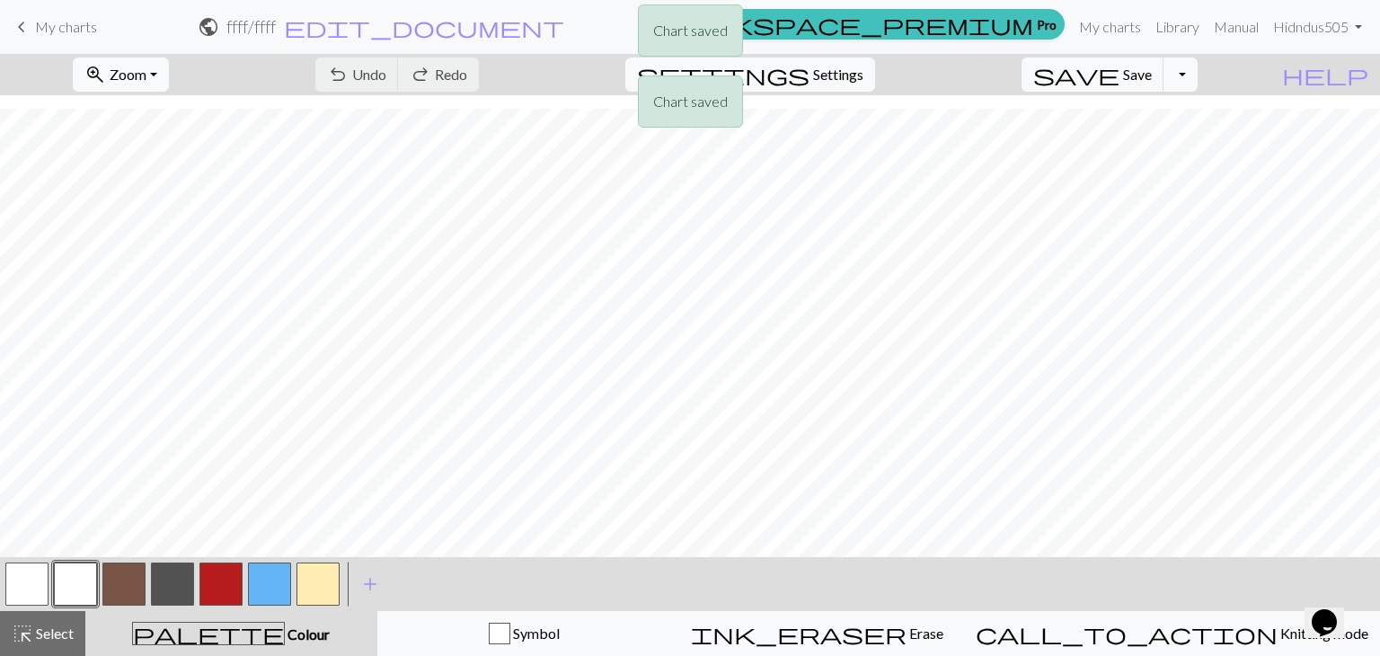
click at [1212, 78] on div "Chart saved Chart saved" at bounding box center [690, 71] width 1380 height 142
click at [1211, 69] on div "Chart saved" at bounding box center [690, 35] width 1380 height 71
click at [1198, 74] on button "Toggle Dropdown" at bounding box center [1181, 75] width 34 height 34
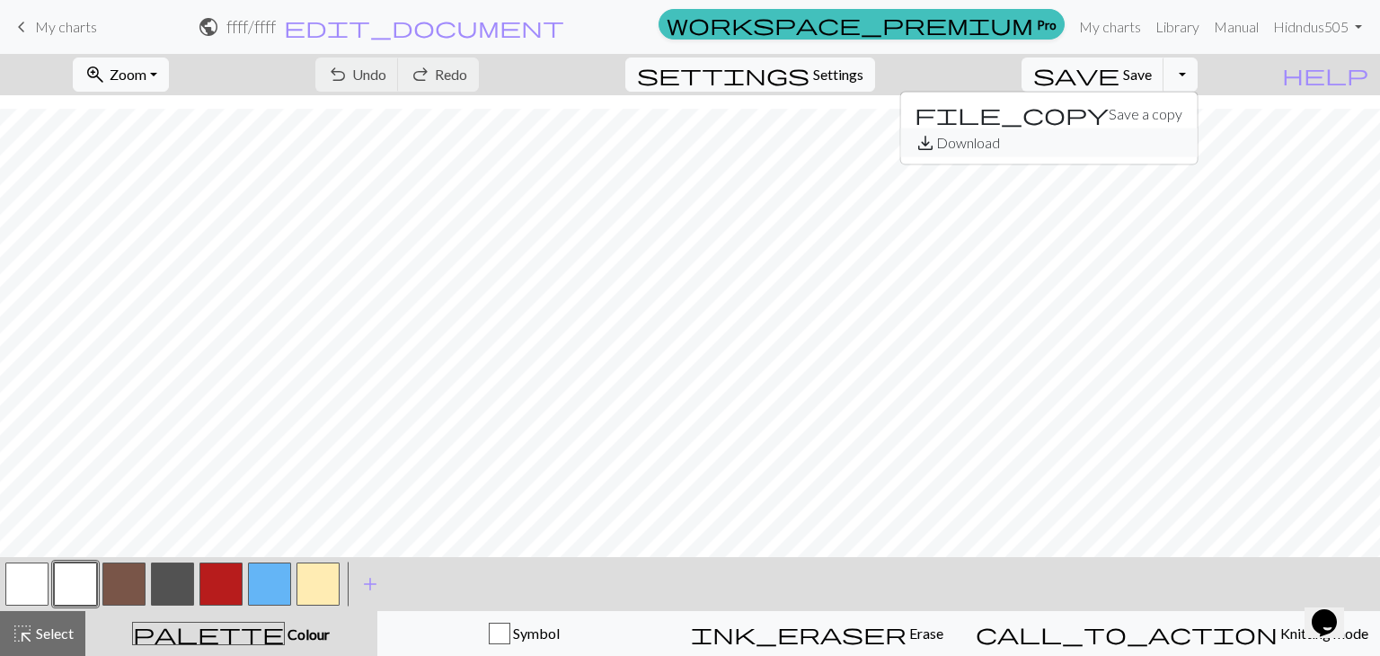
click at [1169, 136] on button "save_alt Download" at bounding box center [1048, 142] width 297 height 29
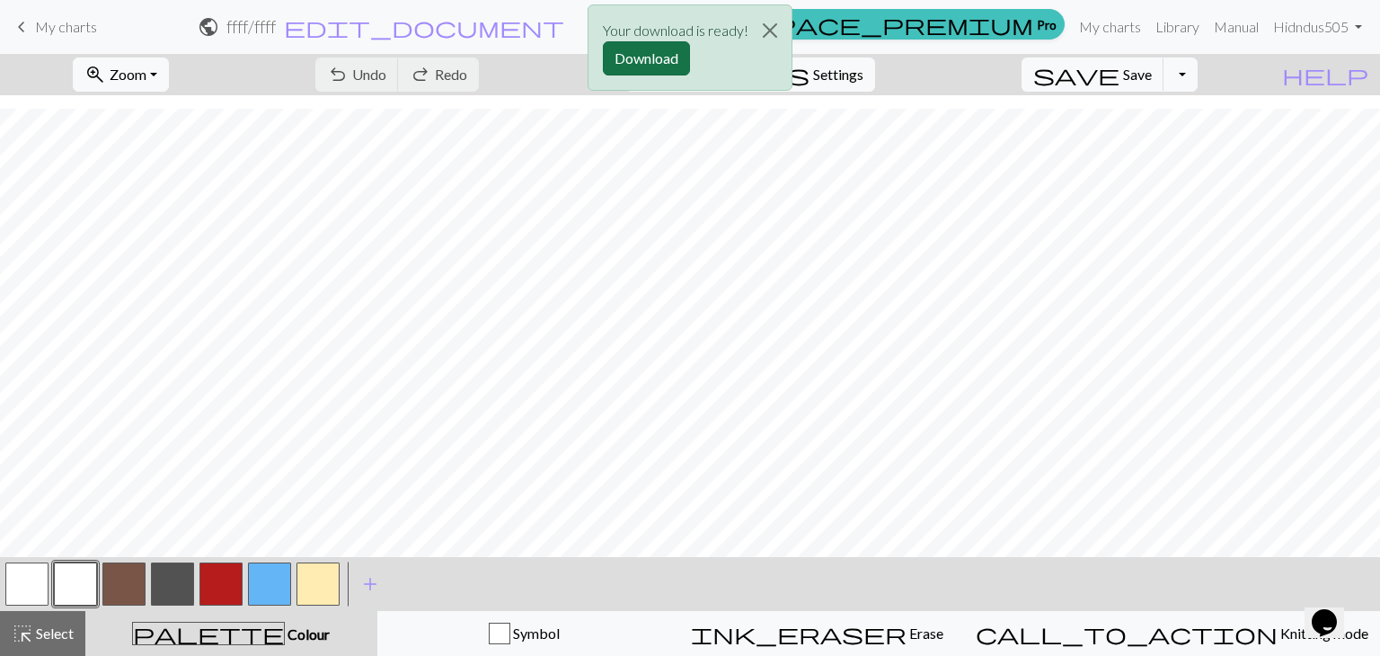
click at [671, 46] on button "Download" at bounding box center [646, 58] width 87 height 34
